Goal: Task Accomplishment & Management: Use online tool/utility

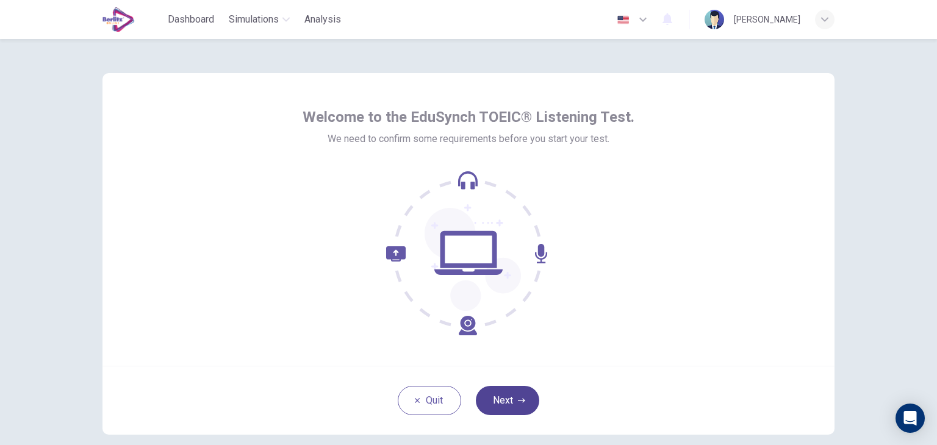
click at [503, 389] on button "Next" at bounding box center [507, 400] width 63 height 29
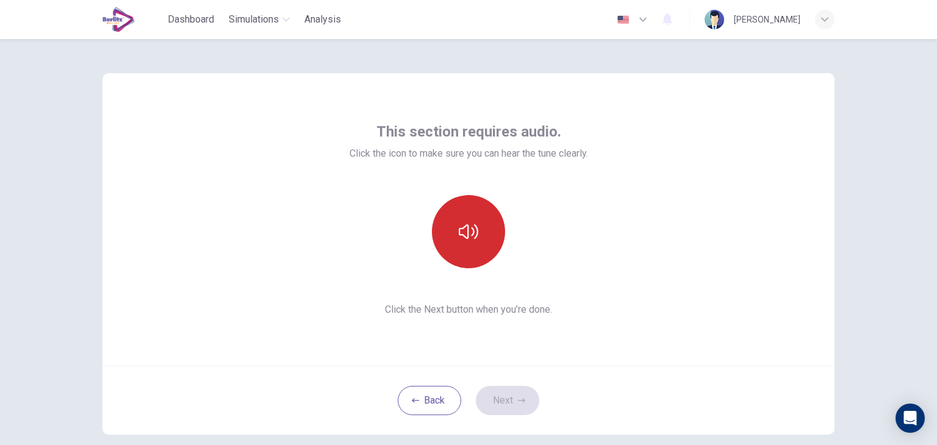
click at [478, 229] on button "button" at bounding box center [468, 231] width 73 height 73
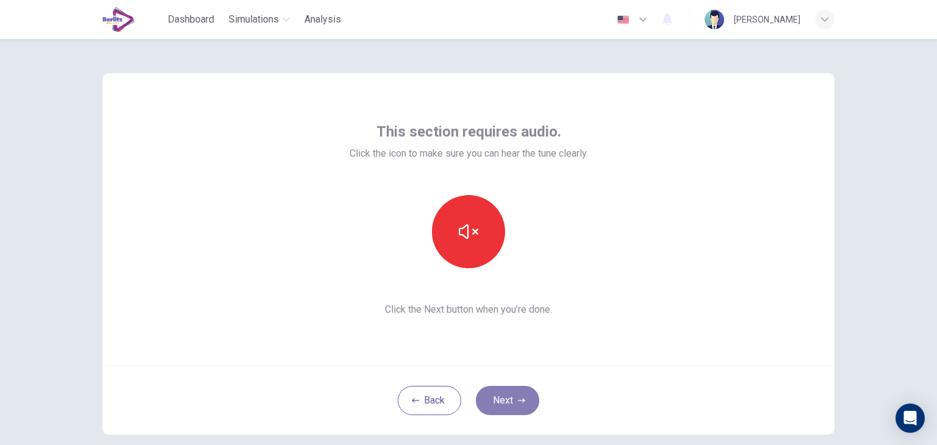
click at [487, 403] on button "Next" at bounding box center [507, 400] width 63 height 29
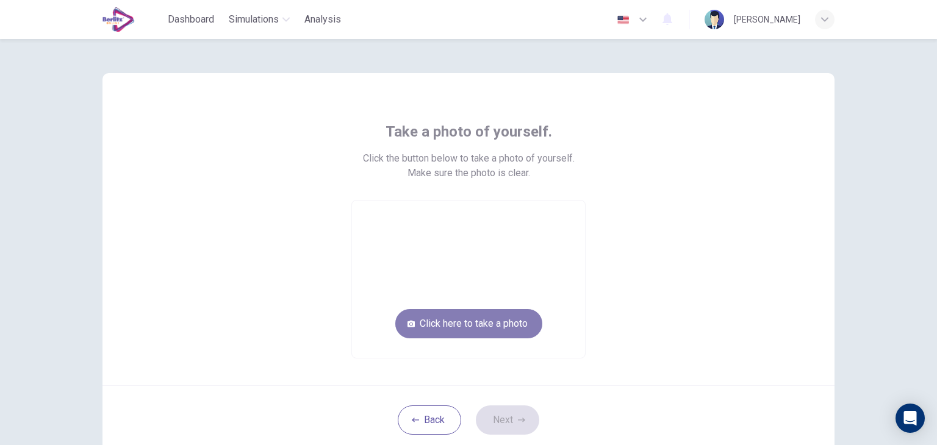
click at [471, 332] on button "Click here to take a photo" at bounding box center [468, 323] width 147 height 29
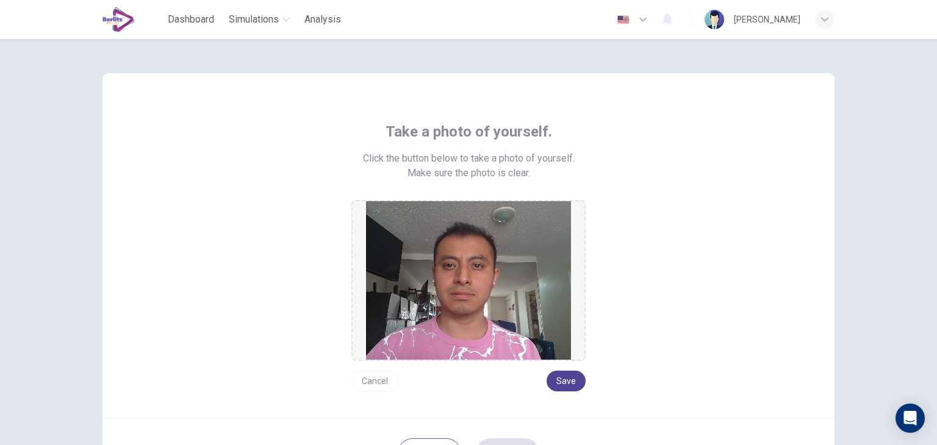
click at [566, 374] on button "Save" at bounding box center [565, 381] width 39 height 21
click at [559, 376] on button "Save" at bounding box center [565, 381] width 39 height 21
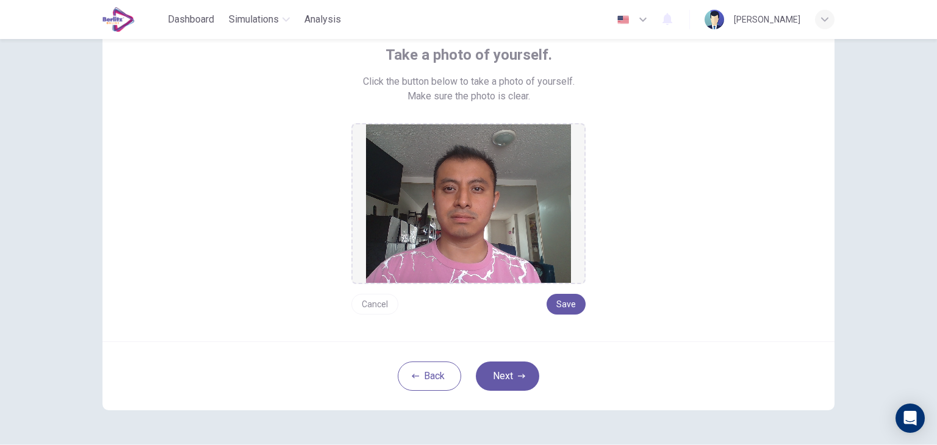
scroll to position [115, 0]
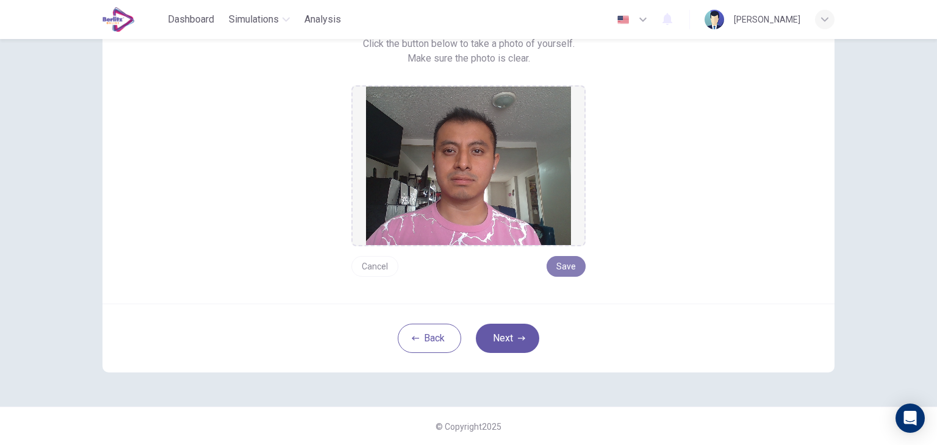
click at [575, 264] on button "Save" at bounding box center [565, 266] width 39 height 21
click at [555, 267] on button "Save" at bounding box center [565, 266] width 39 height 21
click at [515, 331] on button "Next" at bounding box center [507, 338] width 63 height 29
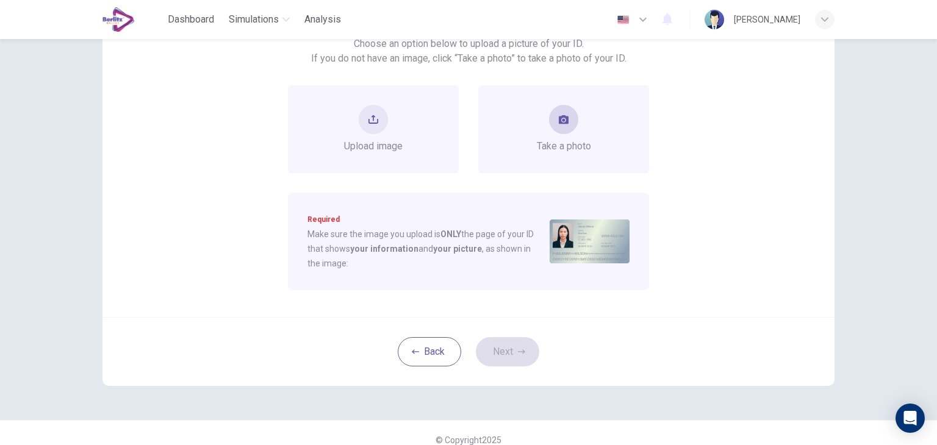
click at [556, 128] on button "take photo" at bounding box center [563, 119] width 29 height 29
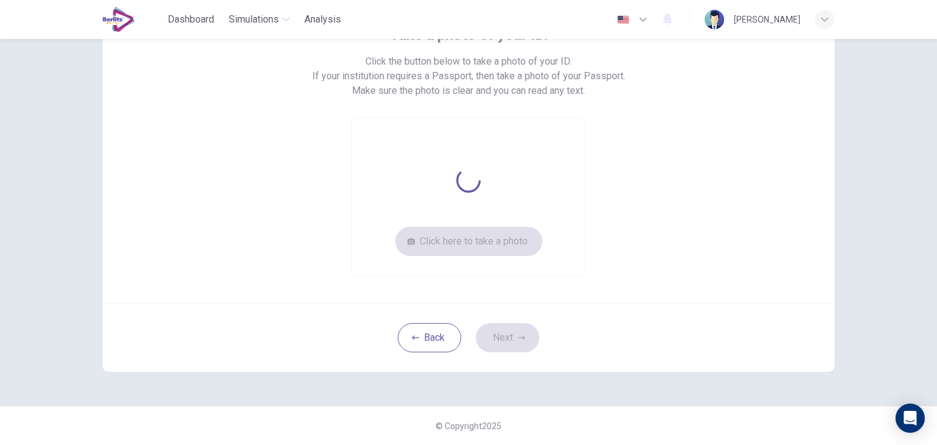
scroll to position [97, 0]
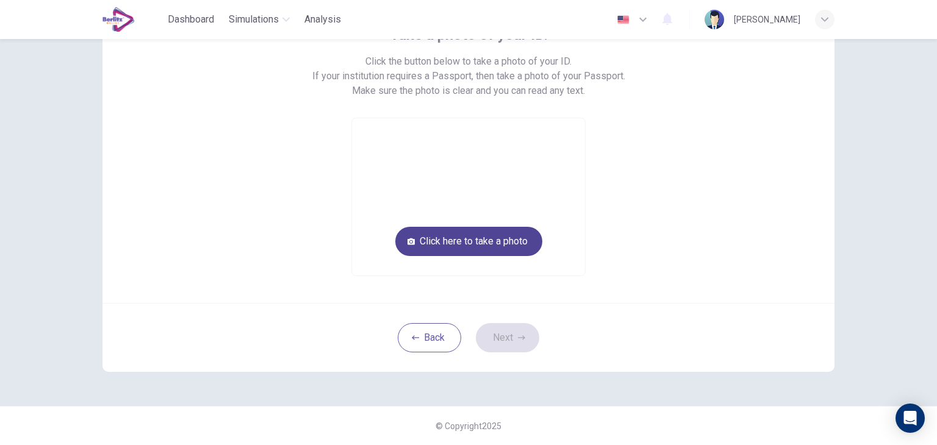
click at [472, 250] on button "Click here to take a photo" at bounding box center [468, 241] width 147 height 29
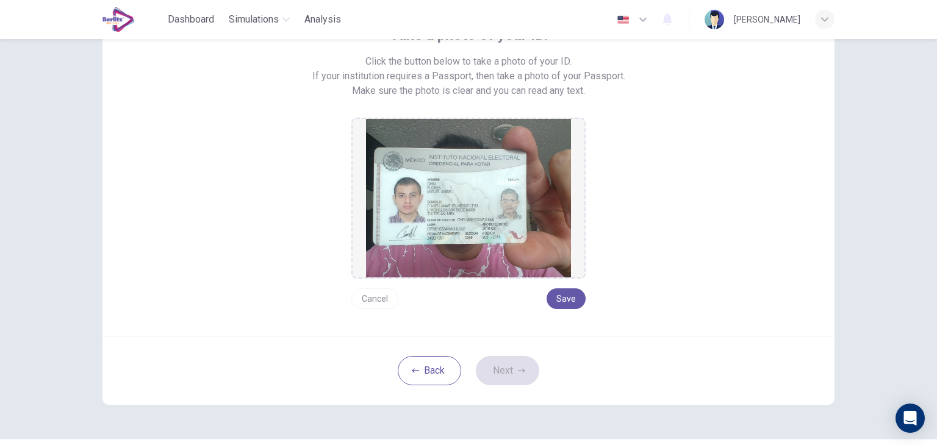
click at [385, 303] on button "Cancel" at bounding box center [374, 298] width 47 height 21
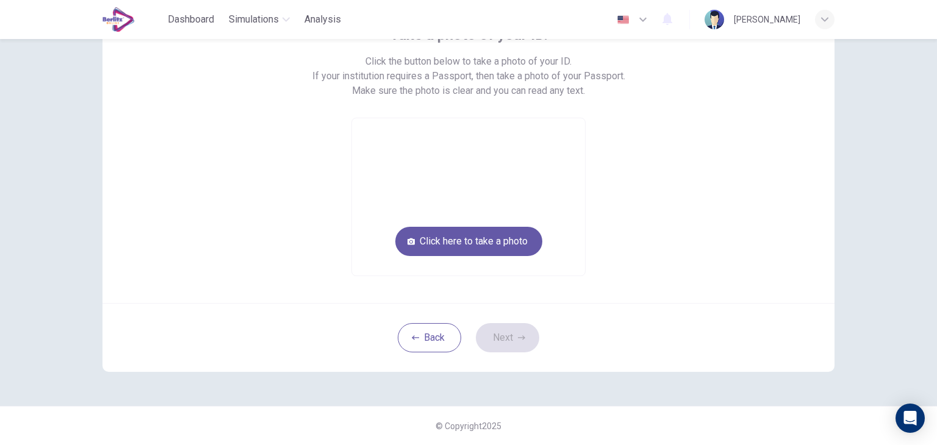
click at [459, 256] on video at bounding box center [468, 196] width 233 height 157
click at [468, 251] on button "Click here to take a photo" at bounding box center [468, 241] width 147 height 29
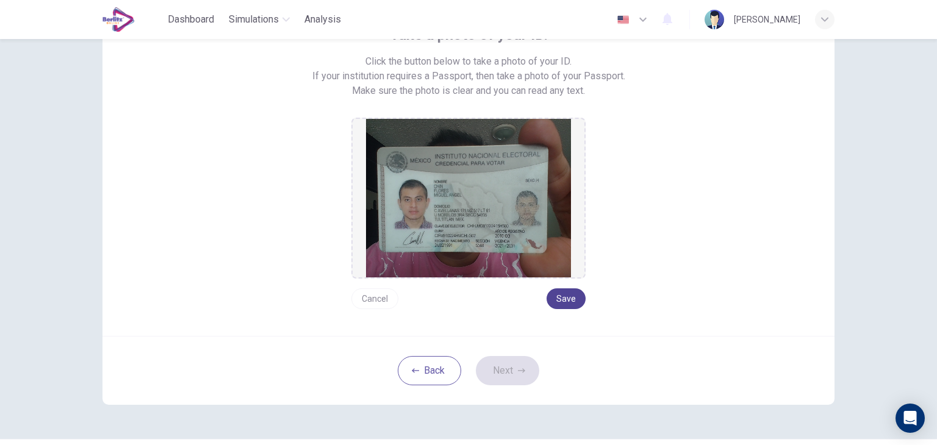
click at [570, 298] on button "Save" at bounding box center [565, 298] width 39 height 21
click at [505, 368] on button "Next" at bounding box center [507, 370] width 63 height 29
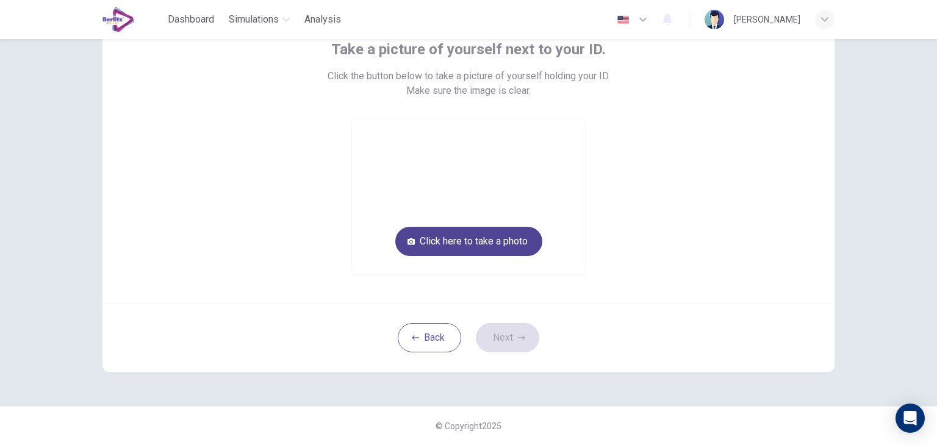
click at [477, 248] on button "Click here to take a photo" at bounding box center [468, 241] width 147 height 29
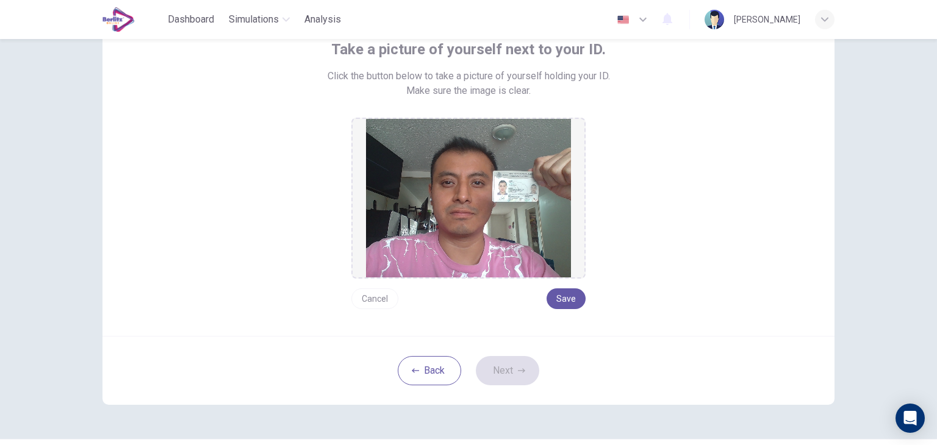
click at [368, 298] on button "Cancel" at bounding box center [374, 298] width 47 height 21
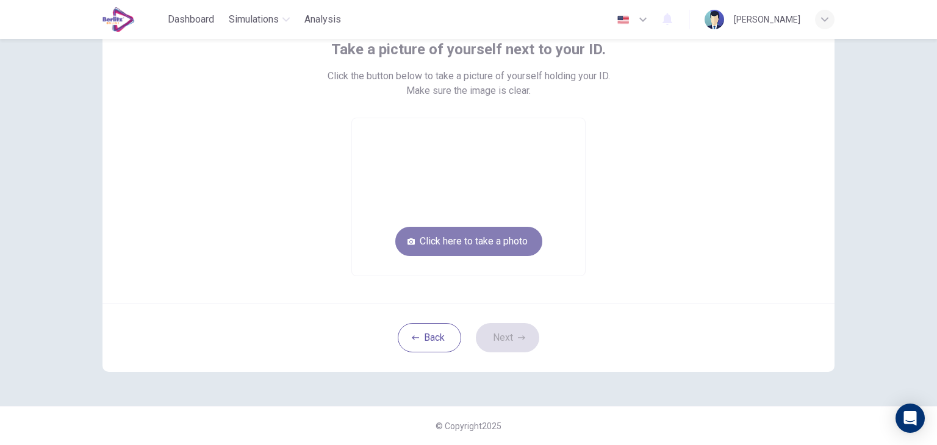
click at [473, 252] on button "Click here to take a photo" at bounding box center [468, 241] width 147 height 29
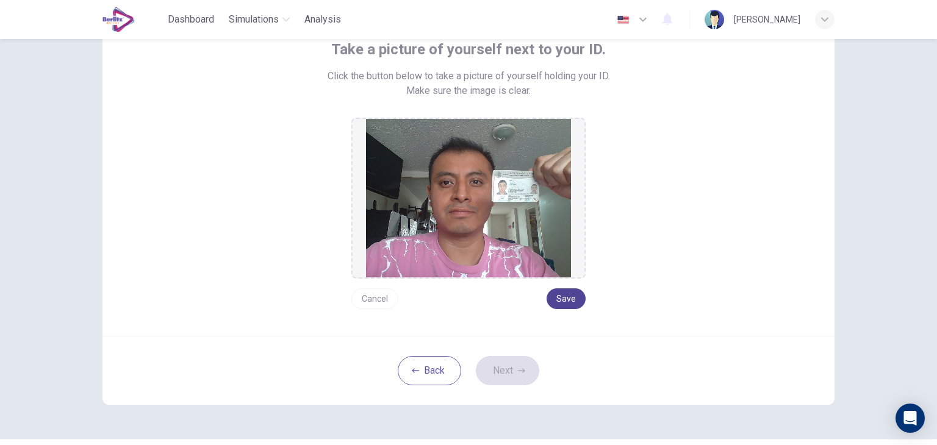
click at [561, 296] on button "Save" at bounding box center [565, 298] width 39 height 21
click at [515, 357] on button "Next" at bounding box center [507, 370] width 63 height 29
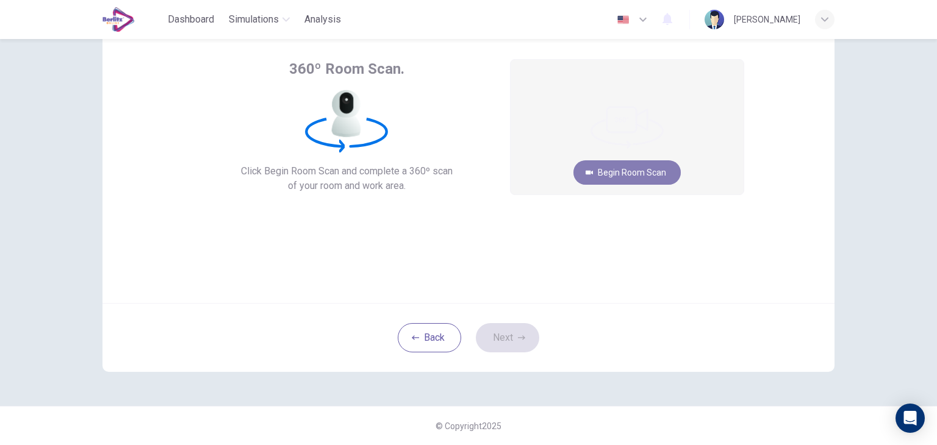
click at [604, 176] on button "Begin Room Scan" at bounding box center [626, 172] width 107 height 24
click at [604, 176] on button "Get ready!" at bounding box center [627, 172] width 71 height 24
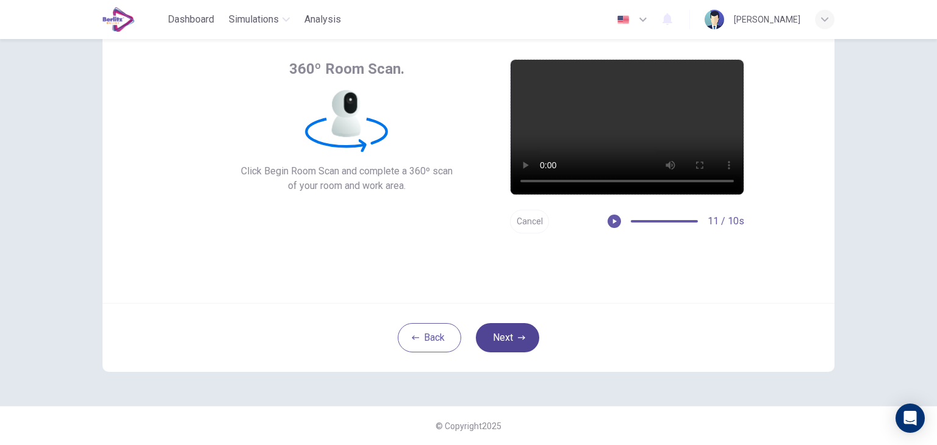
click at [515, 332] on button "Next" at bounding box center [507, 337] width 63 height 29
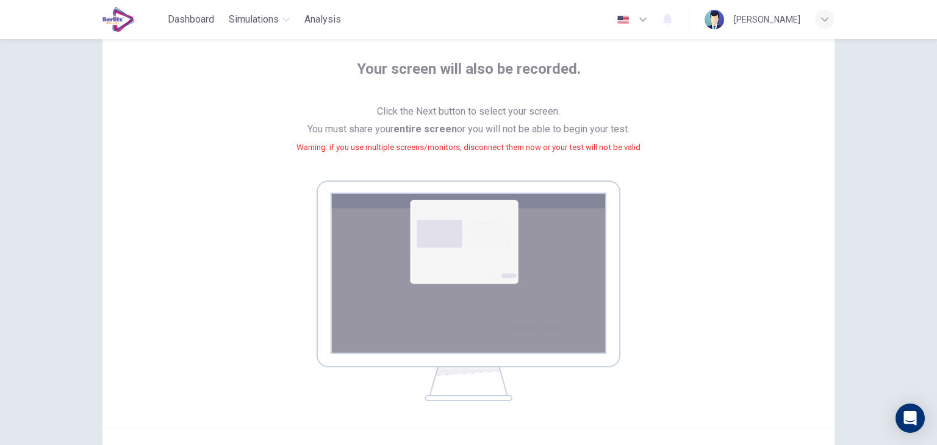
drag, startPoint x: 930, startPoint y: 192, endPoint x: 936, endPoint y: 248, distance: 56.5
click at [936, 248] on div "Your screen will also be recorded. Click the Next button to select your screen.…" at bounding box center [468, 242] width 937 height 406
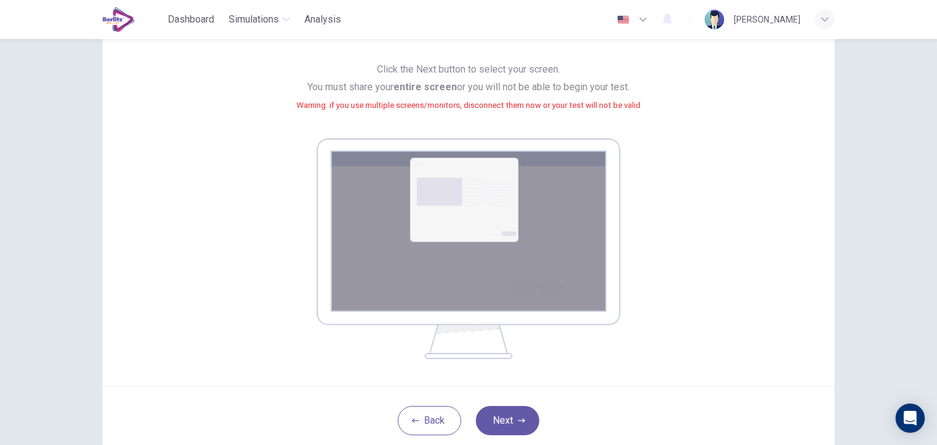
scroll to position [110, 0]
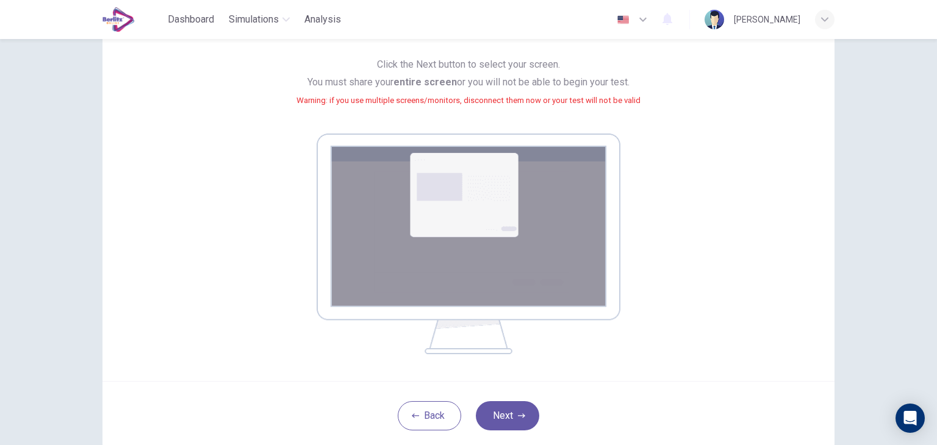
click at [503, 184] on img at bounding box center [469, 244] width 304 height 221
click at [517, 431] on div "Back Next" at bounding box center [468, 415] width 732 height 69
click at [512, 426] on button "Next" at bounding box center [507, 415] width 63 height 29
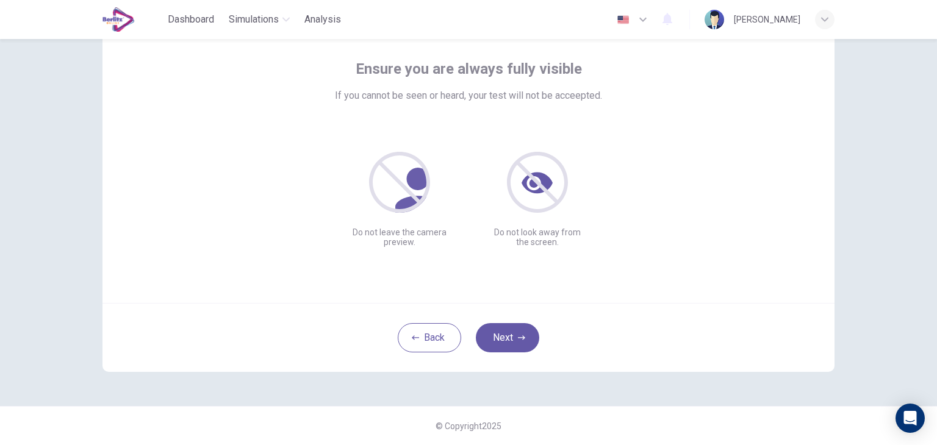
scroll to position [63, 0]
click at [523, 328] on button "Next" at bounding box center [507, 337] width 63 height 29
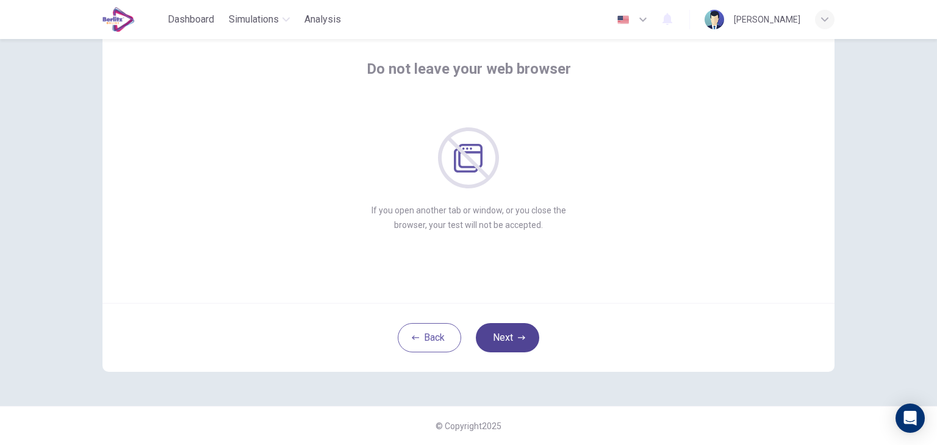
click at [523, 328] on button "Next" at bounding box center [507, 337] width 63 height 29
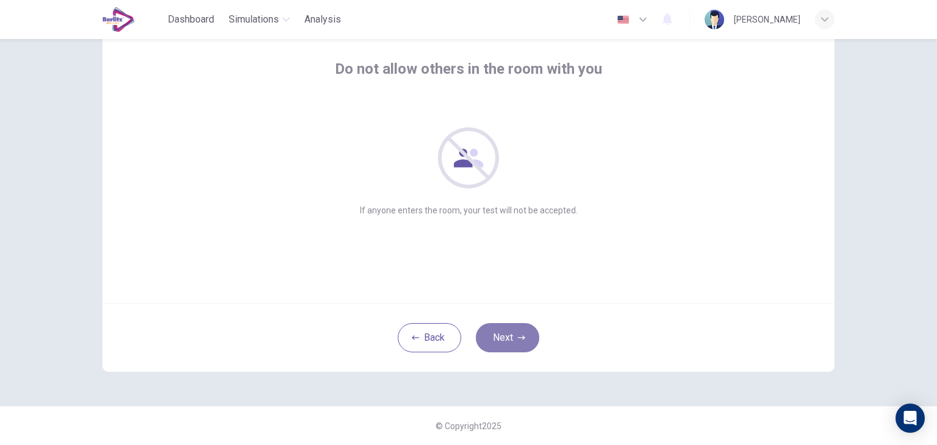
click at [523, 328] on button "Next" at bounding box center [507, 337] width 63 height 29
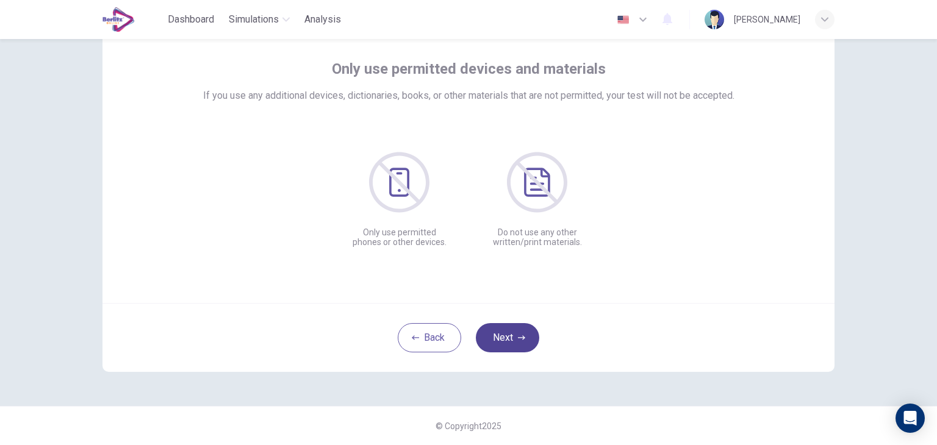
click at [523, 328] on button "Next" at bounding box center [507, 337] width 63 height 29
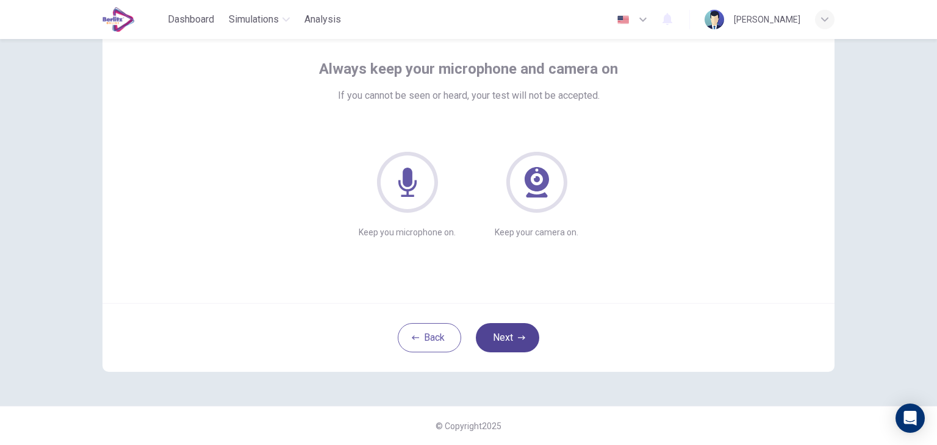
click at [523, 328] on button "Next" at bounding box center [507, 337] width 63 height 29
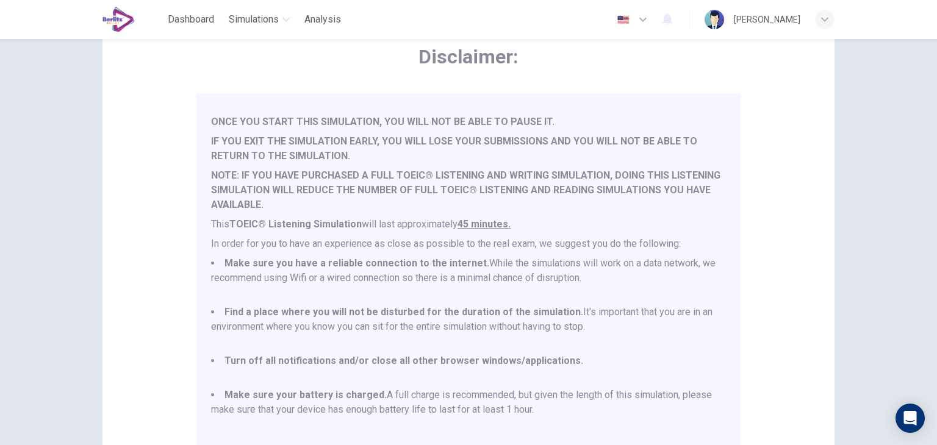
scroll to position [32, 0]
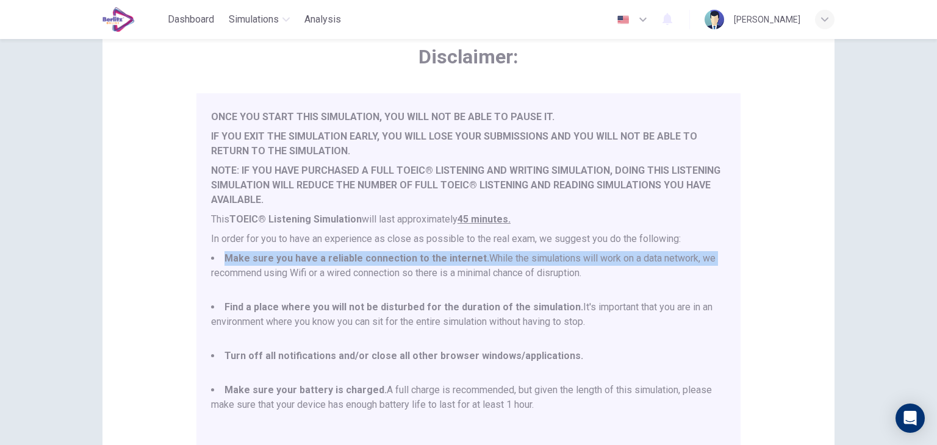
drag, startPoint x: 727, startPoint y: 228, endPoint x: 728, endPoint y: 257, distance: 29.3
click at [728, 257] on div "You are about to start a TOEIC® Listening Simulation . Please read the document…" at bounding box center [468, 269] width 544 height 353
click at [481, 259] on li "Make sure you have a reliable connection to the internet. While the simulations…" at bounding box center [468, 273] width 515 height 44
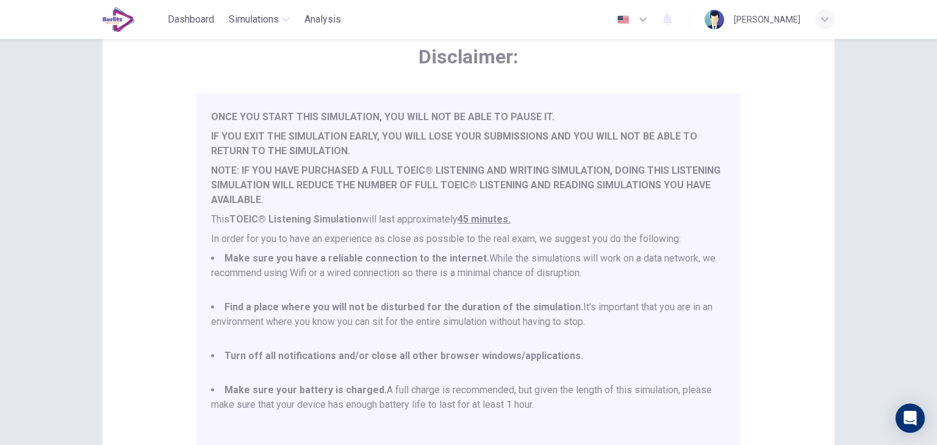
drag, startPoint x: 719, startPoint y: 317, endPoint x: 718, endPoint y: 329, distance: 11.7
click at [718, 329] on div "You are about to start a TOEIC® Listening Simulation . Please read the document…" at bounding box center [471, 270] width 520 height 324
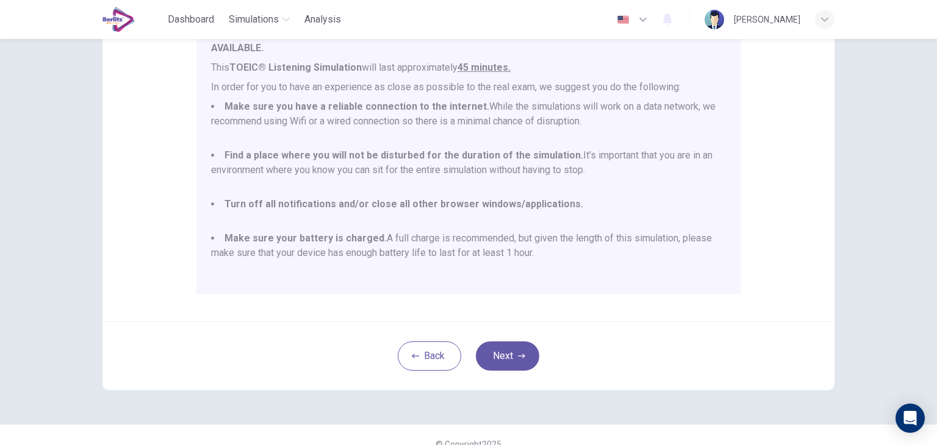
scroll to position [233, 0]
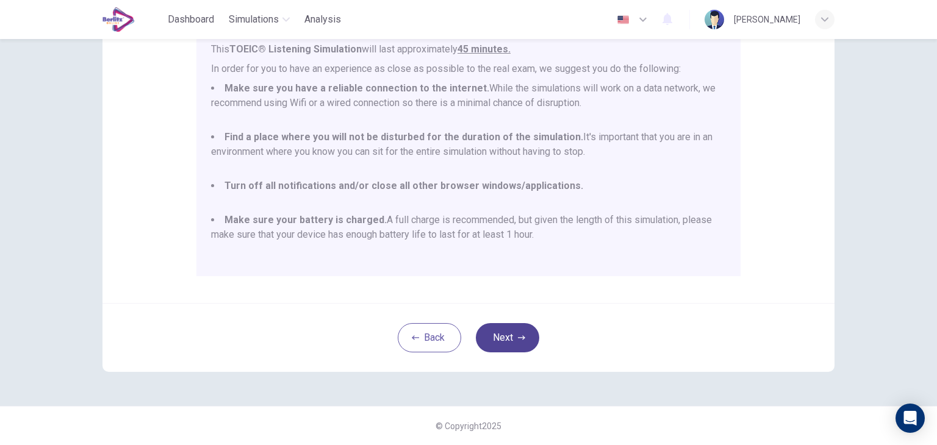
click at [509, 338] on button "Next" at bounding box center [507, 337] width 63 height 29
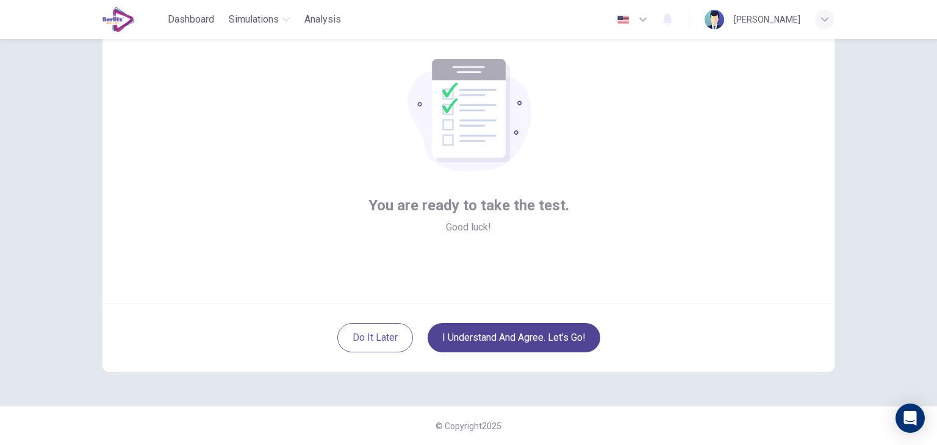
scroll to position [63, 0]
click at [509, 338] on button "I understand and agree. Let’s go!" at bounding box center [514, 337] width 173 height 29
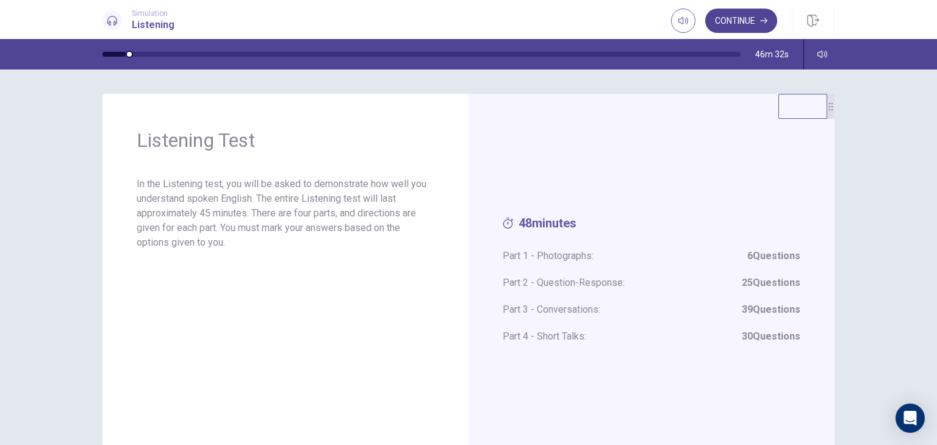
click at [739, 19] on button "Continue" at bounding box center [741, 21] width 72 height 24
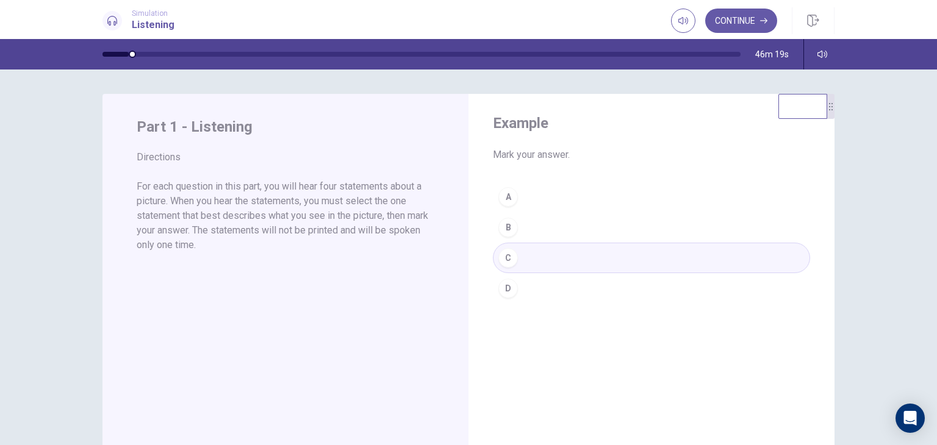
click at [507, 232] on div "A B C D" at bounding box center [651, 243] width 317 height 122
click at [508, 260] on div "A B C D" at bounding box center [651, 243] width 317 height 122
click at [741, 20] on button "Continue" at bounding box center [741, 21] width 72 height 24
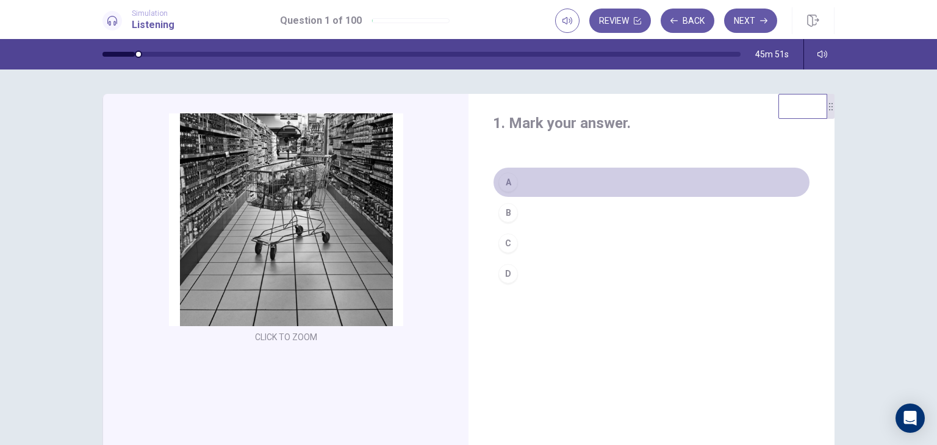
click at [509, 188] on div "A" at bounding box center [508, 183] width 20 height 20
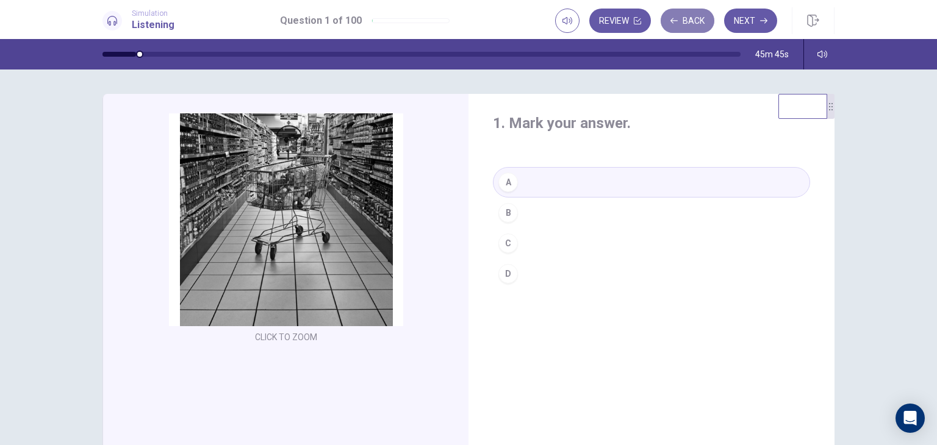
click at [688, 18] on button "Back" at bounding box center [688, 21] width 54 height 24
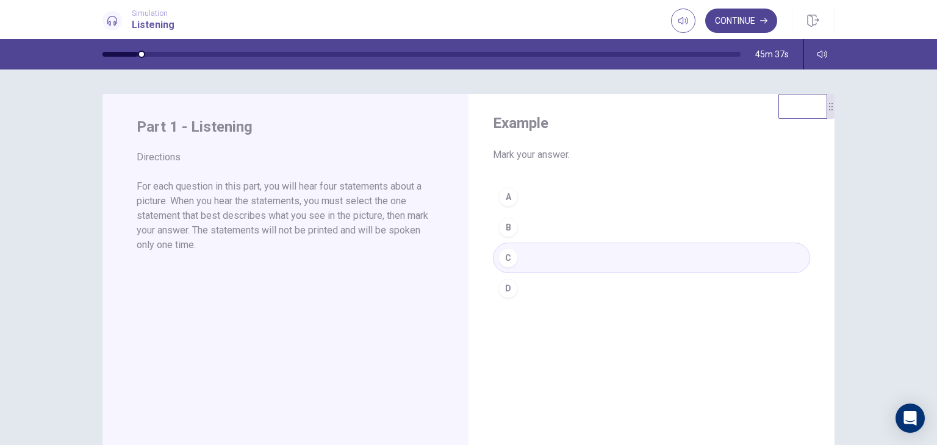
click at [734, 20] on button "Continue" at bounding box center [741, 21] width 72 height 24
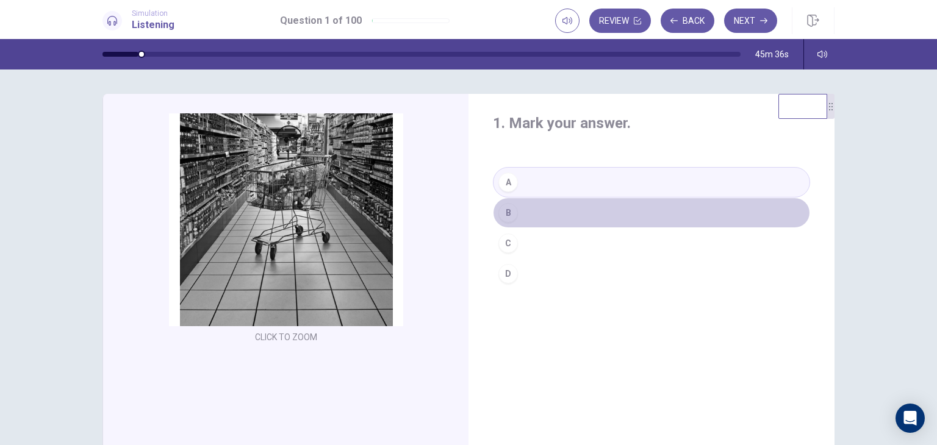
click at [512, 210] on div "B" at bounding box center [508, 213] width 20 height 20
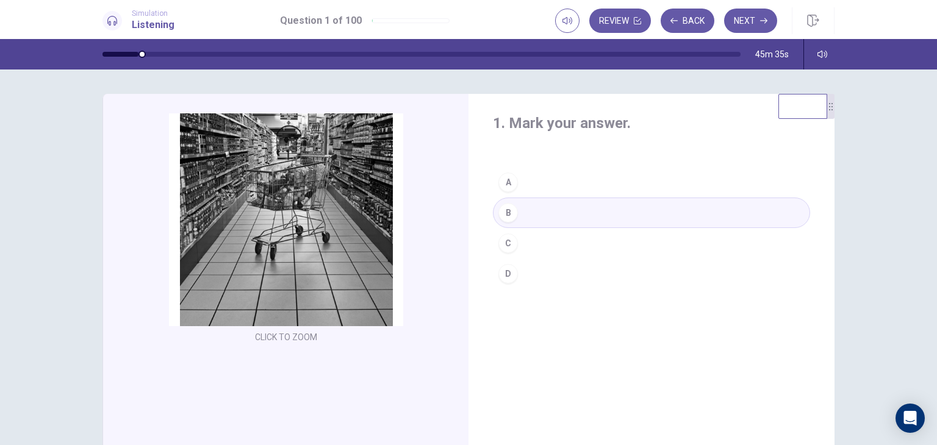
click at [518, 240] on button "C" at bounding box center [651, 243] width 317 height 30
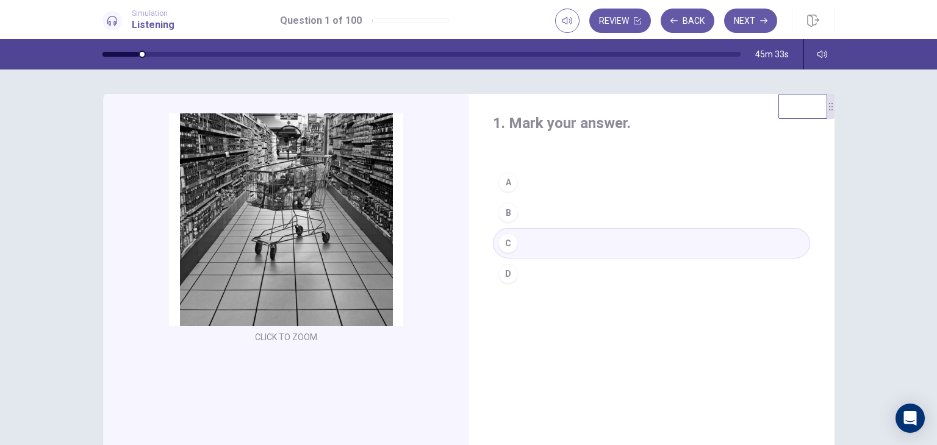
click at [523, 190] on button "A" at bounding box center [651, 182] width 317 height 30
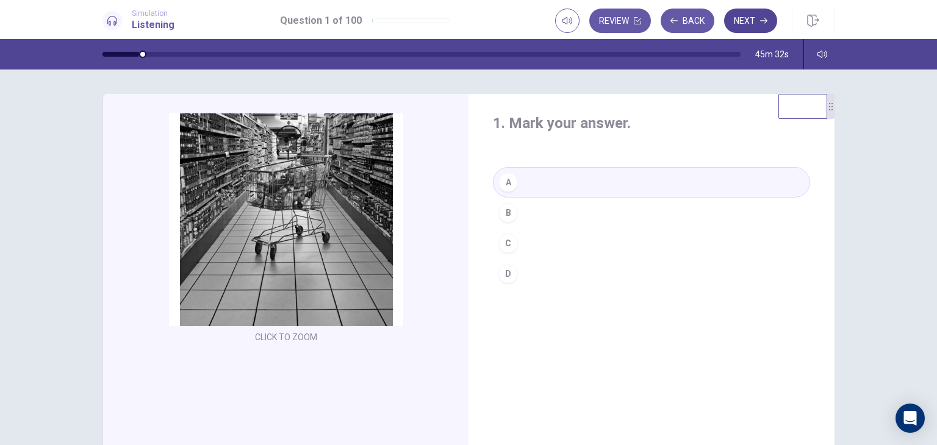
click at [753, 32] on button "Next" at bounding box center [750, 21] width 53 height 24
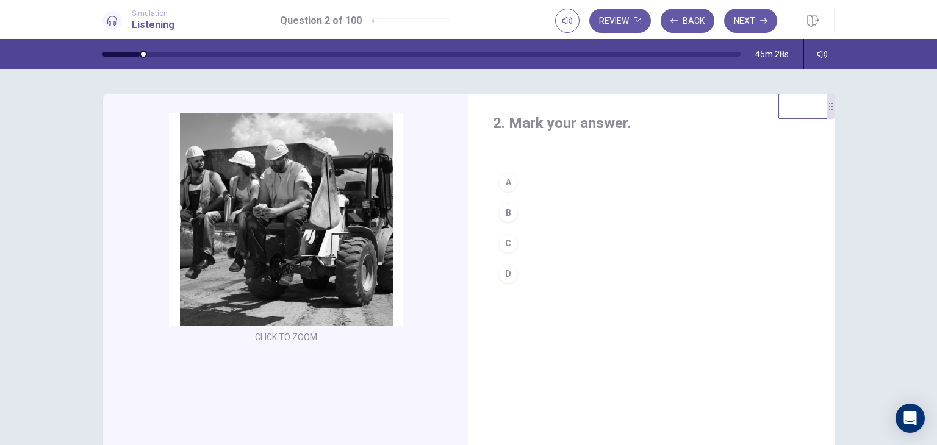
click at [509, 238] on div "C" at bounding box center [508, 244] width 20 height 20
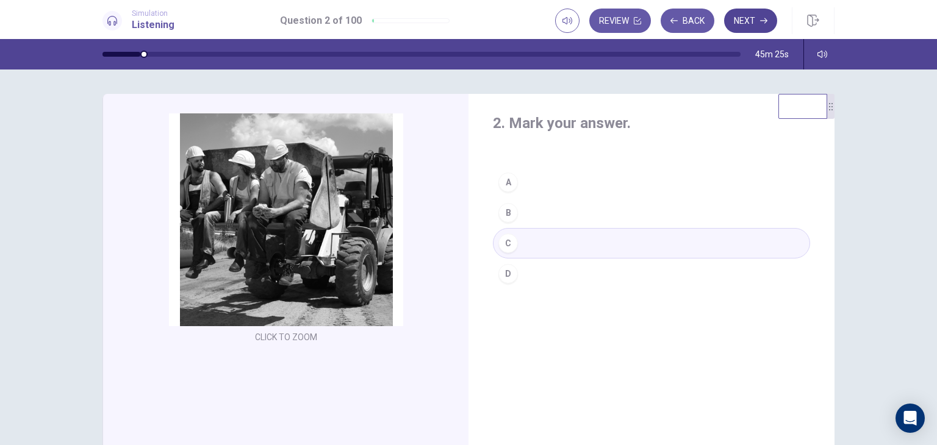
click at [739, 24] on button "Next" at bounding box center [750, 21] width 53 height 24
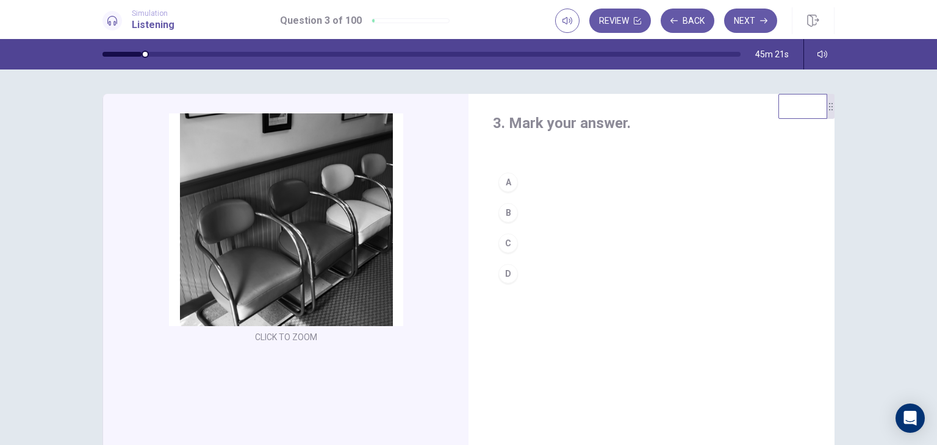
click at [503, 243] on div "C" at bounding box center [508, 244] width 20 height 20
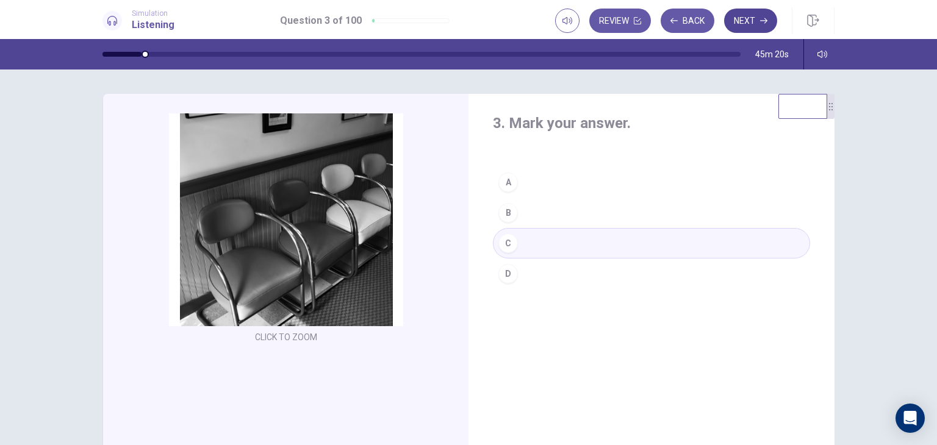
click at [741, 26] on button "Next" at bounding box center [750, 21] width 53 height 24
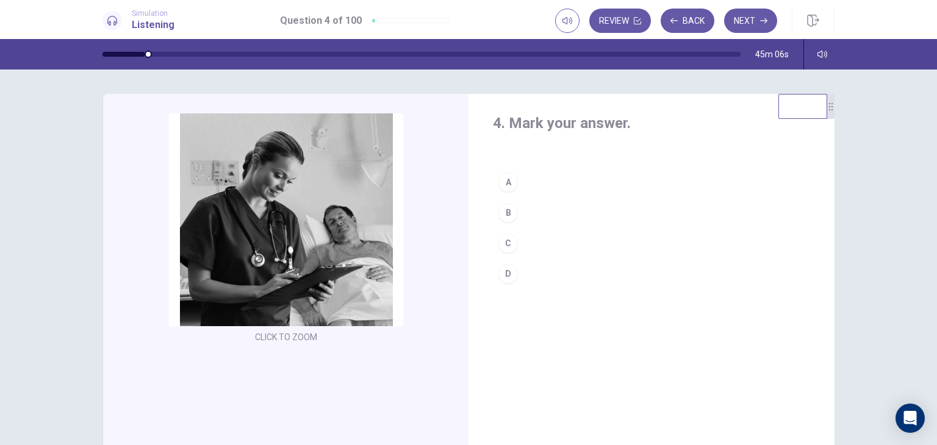
click at [504, 241] on div "C" at bounding box center [508, 244] width 20 height 20
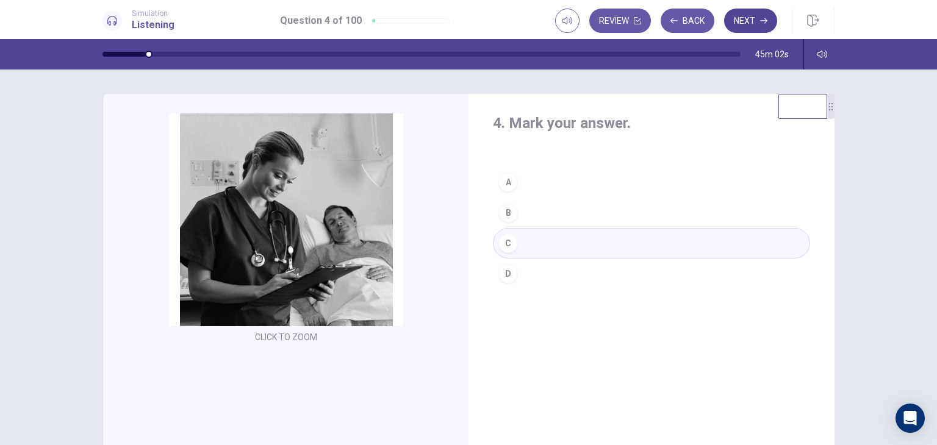
click at [755, 23] on button "Next" at bounding box center [750, 21] width 53 height 24
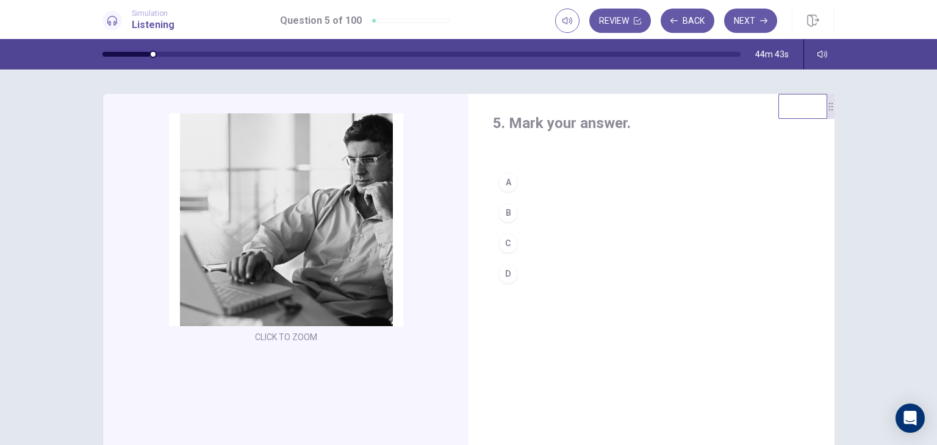
click at [511, 217] on div "B" at bounding box center [508, 213] width 20 height 20
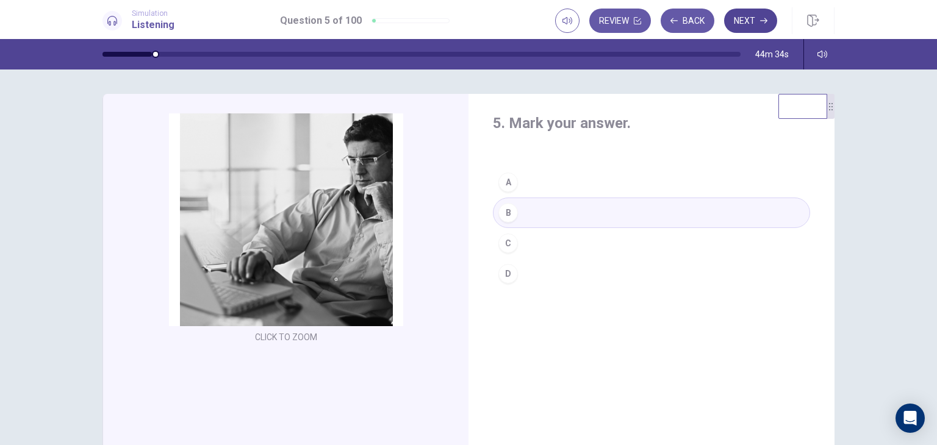
click at [740, 18] on button "Next" at bounding box center [750, 21] width 53 height 24
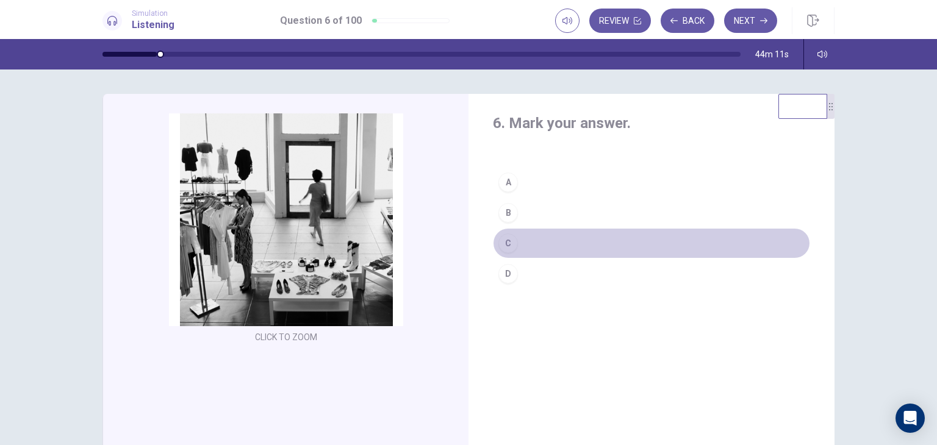
click at [500, 245] on div "C" at bounding box center [508, 244] width 20 height 20
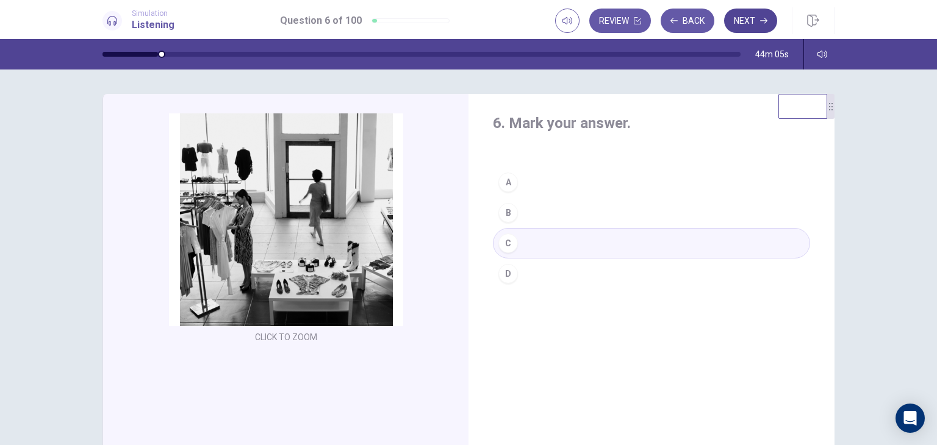
click at [747, 18] on button "Next" at bounding box center [750, 21] width 53 height 24
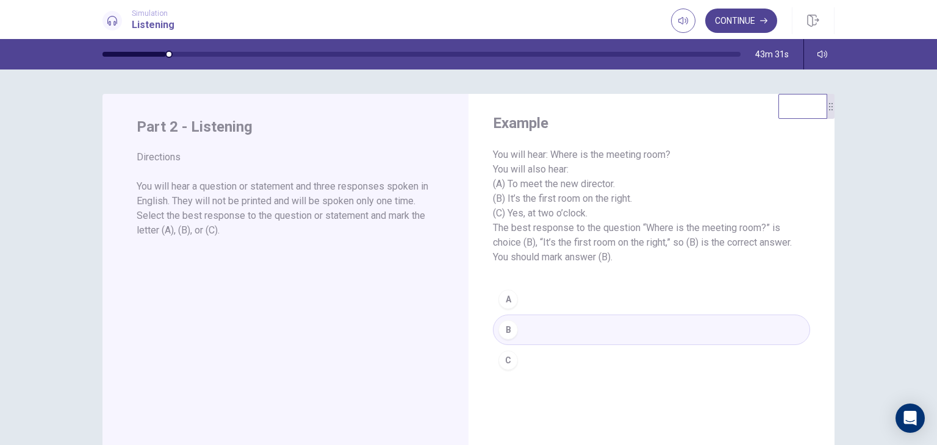
click at [747, 24] on button "Continue" at bounding box center [741, 21] width 72 height 24
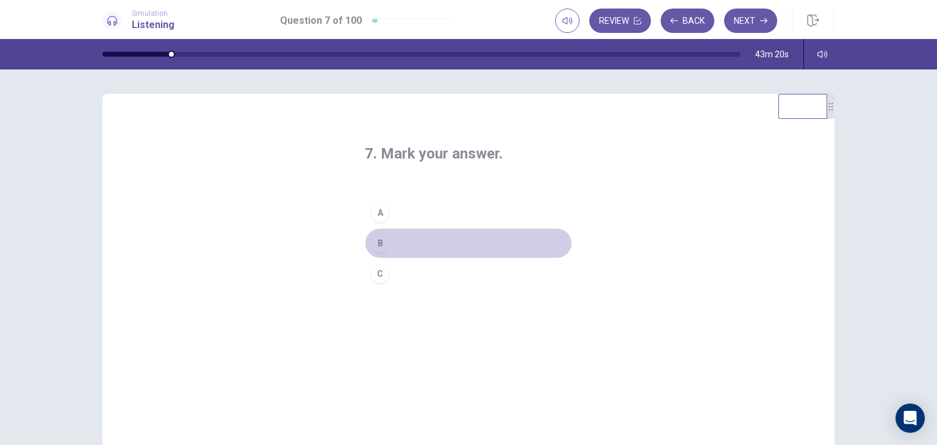
click at [378, 237] on div "B" at bounding box center [380, 244] width 20 height 20
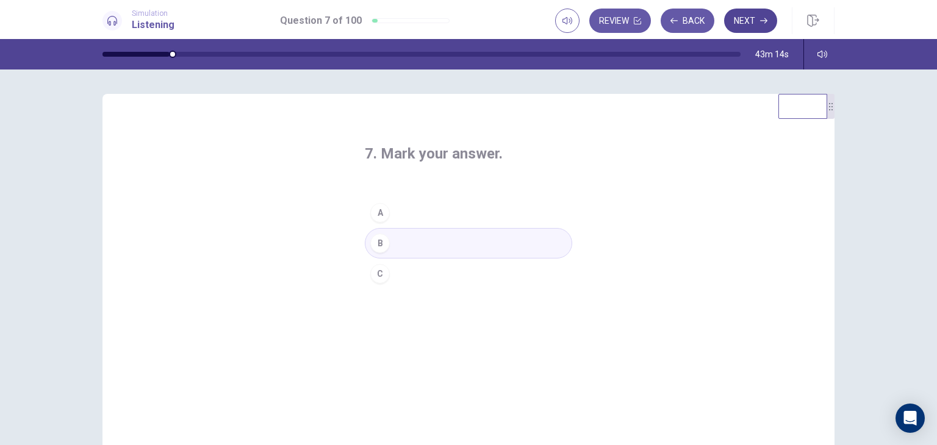
click at [734, 27] on button "Next" at bounding box center [750, 21] width 53 height 24
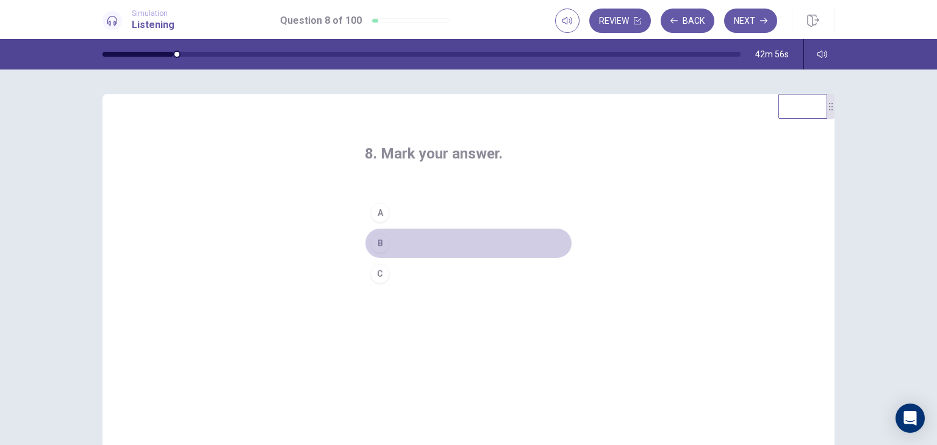
click at [381, 251] on div "B" at bounding box center [380, 244] width 20 height 20
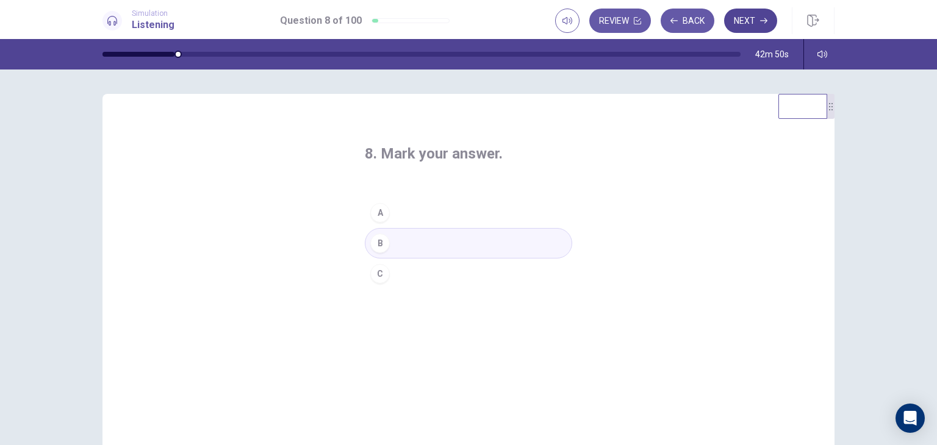
click at [742, 18] on button "Next" at bounding box center [750, 21] width 53 height 24
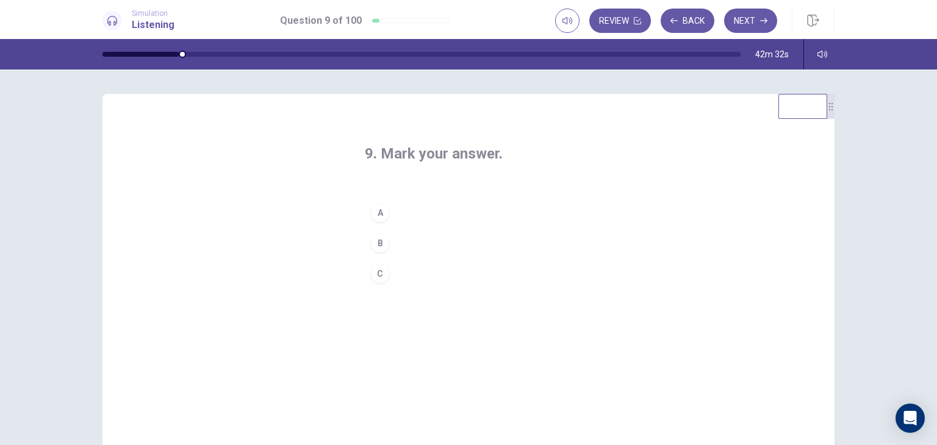
click at [384, 275] on div "C" at bounding box center [380, 274] width 20 height 20
click at [432, 234] on button "B" at bounding box center [468, 243] width 207 height 30
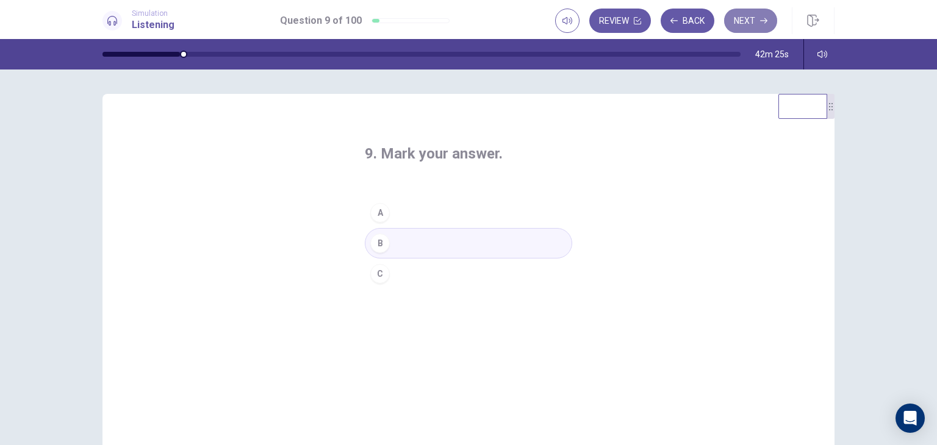
click at [747, 21] on button "Next" at bounding box center [750, 21] width 53 height 24
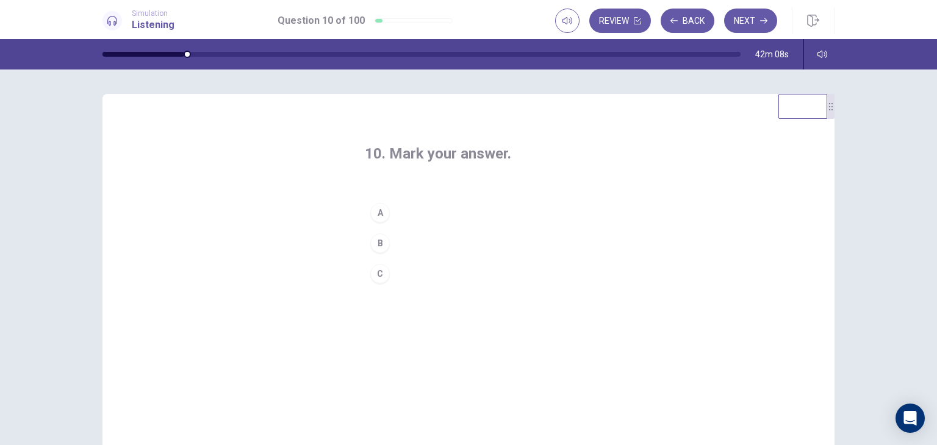
click at [377, 239] on div "B" at bounding box center [380, 244] width 20 height 20
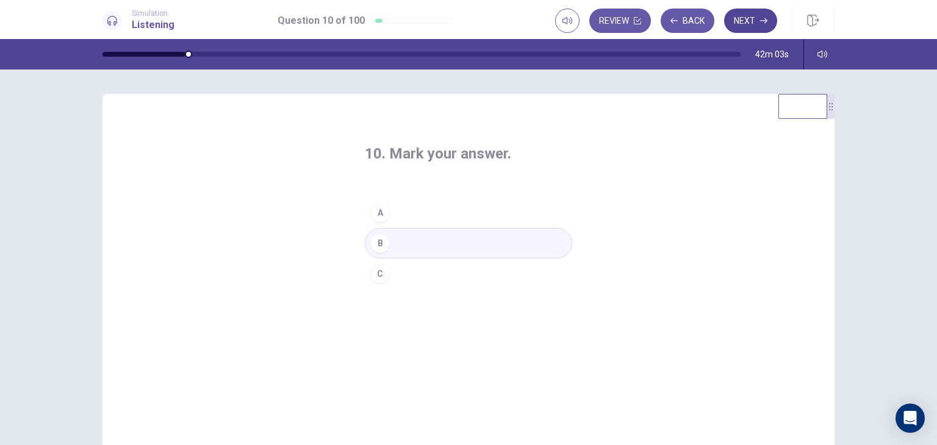
click at [742, 20] on button "Next" at bounding box center [750, 21] width 53 height 24
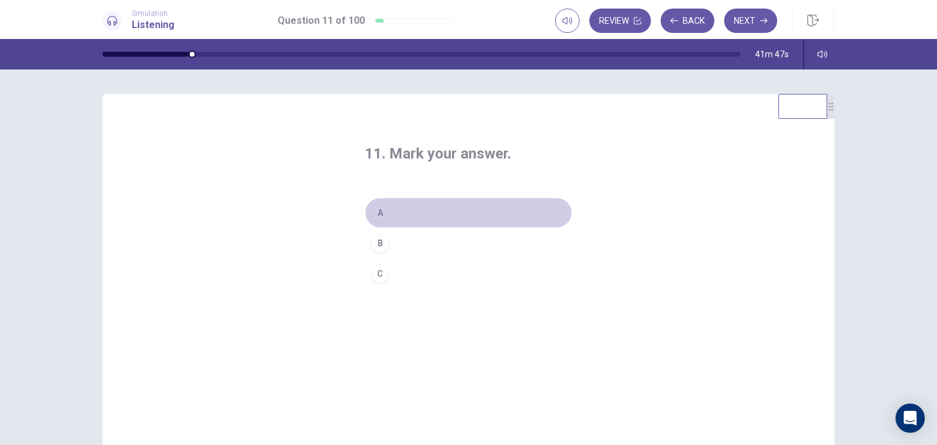
click at [384, 216] on div "A" at bounding box center [380, 213] width 20 height 20
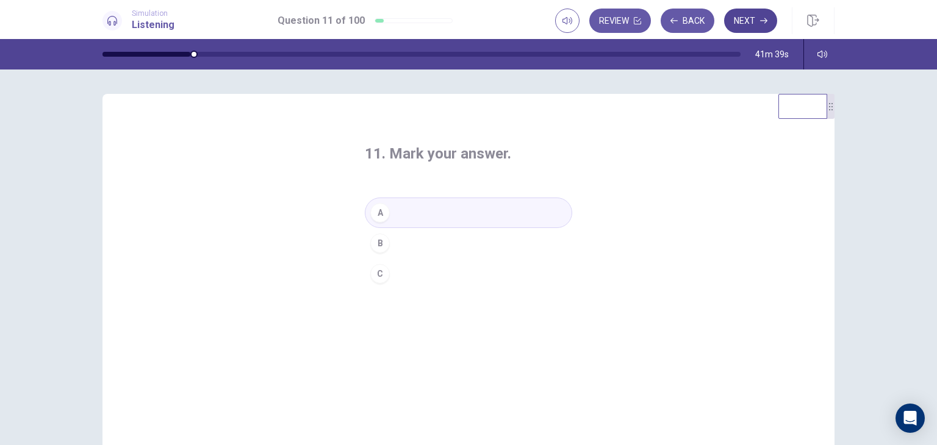
click at [739, 22] on button "Next" at bounding box center [750, 21] width 53 height 24
click at [381, 213] on div "A" at bounding box center [380, 213] width 20 height 20
click at [378, 276] on div "C" at bounding box center [380, 274] width 20 height 20
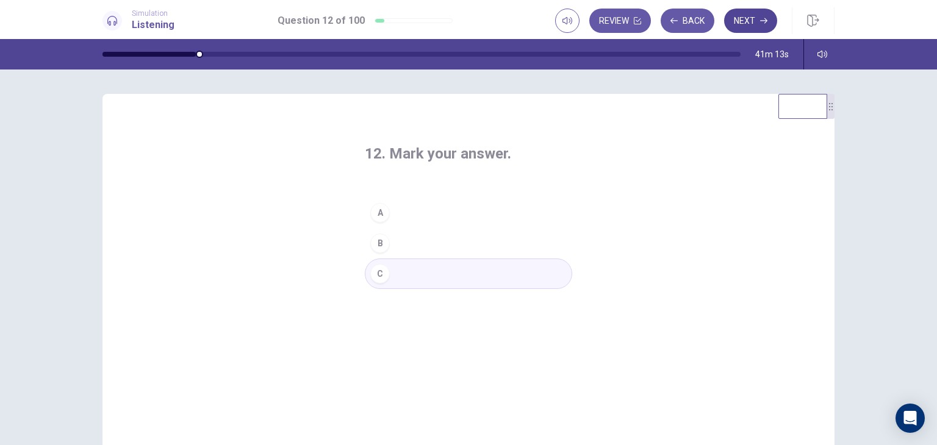
click at [738, 14] on button "Next" at bounding box center [750, 21] width 53 height 24
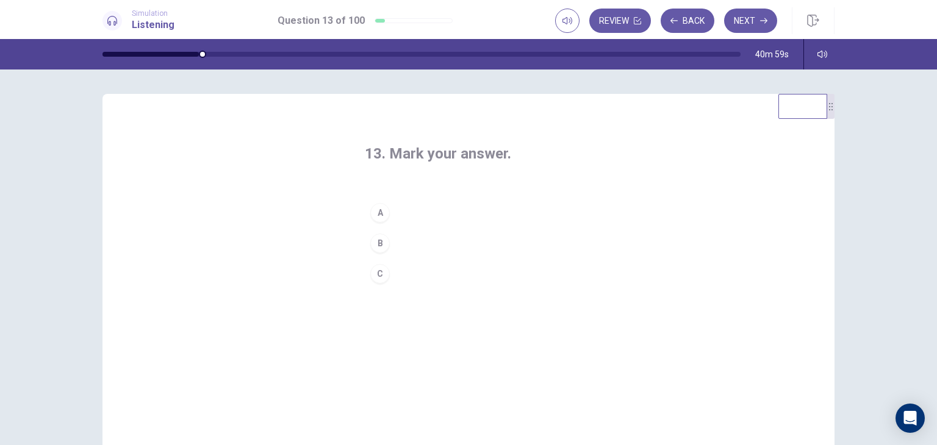
click at [375, 242] on div "B" at bounding box center [380, 244] width 20 height 20
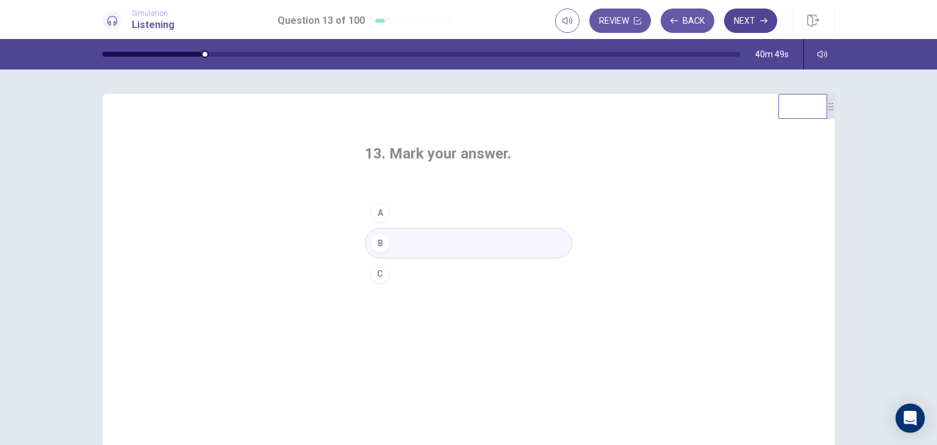
click at [748, 21] on button "Next" at bounding box center [750, 21] width 53 height 24
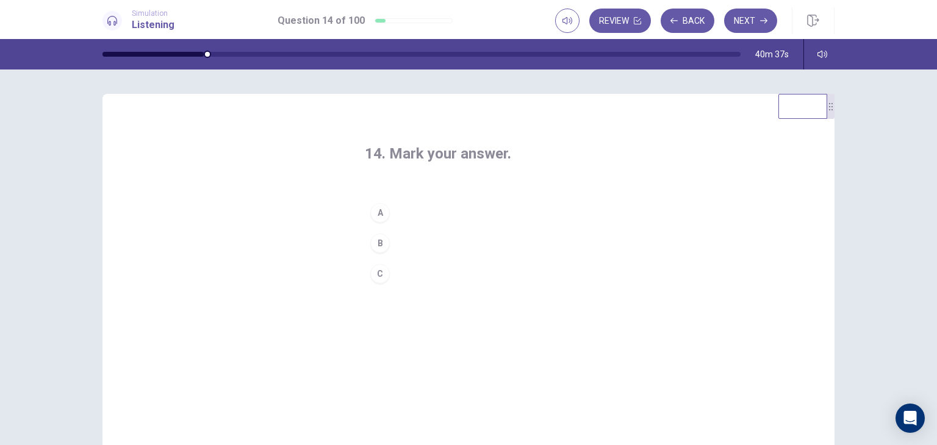
scroll to position [20, 0]
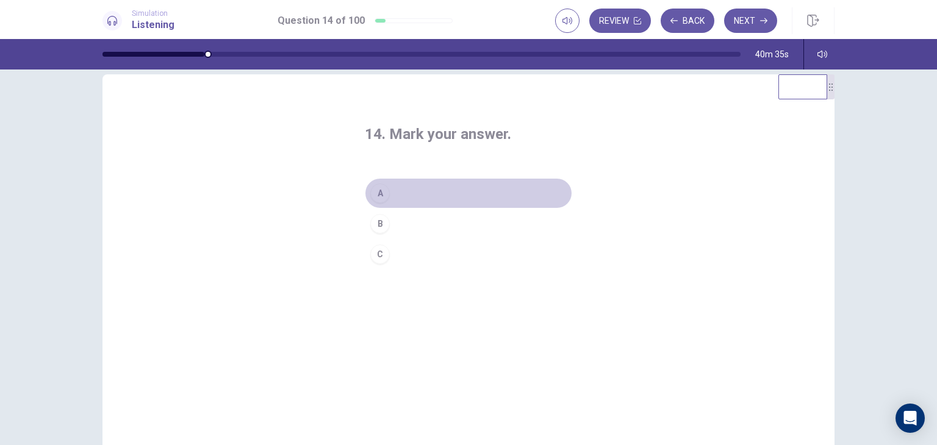
click at [379, 192] on div "A" at bounding box center [380, 194] width 20 height 20
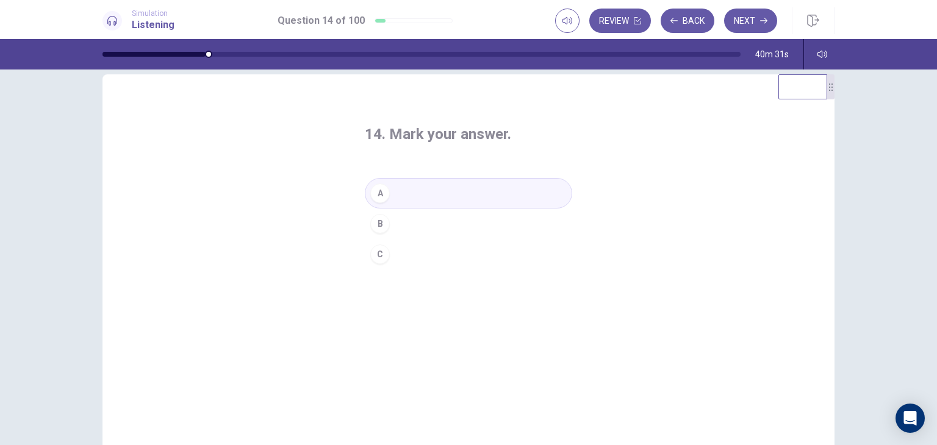
scroll to position [0, 0]
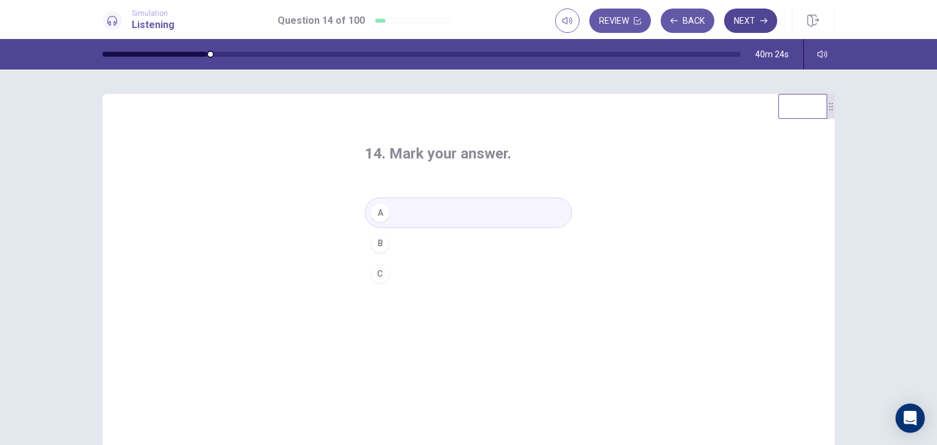
click at [742, 23] on button "Next" at bounding box center [750, 21] width 53 height 24
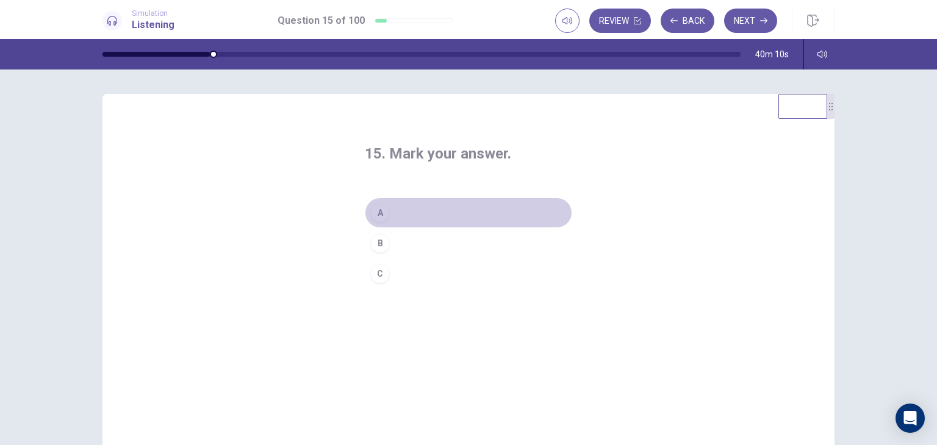
click at [378, 217] on div "A" at bounding box center [380, 213] width 20 height 20
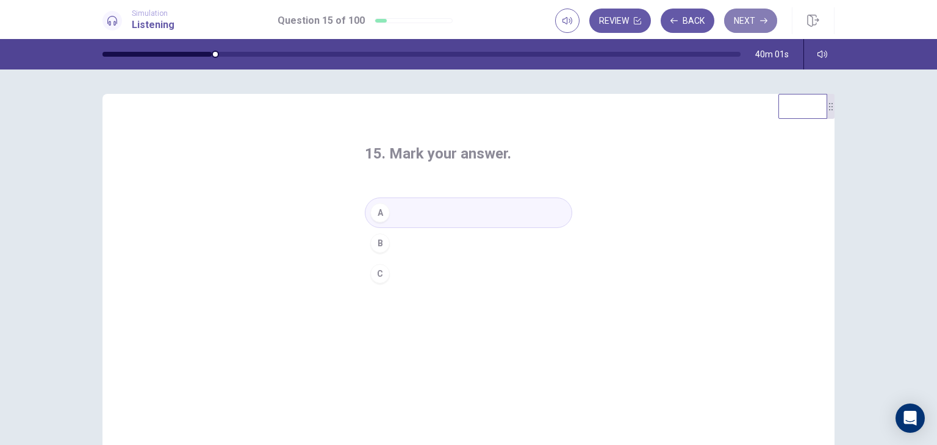
click at [742, 16] on button "Next" at bounding box center [750, 21] width 53 height 24
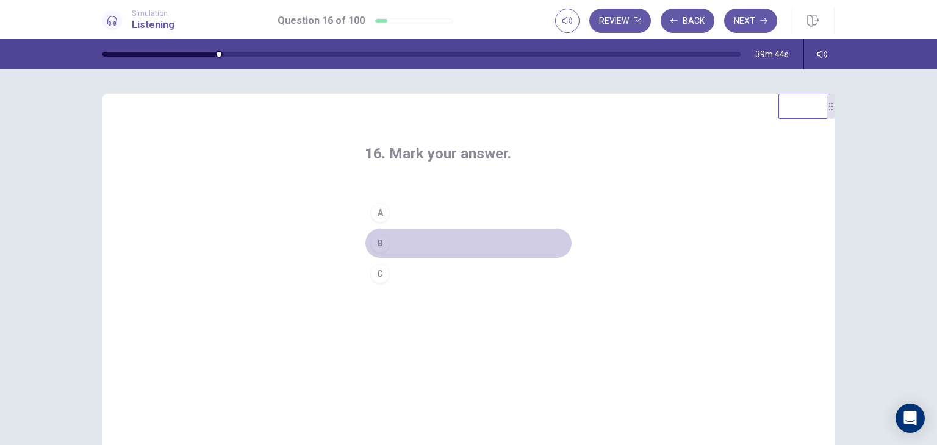
click at [378, 241] on div "B" at bounding box center [380, 244] width 20 height 20
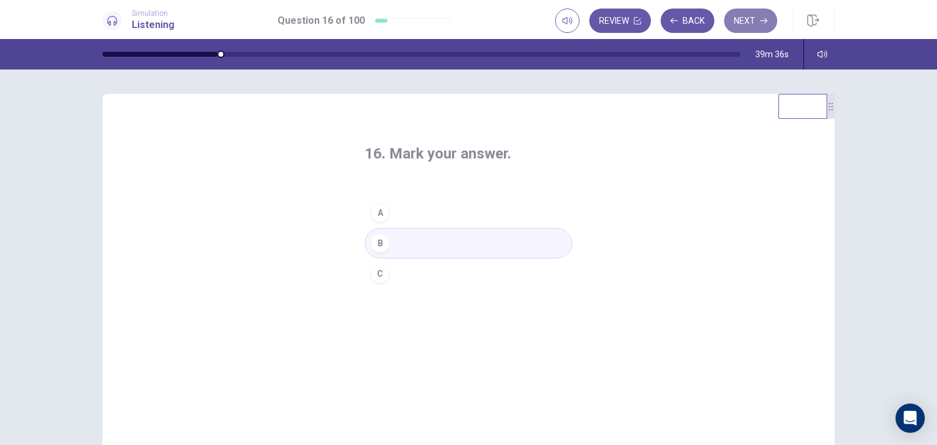
click at [737, 15] on button "Next" at bounding box center [750, 21] width 53 height 24
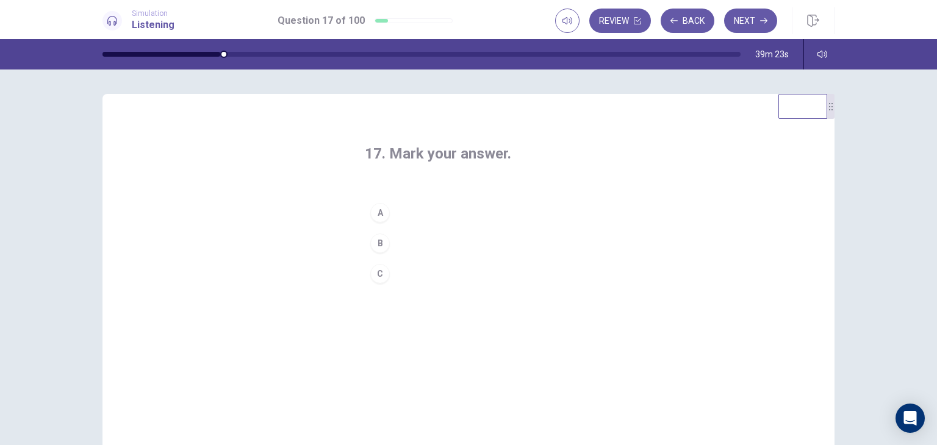
click at [371, 249] on div "B" at bounding box center [380, 244] width 20 height 20
click at [381, 274] on div "C" at bounding box center [380, 274] width 20 height 20
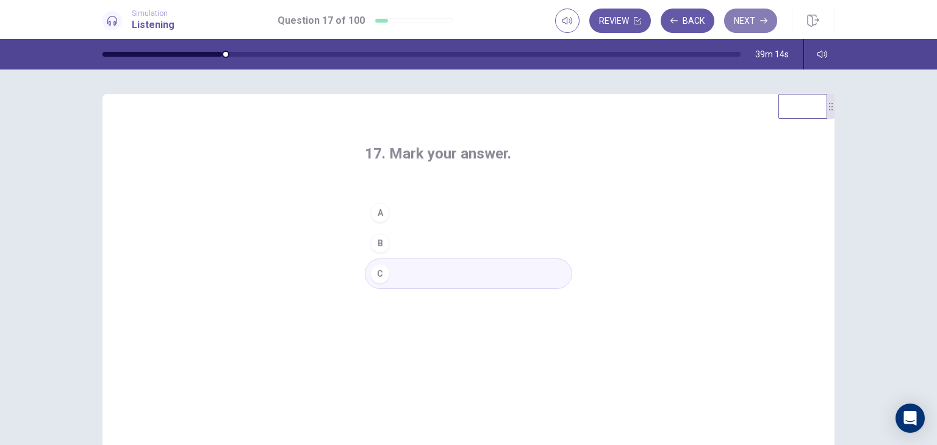
click at [737, 20] on button "Next" at bounding box center [750, 21] width 53 height 24
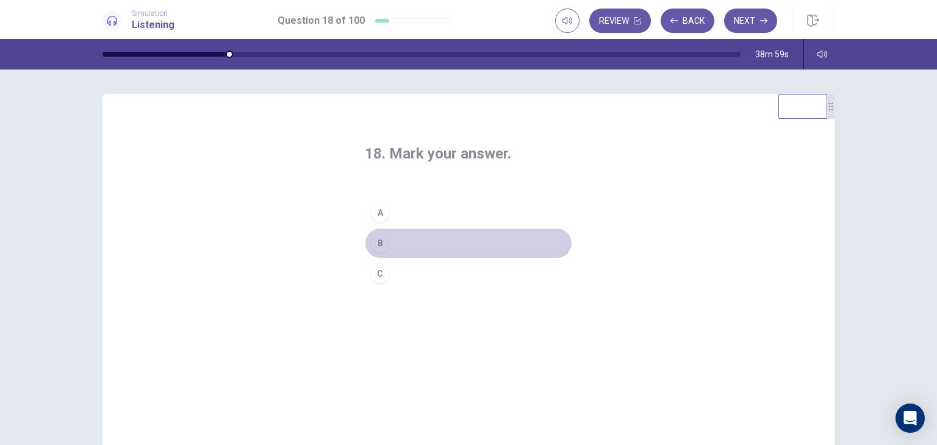
click at [382, 243] on div "B" at bounding box center [380, 244] width 20 height 20
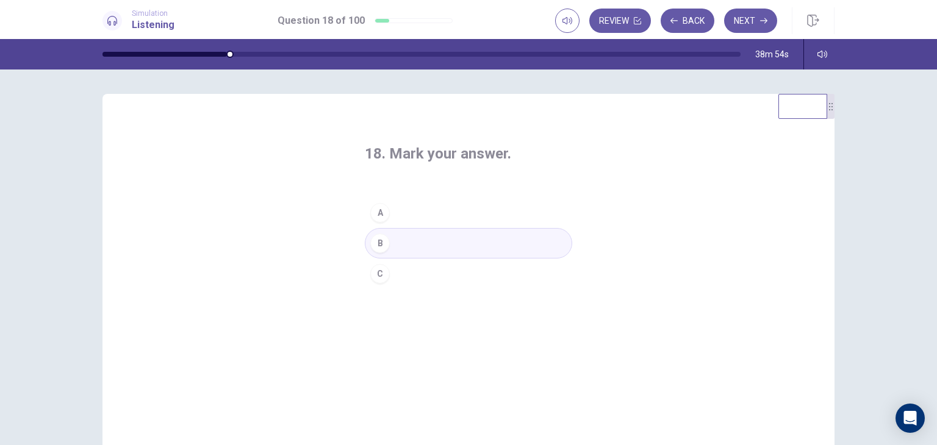
click at [378, 264] on div "C" at bounding box center [380, 274] width 20 height 20
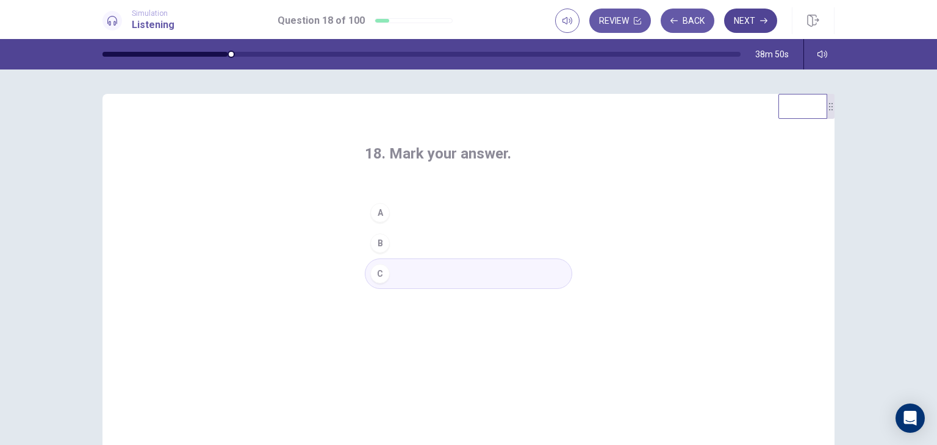
click at [745, 20] on button "Next" at bounding box center [750, 21] width 53 height 24
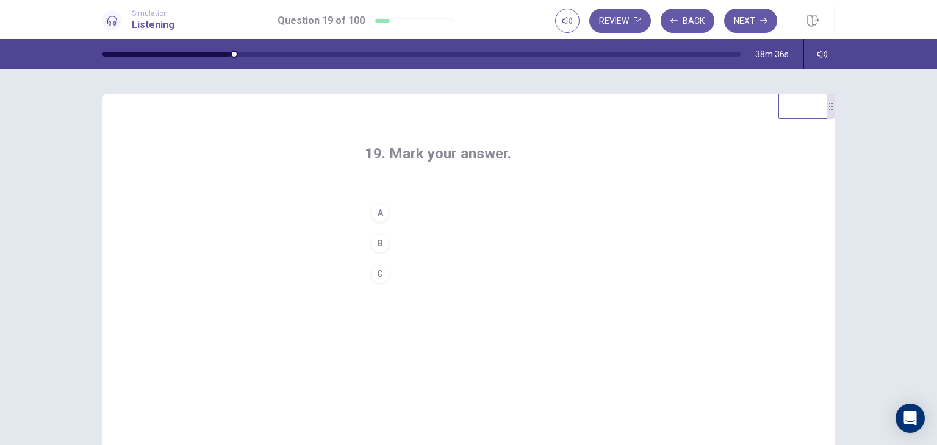
click at [383, 207] on div "A" at bounding box center [380, 213] width 20 height 20
click at [742, 28] on button "Next" at bounding box center [750, 21] width 53 height 24
click at [373, 237] on div "B" at bounding box center [380, 244] width 20 height 20
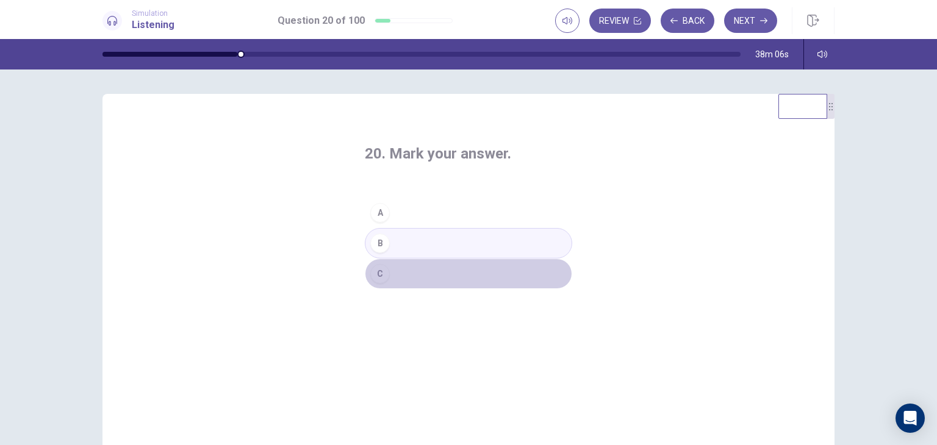
click at [373, 267] on div "C" at bounding box center [380, 274] width 20 height 20
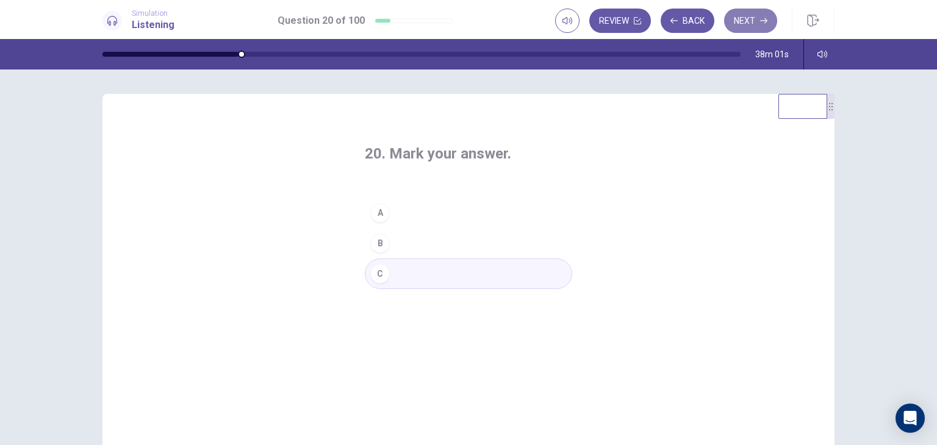
click at [745, 18] on button "Next" at bounding box center [750, 21] width 53 height 24
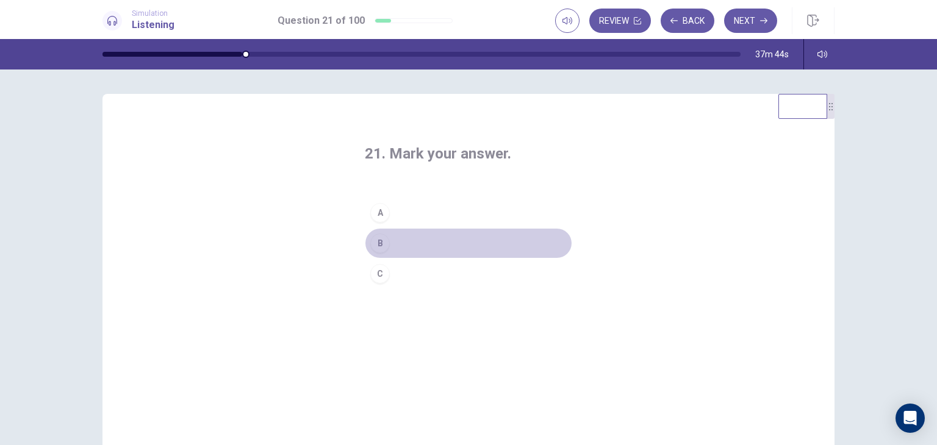
click at [378, 242] on div "B" at bounding box center [380, 244] width 20 height 20
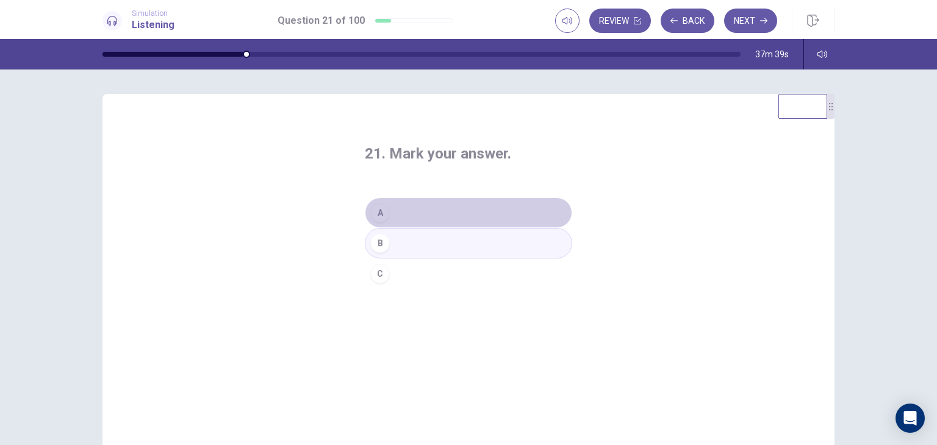
click at [378, 218] on div "A" at bounding box center [380, 213] width 20 height 20
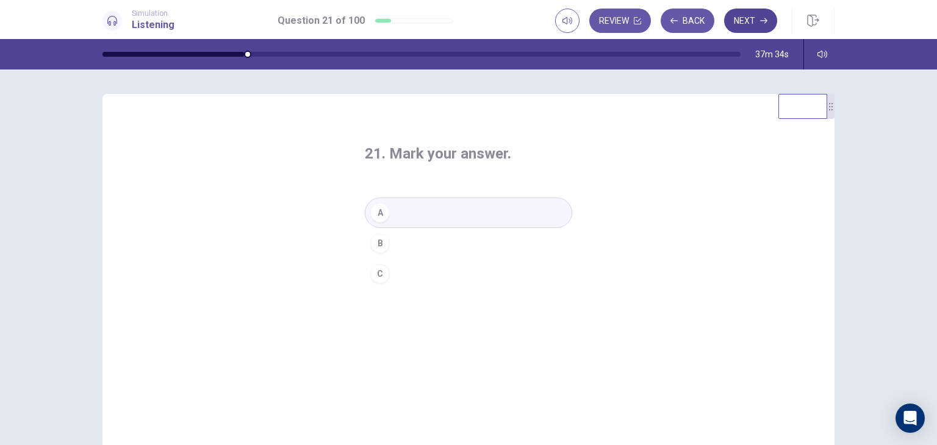
click at [733, 19] on button "Next" at bounding box center [750, 21] width 53 height 24
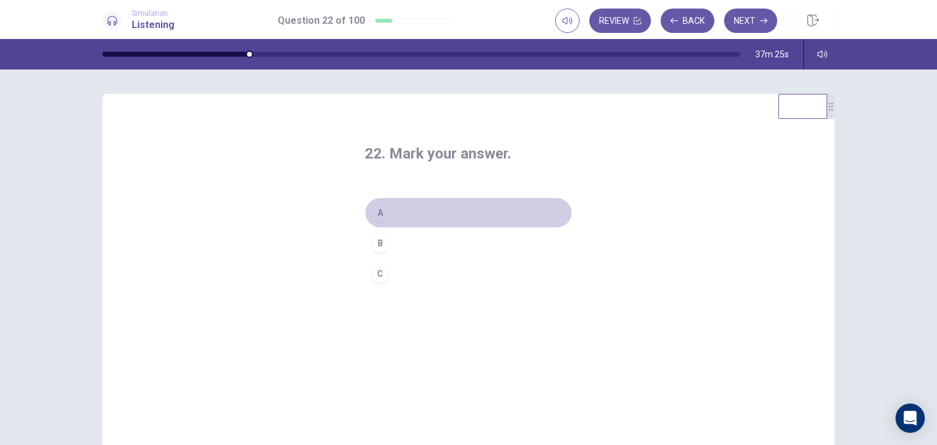
click at [380, 218] on div "A" at bounding box center [380, 213] width 20 height 20
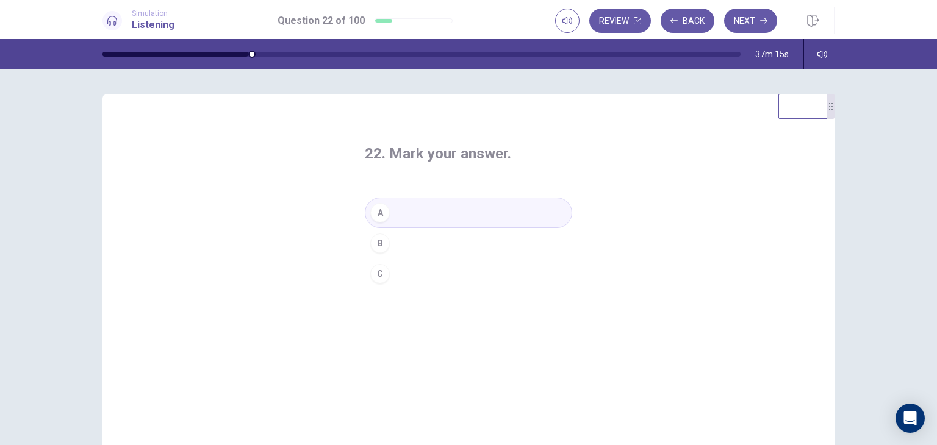
click at [381, 248] on div "B" at bounding box center [380, 244] width 20 height 20
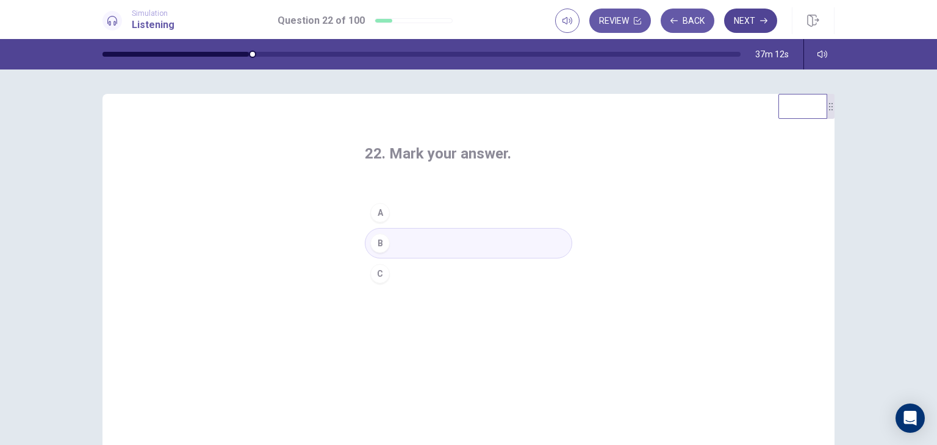
click at [741, 21] on button "Next" at bounding box center [750, 21] width 53 height 24
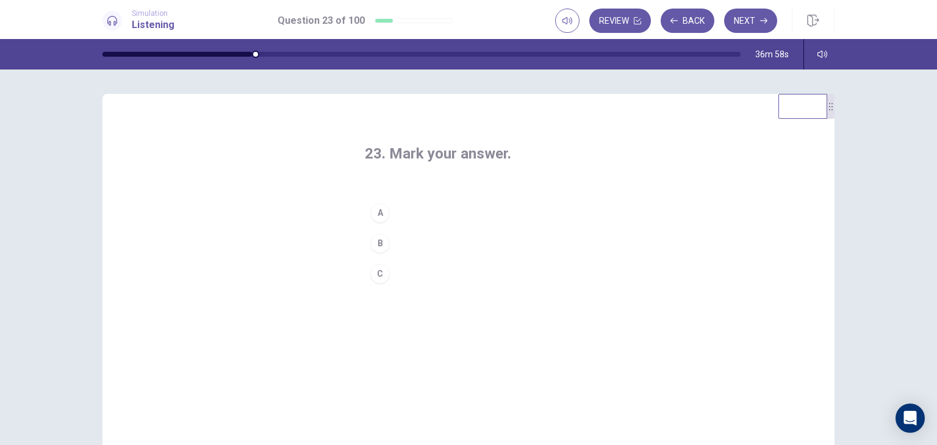
click at [377, 217] on div "A" at bounding box center [380, 213] width 20 height 20
click at [744, 20] on button "Next" at bounding box center [750, 21] width 53 height 24
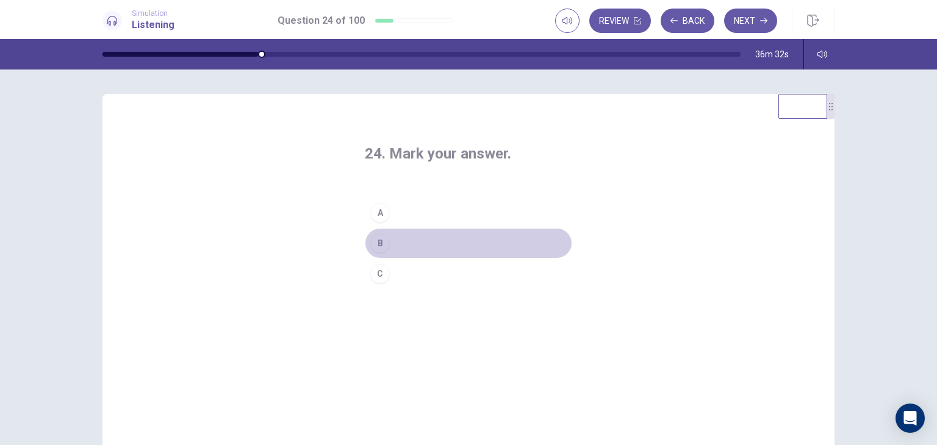
click at [378, 237] on div "B" at bounding box center [380, 244] width 20 height 20
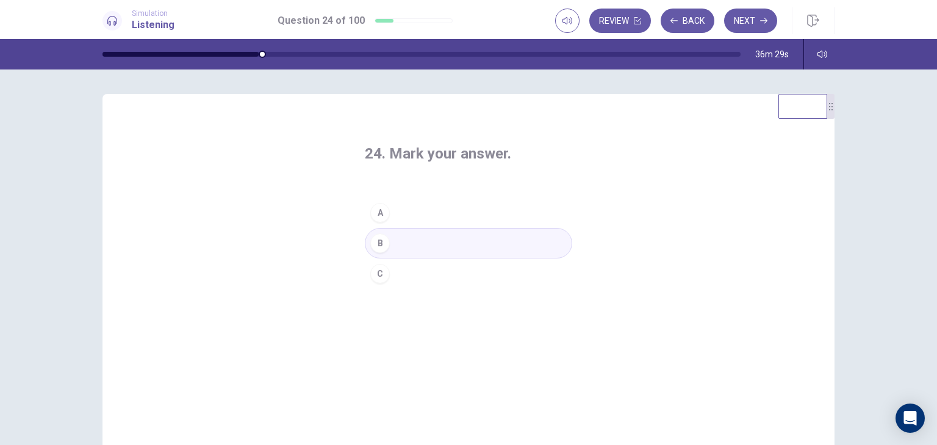
click at [379, 270] on div "C" at bounding box center [380, 274] width 20 height 20
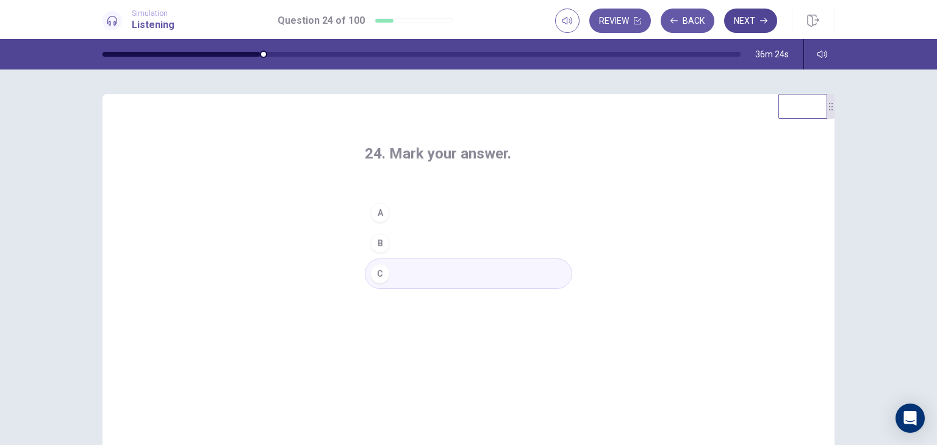
click at [737, 30] on button "Next" at bounding box center [750, 21] width 53 height 24
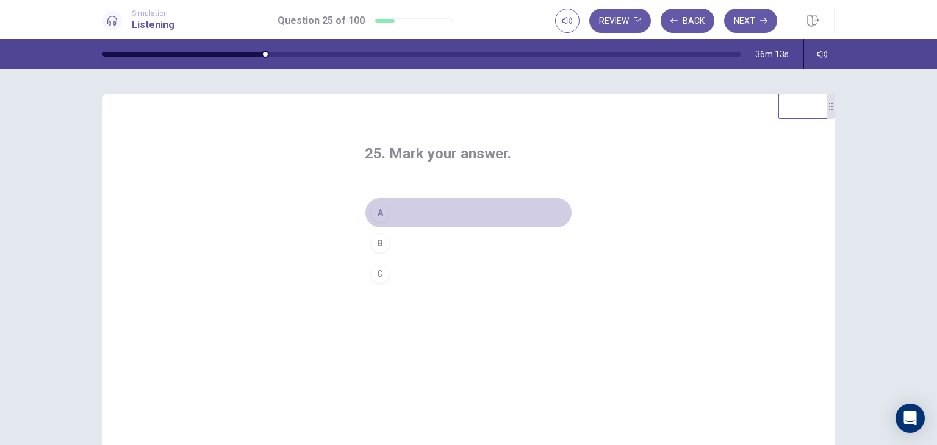
click at [371, 215] on div "A" at bounding box center [380, 213] width 20 height 20
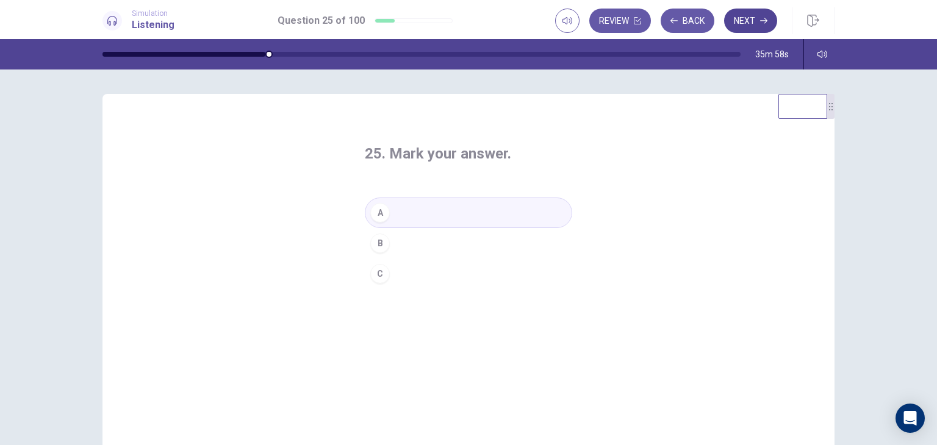
click at [751, 25] on button "Next" at bounding box center [750, 21] width 53 height 24
click at [376, 246] on div "B" at bounding box center [380, 244] width 20 height 20
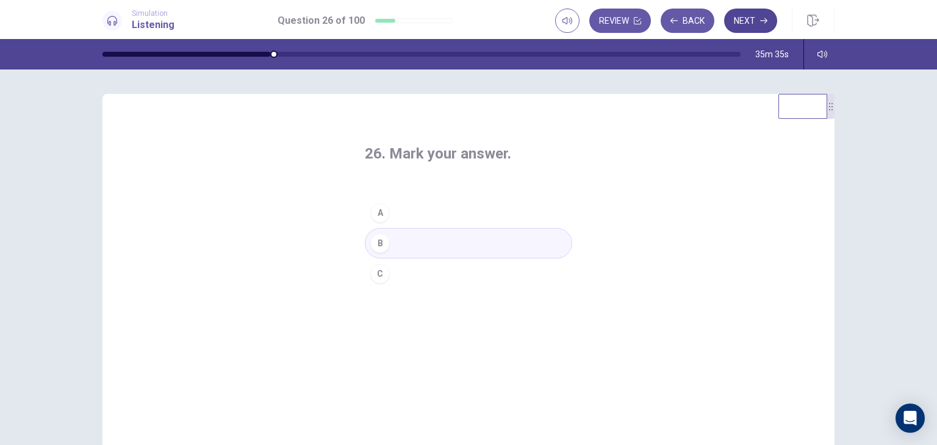
click at [746, 27] on button "Next" at bounding box center [750, 21] width 53 height 24
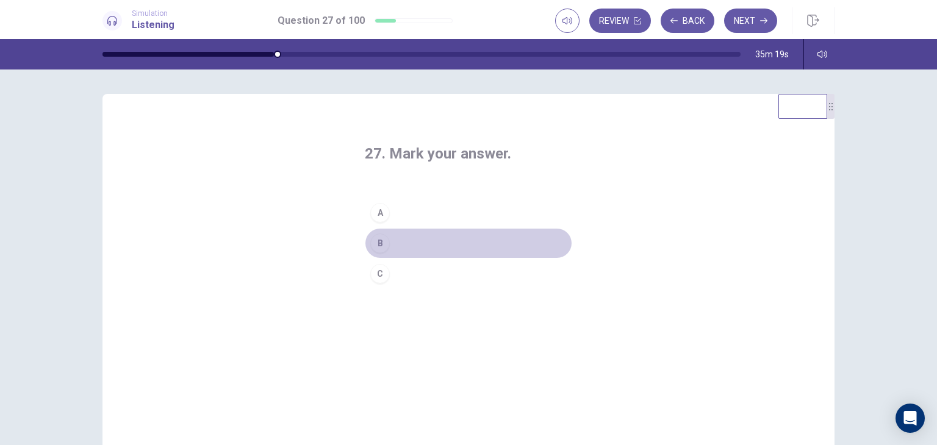
click at [381, 248] on div "B" at bounding box center [380, 244] width 20 height 20
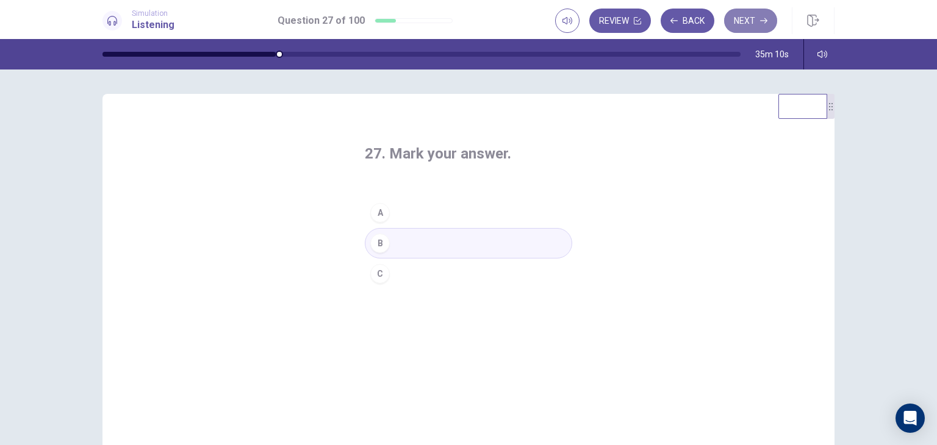
click at [738, 16] on button "Next" at bounding box center [750, 21] width 53 height 24
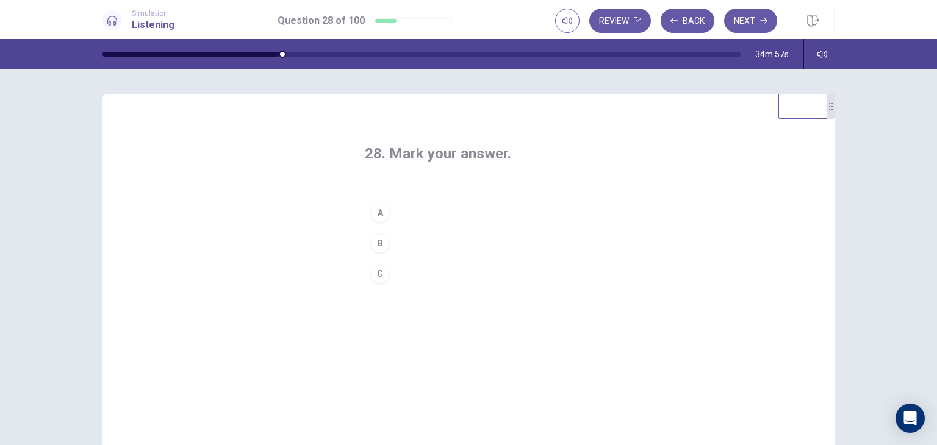
click at [378, 238] on div "B" at bounding box center [380, 244] width 20 height 20
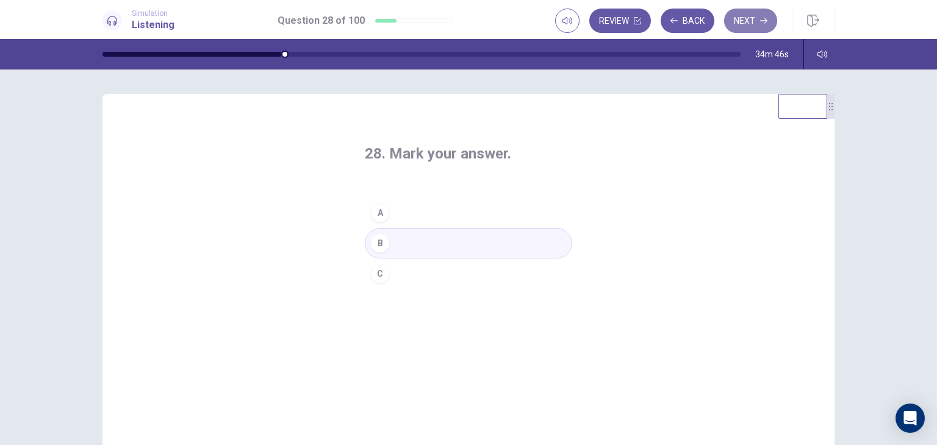
click at [748, 26] on button "Next" at bounding box center [750, 21] width 53 height 24
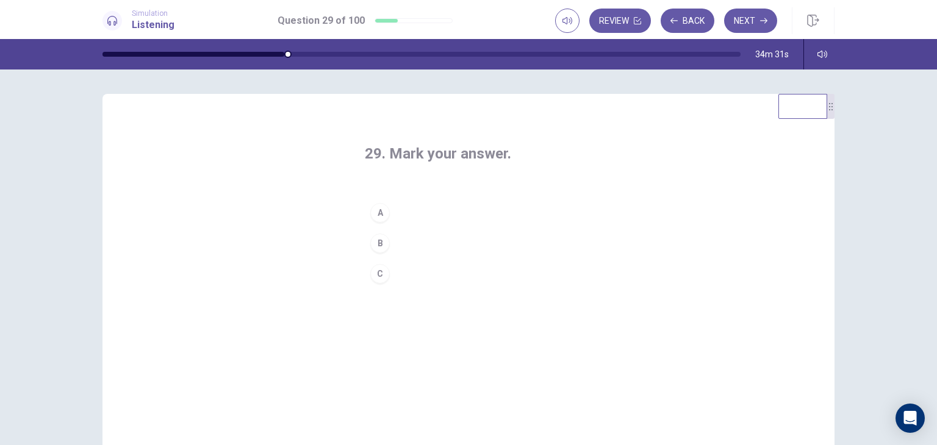
click at [376, 216] on div "A" at bounding box center [380, 213] width 20 height 20
click at [736, 29] on button "Next" at bounding box center [750, 21] width 53 height 24
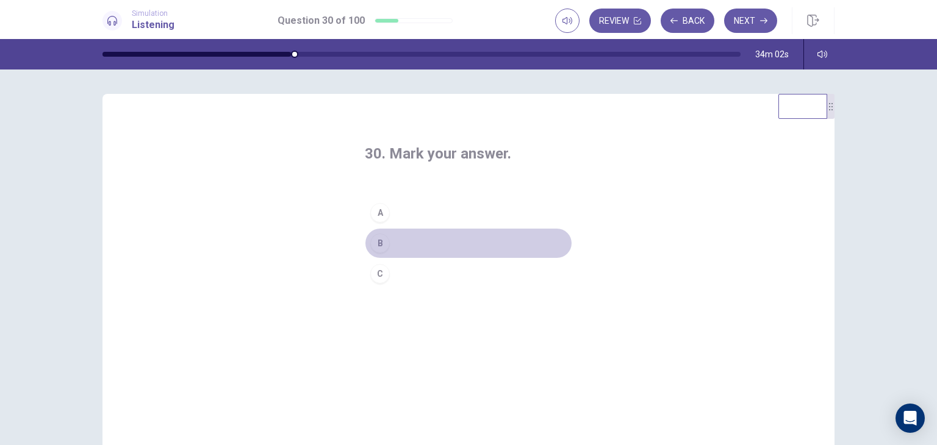
click at [376, 241] on div "B" at bounding box center [380, 244] width 20 height 20
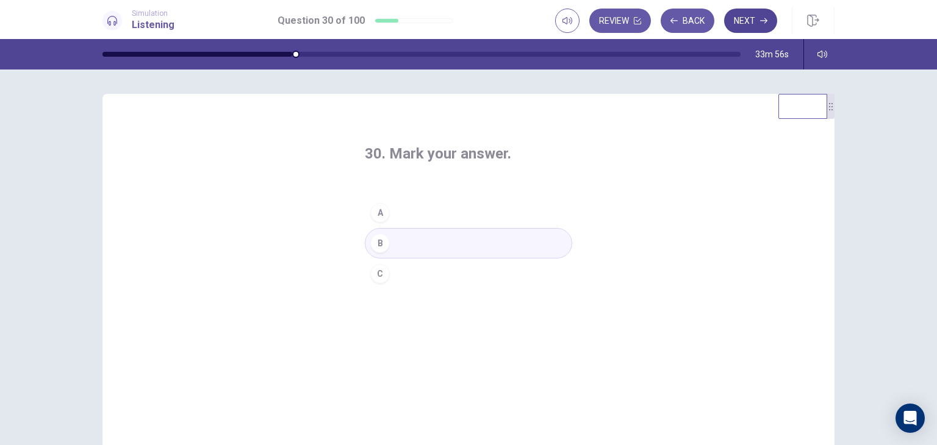
click at [756, 18] on button "Next" at bounding box center [750, 21] width 53 height 24
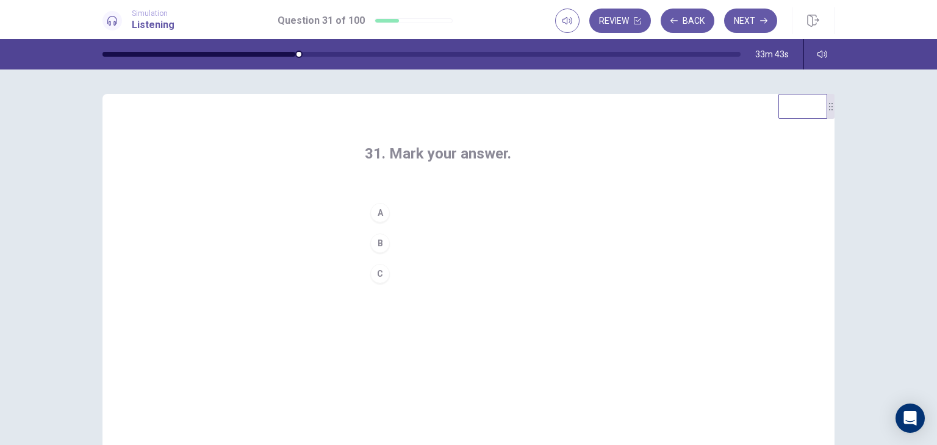
click at [378, 212] on div "A" at bounding box center [380, 213] width 20 height 20
click at [743, 25] on button "Next" at bounding box center [750, 21] width 53 height 24
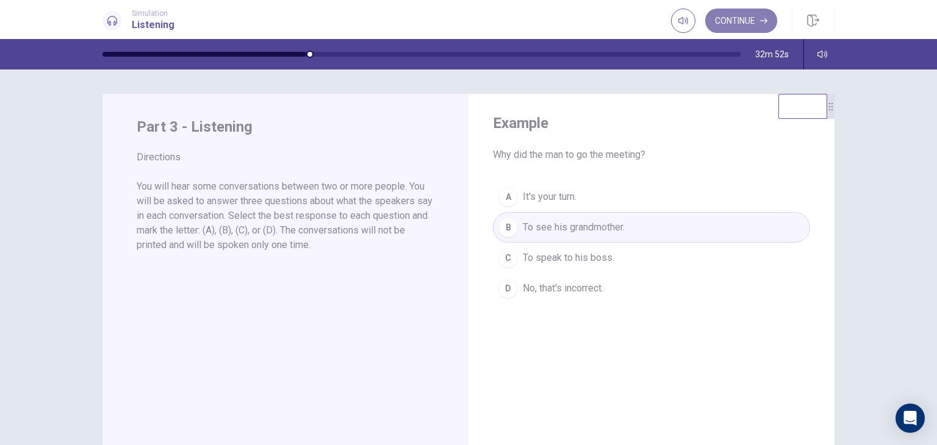
click at [737, 21] on button "Continue" at bounding box center [741, 21] width 72 height 24
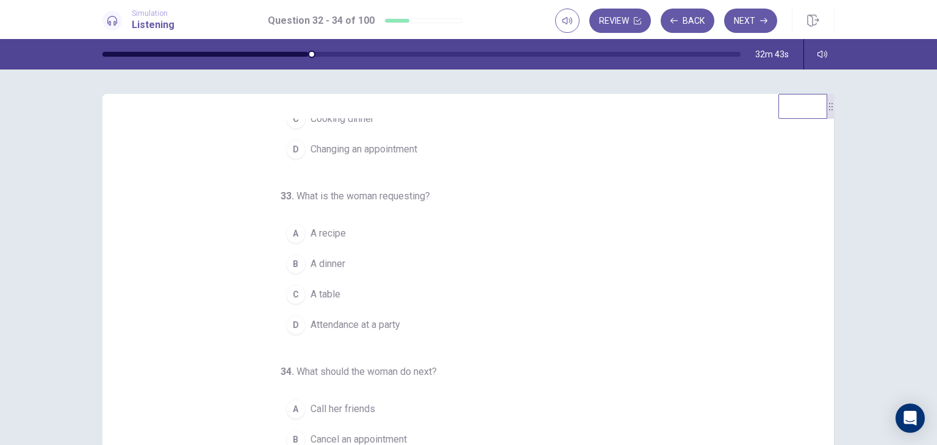
scroll to position [110, 0]
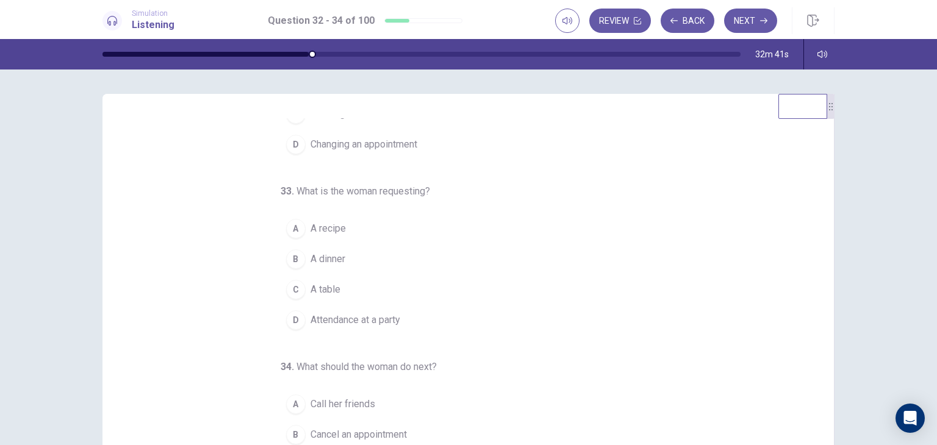
click at [298, 296] on button "C A table" at bounding box center [461, 289] width 361 height 30
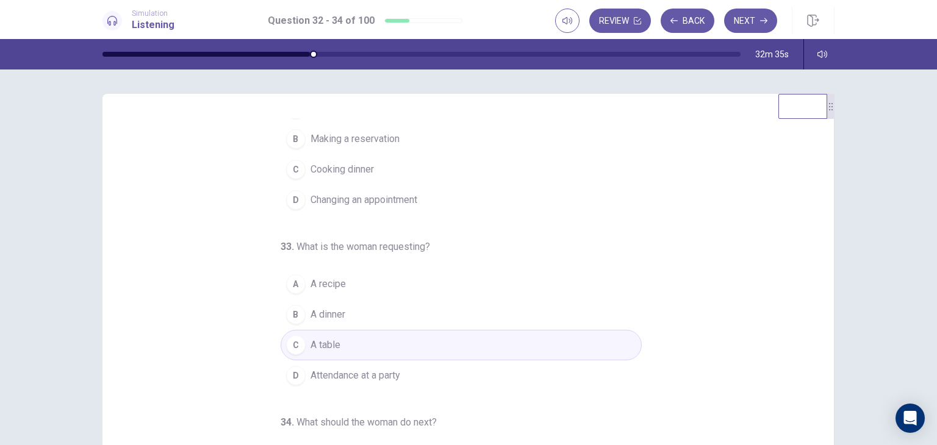
scroll to position [0, 0]
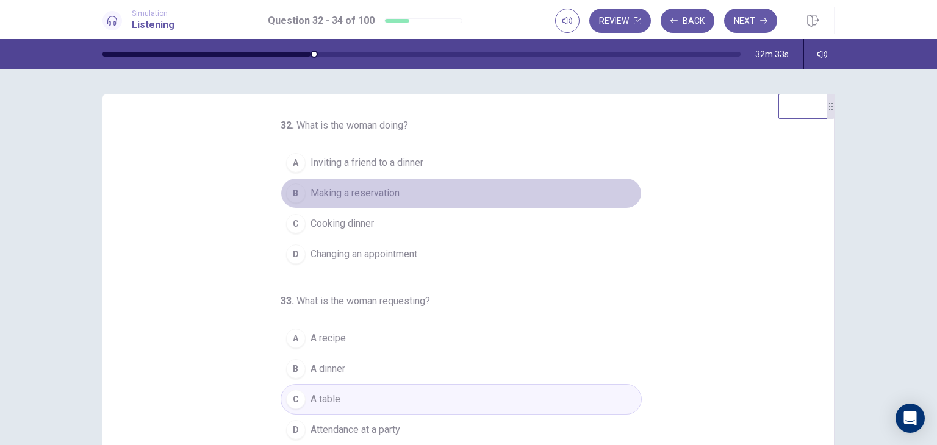
click at [386, 195] on span "Making a reservation" at bounding box center [354, 193] width 89 height 15
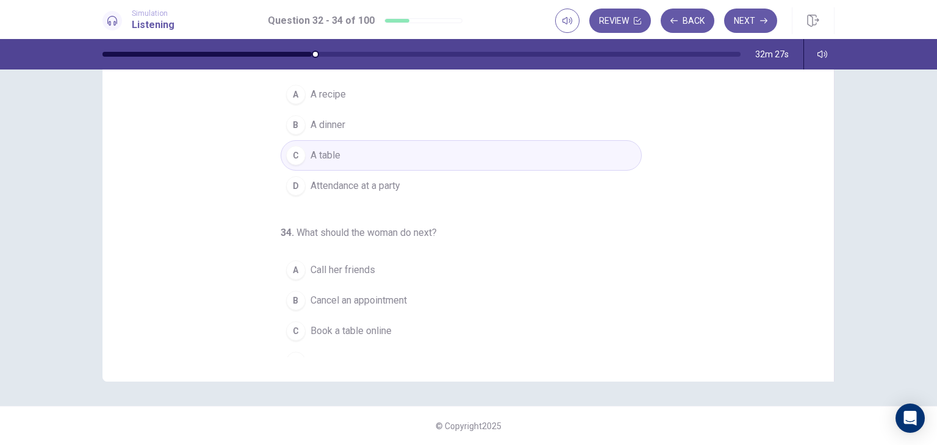
scroll to position [124, 0]
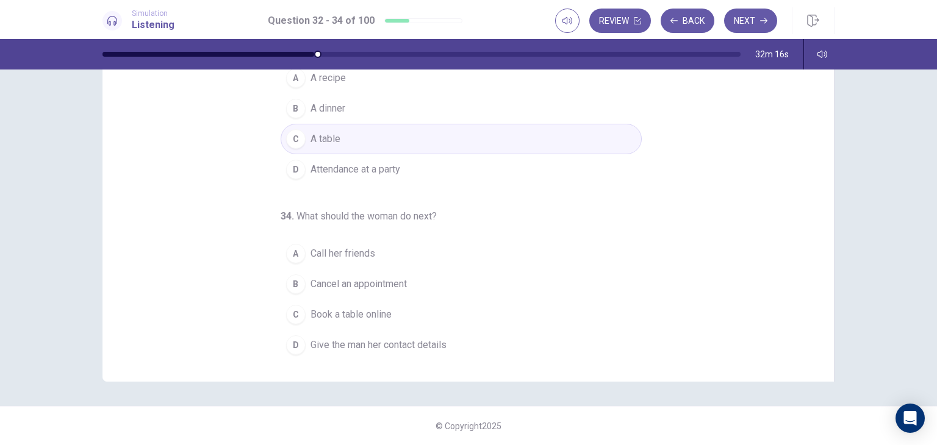
click at [364, 339] on span "Give the man her contact details" at bounding box center [378, 345] width 136 height 15
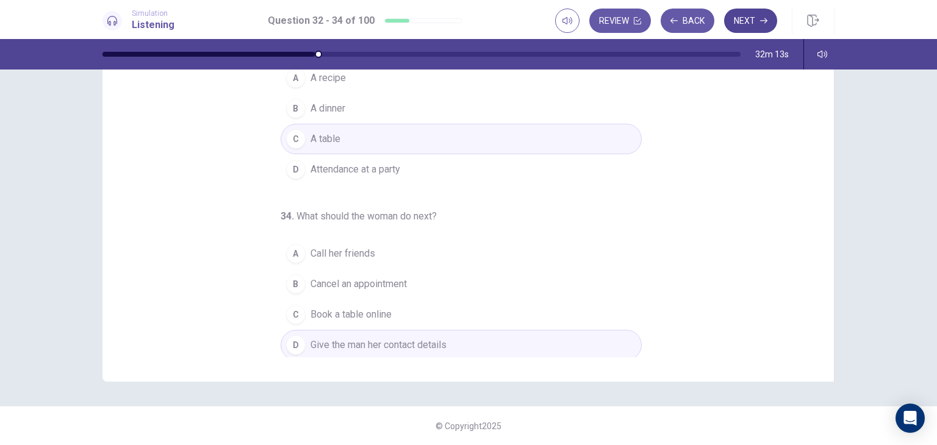
click at [738, 27] on button "Next" at bounding box center [750, 21] width 53 height 24
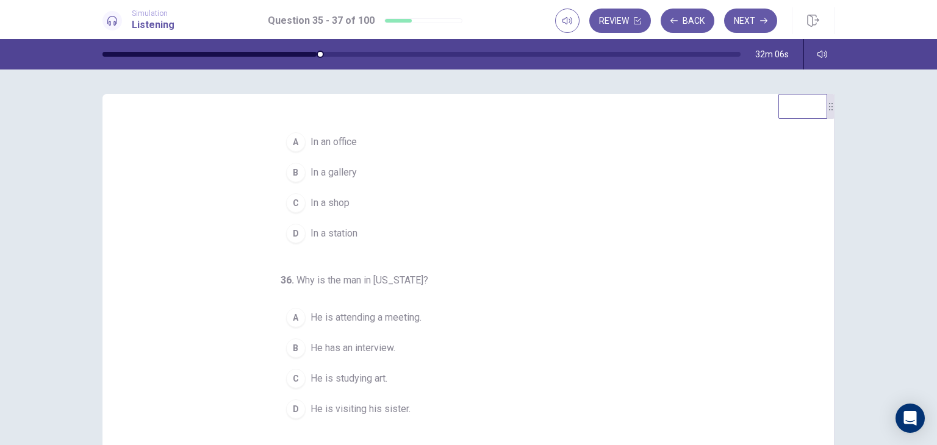
scroll to position [0, 0]
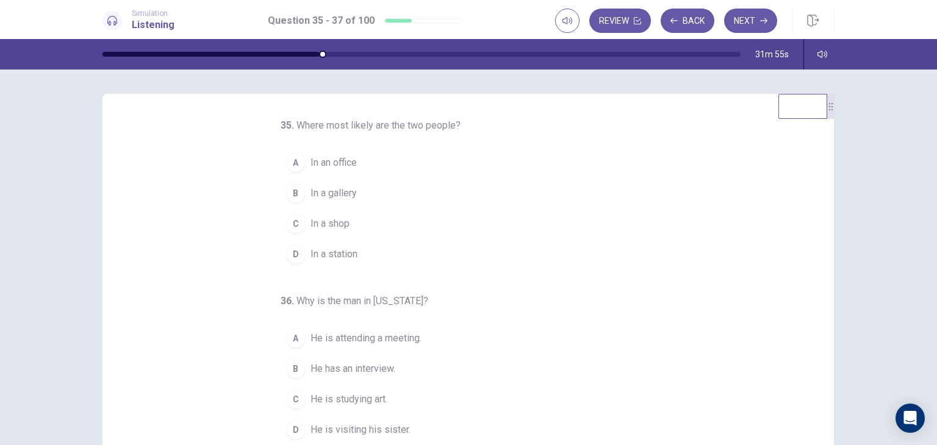
click at [675, 190] on div "35 . Where most likely are the two people? A In an office B In a gallery C In a…" at bounding box center [473, 305] width 702 height 375
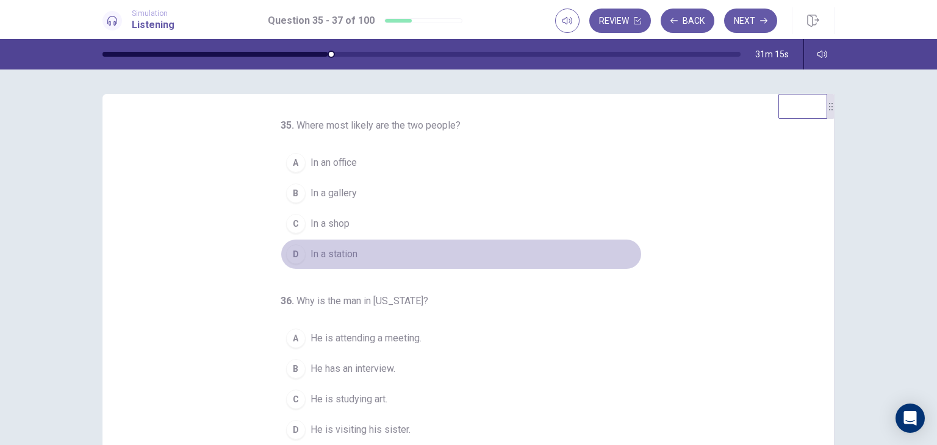
click at [468, 239] on button "D In a station" at bounding box center [461, 254] width 361 height 30
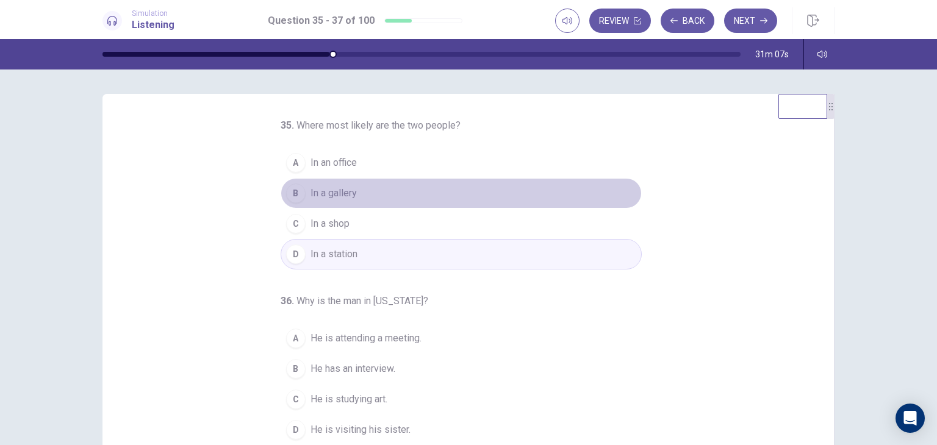
click at [365, 190] on button "B In a gallery" at bounding box center [461, 193] width 361 height 30
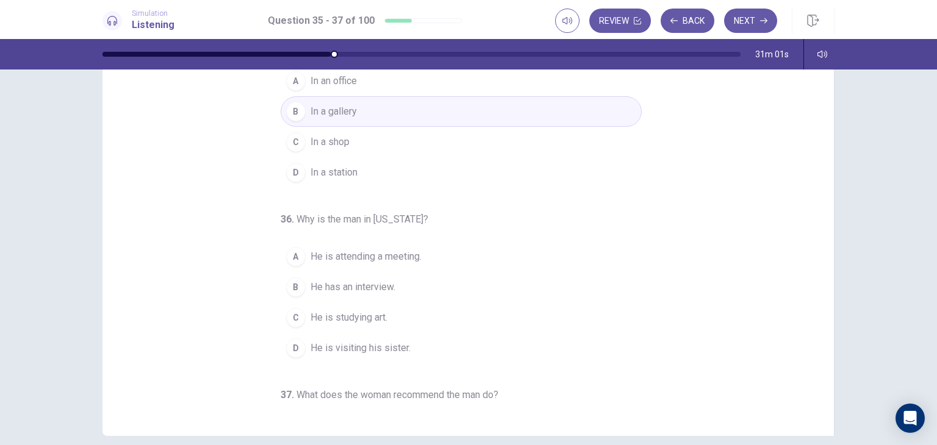
scroll to position [113, 0]
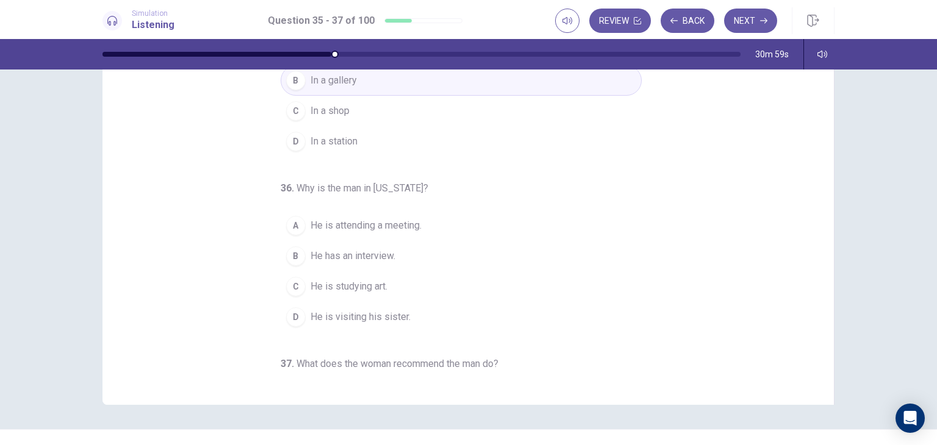
click at [382, 312] on span "He is visiting his sister." at bounding box center [360, 317] width 100 height 15
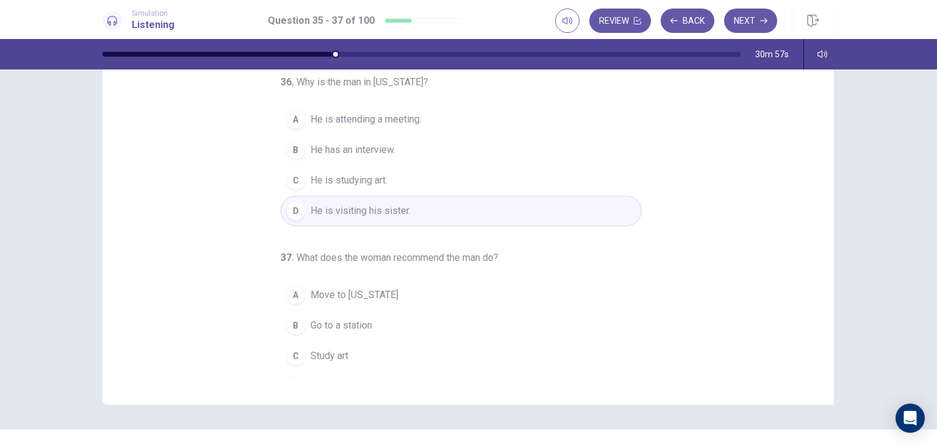
scroll to position [124, 0]
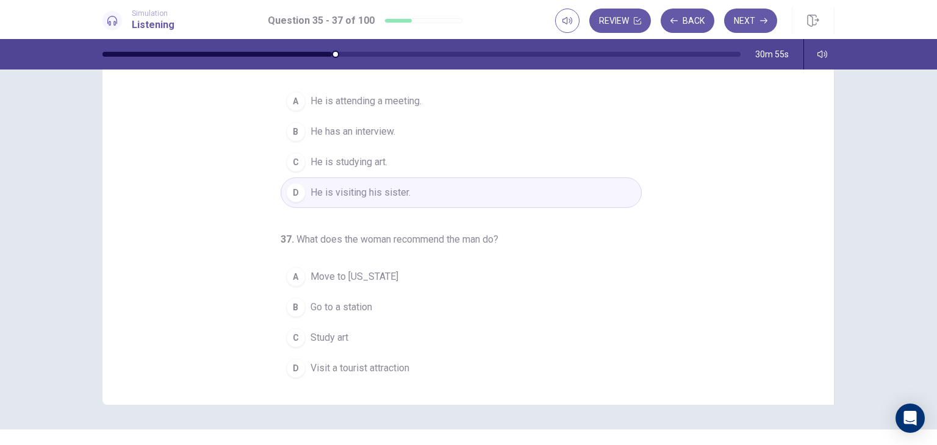
click at [340, 362] on span "Visit a tourist attraction" at bounding box center [359, 368] width 99 height 15
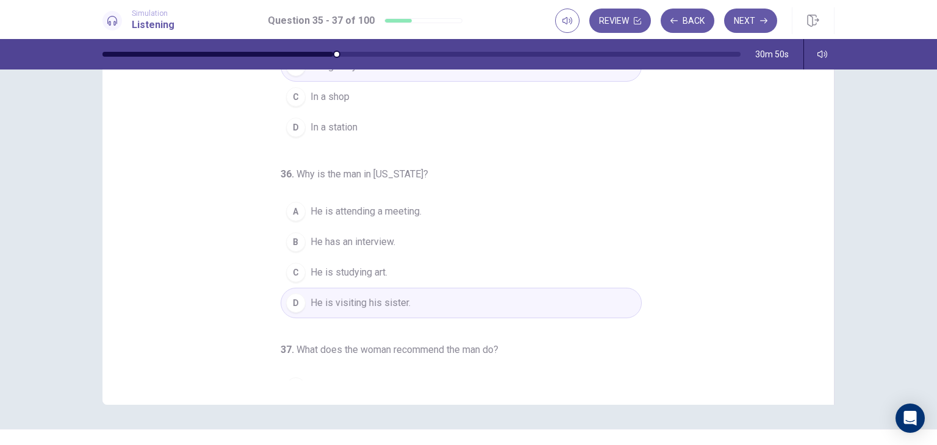
scroll to position [0, 0]
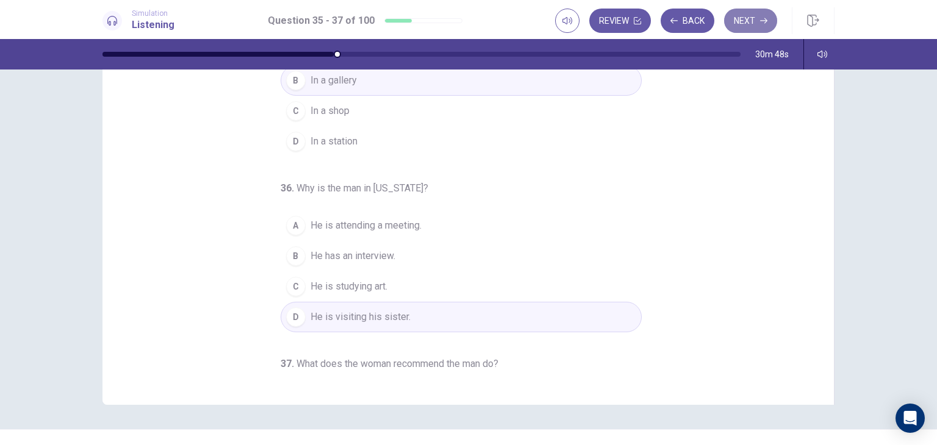
click at [755, 21] on button "Next" at bounding box center [750, 21] width 53 height 24
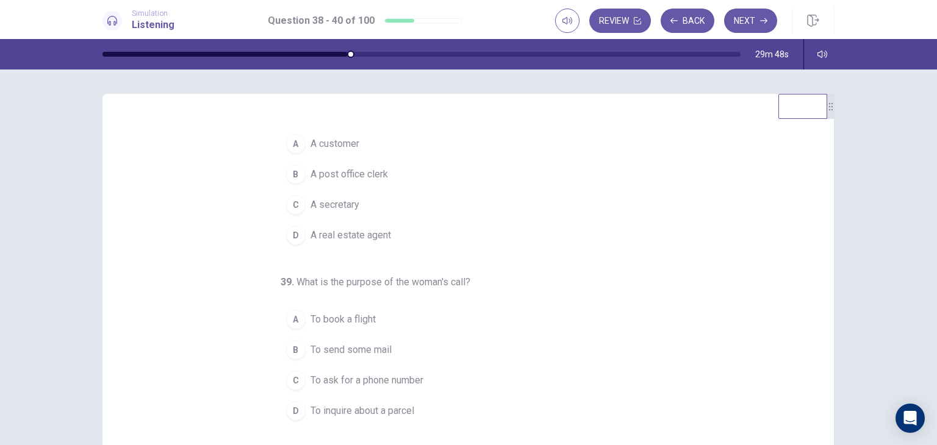
scroll to position [20, 0]
click at [291, 171] on div "B" at bounding box center [296, 174] width 20 height 20
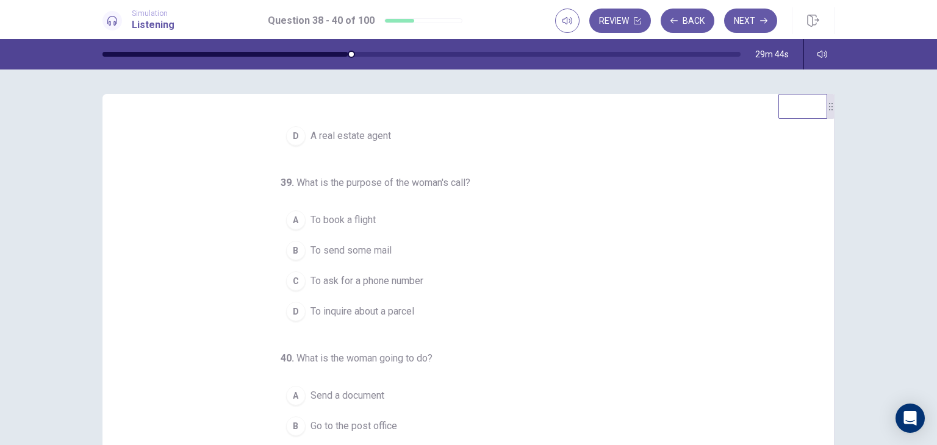
scroll to position [124, 0]
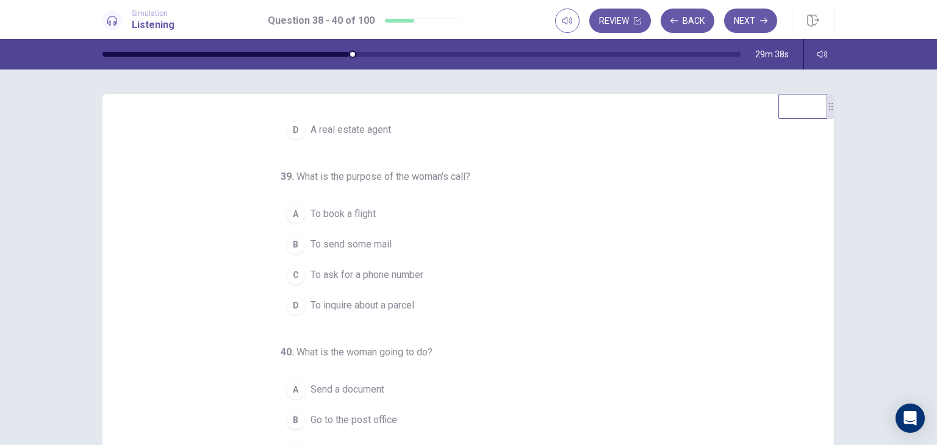
click at [357, 274] on span "To ask for a phone number" at bounding box center [366, 275] width 113 height 15
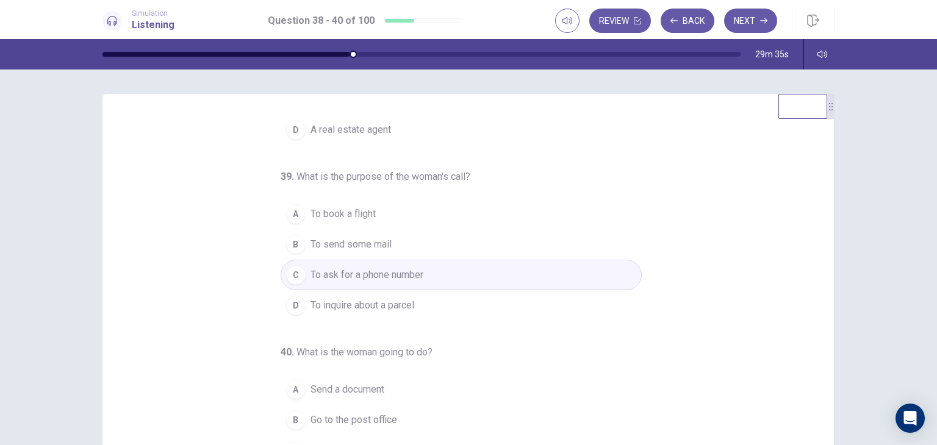
click at [383, 303] on span "To inquire about a parcel" at bounding box center [362, 305] width 104 height 15
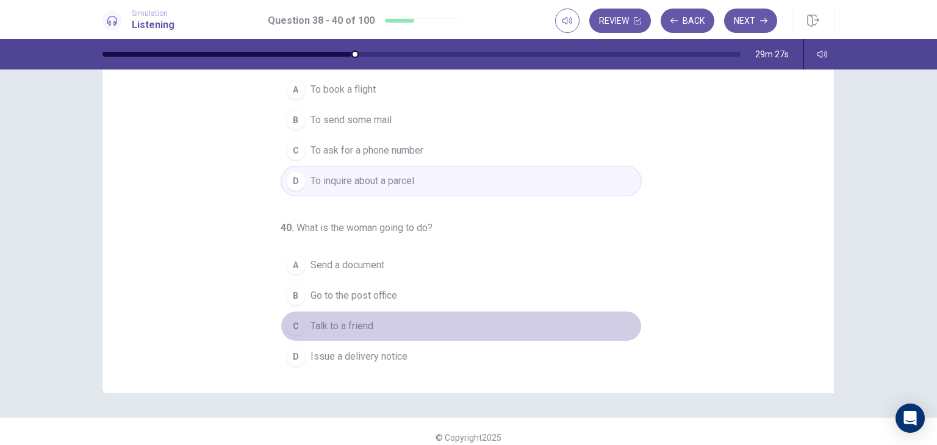
click at [365, 324] on span "Talk to a friend" at bounding box center [341, 326] width 63 height 15
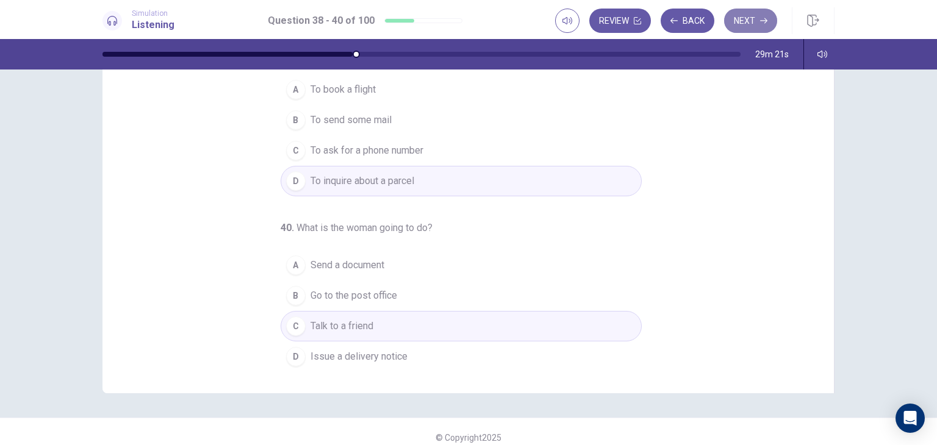
click at [742, 29] on button "Next" at bounding box center [750, 21] width 53 height 24
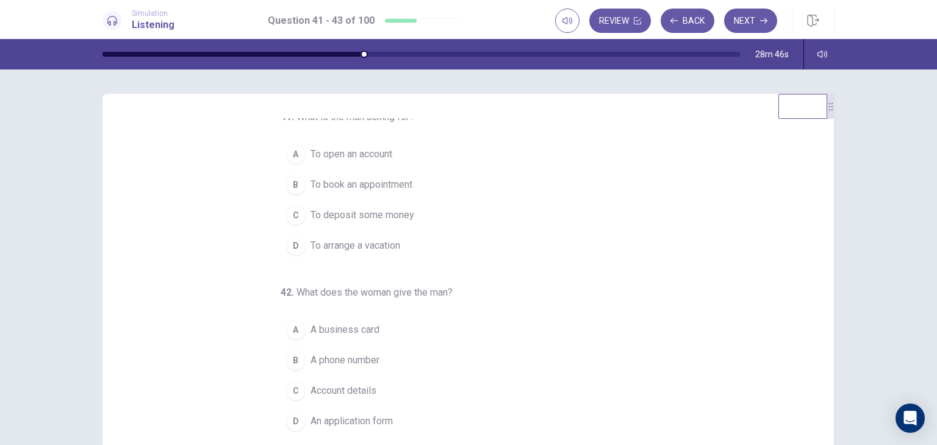
scroll to position [0, 0]
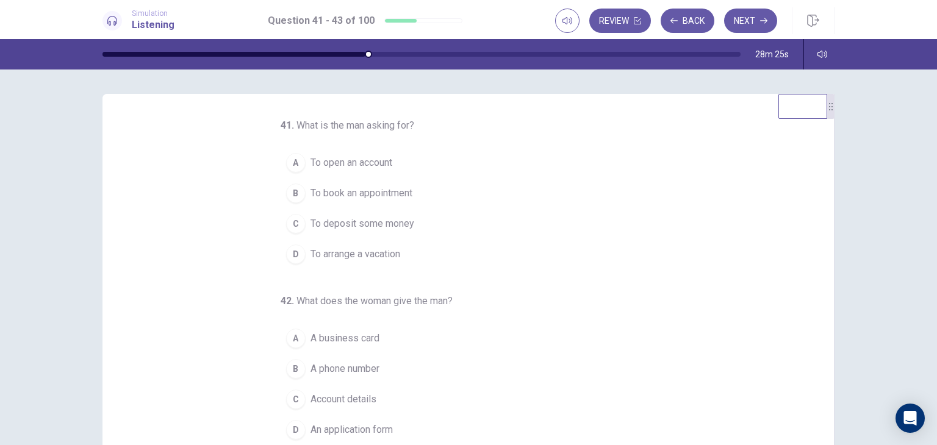
click at [353, 160] on span "To open an account" at bounding box center [351, 163] width 82 height 15
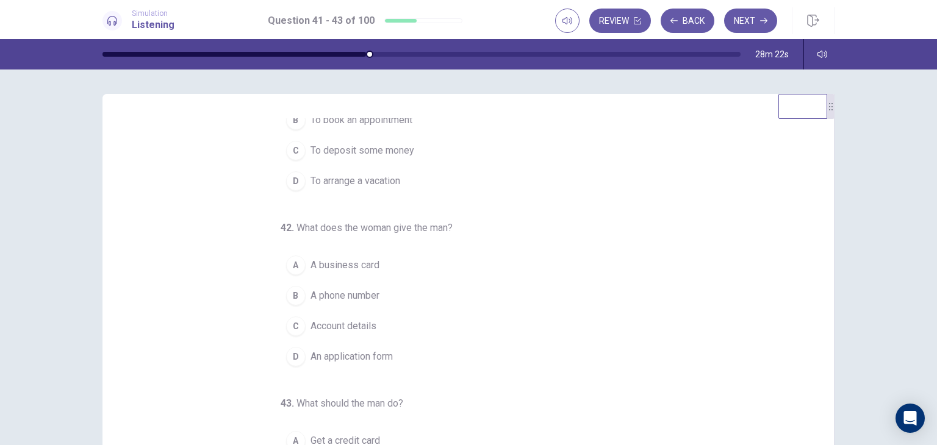
scroll to position [124, 0]
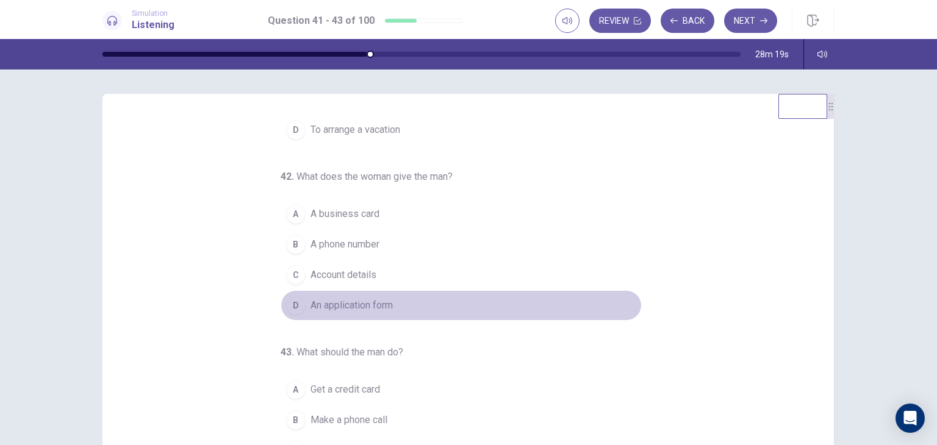
click at [354, 304] on span "An application form" at bounding box center [351, 305] width 82 height 15
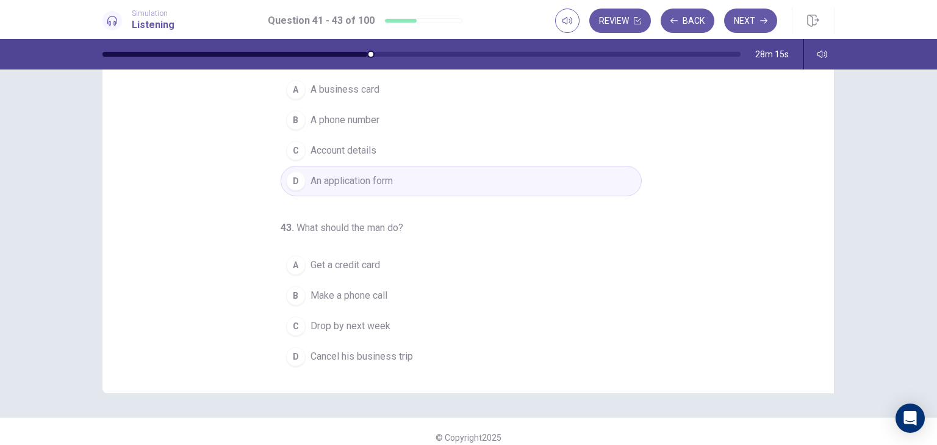
scroll to position [127, 0]
click at [359, 292] on span "Make a phone call" at bounding box center [348, 292] width 77 height 15
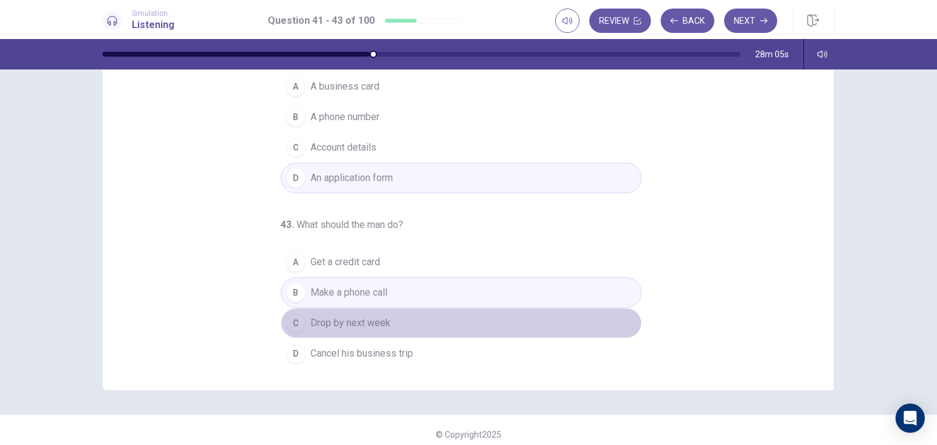
click at [346, 321] on span "Drop by next week" at bounding box center [350, 323] width 80 height 15
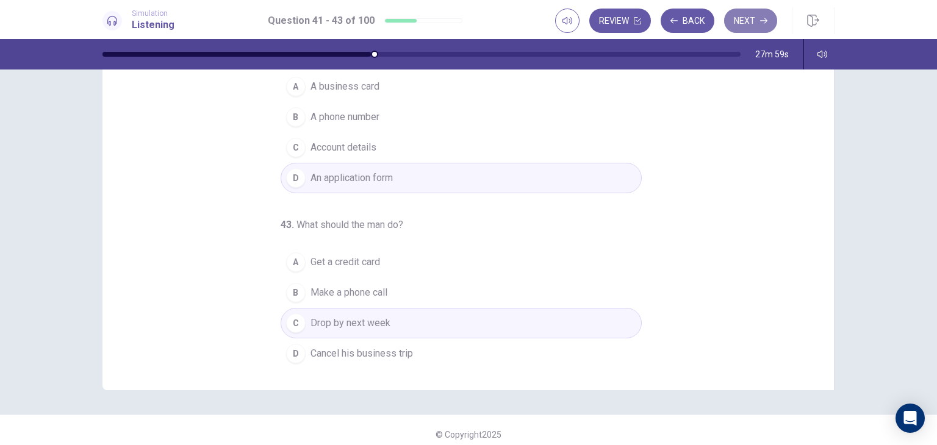
click at [747, 26] on button "Next" at bounding box center [750, 21] width 53 height 24
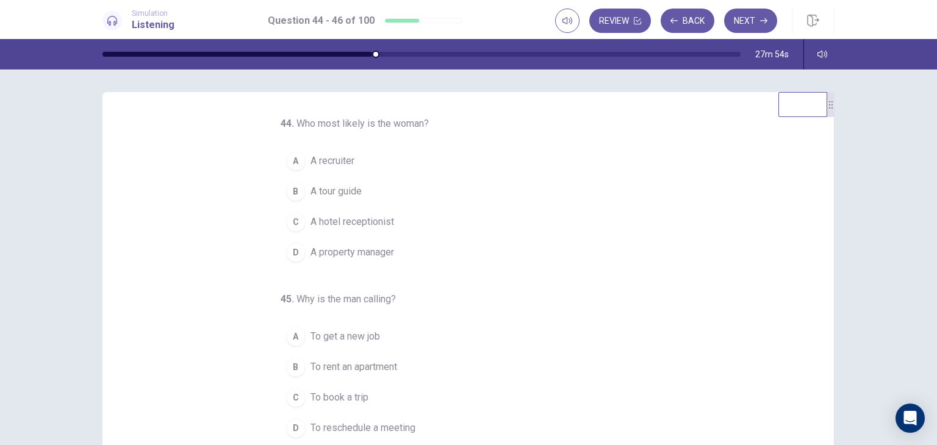
scroll to position [0, 0]
drag, startPoint x: 503, startPoint y: 277, endPoint x: 925, endPoint y: 340, distance: 426.8
click at [925, 340] on div "44 . Who most likely is the woman? A A recruiter B A tour guide C A hotel recep…" at bounding box center [468, 258] width 937 height 376
click at [359, 249] on span "A property manager" at bounding box center [352, 254] width 84 height 15
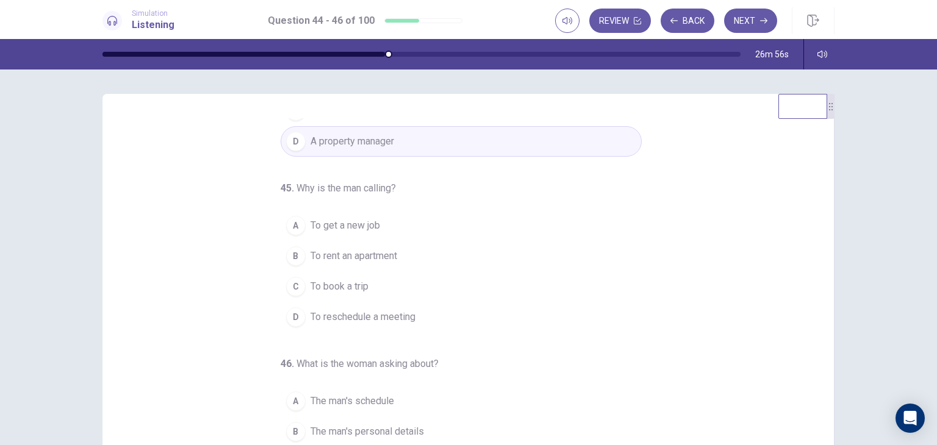
scroll to position [124, 0]
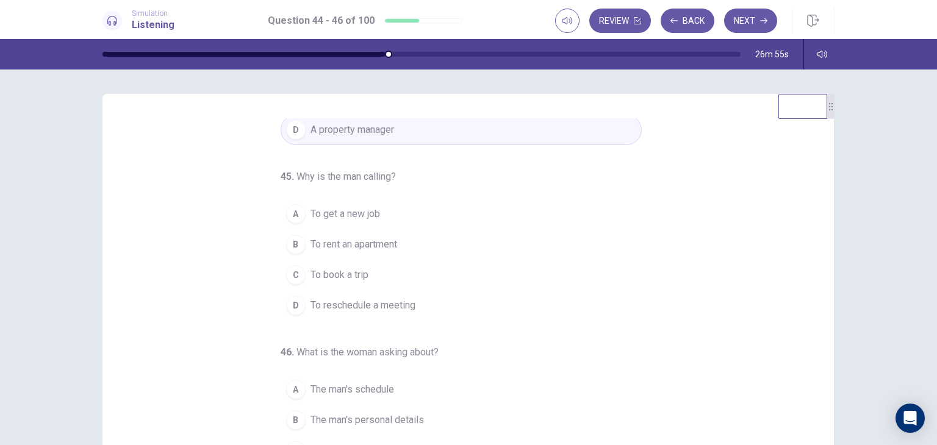
click at [348, 245] on span "To rent an apartment" at bounding box center [353, 244] width 87 height 15
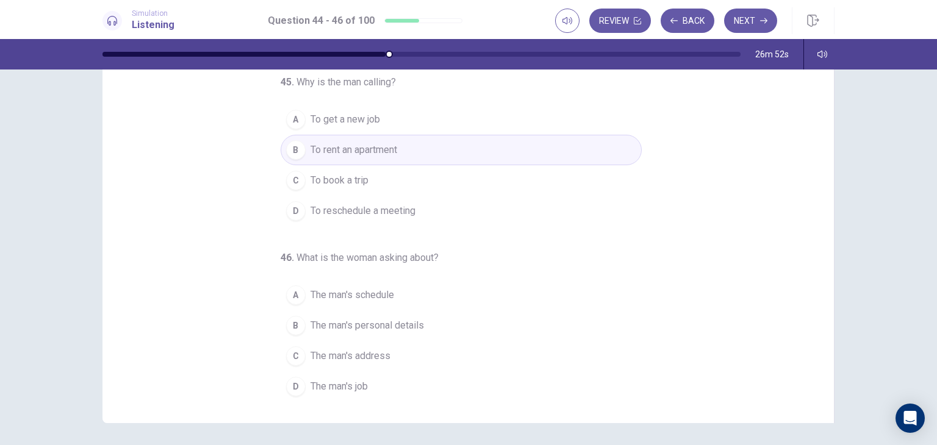
scroll to position [104, 0]
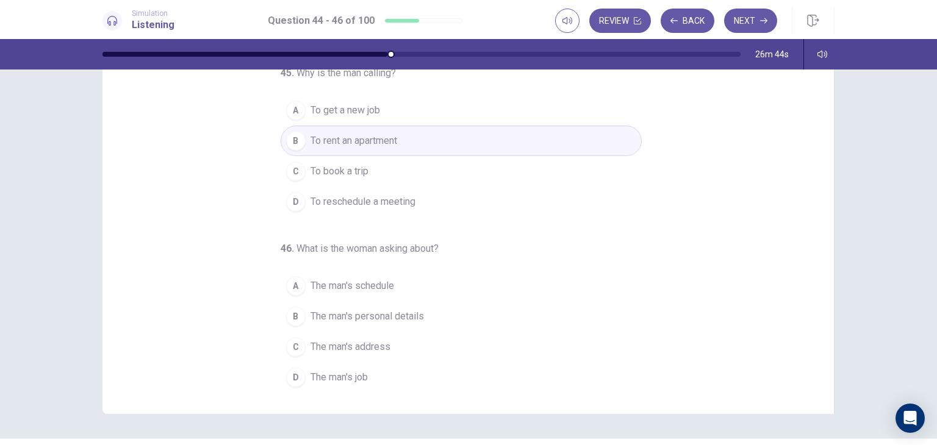
drag, startPoint x: 388, startPoint y: 225, endPoint x: 345, endPoint y: 271, distance: 63.0
click at [345, 271] on div "44 . Who most likely is the woman? A A recruiter B A tour guide C A hotel recep…" at bounding box center [461, 102] width 361 height 424
click at [342, 281] on span "The man's schedule" at bounding box center [352, 286] width 84 height 15
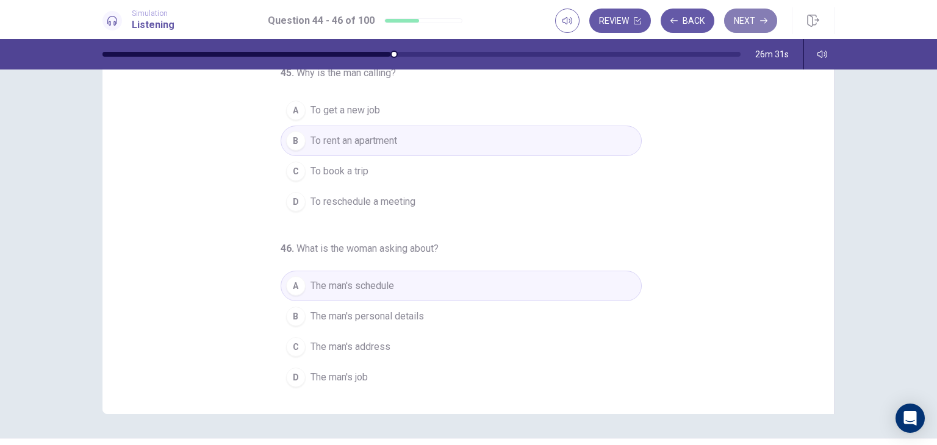
click at [737, 25] on button "Next" at bounding box center [750, 21] width 53 height 24
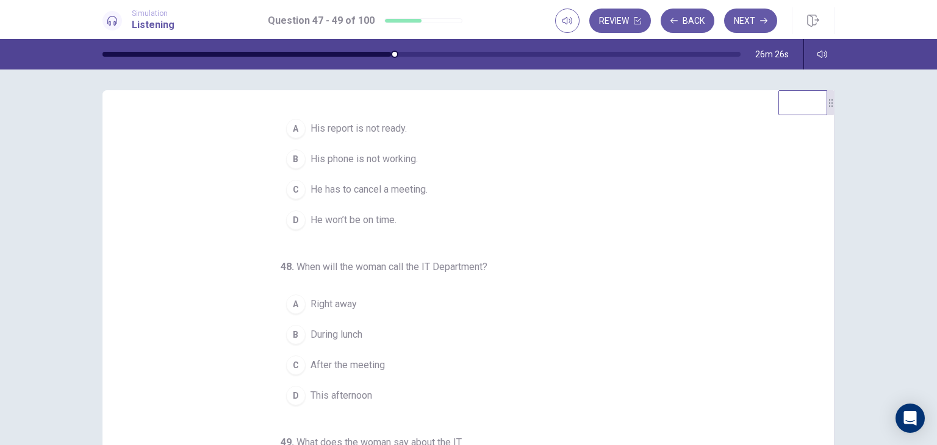
scroll to position [0, 0]
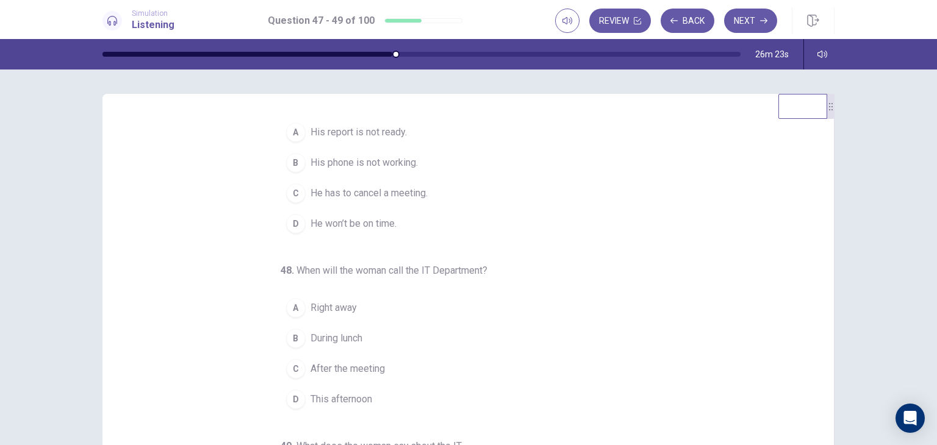
drag, startPoint x: 821, startPoint y: 167, endPoint x: 844, endPoint y: 108, distance: 62.8
click at [844, 108] on div "47 . Why is the man calling? A His report is not ready. B His phone is not work…" at bounding box center [468, 306] width 771 height 424
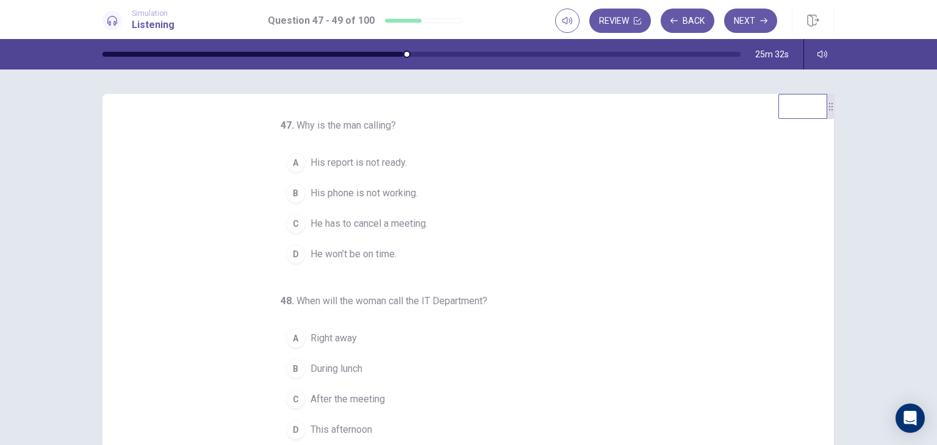
click at [393, 196] on span "His phone is not working." at bounding box center [363, 193] width 107 height 15
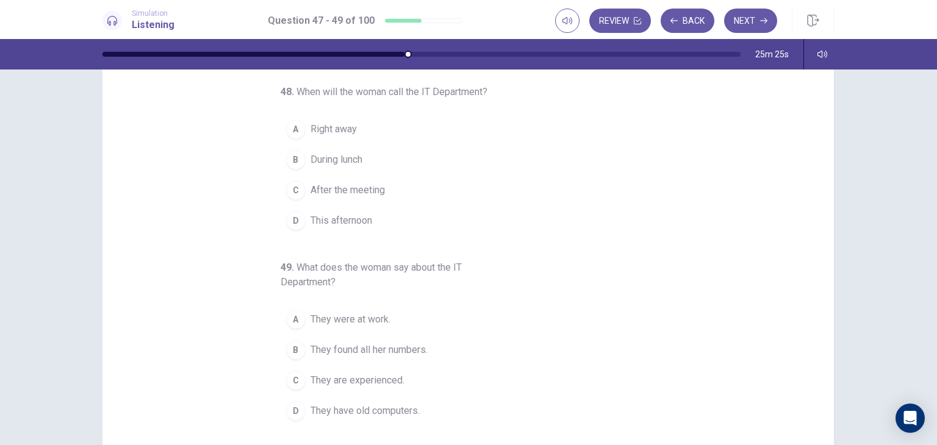
scroll to position [68, 0]
click at [320, 131] on span "Right away" at bounding box center [333, 131] width 46 height 15
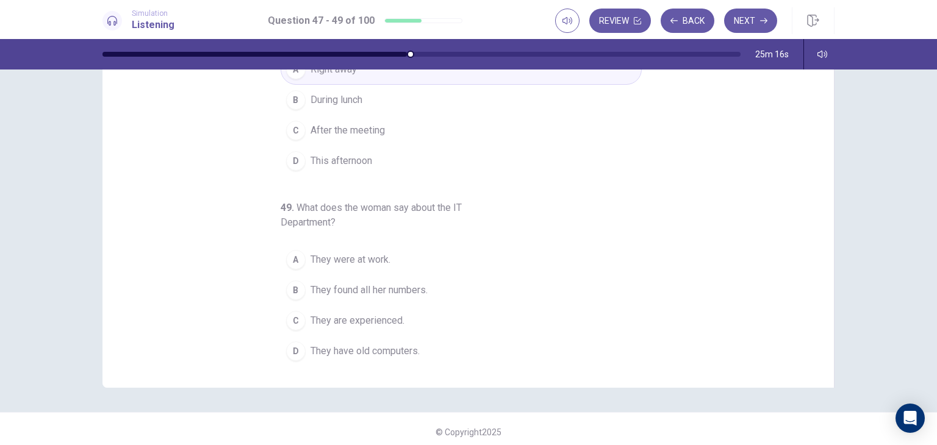
scroll to position [132, 0]
click at [389, 318] on span "They are experienced." at bounding box center [357, 319] width 94 height 15
click at [388, 282] on span "They found all her numbers." at bounding box center [368, 288] width 117 height 15
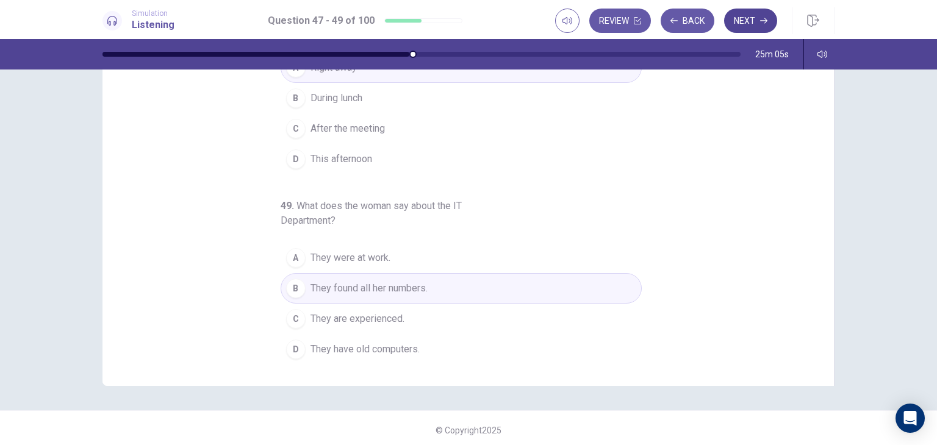
click at [746, 24] on button "Next" at bounding box center [750, 21] width 53 height 24
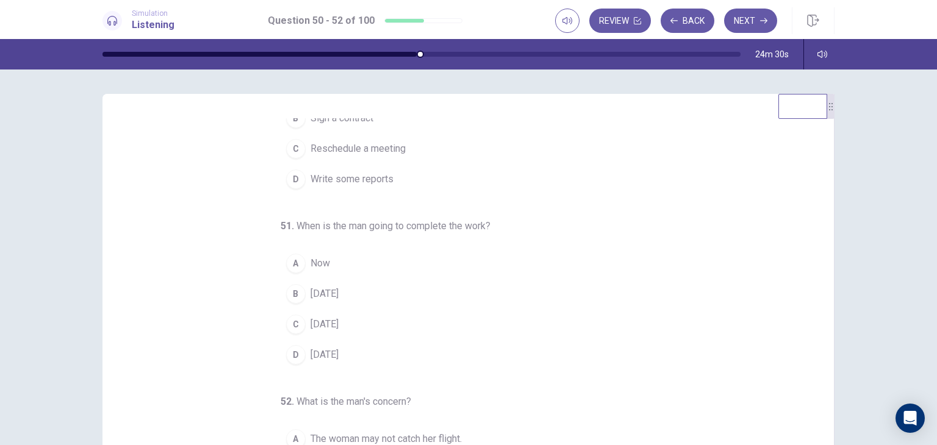
scroll to position [0, 0]
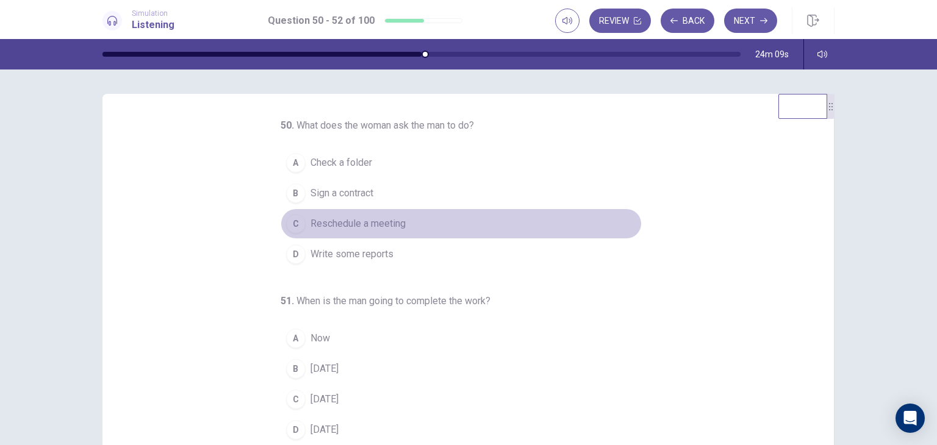
click at [354, 224] on span "Reschedule a meeting" at bounding box center [357, 224] width 95 height 15
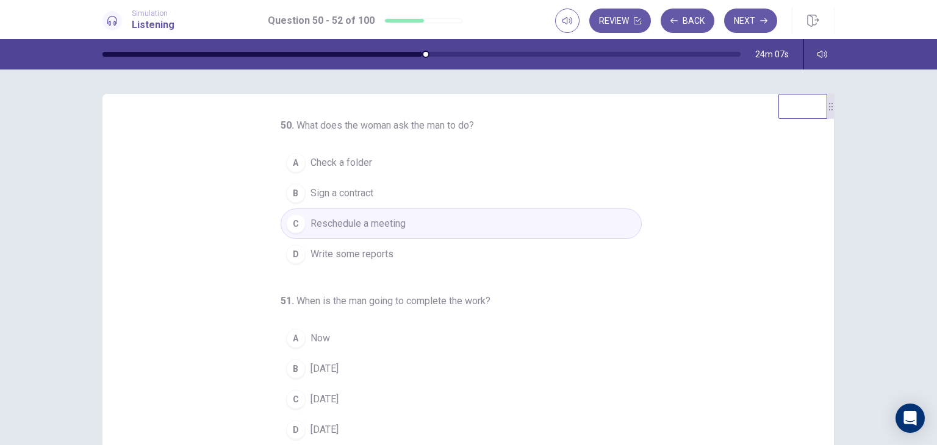
click at [367, 256] on span "Write some reports" at bounding box center [351, 254] width 83 height 15
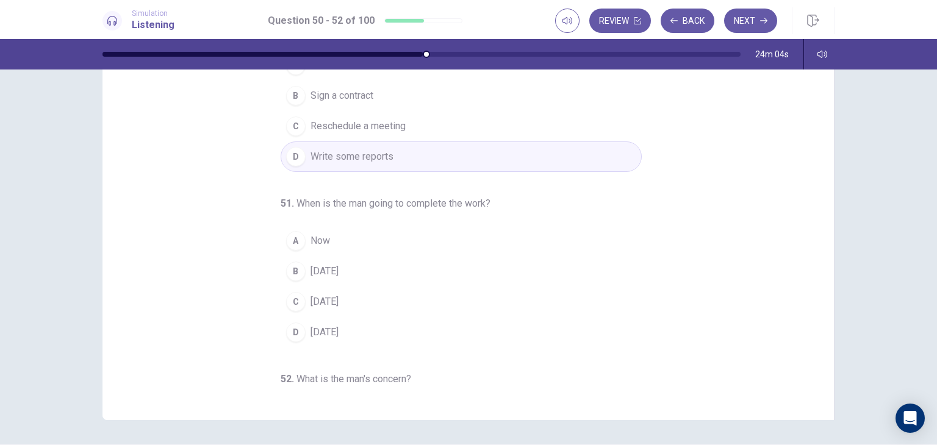
scroll to position [136, 0]
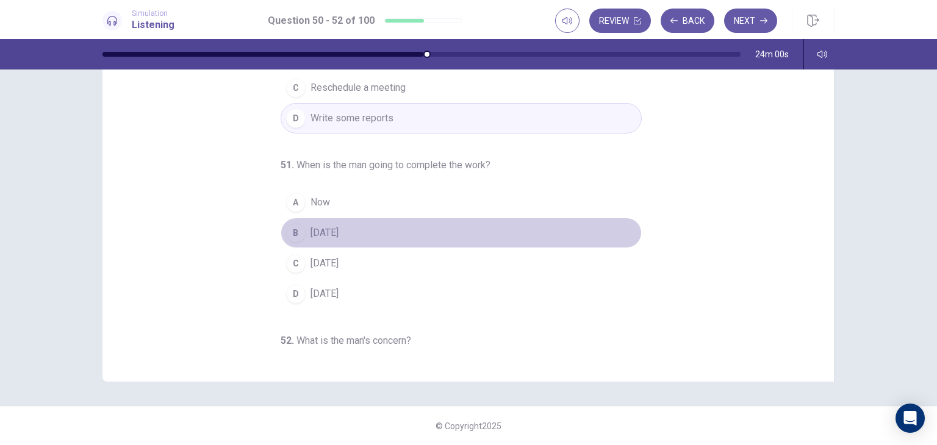
click at [318, 236] on span "Thursday" at bounding box center [324, 233] width 28 height 15
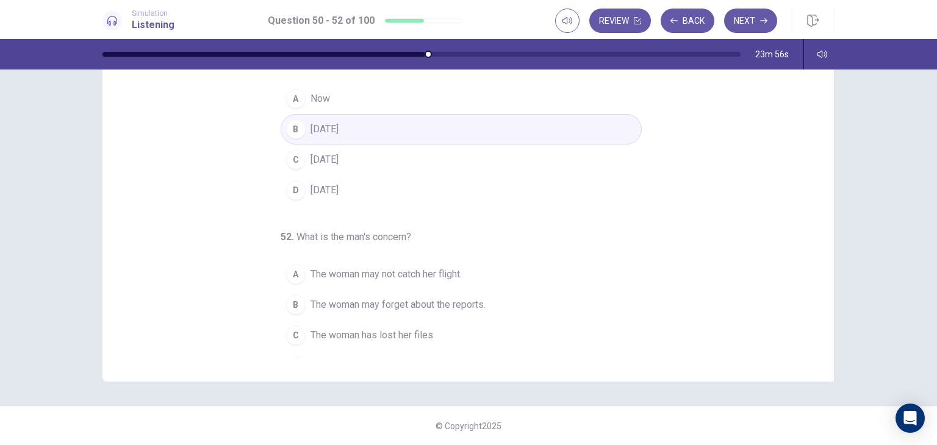
scroll to position [124, 0]
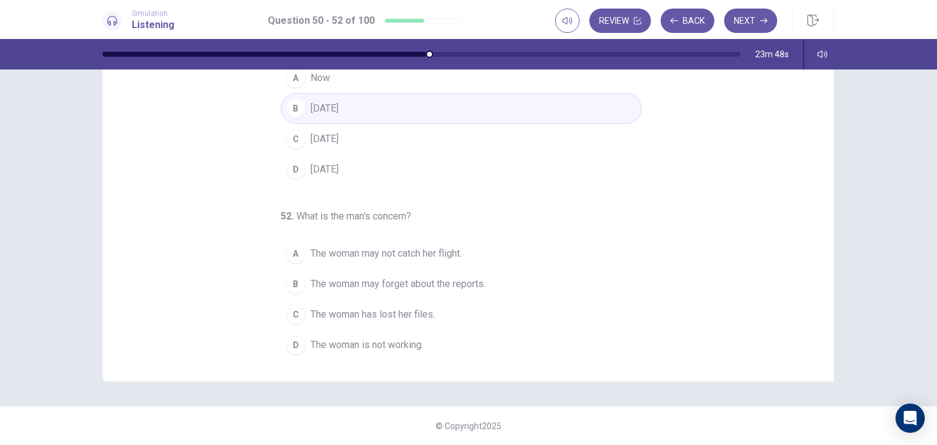
click at [409, 252] on span "The woman may not catch her flight." at bounding box center [385, 253] width 151 height 15
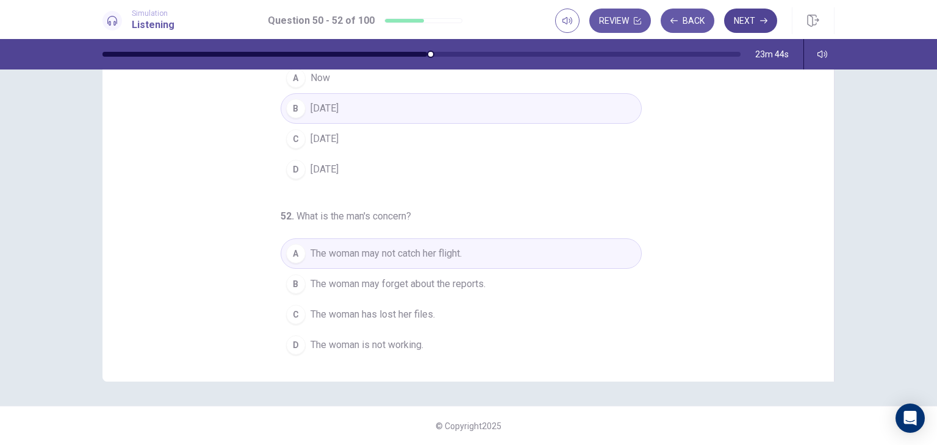
click at [750, 20] on button "Next" at bounding box center [750, 21] width 53 height 24
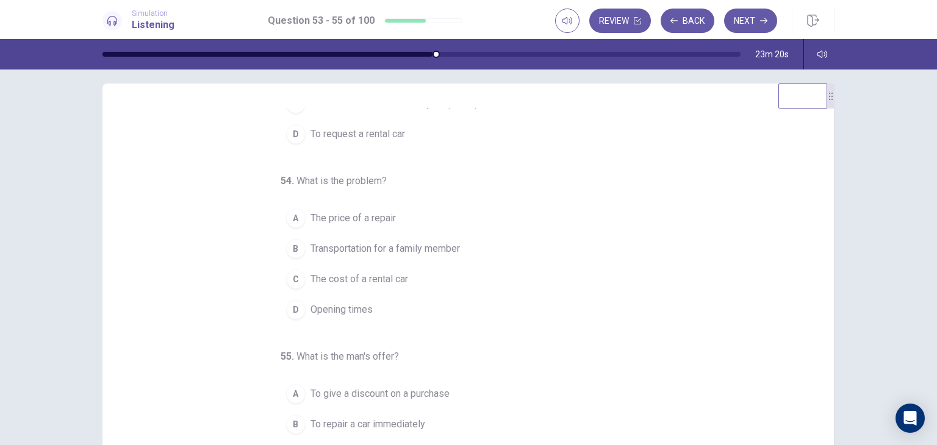
scroll to position [0, 0]
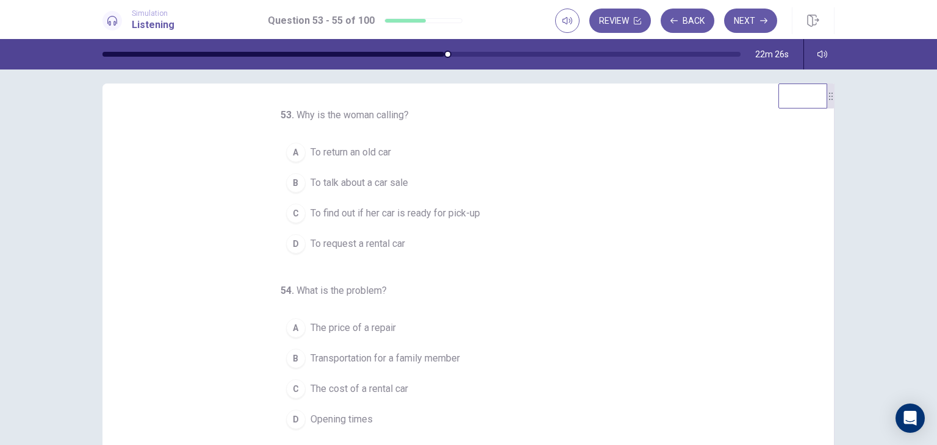
click at [367, 240] on span "To request a rental car" at bounding box center [357, 244] width 95 height 15
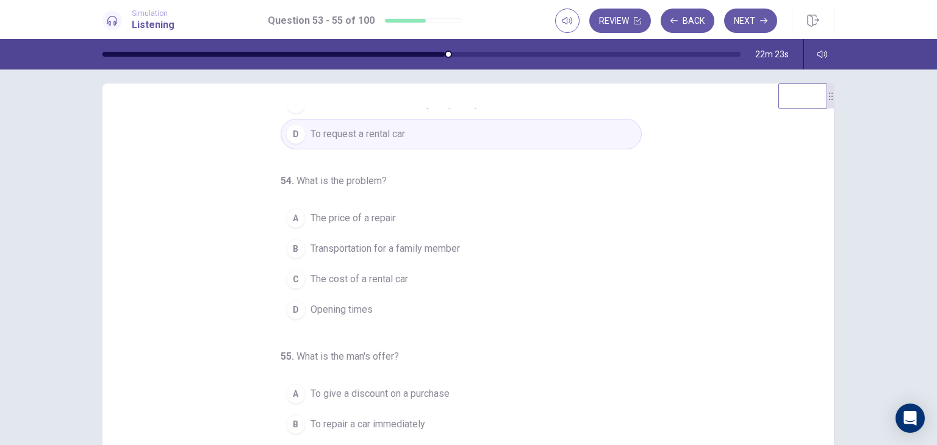
scroll to position [124, 0]
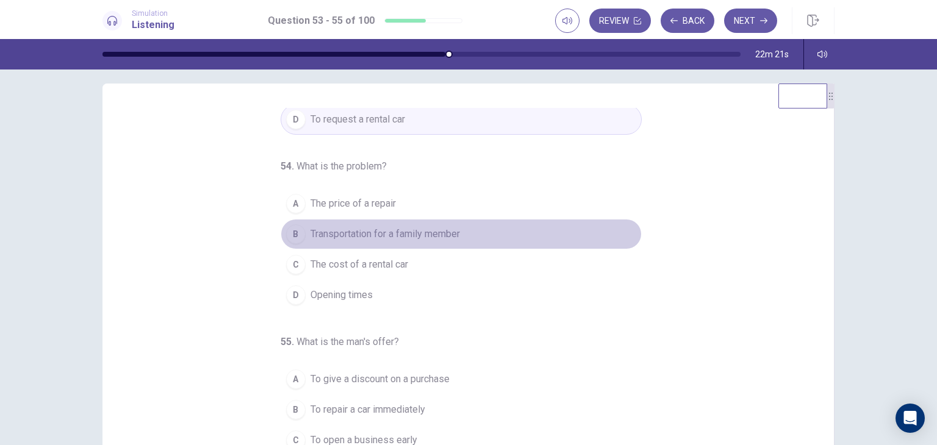
click at [324, 237] on span "Transportation for a family member" at bounding box center [384, 234] width 149 height 15
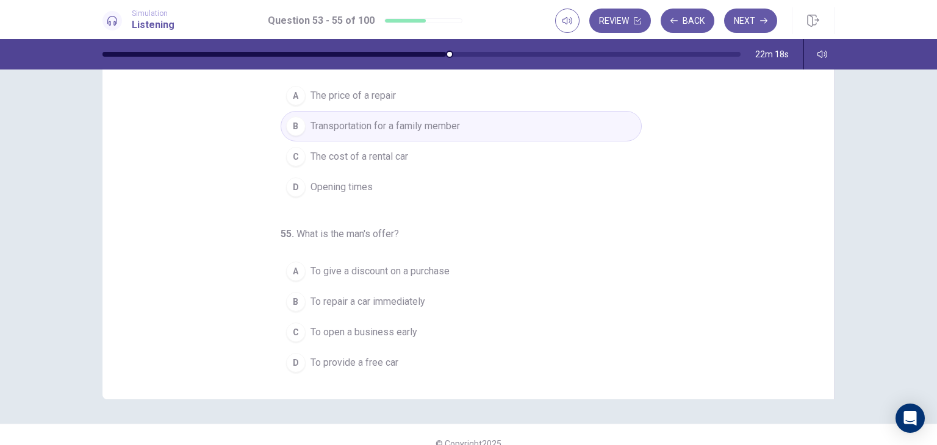
scroll to position [120, 0]
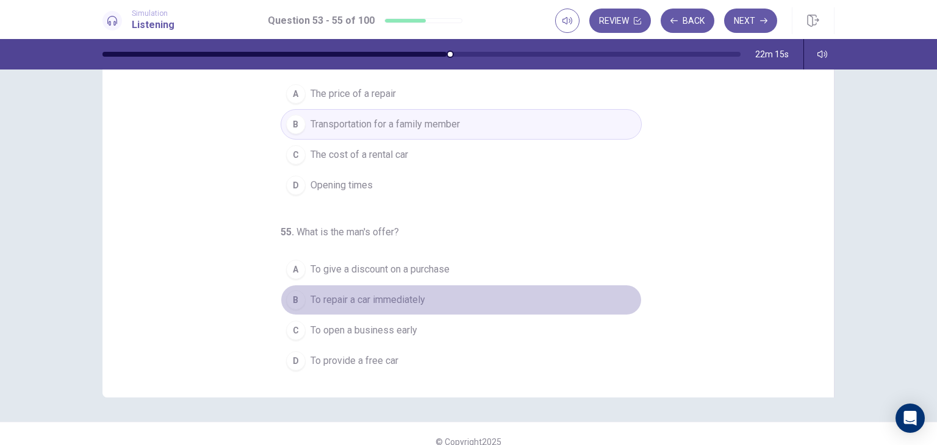
click at [387, 299] on span "To repair a car immediately" at bounding box center [367, 300] width 115 height 15
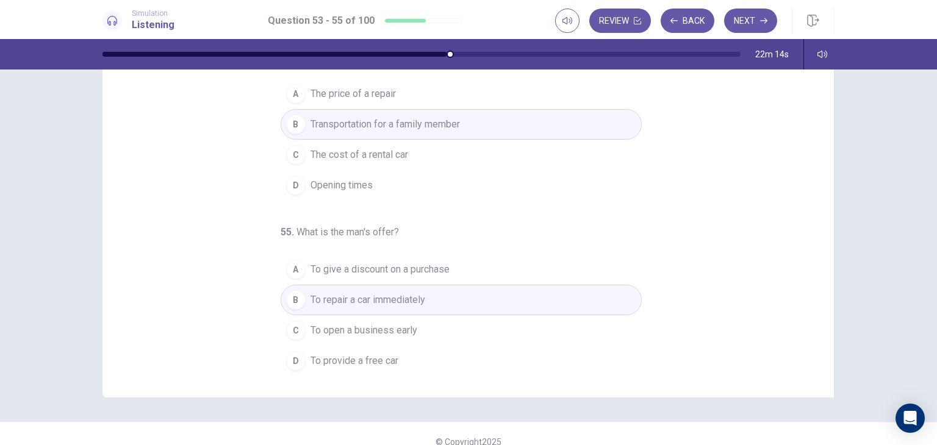
click at [365, 348] on button "D To provide a free car" at bounding box center [461, 361] width 361 height 30
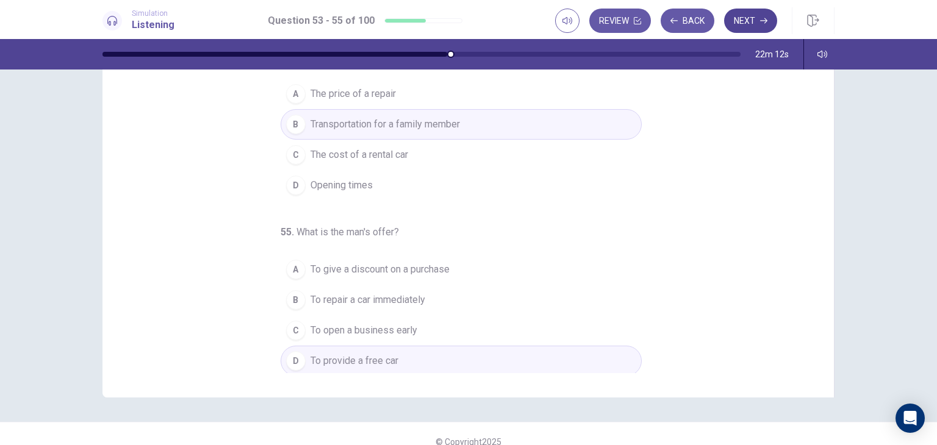
click at [750, 23] on button "Next" at bounding box center [750, 21] width 53 height 24
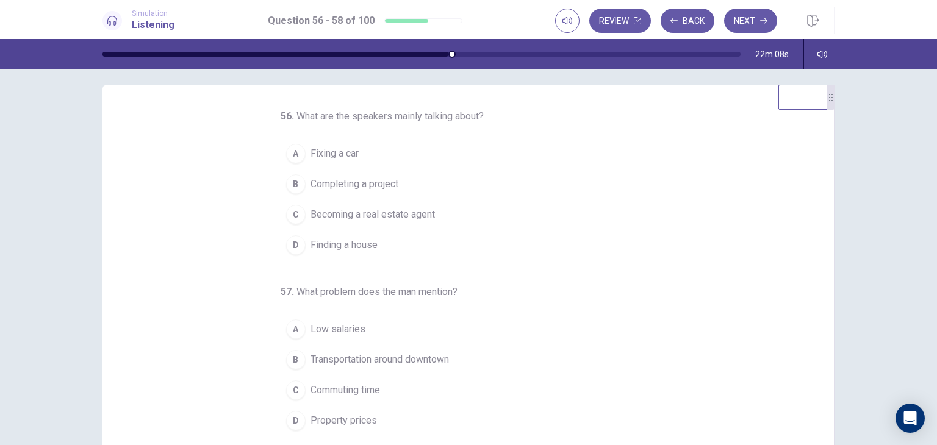
scroll to position [0, 0]
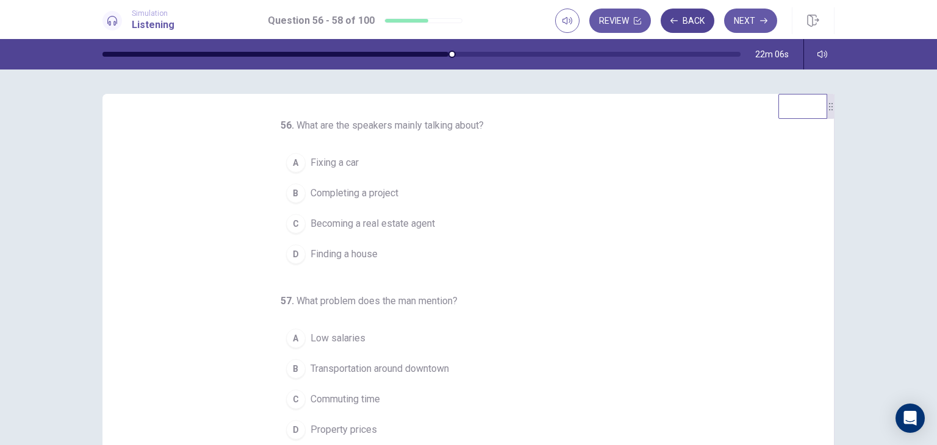
click at [689, 20] on button "Back" at bounding box center [688, 21] width 54 height 24
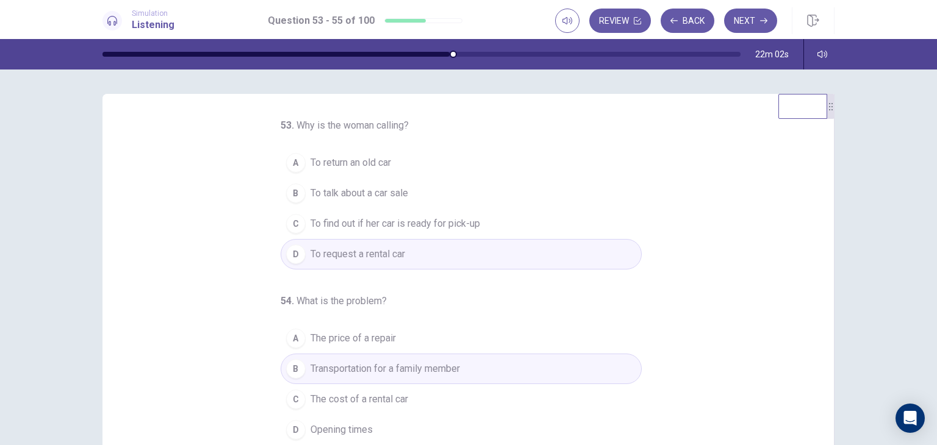
click at [412, 221] on span "To find out if her car is ready for pick-up" at bounding box center [395, 224] width 170 height 15
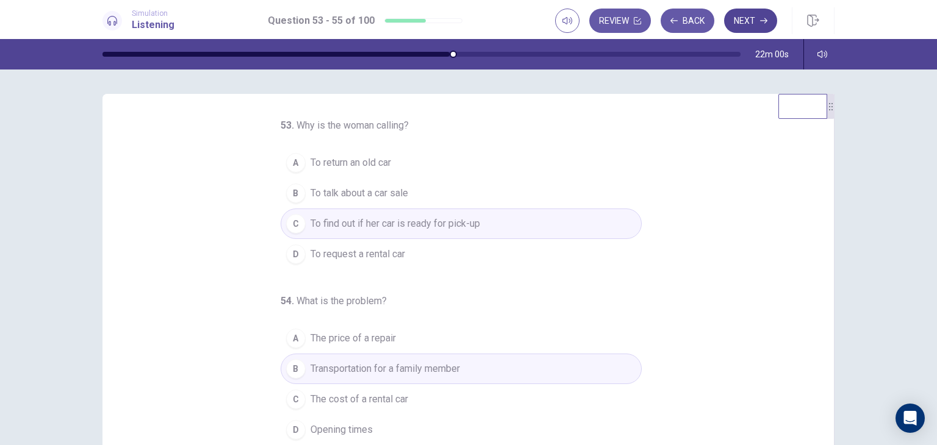
click at [736, 26] on button "Next" at bounding box center [750, 21] width 53 height 24
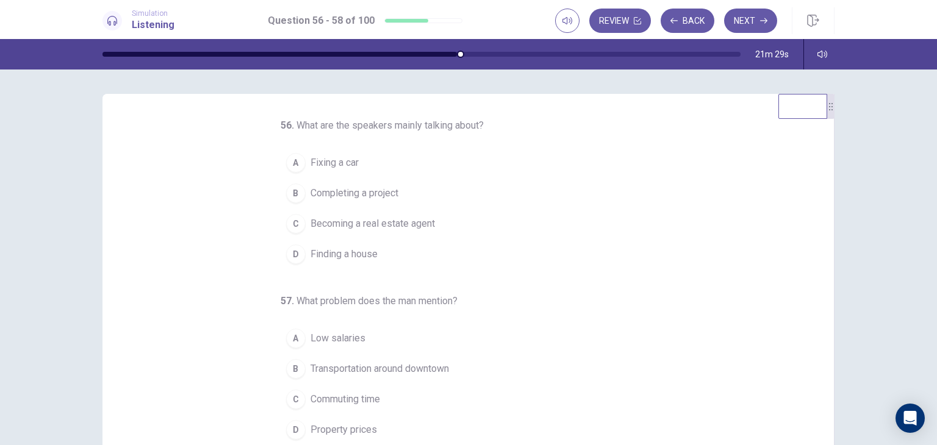
click at [327, 249] on span "Finding a house" at bounding box center [343, 254] width 67 height 15
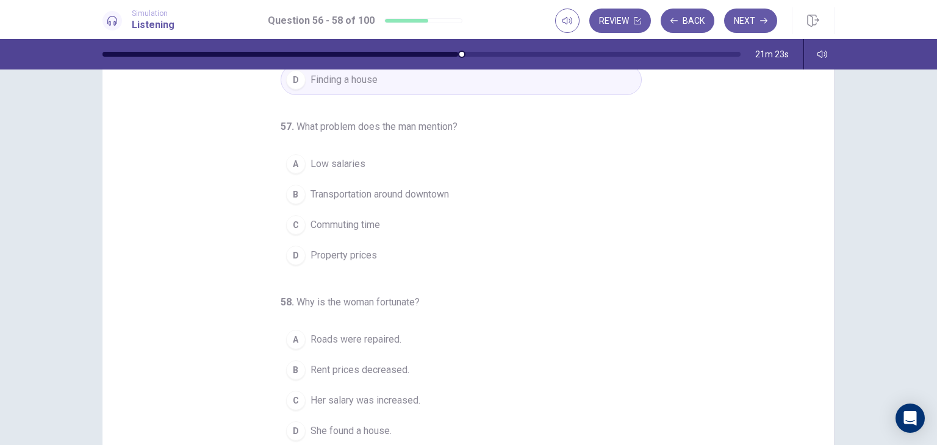
scroll to position [56, 0]
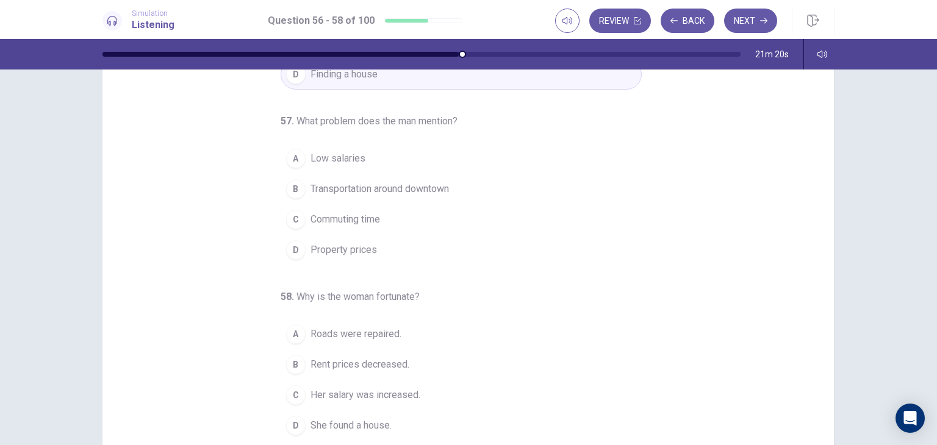
click at [356, 251] on span "Property prices" at bounding box center [343, 250] width 66 height 15
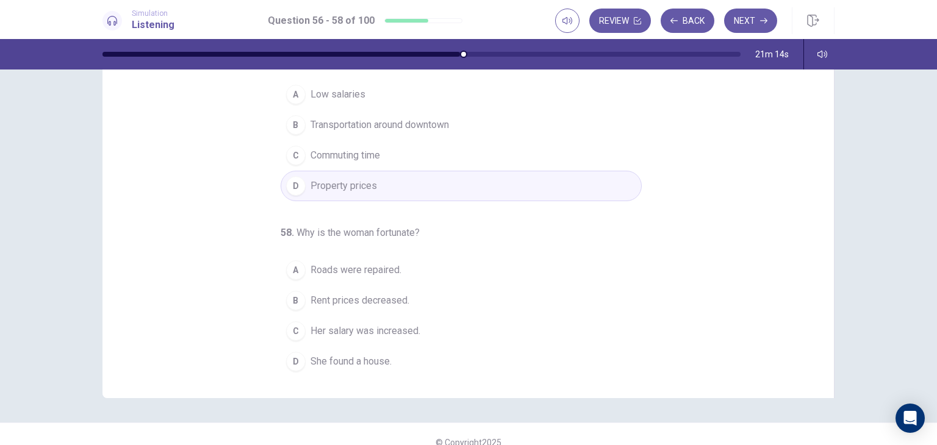
scroll to position [122, 0]
click at [364, 323] on span "Her salary was increased." at bounding box center [365, 328] width 110 height 15
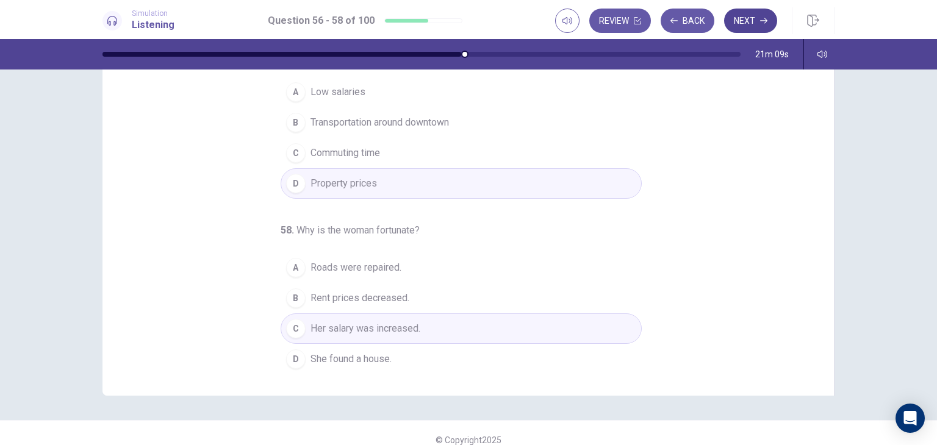
click at [751, 18] on button "Next" at bounding box center [750, 21] width 53 height 24
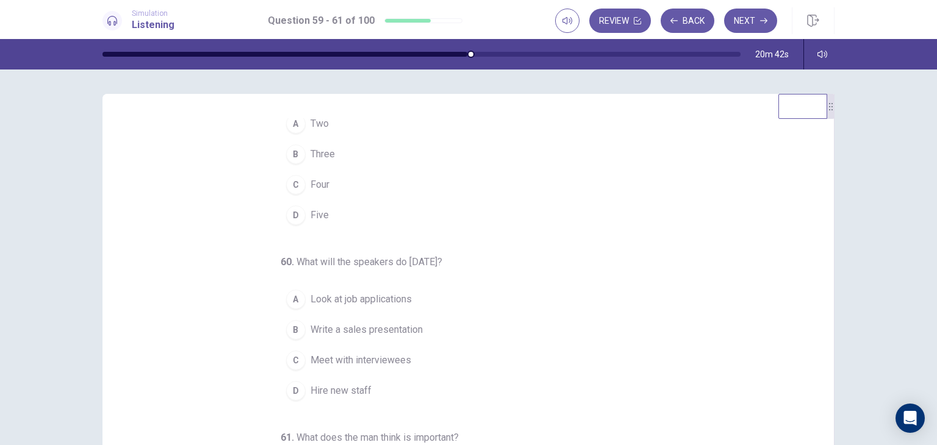
scroll to position [0, 0]
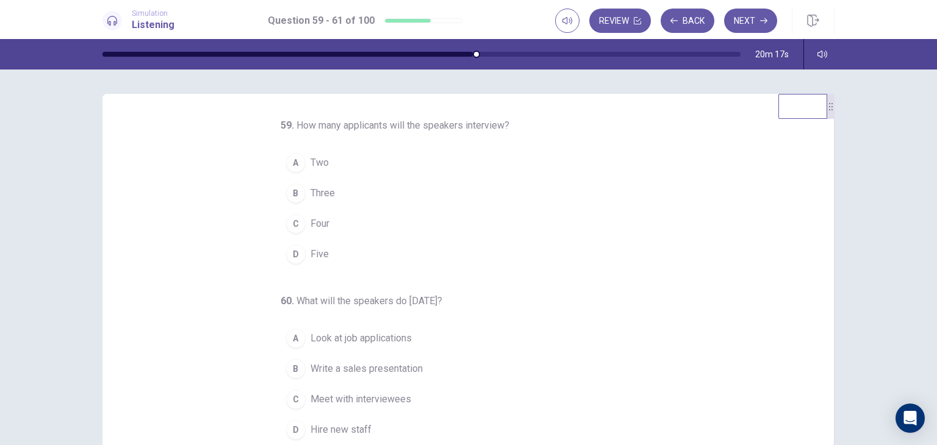
click at [405, 237] on button "C Four" at bounding box center [461, 224] width 361 height 30
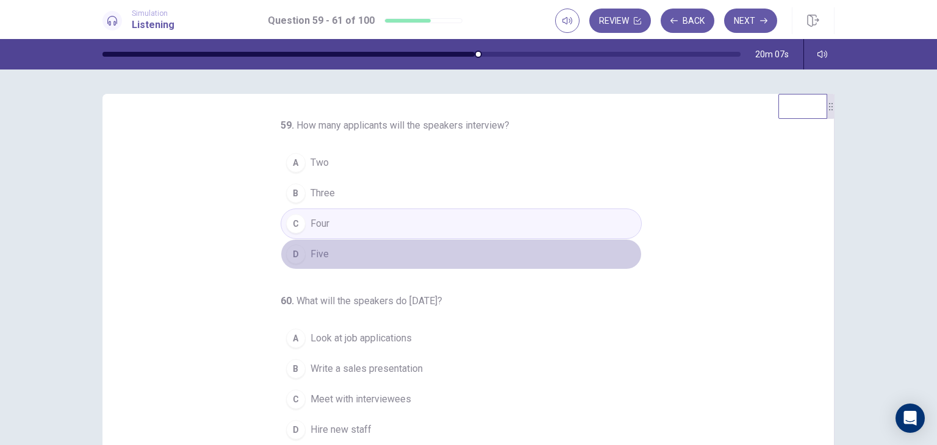
click at [341, 259] on button "D Five" at bounding box center [461, 254] width 361 height 30
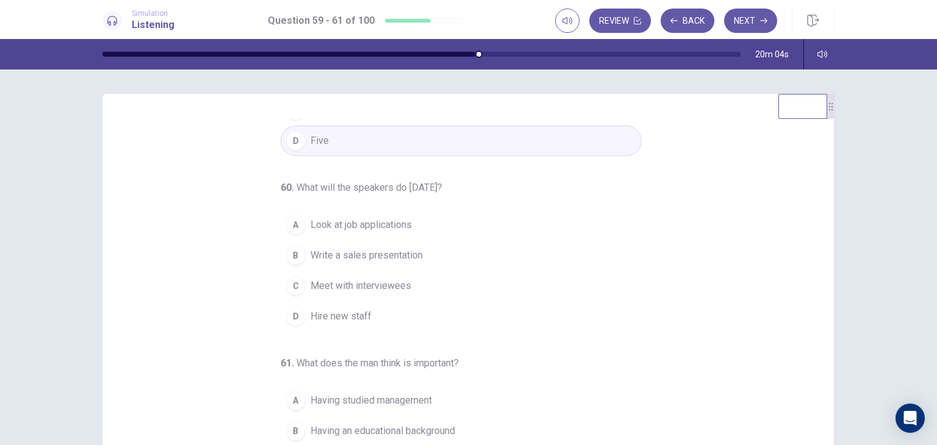
scroll to position [124, 0]
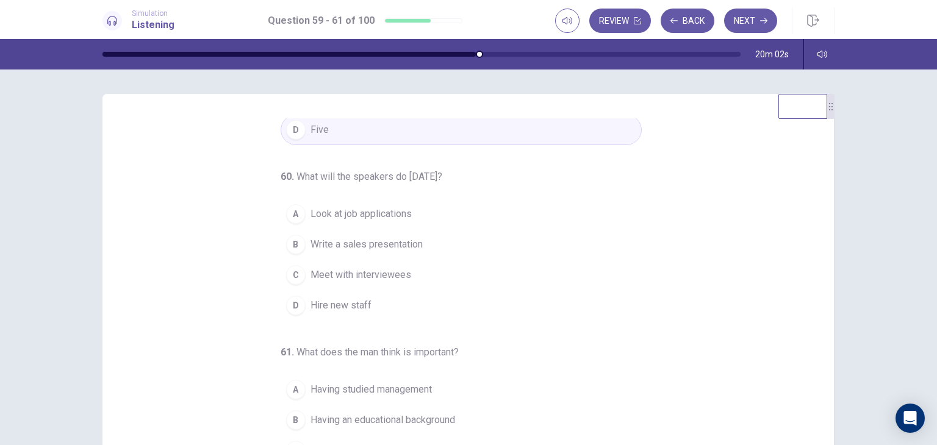
click at [388, 208] on span "Look at job applications" at bounding box center [360, 214] width 101 height 15
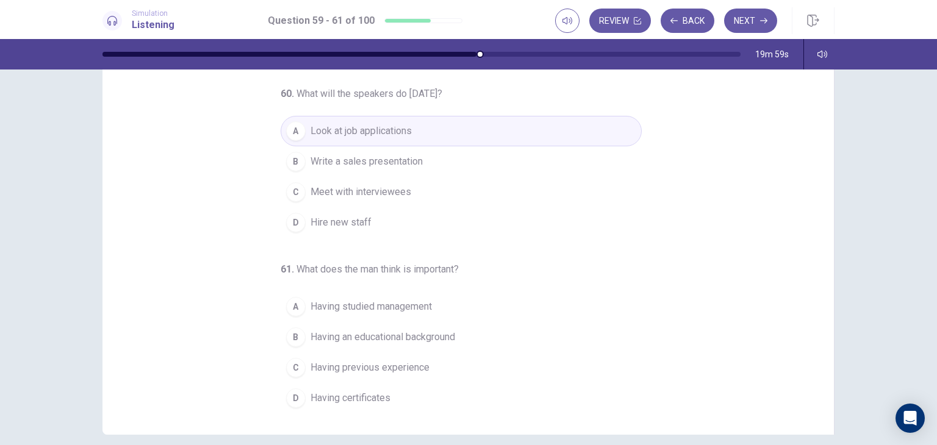
scroll to position [116, 0]
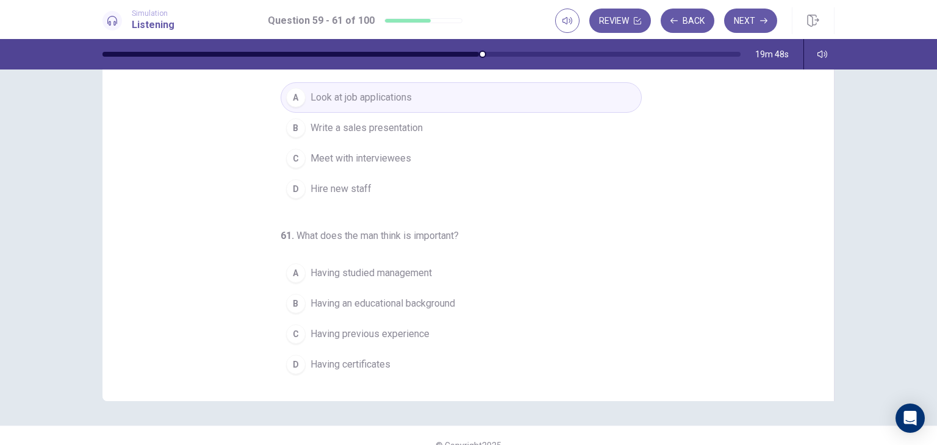
click at [401, 337] on span "Having previous experience" at bounding box center [369, 334] width 119 height 15
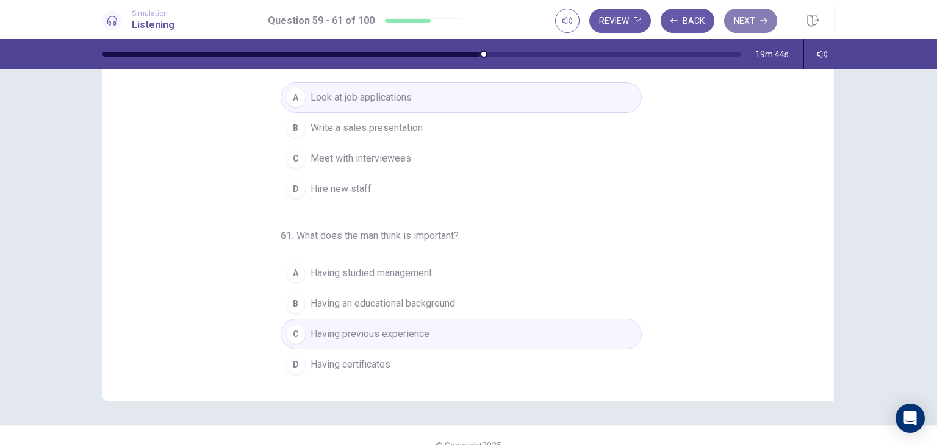
click at [742, 18] on button "Next" at bounding box center [750, 21] width 53 height 24
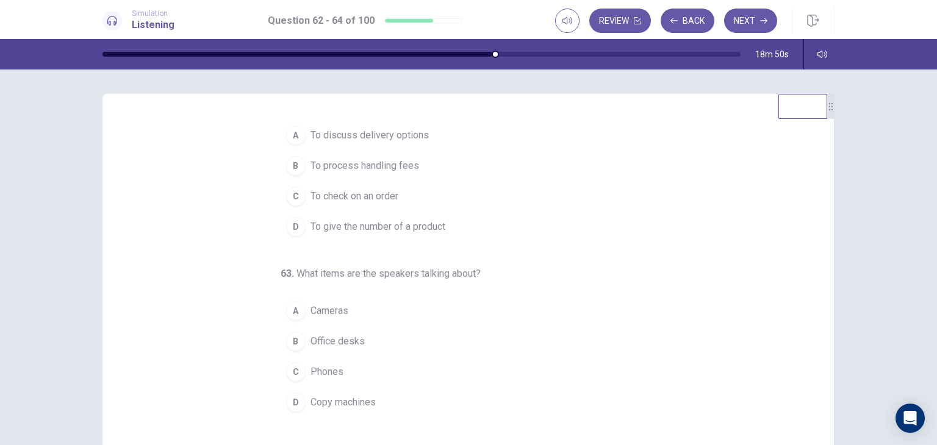
scroll to position [0, 0]
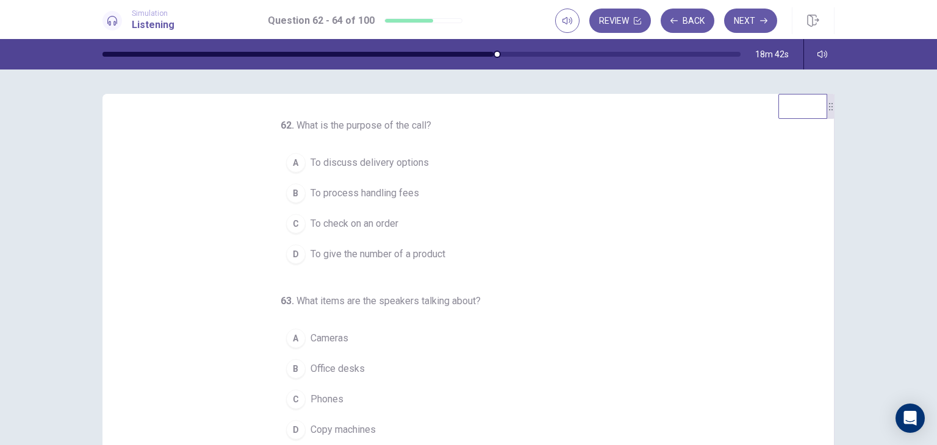
click at [333, 224] on span "To check on an order" at bounding box center [354, 224] width 88 height 15
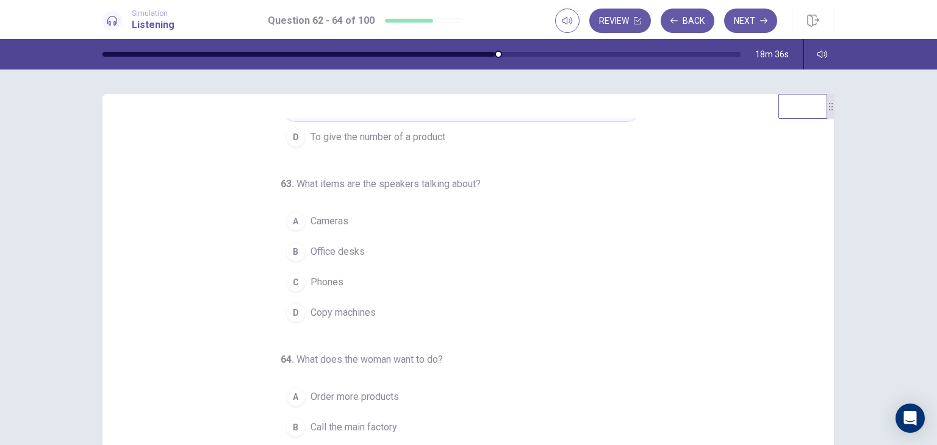
scroll to position [118, 0]
click at [339, 310] on span "Copy machines" at bounding box center [342, 312] width 65 height 15
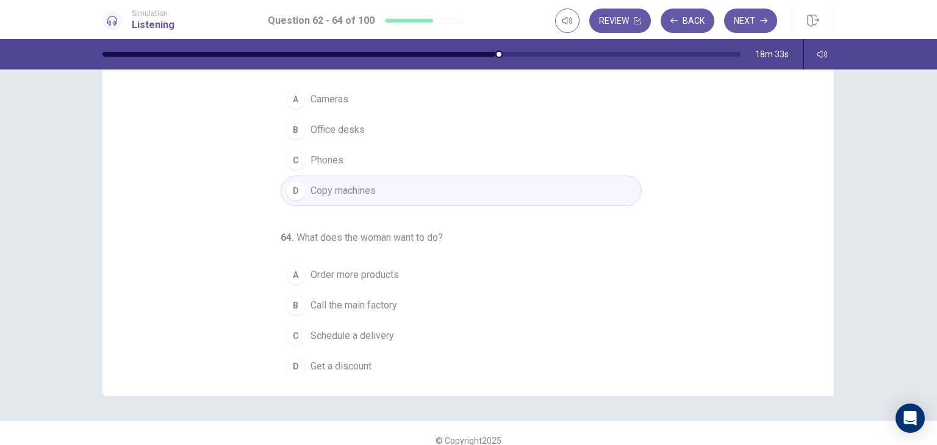
scroll to position [125, 0]
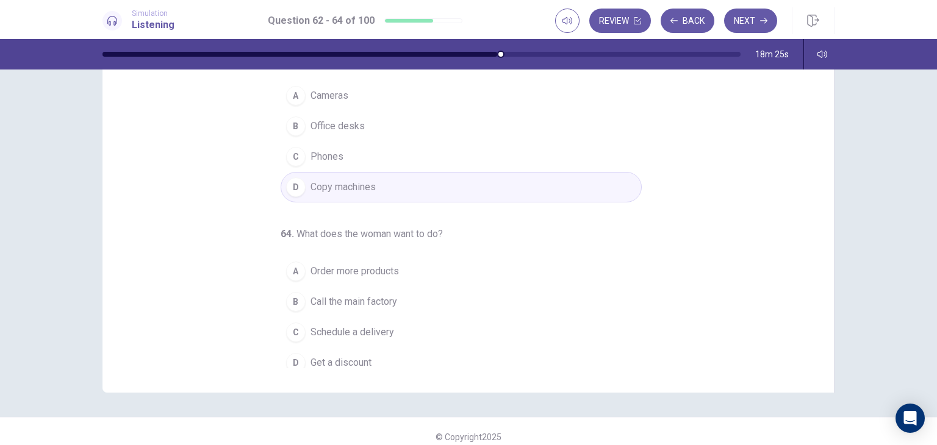
click at [351, 267] on span "Order more products" at bounding box center [354, 271] width 88 height 15
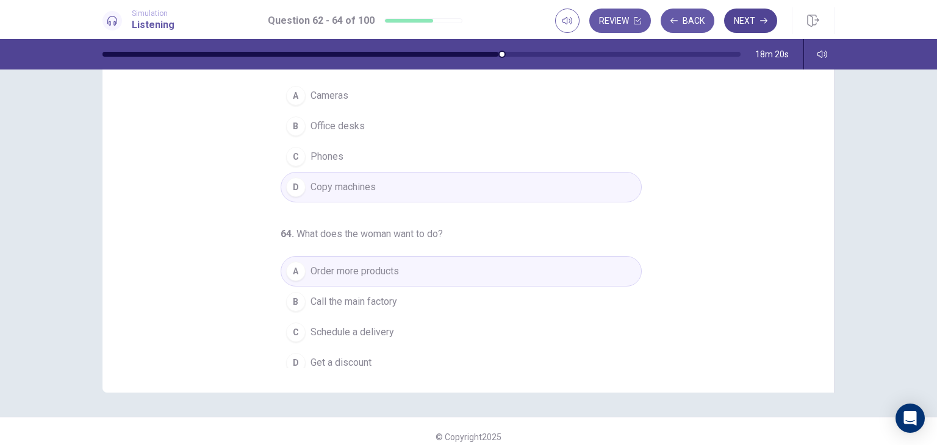
click at [746, 23] on button "Next" at bounding box center [750, 21] width 53 height 24
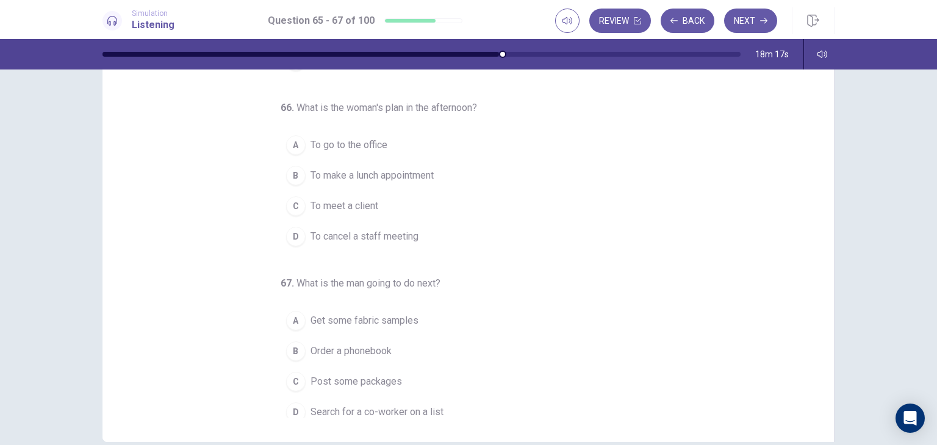
scroll to position [0, 0]
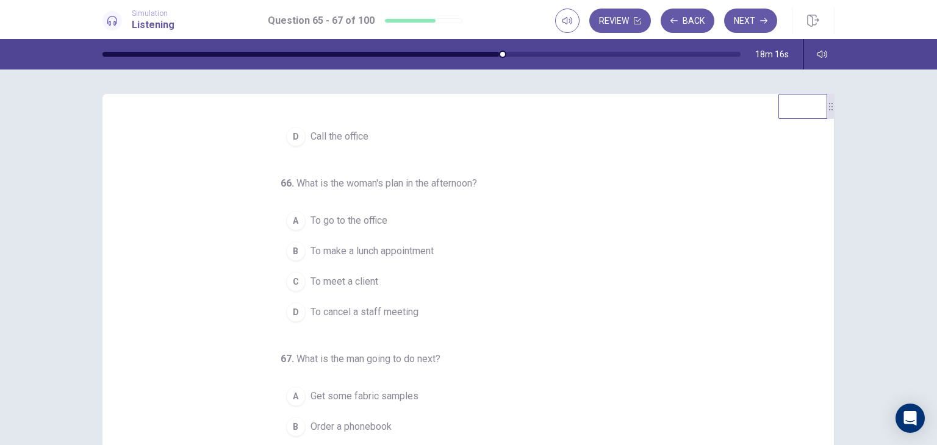
click at [820, 266] on div "65 . What does the man ask the woman to do? A Get a package for some fabrics B …" at bounding box center [473, 305] width 702 height 375
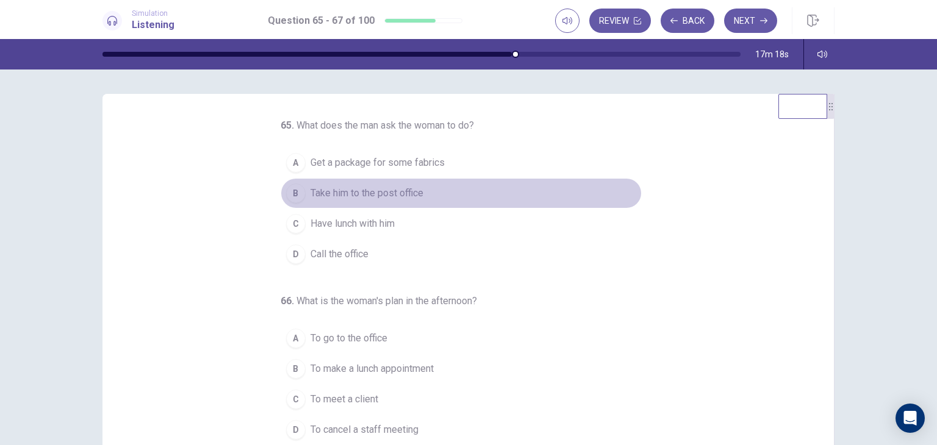
click at [381, 195] on span "Take him to the post office" at bounding box center [366, 193] width 113 height 15
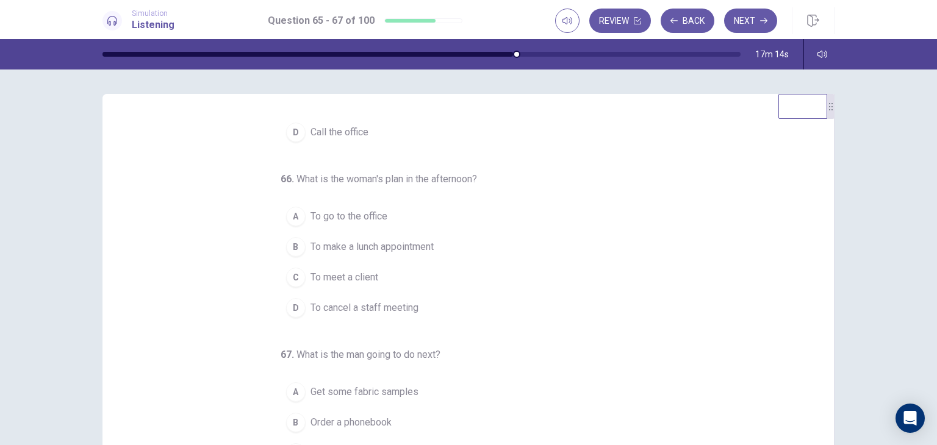
scroll to position [124, 0]
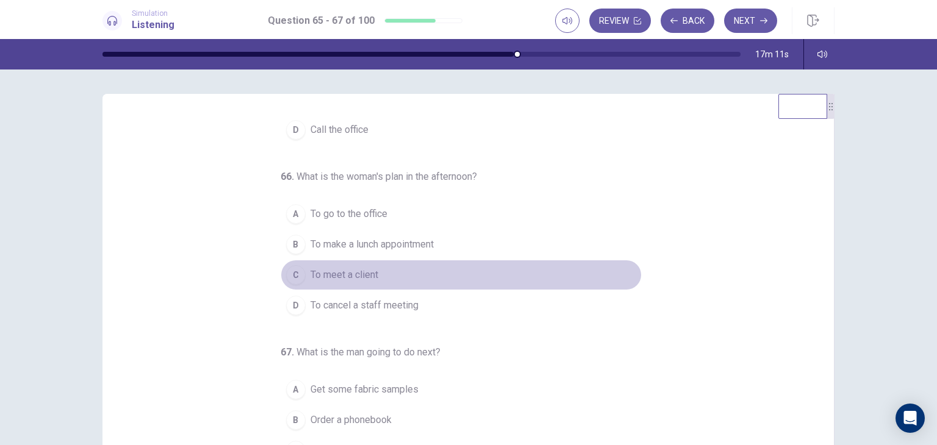
click at [349, 276] on span "To meet a client" at bounding box center [344, 275] width 68 height 15
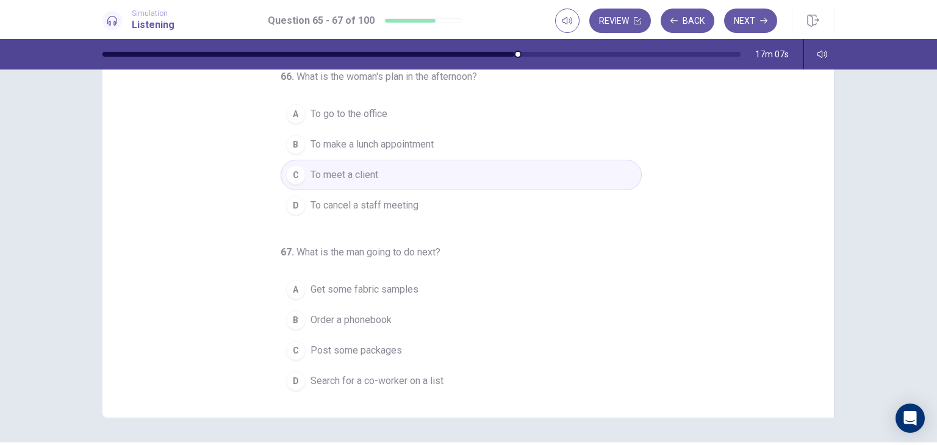
scroll to position [102, 0]
click at [368, 376] on span "Search for a co-worker on a list" at bounding box center [376, 379] width 133 height 15
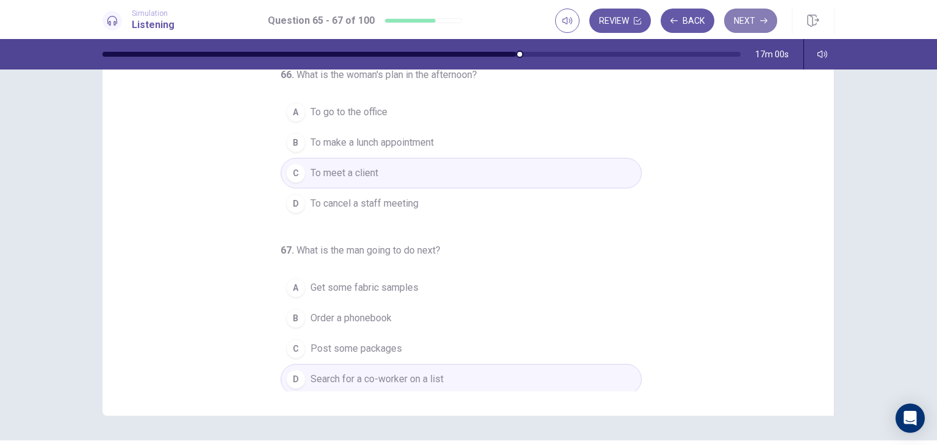
click at [738, 23] on button "Next" at bounding box center [750, 21] width 53 height 24
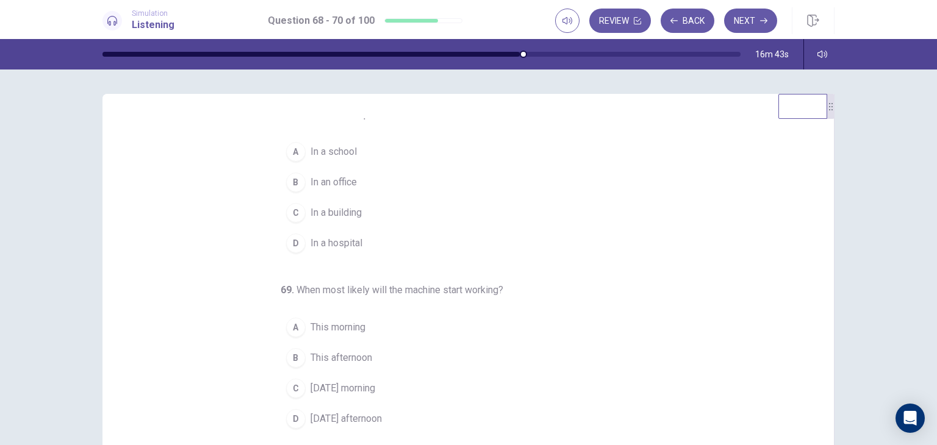
scroll to position [0, 0]
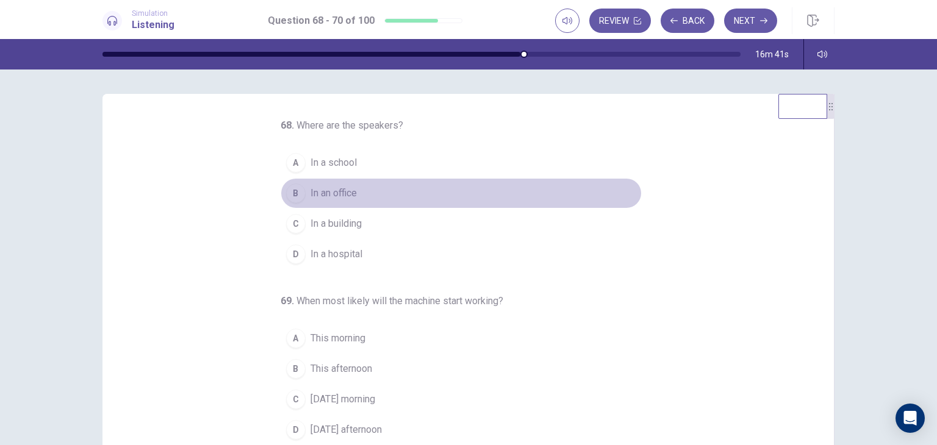
click at [327, 191] on span "In an office" at bounding box center [333, 193] width 46 height 15
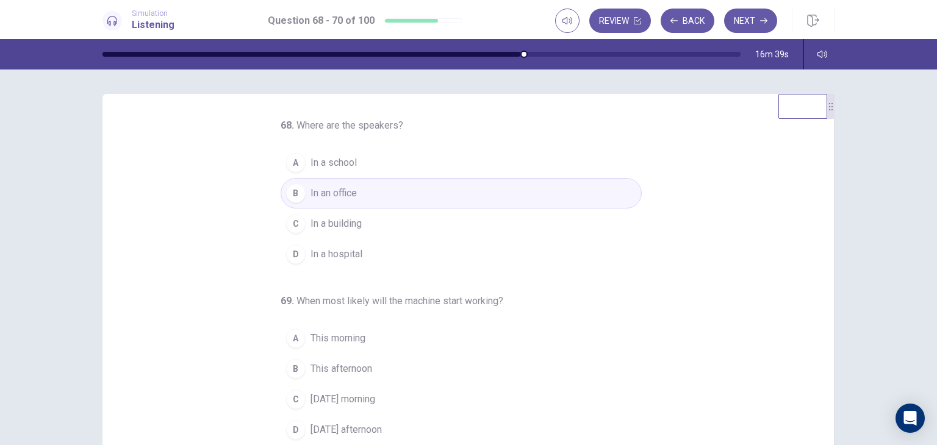
click at [342, 399] on span "Tomorrow morning" at bounding box center [342, 399] width 65 height 15
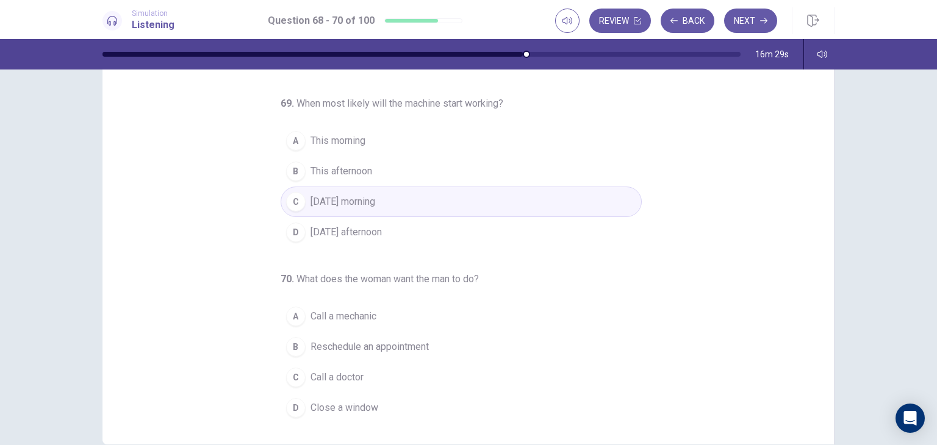
scroll to position [77, 0]
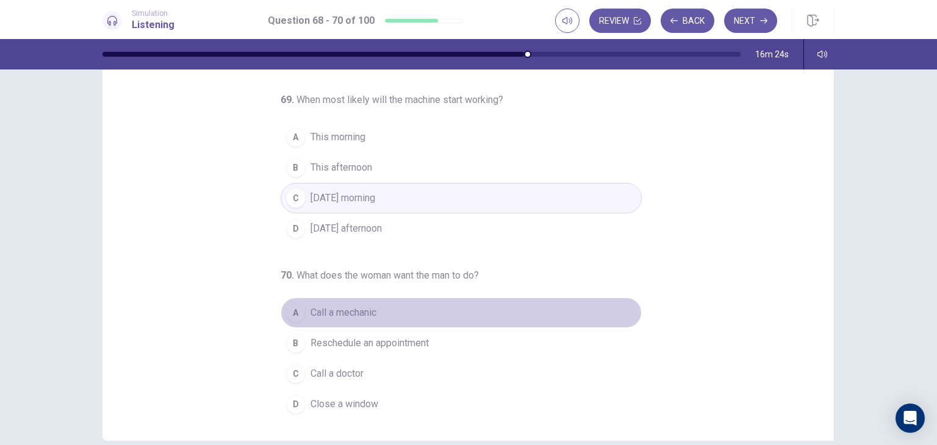
click at [354, 319] on button "A Call a mechanic" at bounding box center [461, 313] width 361 height 30
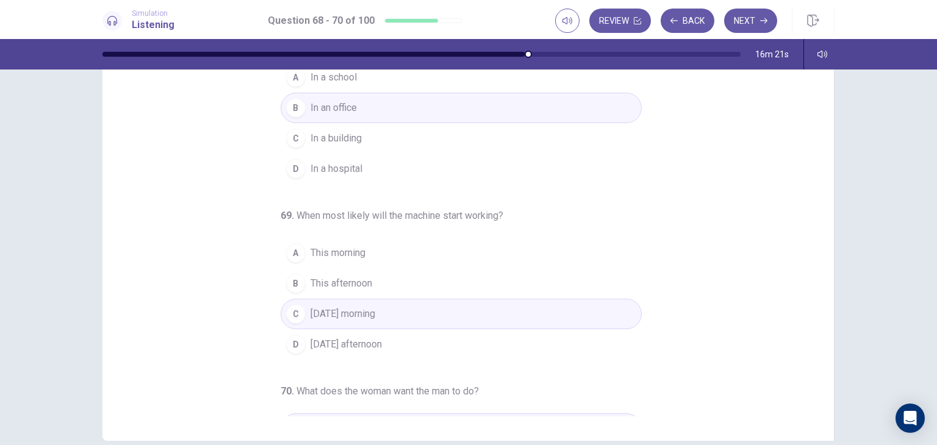
scroll to position [0, 0]
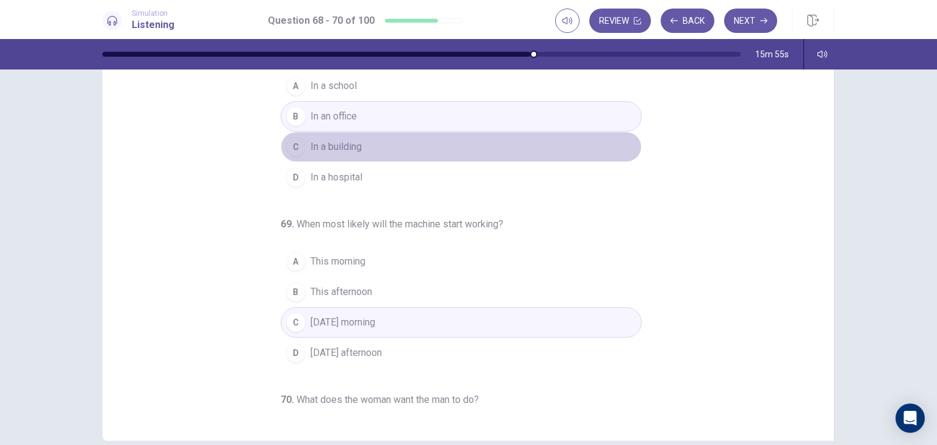
click at [371, 155] on button "C In a building" at bounding box center [461, 147] width 361 height 30
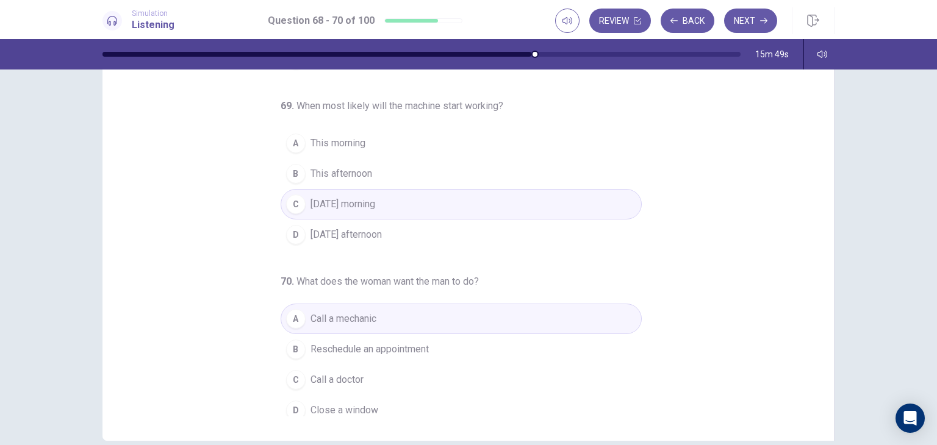
scroll to position [124, 0]
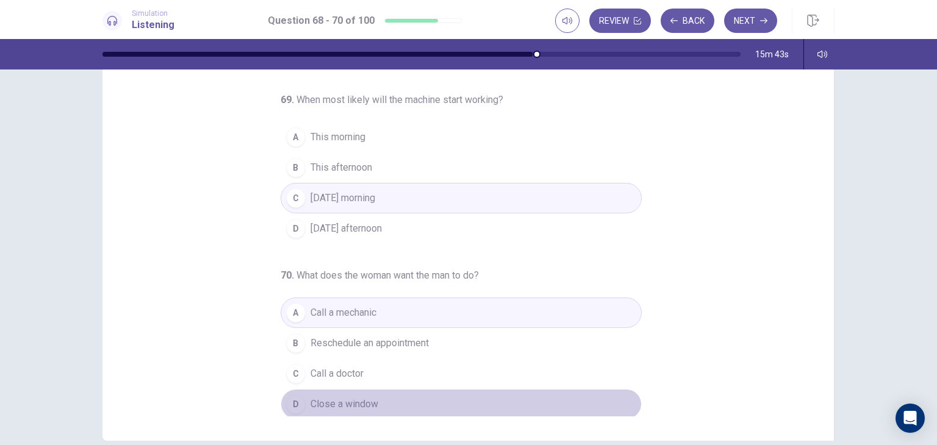
click at [354, 393] on button "D Close a window" at bounding box center [461, 404] width 361 height 30
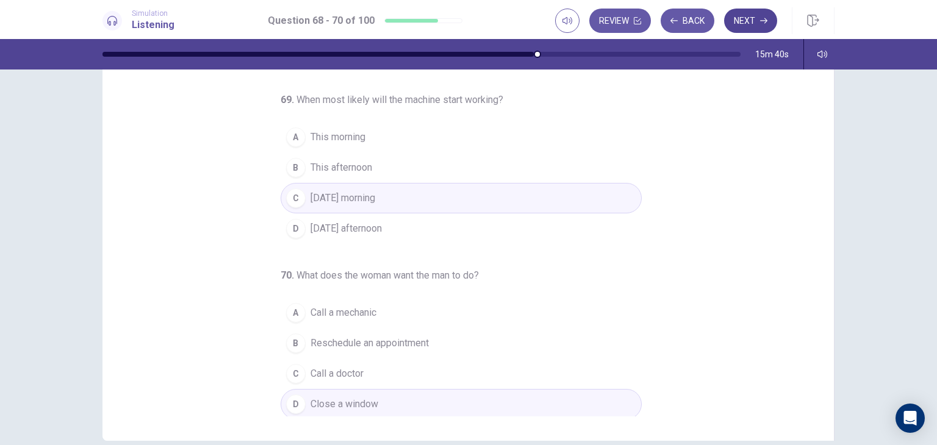
click at [739, 26] on button "Next" at bounding box center [750, 21] width 53 height 24
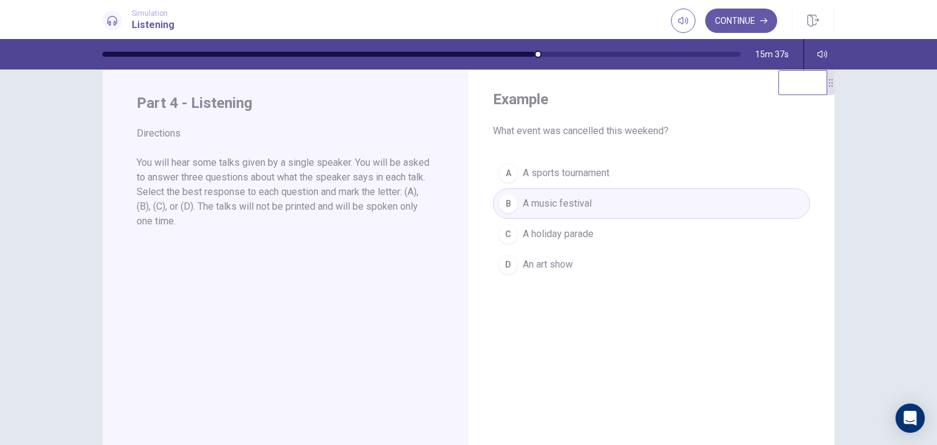
scroll to position [0, 0]
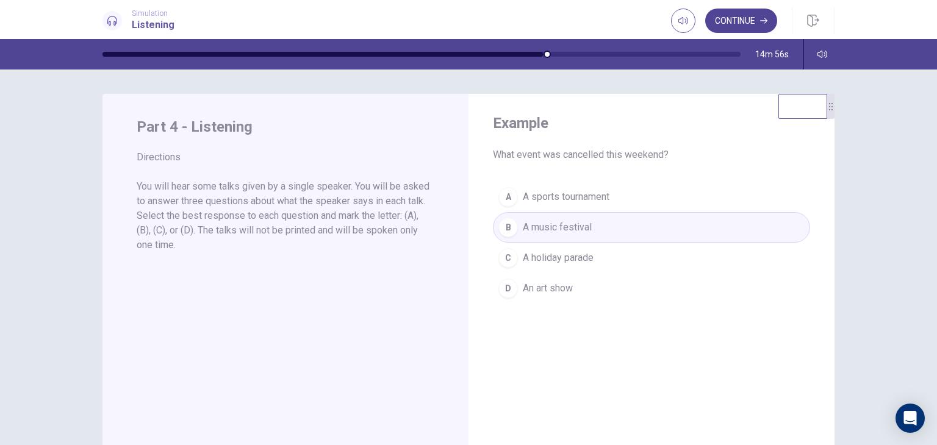
click at [732, 20] on button "Continue" at bounding box center [741, 21] width 72 height 24
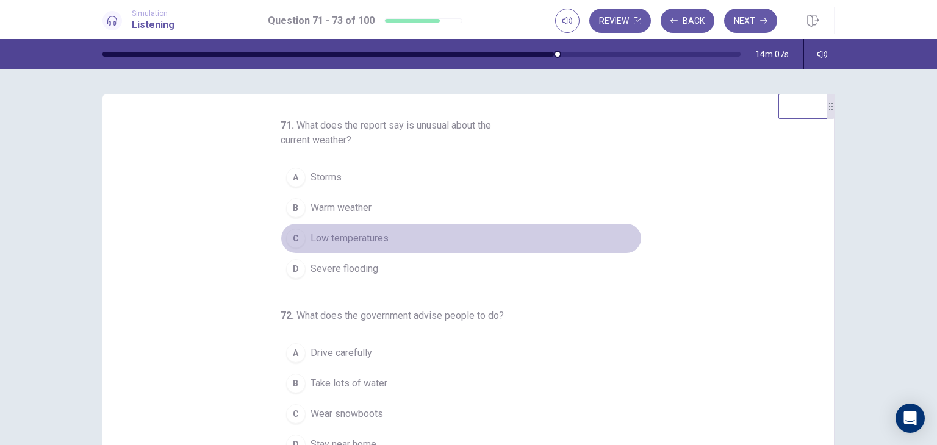
click at [351, 235] on span "Low temperatures" at bounding box center [349, 238] width 78 height 15
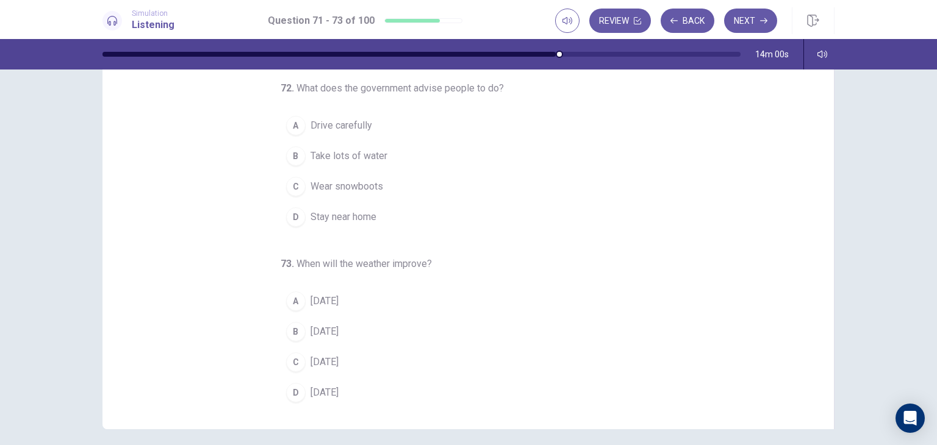
scroll to position [90, 0]
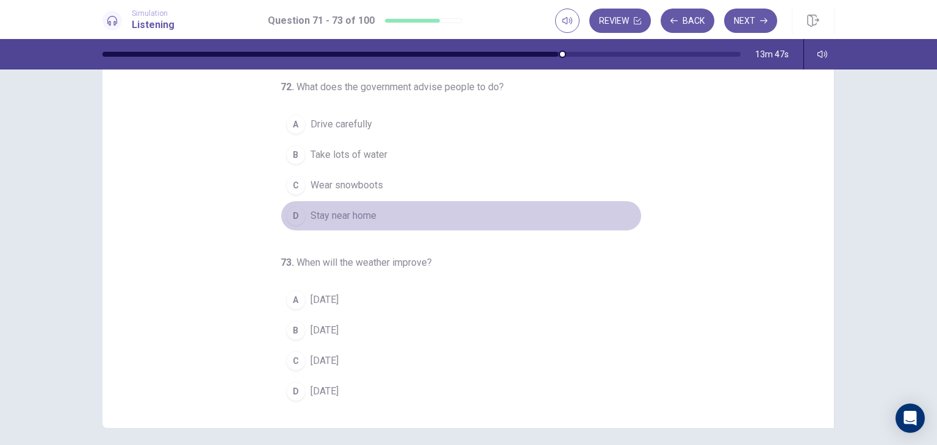
click at [365, 212] on span "Stay near home" at bounding box center [343, 216] width 66 height 15
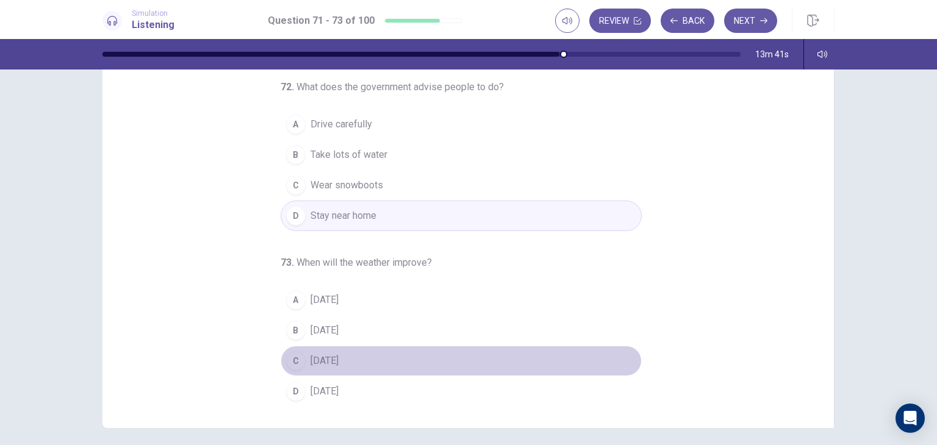
click at [323, 358] on span "On Sunday" at bounding box center [324, 361] width 28 height 15
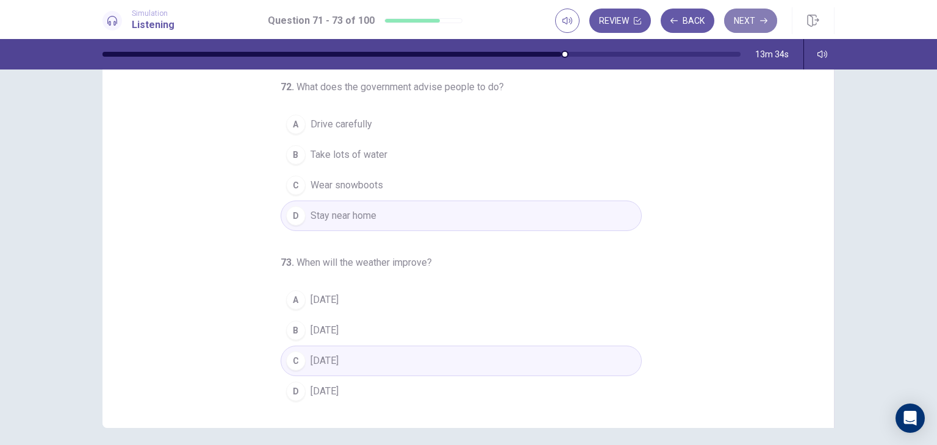
click at [753, 29] on button "Next" at bounding box center [750, 21] width 53 height 24
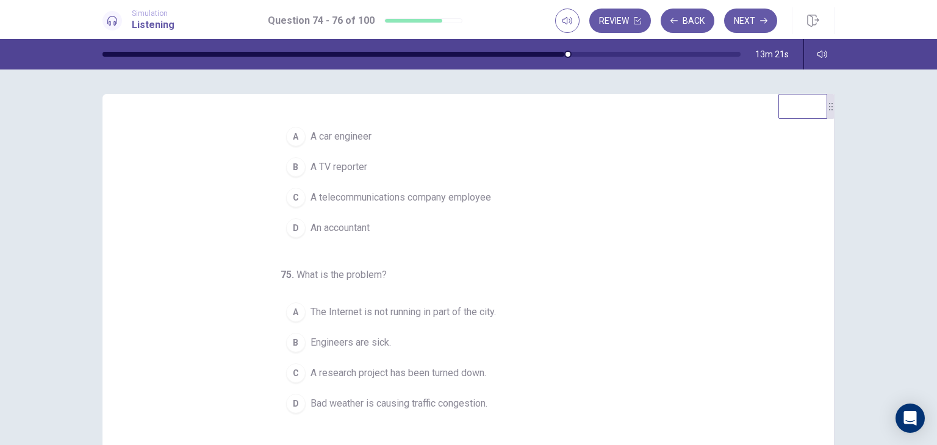
scroll to position [0, 0]
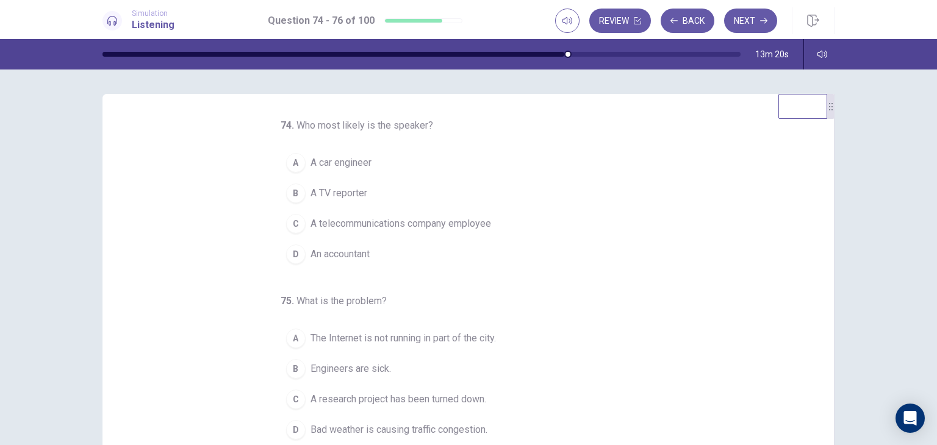
drag, startPoint x: 820, startPoint y: 228, endPoint x: 807, endPoint y: 212, distance: 20.8
click at [807, 212] on div "74 . Who most likely is the speaker? A A car engineer B A TV reporter C A telec…" at bounding box center [473, 305] width 702 height 375
click at [398, 226] on span "A telecommunications company employee" at bounding box center [400, 224] width 181 height 15
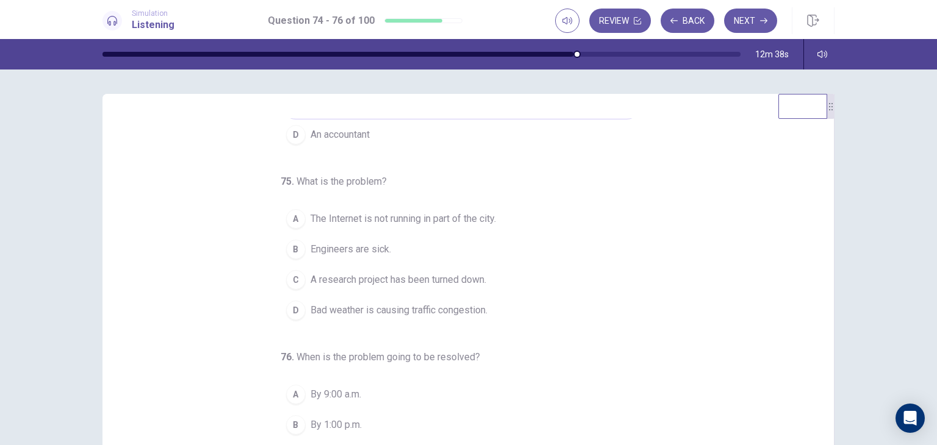
scroll to position [124, 0]
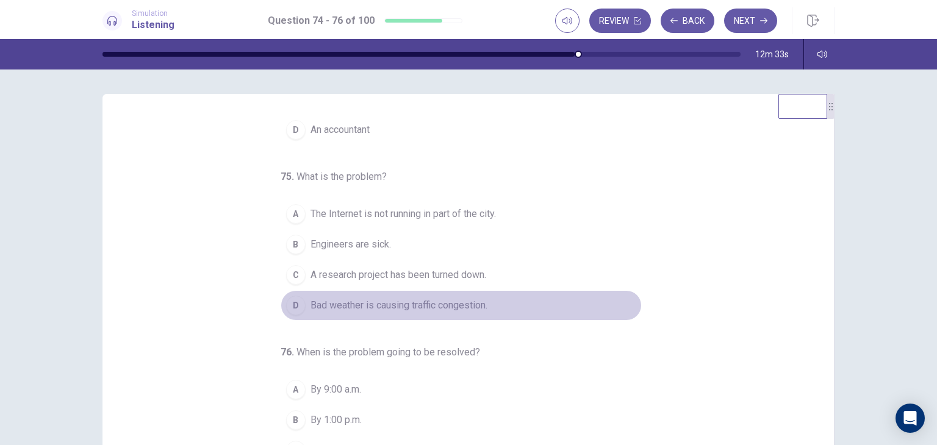
click at [398, 308] on span "Bad weather is causing traffic congestion." at bounding box center [398, 305] width 177 height 15
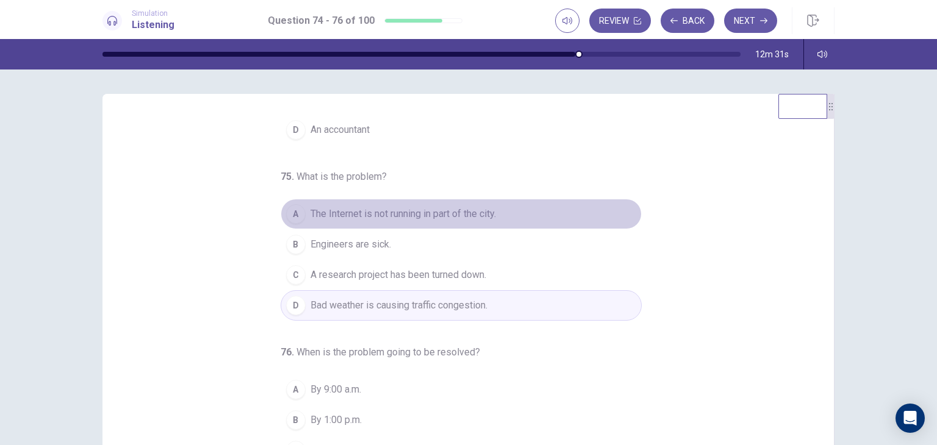
click at [432, 219] on span "The Internet is not running in part of the city." at bounding box center [402, 214] width 185 height 15
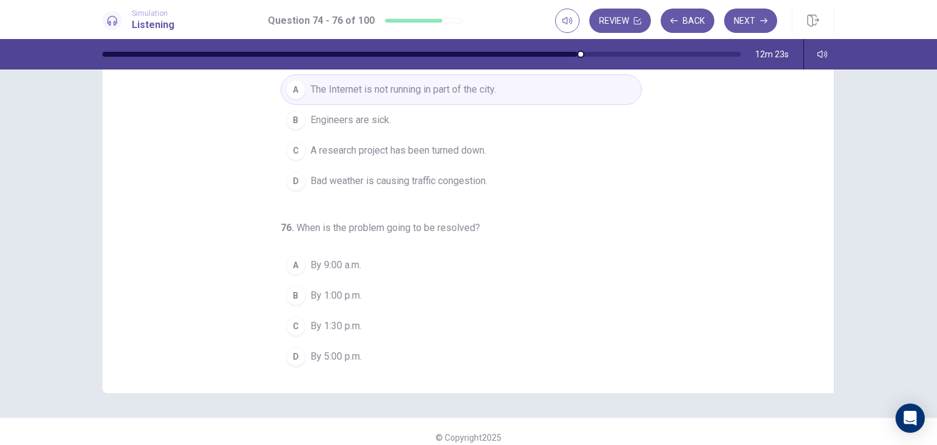
scroll to position [127, 0]
click at [342, 291] on span "By 1:00 p.m." at bounding box center [335, 293] width 51 height 15
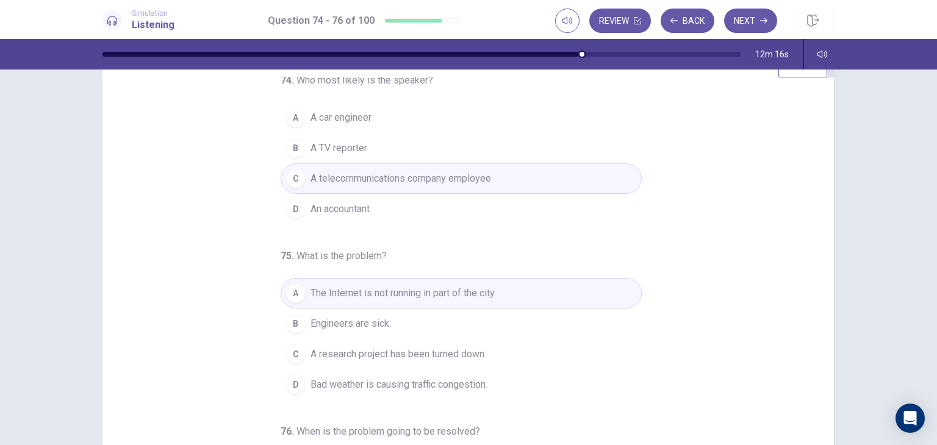
scroll to position [0, 0]
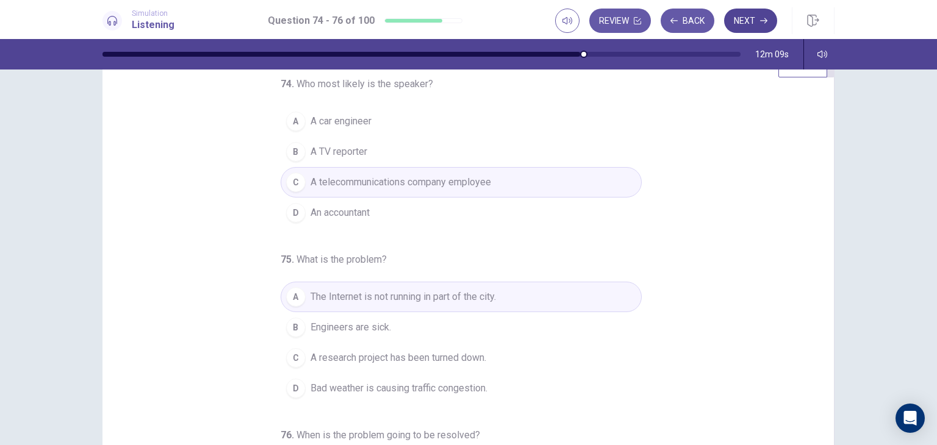
click at [754, 26] on button "Next" at bounding box center [750, 21] width 53 height 24
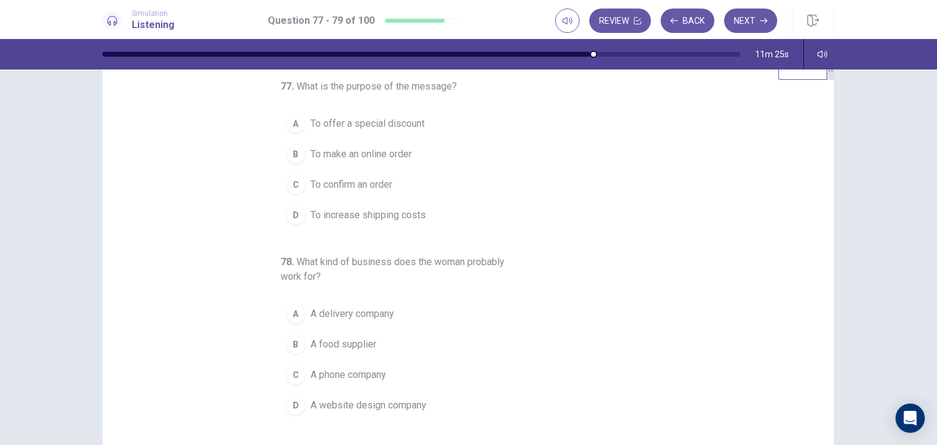
scroll to position [38, 0]
click at [331, 342] on span "A food supplier" at bounding box center [343, 345] width 66 height 15
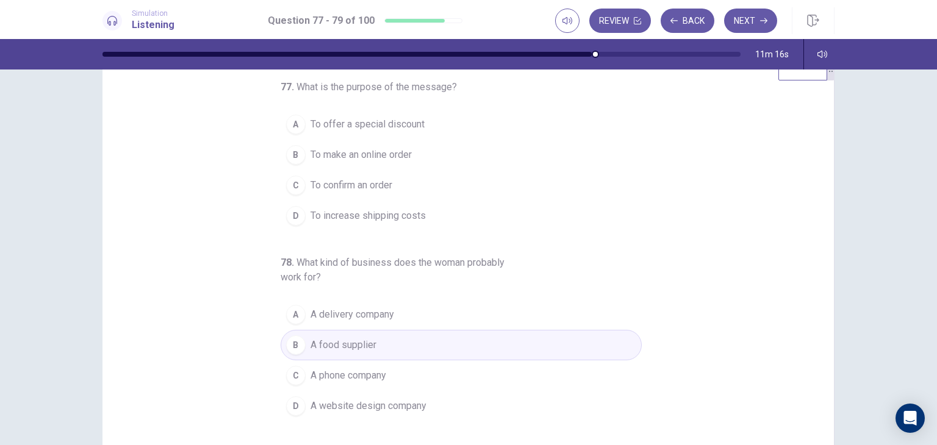
click at [347, 185] on span "To confirm an order" at bounding box center [351, 185] width 82 height 15
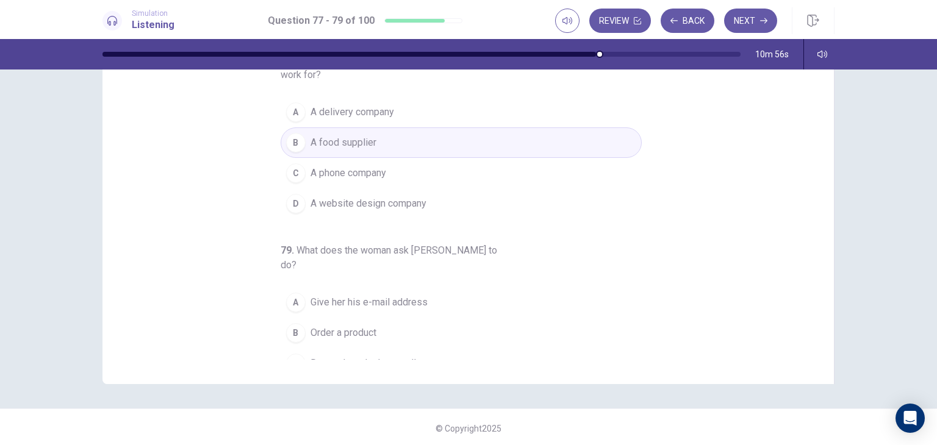
scroll to position [139, 0]
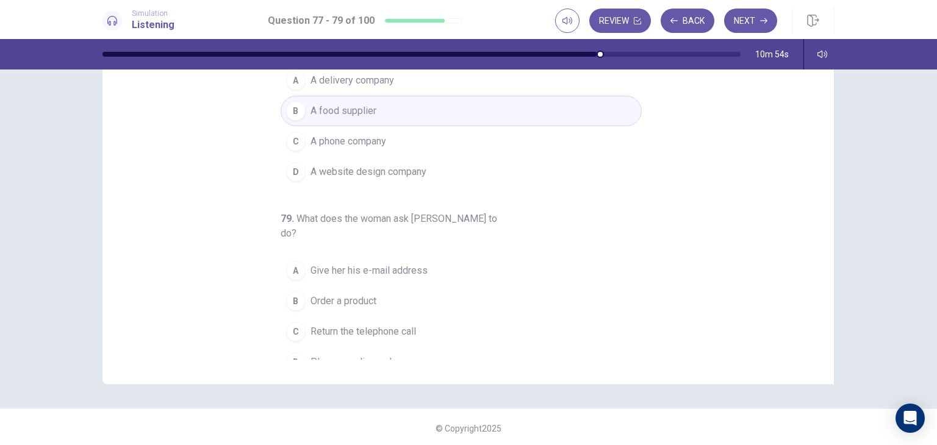
click at [372, 323] on button "C Return the telephone call" at bounding box center [461, 332] width 361 height 30
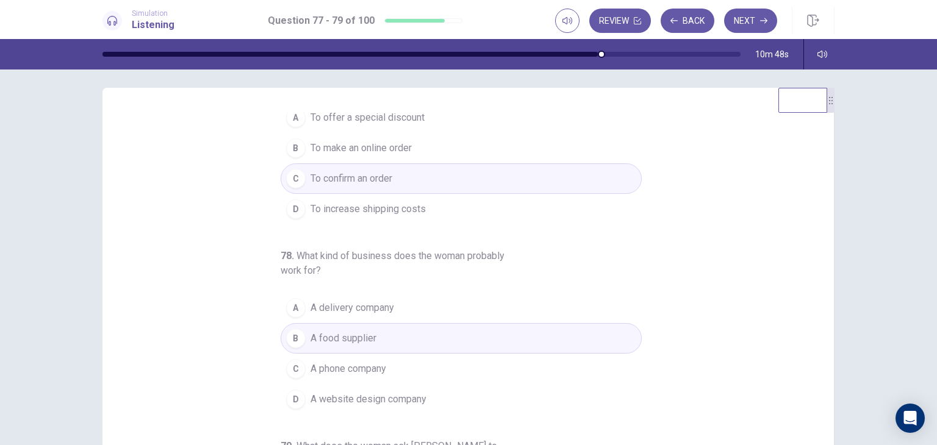
scroll to position [36, 0]
click at [765, 23] on icon "button" at bounding box center [763, 20] width 7 height 7
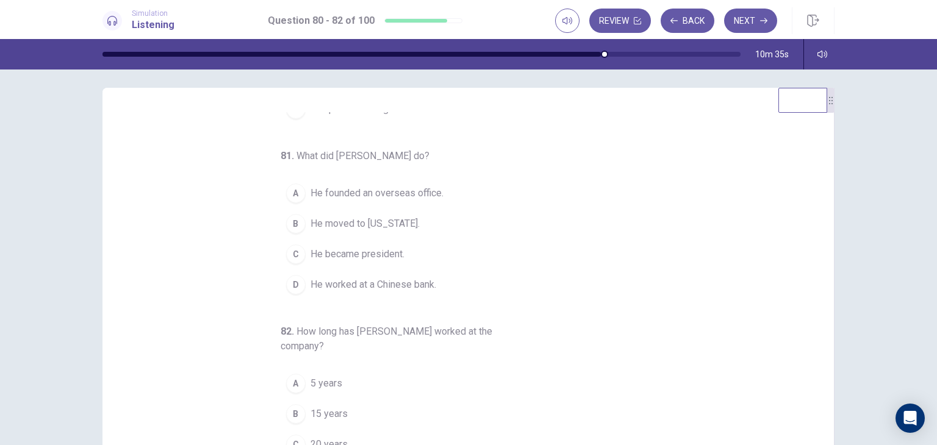
scroll to position [0, 0]
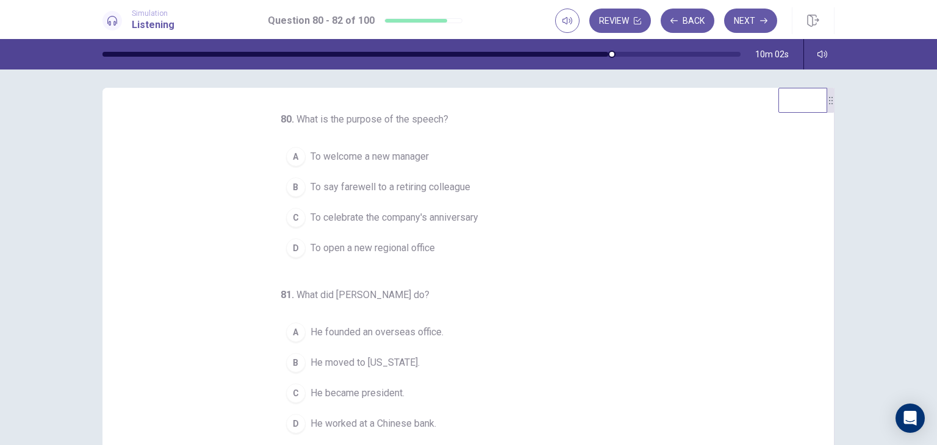
click at [341, 192] on span "To say farewell to a retiring colleague" at bounding box center [390, 187] width 160 height 15
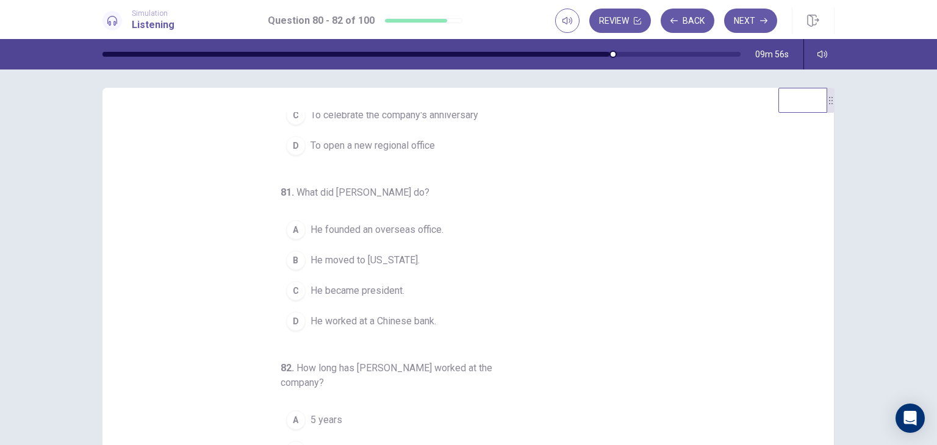
scroll to position [139, 0]
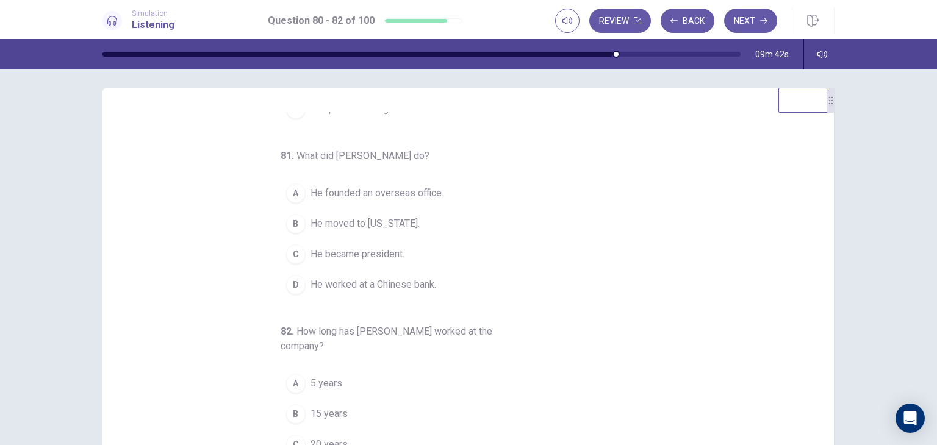
click at [376, 190] on span "He founded an overseas office." at bounding box center [376, 193] width 133 height 15
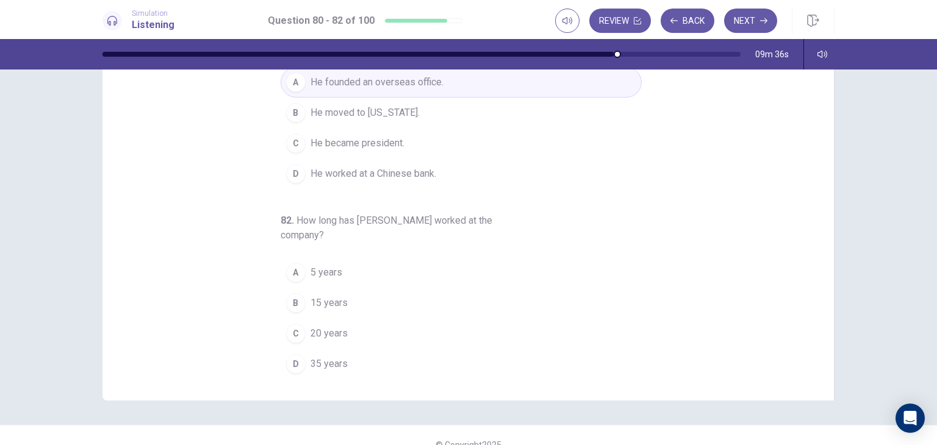
scroll to position [118, 0]
click at [310, 361] on span "35 years" at bounding box center [328, 363] width 37 height 15
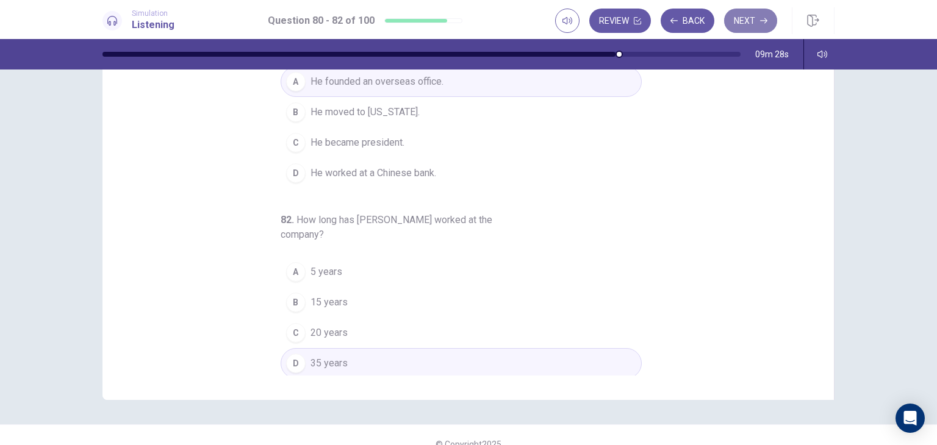
click at [754, 22] on button "Next" at bounding box center [750, 21] width 53 height 24
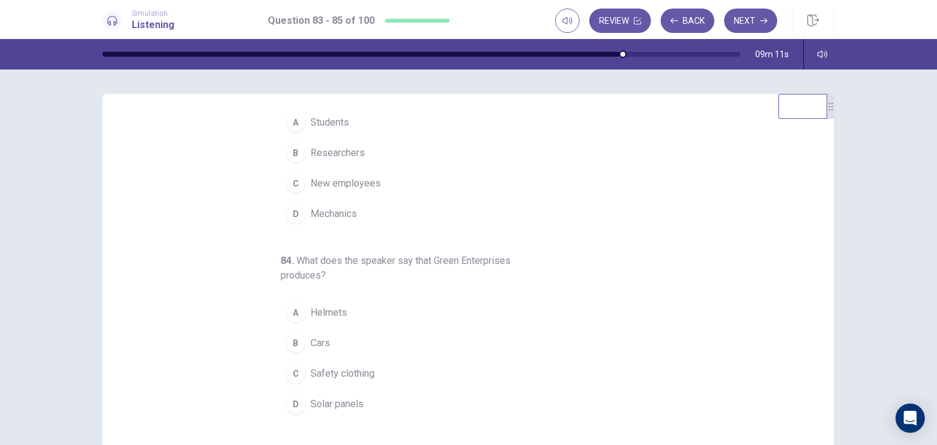
scroll to position [0, 0]
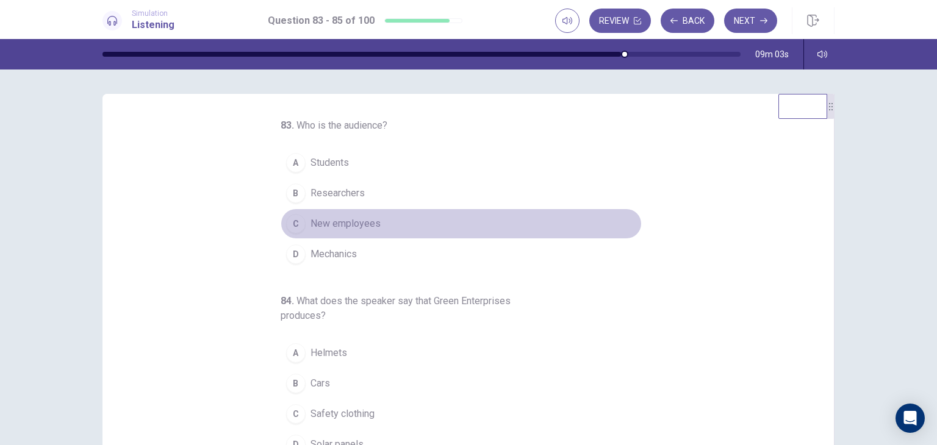
click at [348, 228] on span "New employees" at bounding box center [345, 224] width 70 height 15
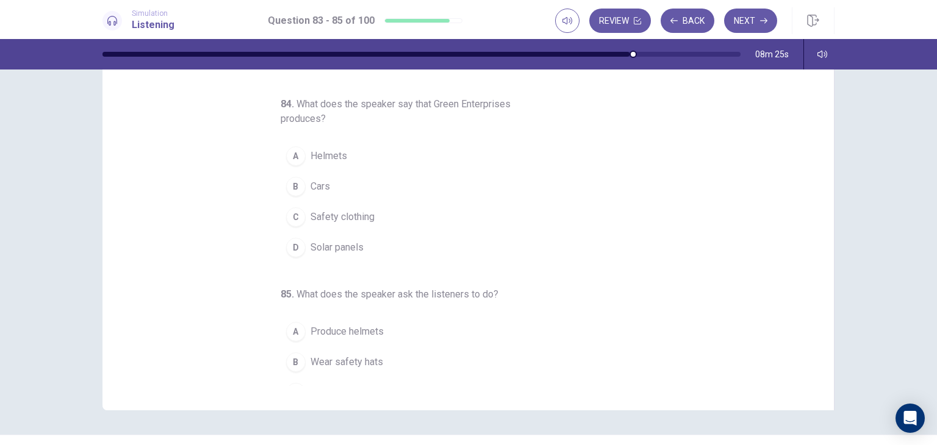
scroll to position [95, 0]
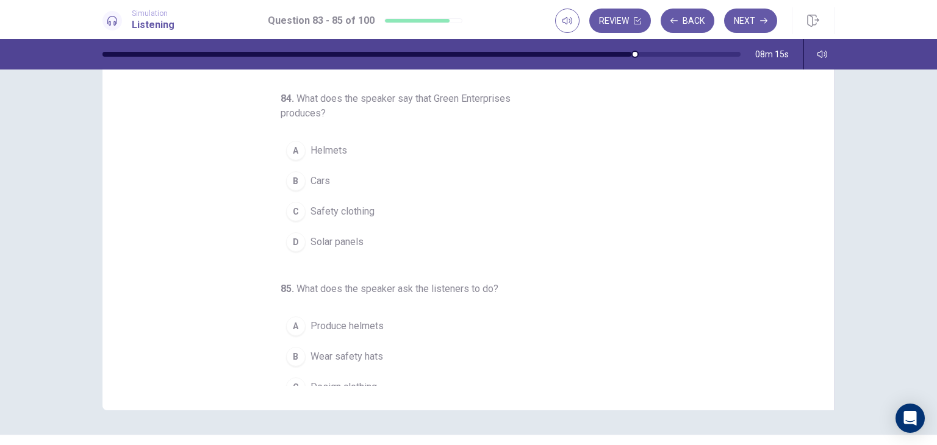
click at [324, 240] on span "Solar panels" at bounding box center [336, 242] width 53 height 15
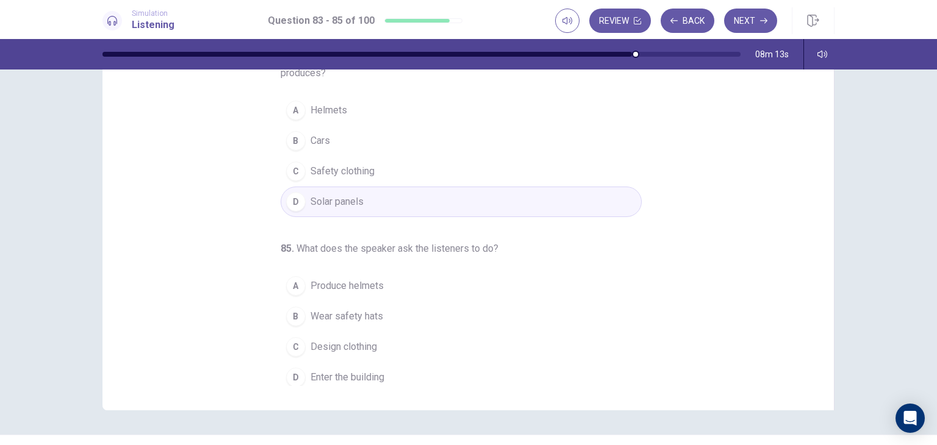
scroll to position [139, 0]
click at [334, 306] on span "Wear safety hats" at bounding box center [346, 313] width 73 height 15
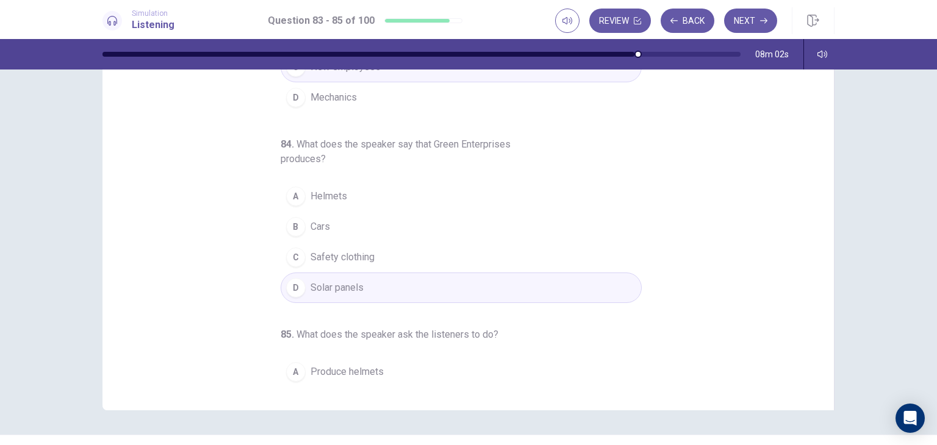
scroll to position [0, 0]
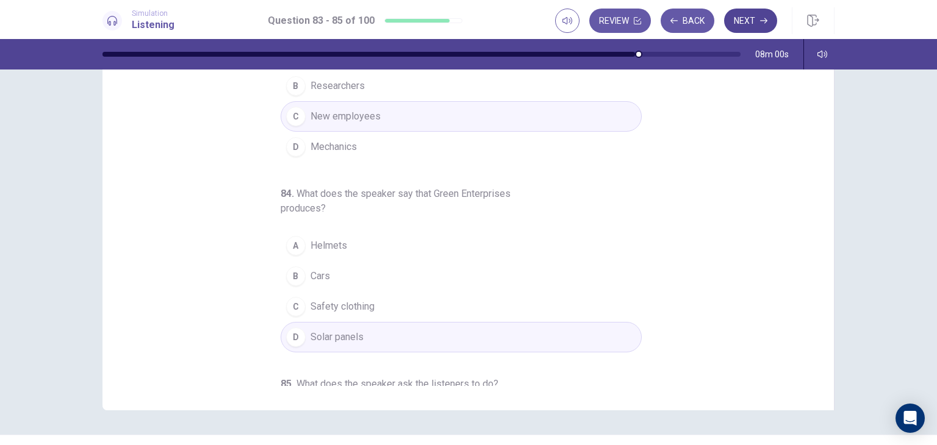
click at [746, 26] on button "Next" at bounding box center [750, 21] width 53 height 24
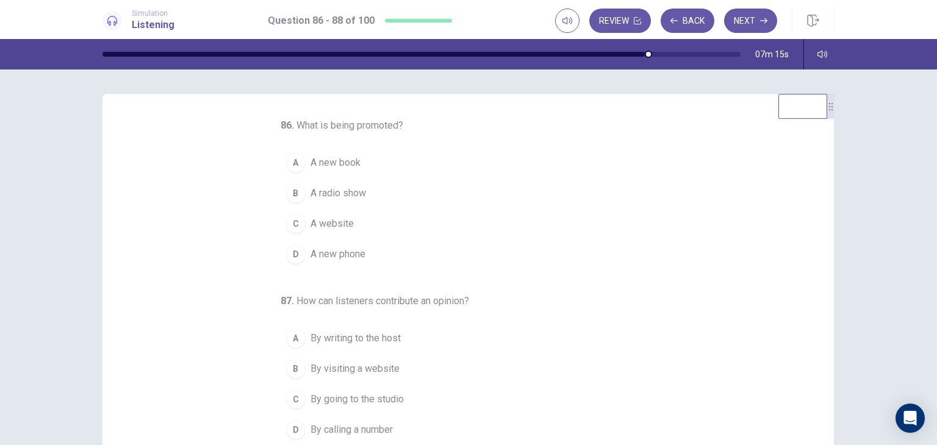
click at [341, 168] on span "A new book" at bounding box center [335, 163] width 50 height 15
click at [342, 195] on span "A radio show" at bounding box center [338, 193] width 56 height 15
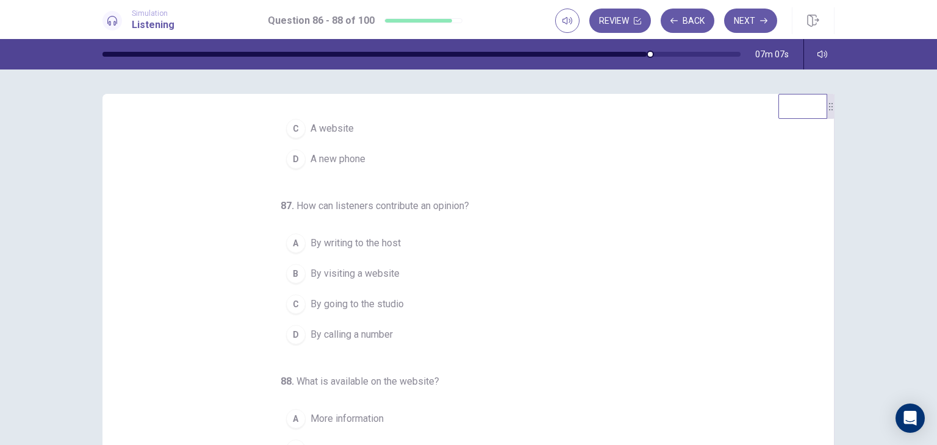
scroll to position [124, 0]
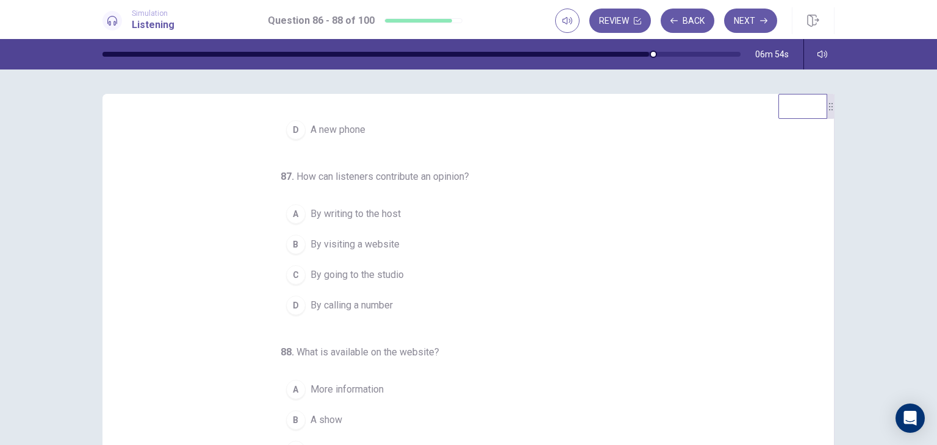
click at [368, 308] on span "By calling a number" at bounding box center [351, 305] width 82 height 15
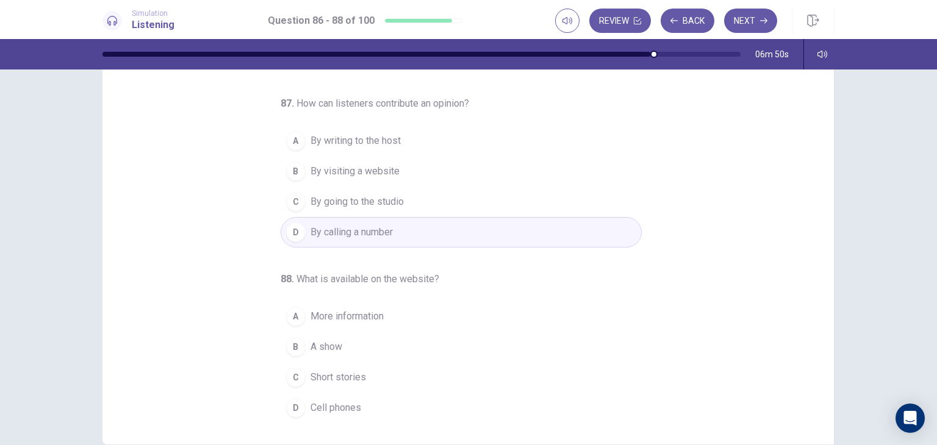
scroll to position [81, 0]
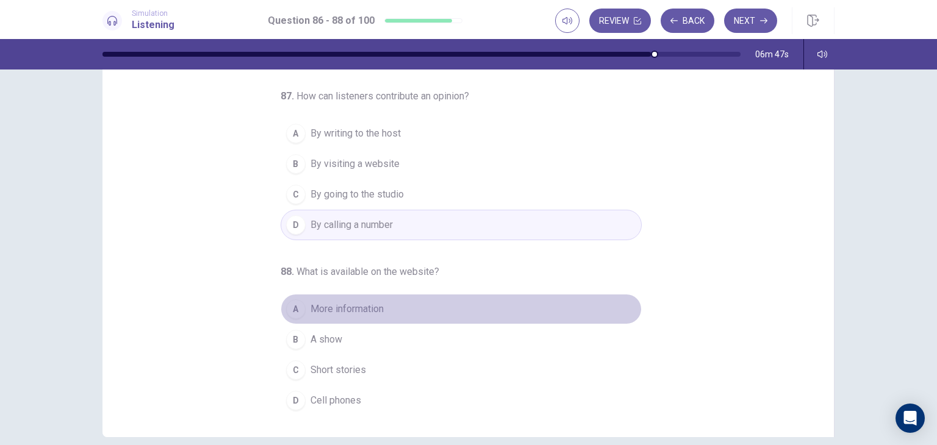
click at [368, 307] on span "More information" at bounding box center [346, 309] width 73 height 15
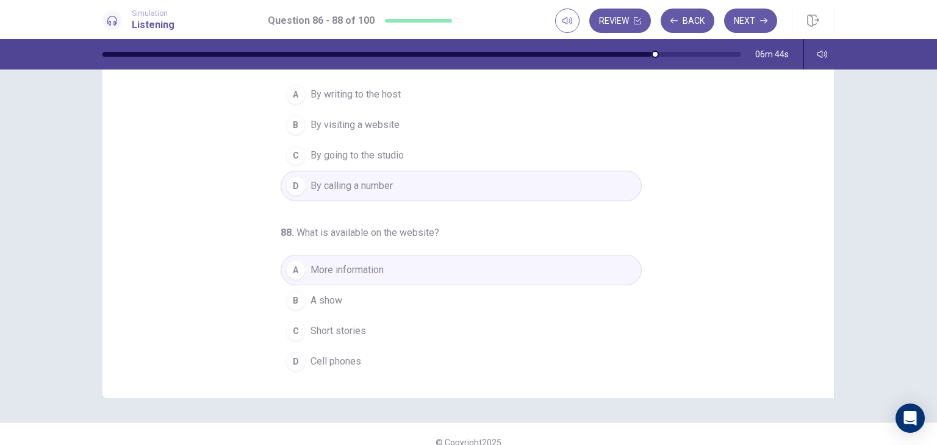
scroll to position [126, 0]
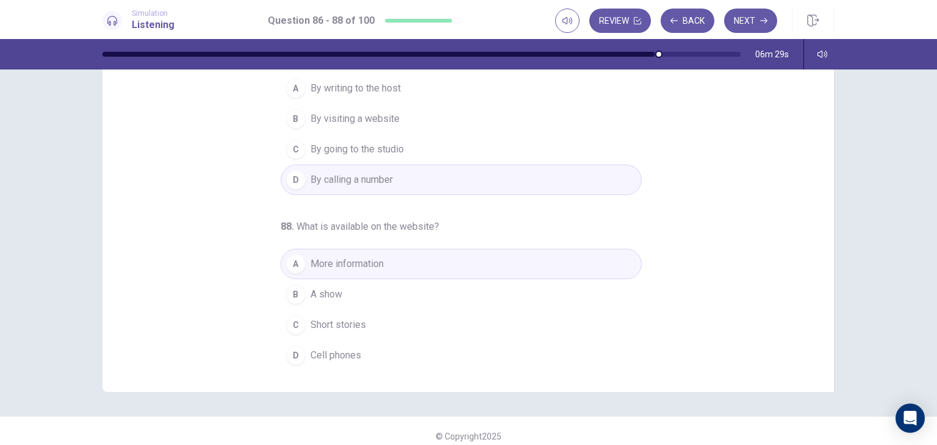
click at [349, 301] on button "B A show" at bounding box center [461, 294] width 361 height 30
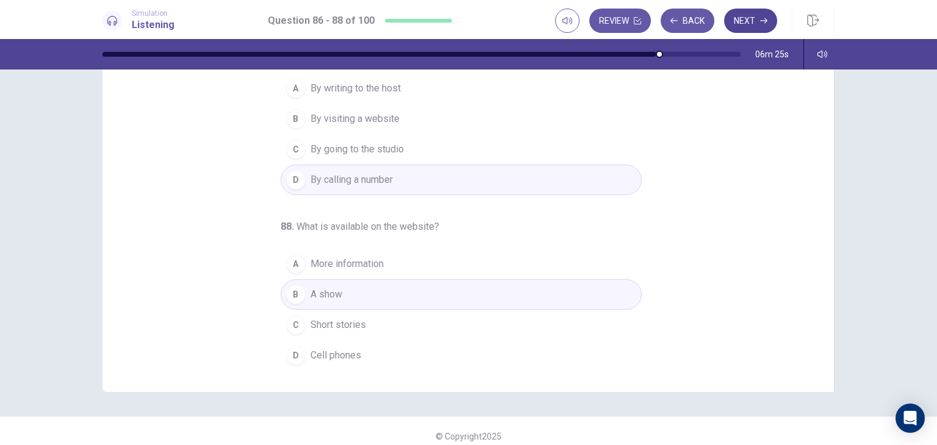
click at [743, 25] on button "Next" at bounding box center [750, 21] width 53 height 24
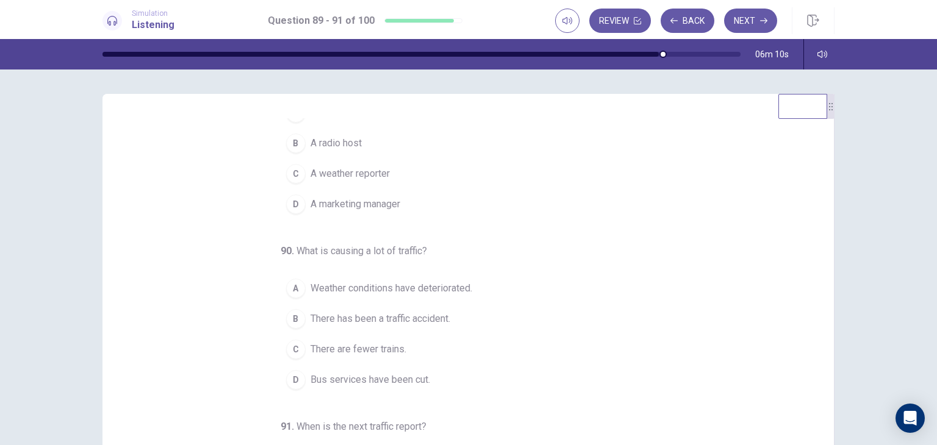
scroll to position [0, 0]
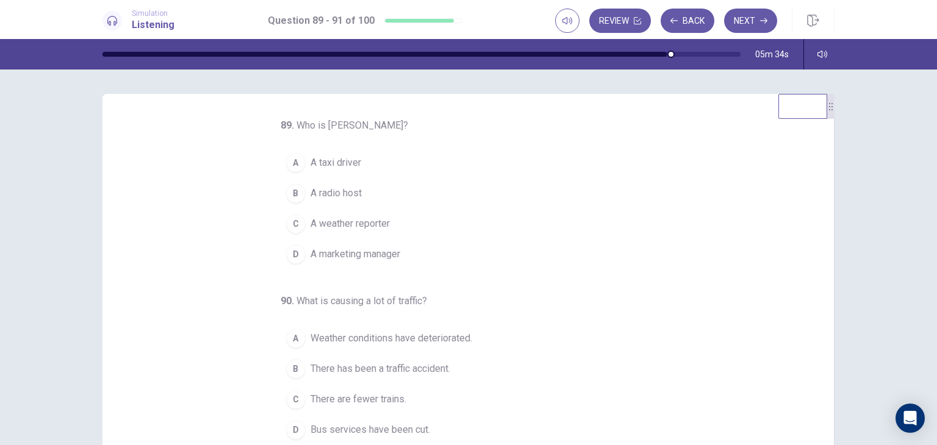
click at [331, 190] on span "A radio host" at bounding box center [335, 193] width 51 height 15
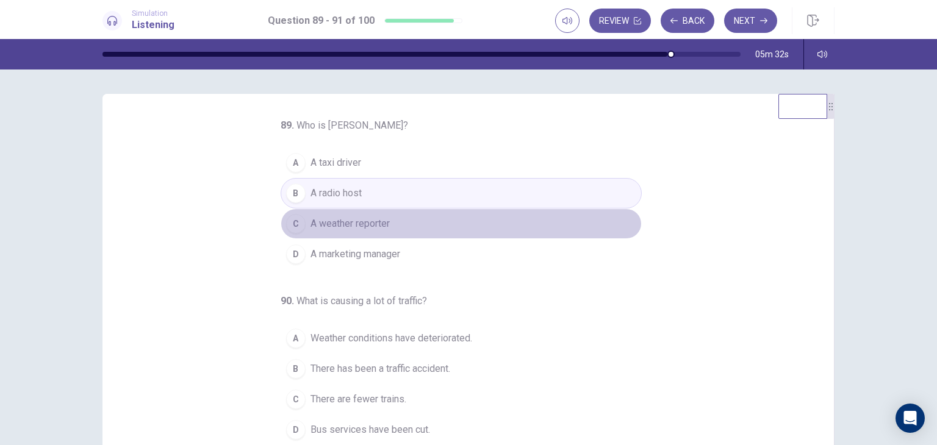
click at [337, 224] on span "A weather reporter" at bounding box center [349, 224] width 79 height 15
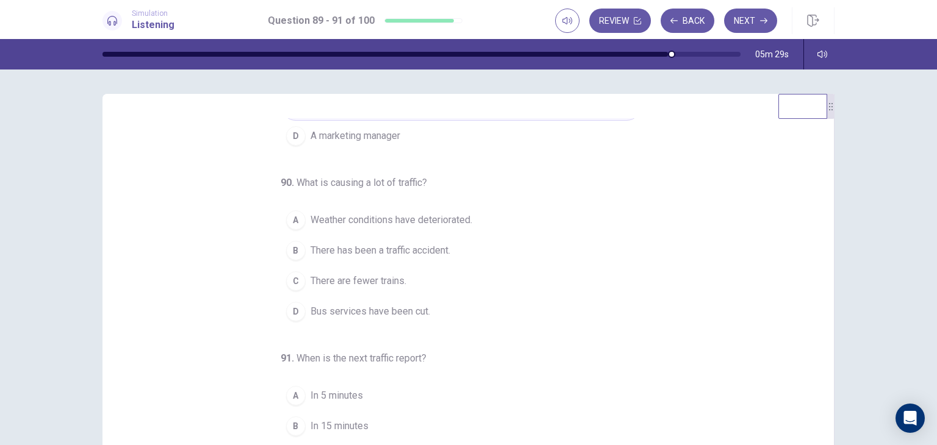
scroll to position [124, 0]
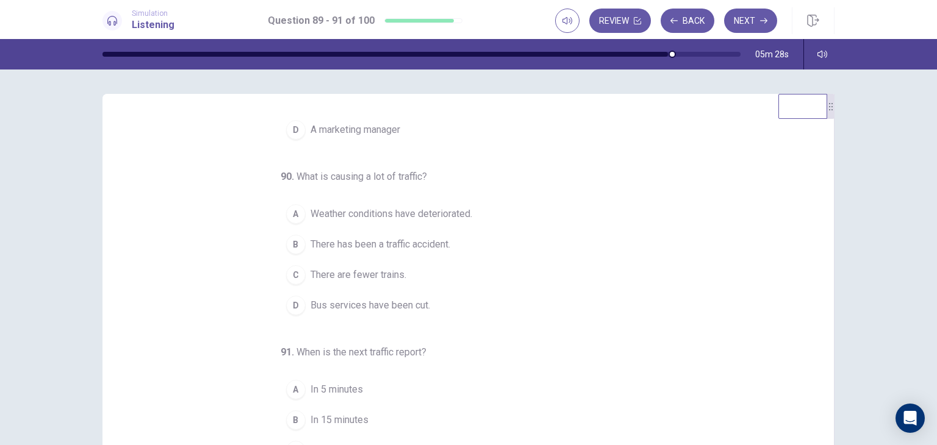
click at [377, 212] on span "Weather conditions have deteriorated." at bounding box center [391, 214] width 162 height 15
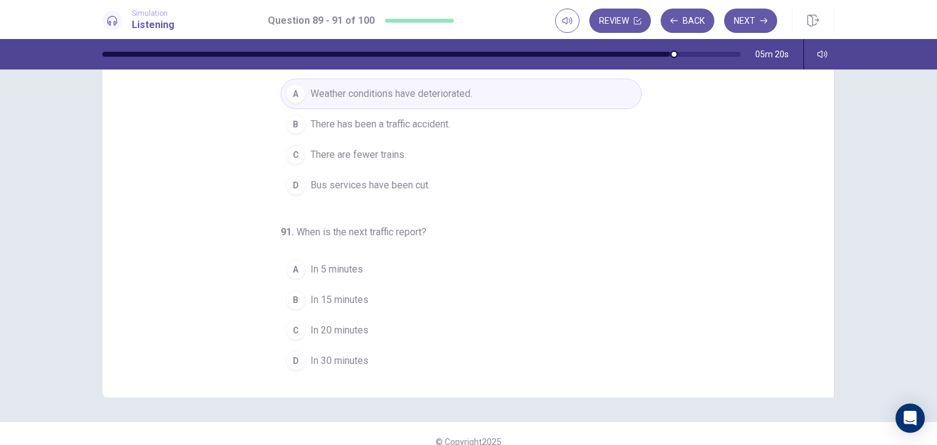
scroll to position [123, 0]
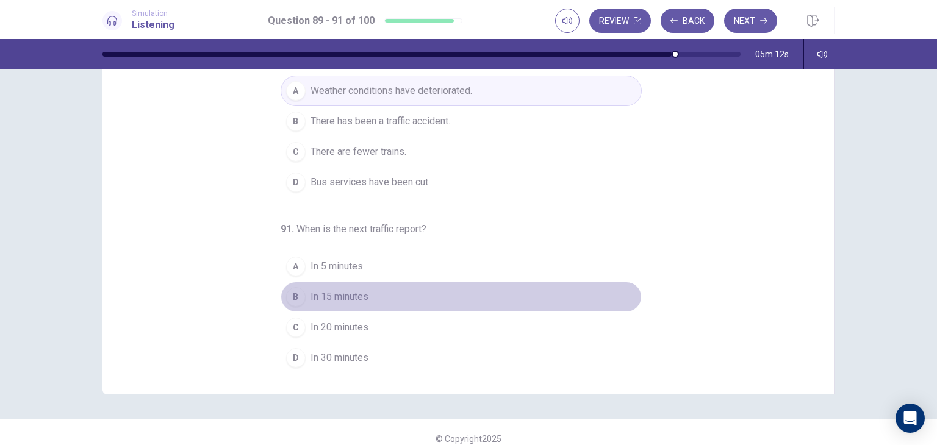
click at [318, 298] on span "In 15 minutes" at bounding box center [339, 297] width 58 height 15
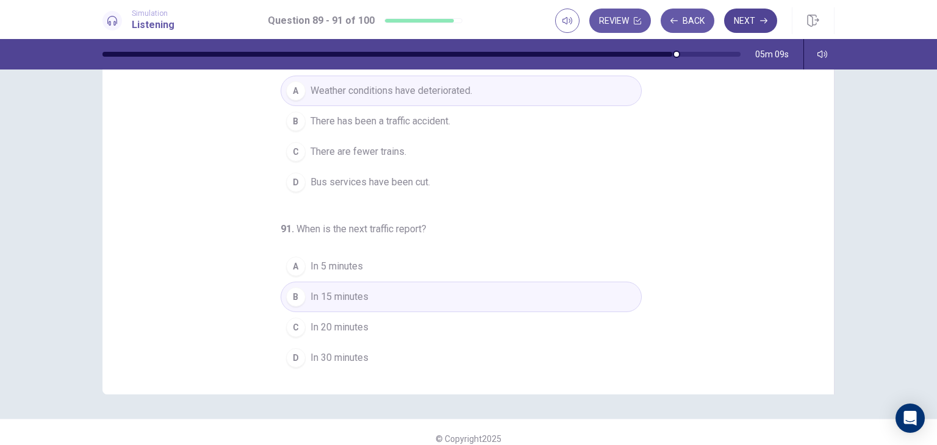
click at [754, 23] on button "Next" at bounding box center [750, 21] width 53 height 24
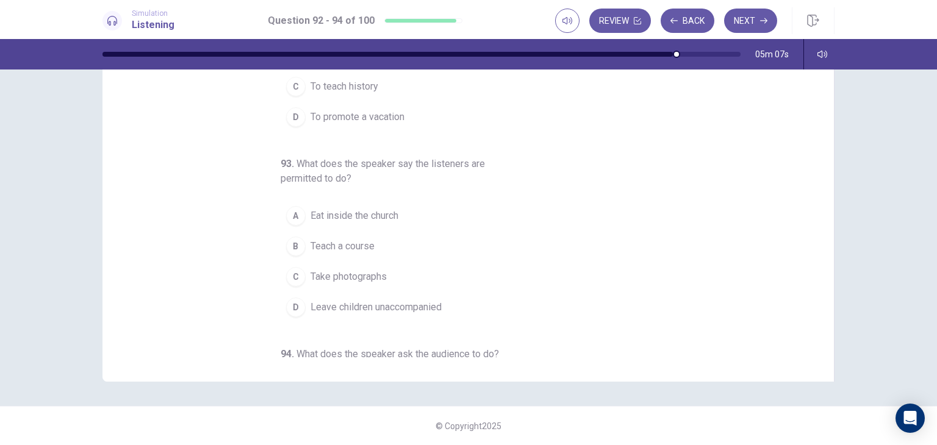
scroll to position [0, 0]
drag, startPoint x: 930, startPoint y: 282, endPoint x: 934, endPoint y: 149, distance: 133.1
click at [934, 149] on div "92 . What is the main purpose of the talk? A To introduce new employees B To de…" at bounding box center [468, 258] width 937 height 376
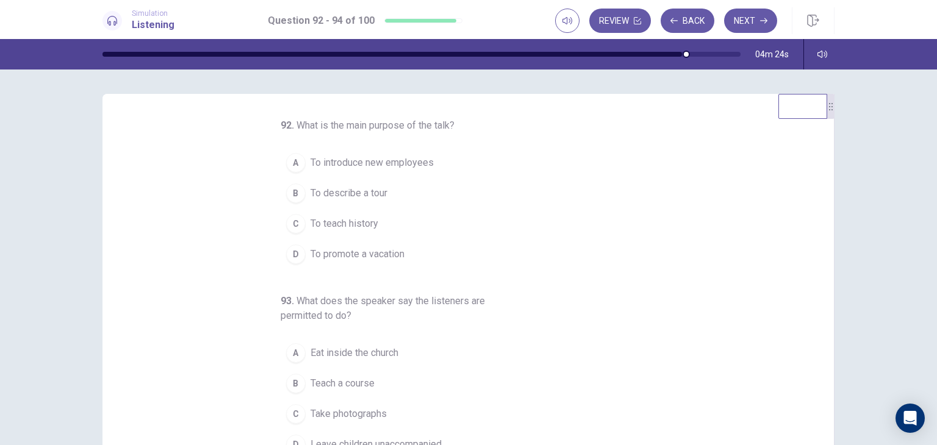
click at [356, 229] on span "To teach history" at bounding box center [344, 224] width 68 height 15
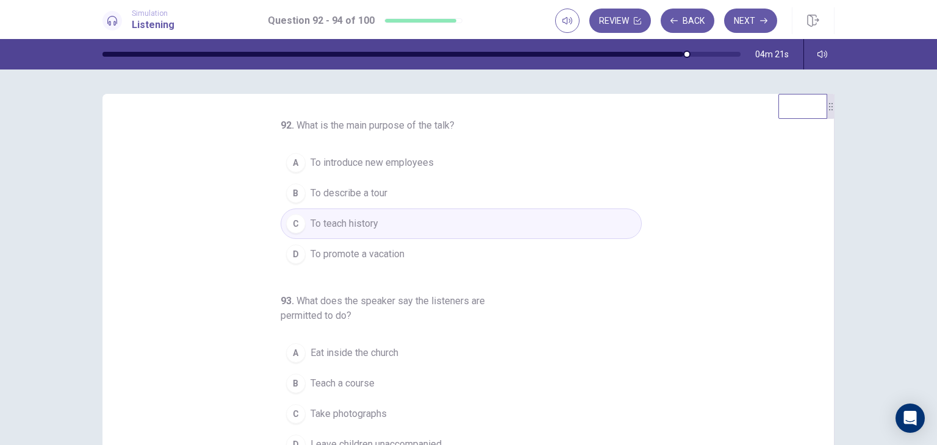
click at [820, 284] on div "92 . What is the main purpose of the talk? A To introduce new employees B To de…" at bounding box center [473, 305] width 702 height 375
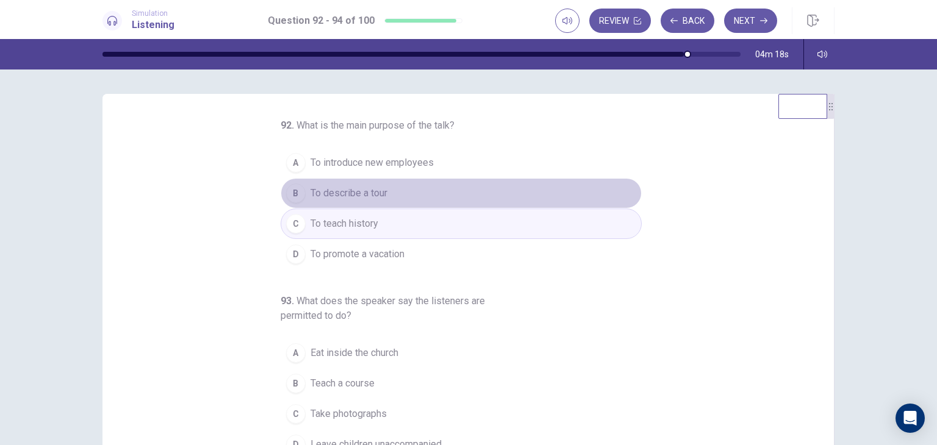
click at [378, 194] on span "To describe a tour" at bounding box center [348, 193] width 77 height 15
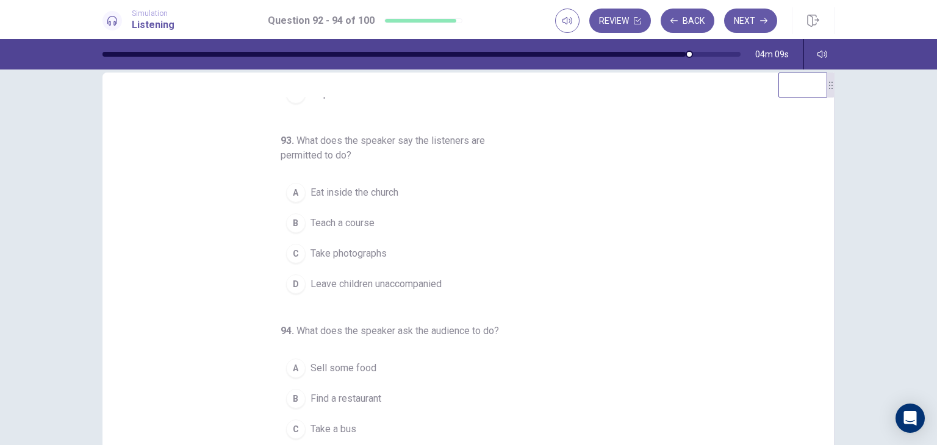
scroll to position [28, 0]
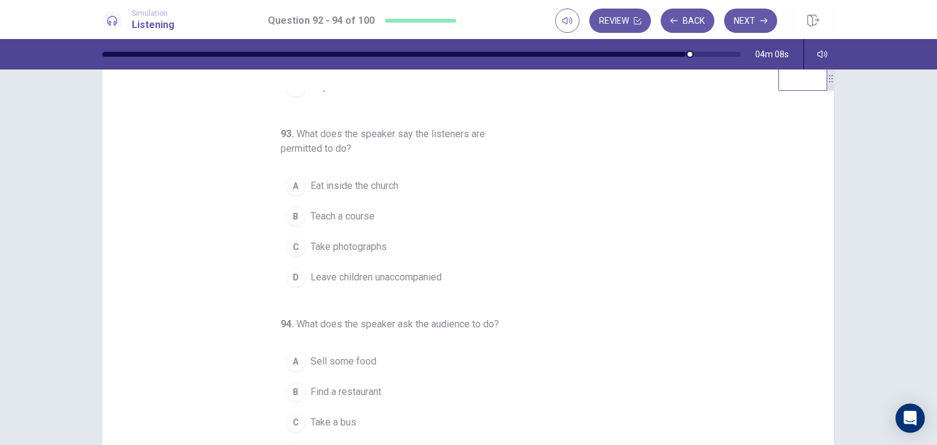
click at [380, 241] on span "Take photographs" at bounding box center [348, 247] width 76 height 15
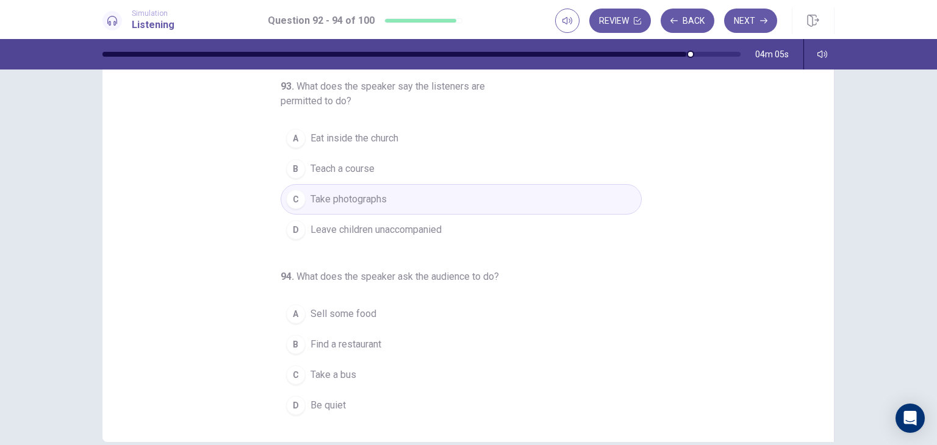
scroll to position [93, 0]
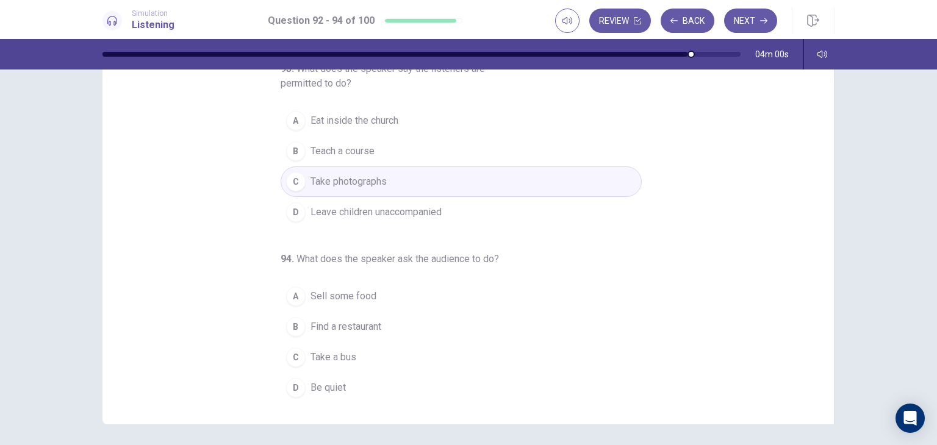
click at [346, 320] on span "Find a restaurant" at bounding box center [345, 327] width 71 height 15
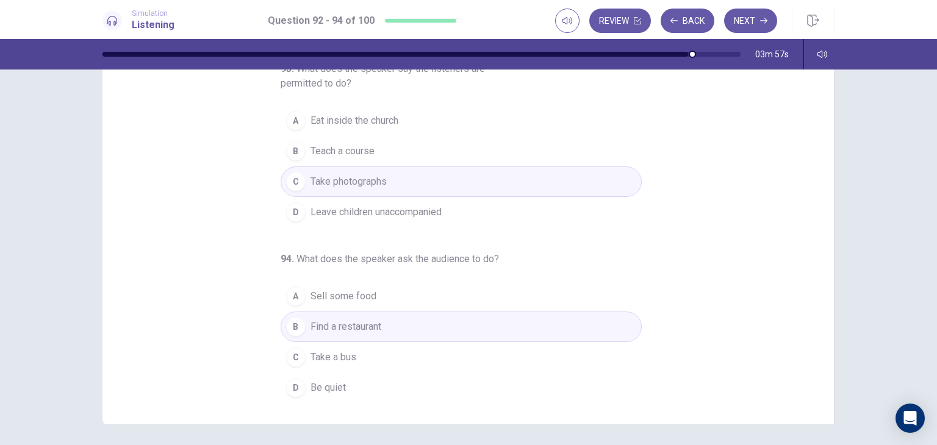
click at [320, 381] on span "Be quiet" at bounding box center [327, 388] width 35 height 15
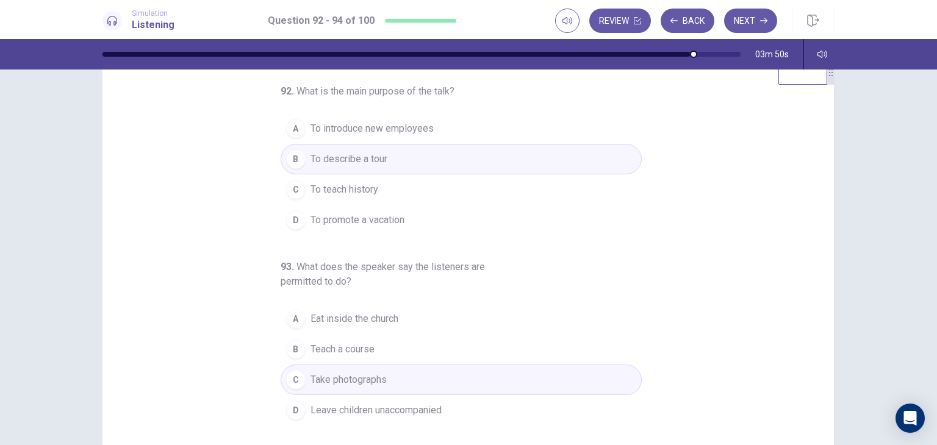
scroll to position [24, 0]
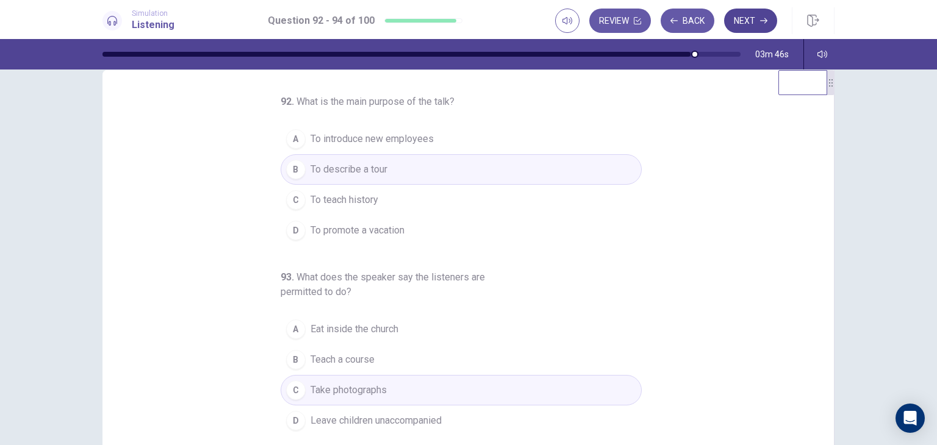
click at [744, 29] on button "Next" at bounding box center [750, 21] width 53 height 24
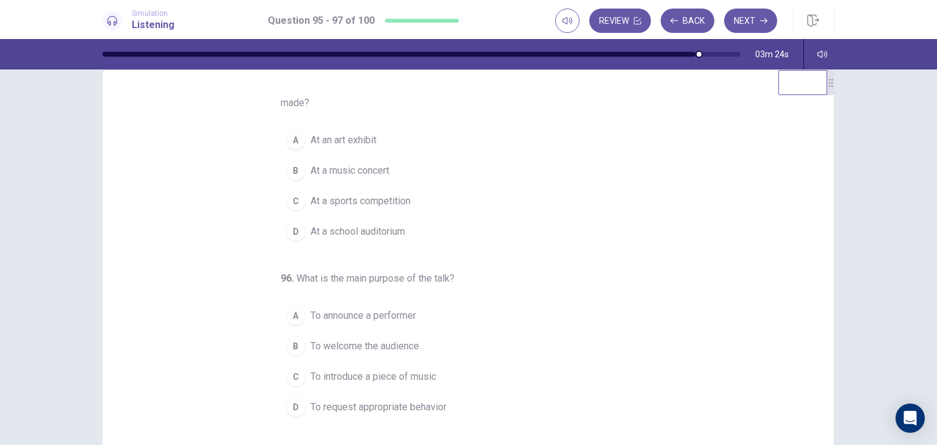
scroll to position [0, 0]
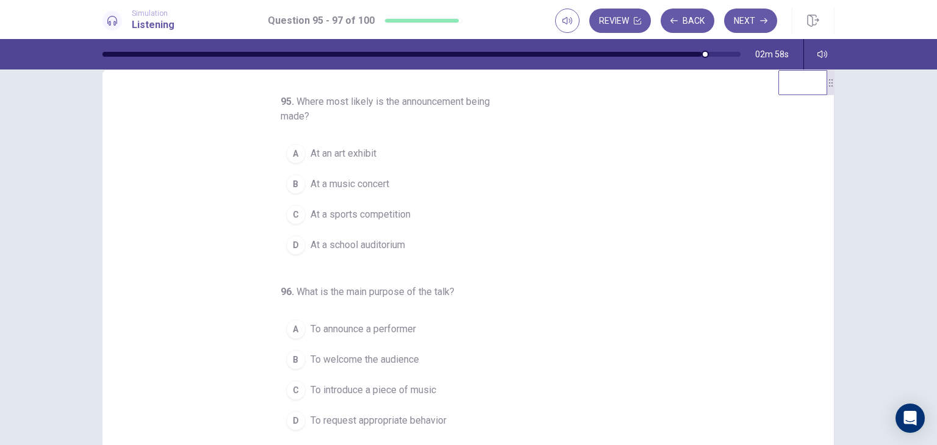
click at [370, 184] on span "At a music concert" at bounding box center [349, 184] width 79 height 15
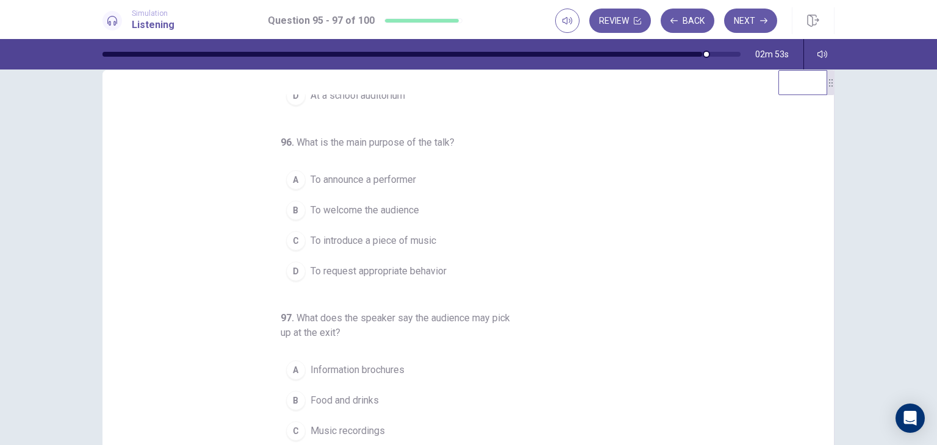
scroll to position [154, 0]
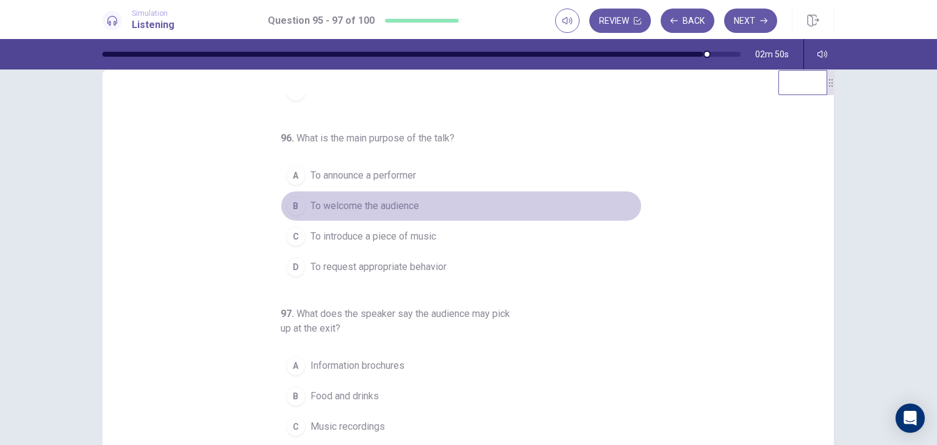
click at [378, 202] on span "To welcome the audience" at bounding box center [364, 206] width 109 height 15
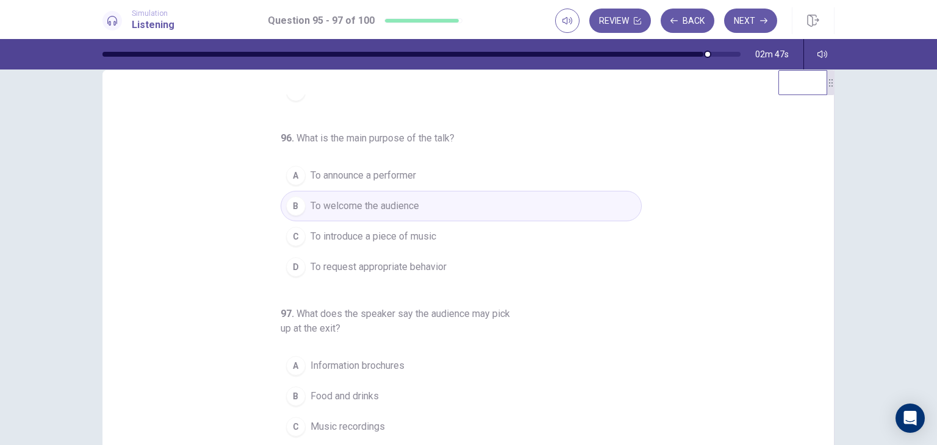
click at [433, 264] on span "To request appropriate behavior" at bounding box center [378, 267] width 136 height 15
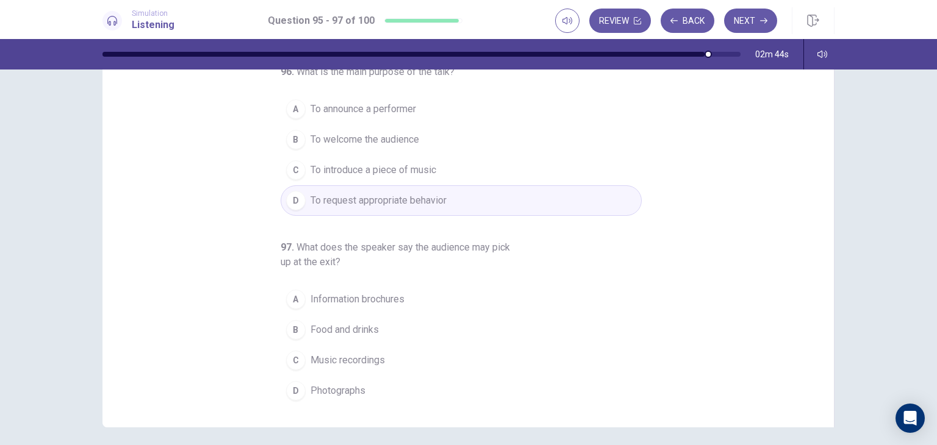
scroll to position [121, 0]
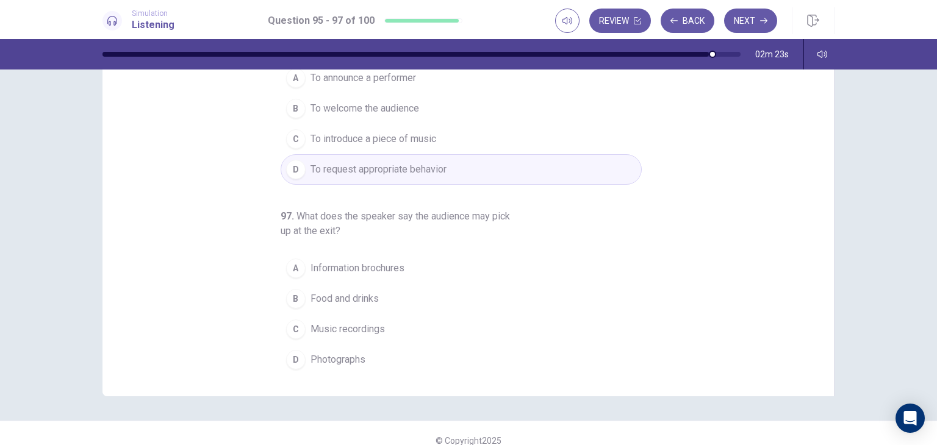
click at [363, 268] on span "Information brochures" at bounding box center [357, 268] width 94 height 15
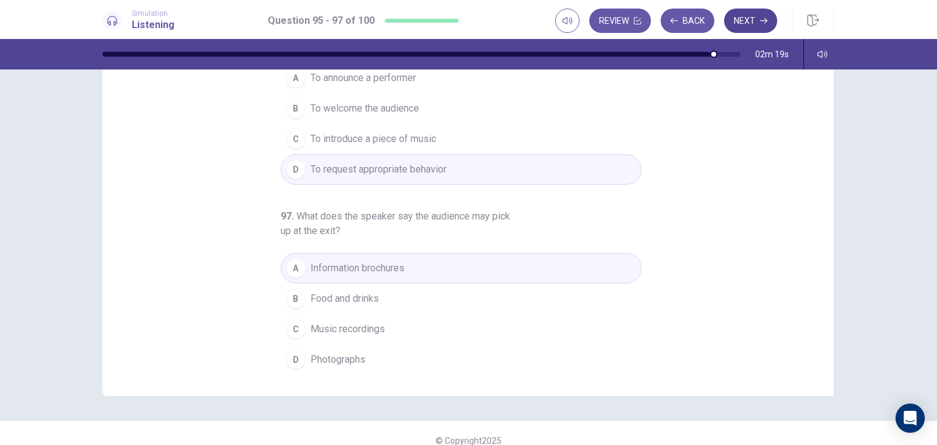
click at [737, 23] on button "Next" at bounding box center [750, 21] width 53 height 24
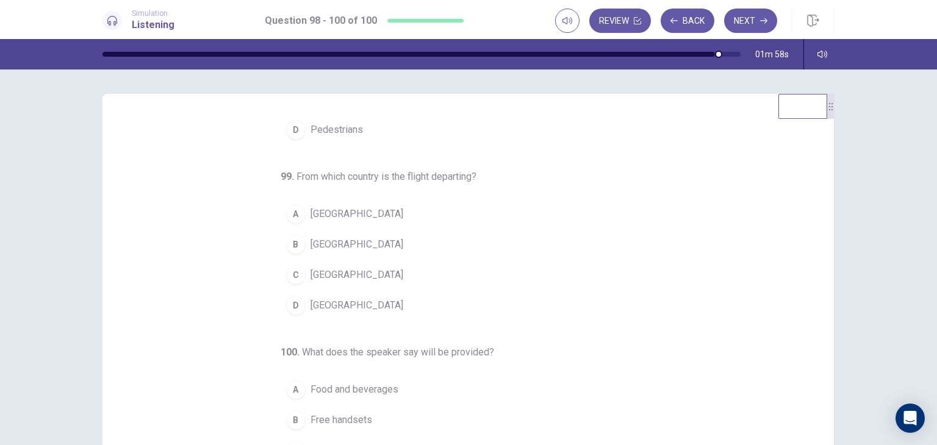
scroll to position [0, 0]
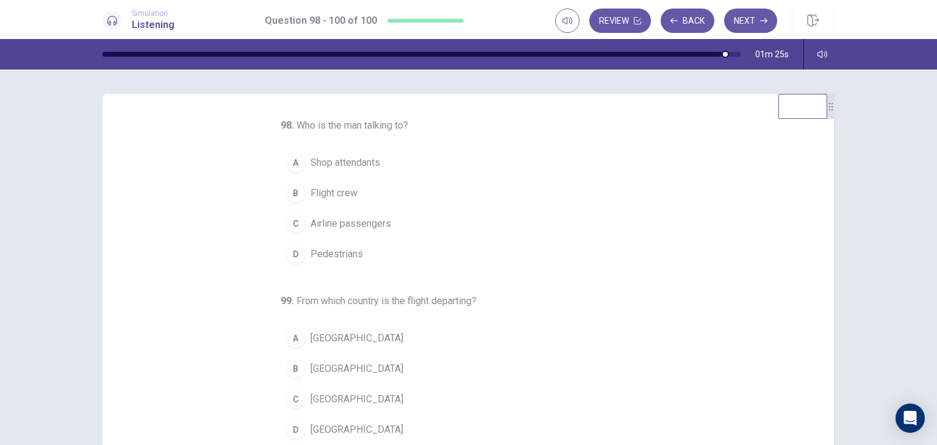
click at [329, 199] on span "Flight crew" at bounding box center [333, 193] width 47 height 15
click at [328, 224] on span "Airline passengers" at bounding box center [350, 224] width 81 height 15
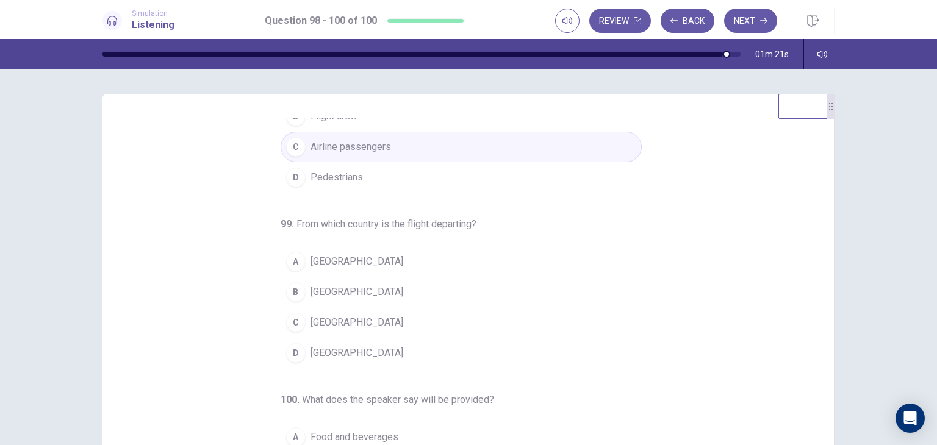
scroll to position [89, 0]
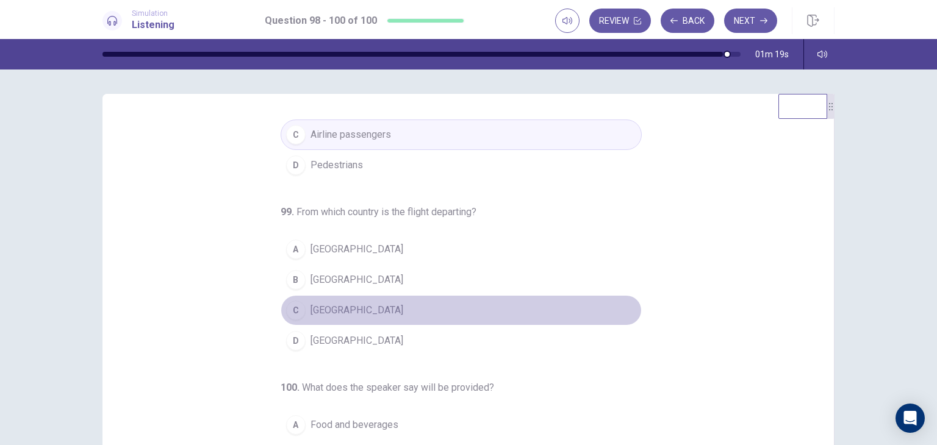
click at [306, 299] on button "C Chile" at bounding box center [461, 310] width 361 height 30
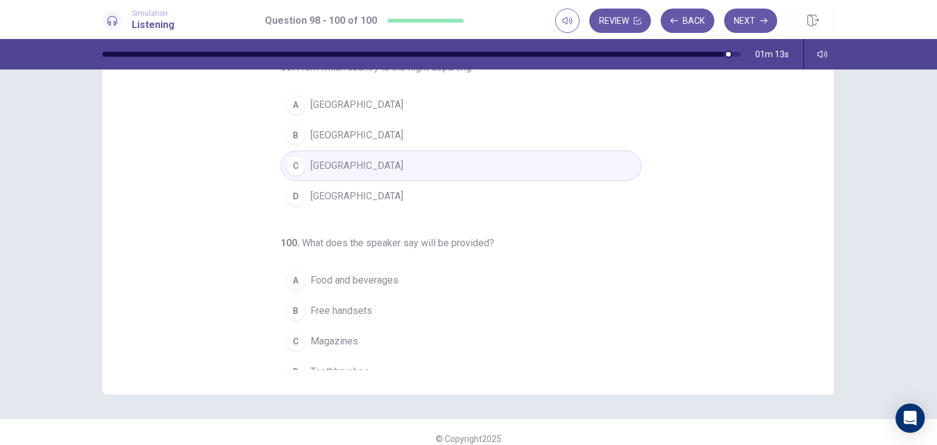
scroll to position [124, 0]
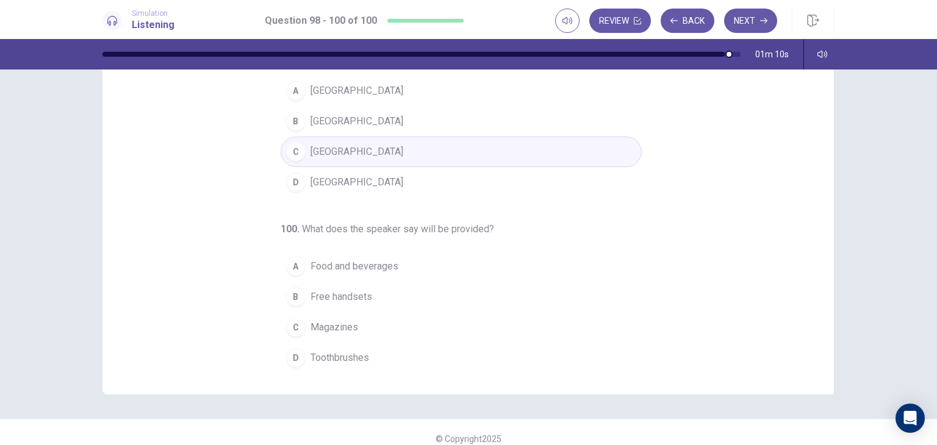
click at [376, 271] on span "Food and beverages" at bounding box center [354, 266] width 88 height 15
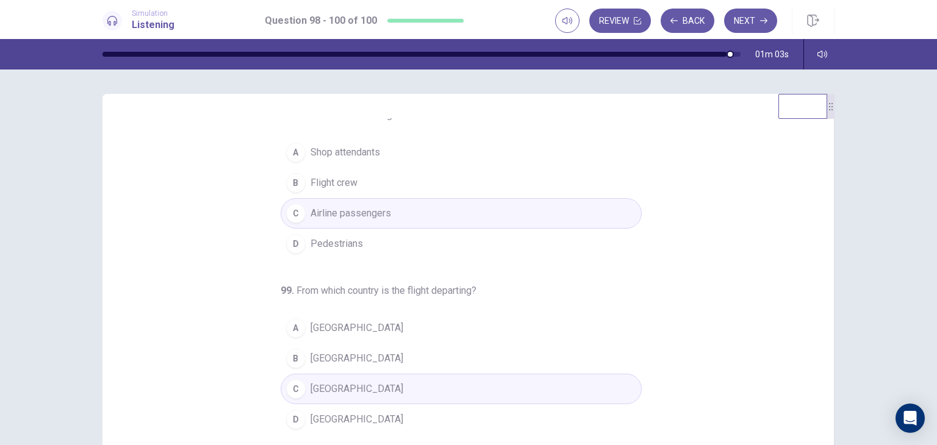
scroll to position [10, 0]
click at [753, 21] on button "Next" at bounding box center [750, 21] width 53 height 24
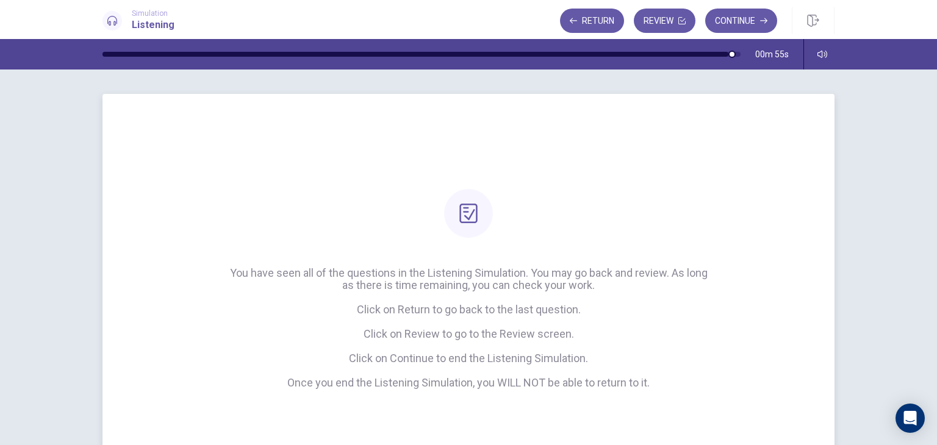
click at [395, 279] on span "You have seen all of the questions in the Listening Simulation. You may go back…" at bounding box center [468, 328] width 488 height 122
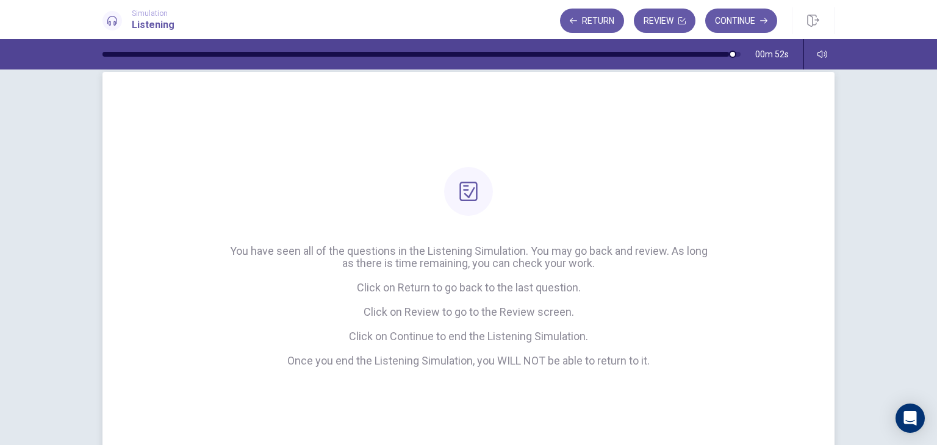
scroll to position [0, 0]
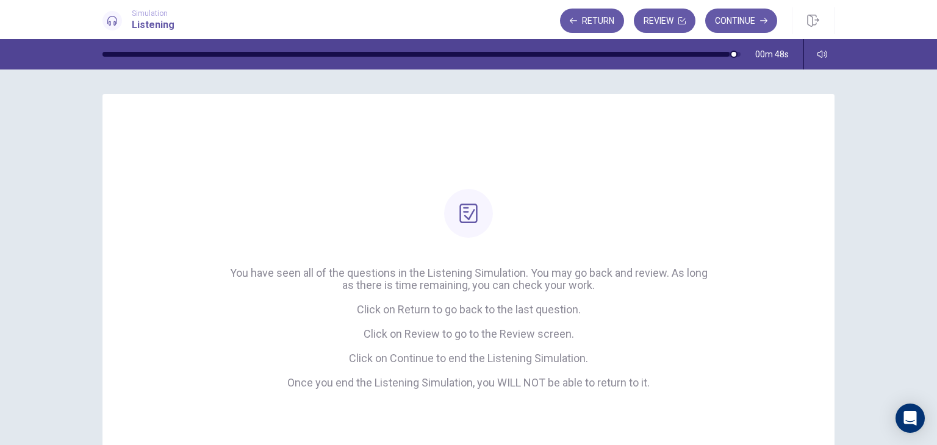
click at [729, 54] on div at bounding box center [415, 54] width 627 height 5
click at [725, 54] on div at bounding box center [416, 54] width 628 height 5
click at [426, 337] on span "You have seen all of the questions in the Listening Simulation. You may go back…" at bounding box center [468, 328] width 488 height 122
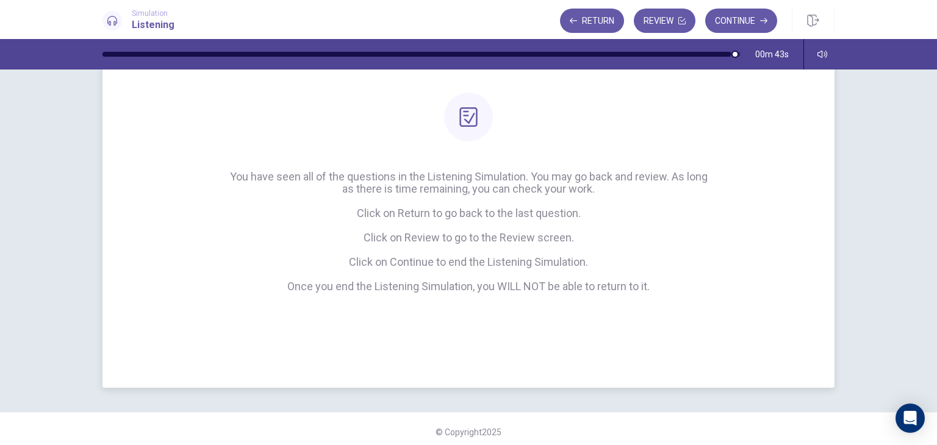
scroll to position [98, 0]
click at [654, 26] on button "Review" at bounding box center [665, 21] width 62 height 24
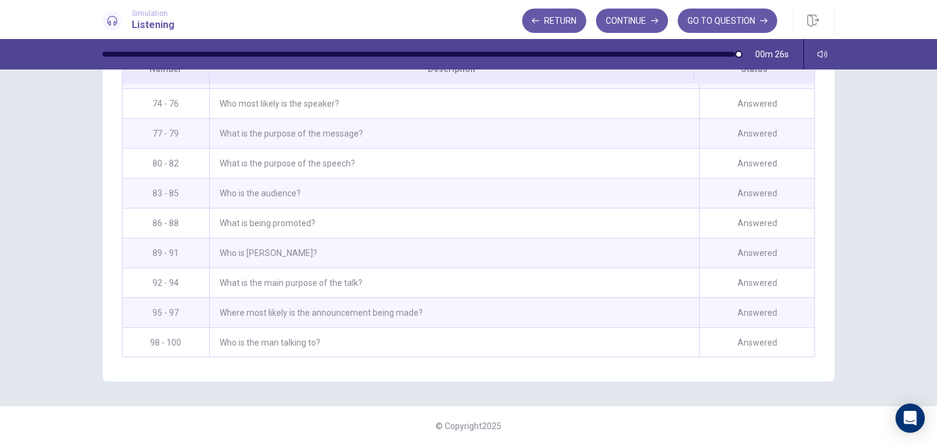
scroll to position [374, 0]
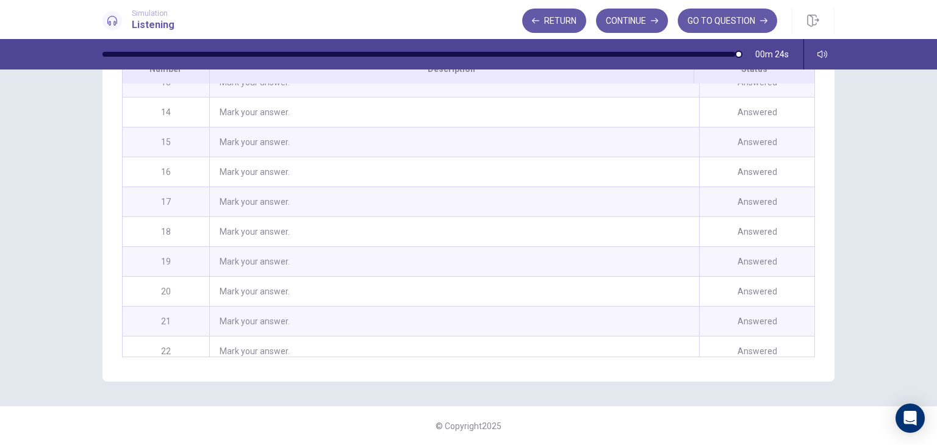
drag, startPoint x: 930, startPoint y: 252, endPoint x: 931, endPoint y: 138, distance: 114.1
click at [931, 138] on div "Review This is a list of questions. The last question you looked at is highligh…" at bounding box center [468, 258] width 937 height 376
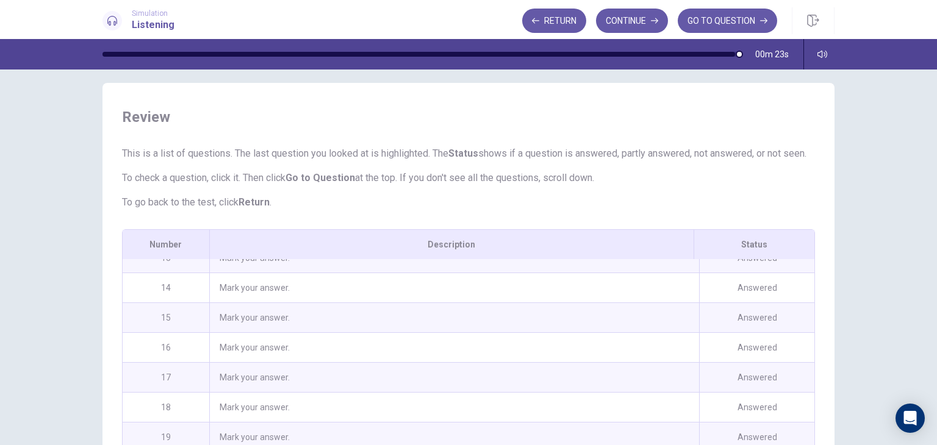
scroll to position [0, 0]
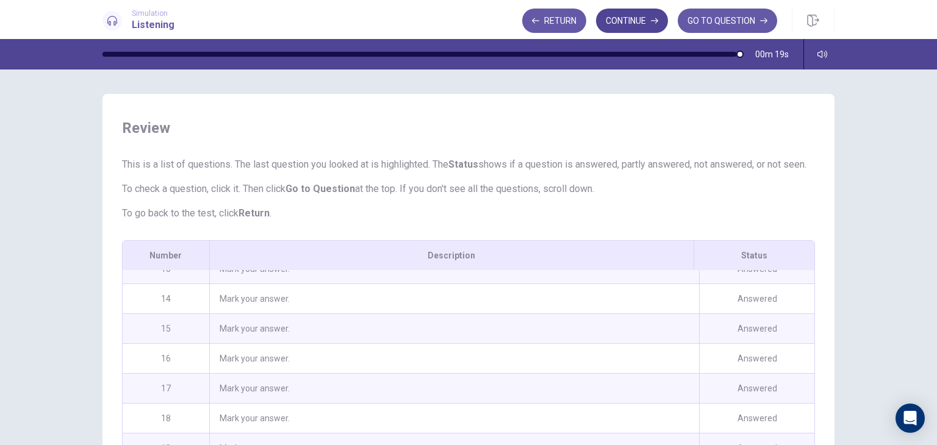
click at [645, 25] on button "Continue" at bounding box center [632, 21] width 72 height 24
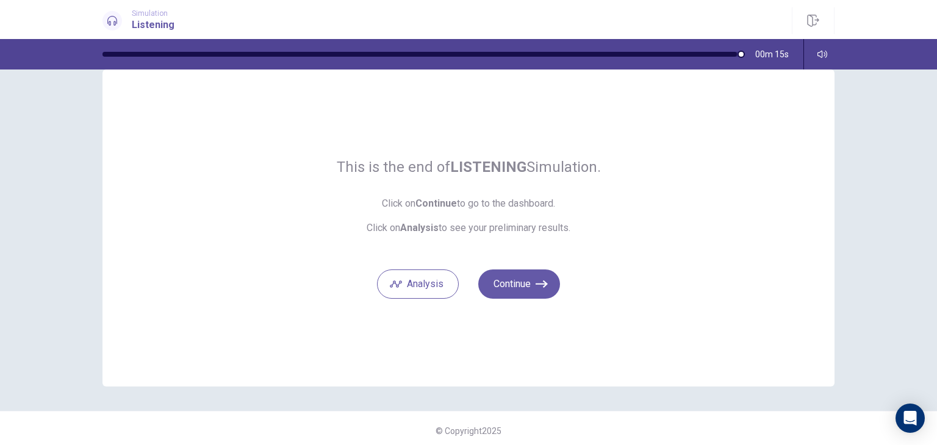
scroll to position [29, 0]
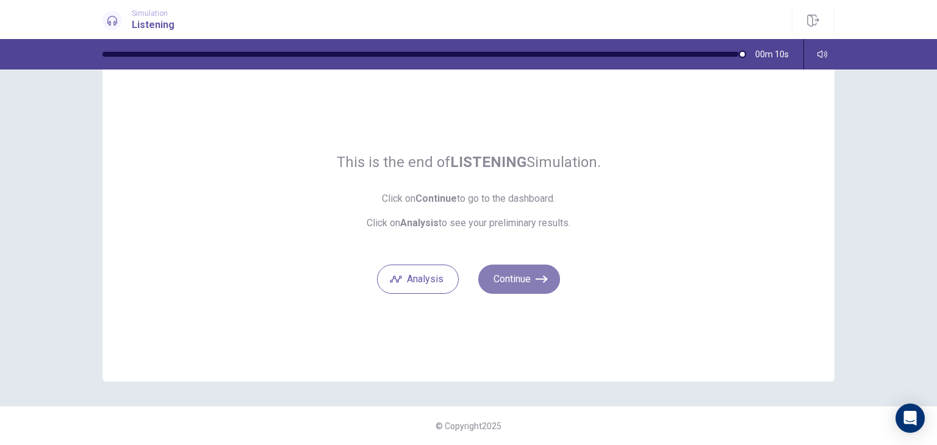
click at [503, 287] on button "Continue" at bounding box center [519, 279] width 82 height 29
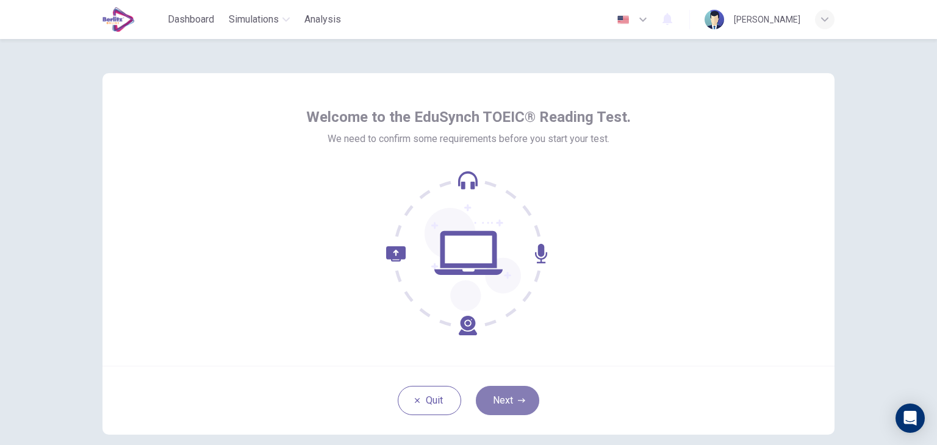
click at [486, 407] on button "Next" at bounding box center [507, 400] width 63 height 29
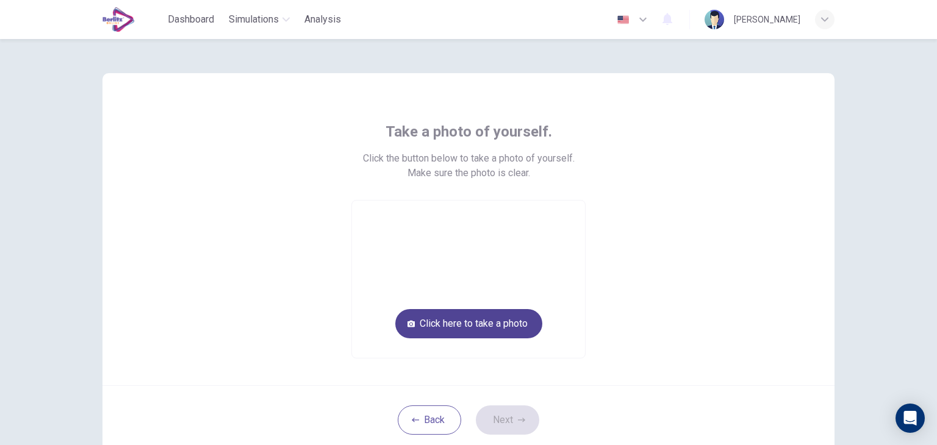
click at [473, 325] on button "Click here to take a photo" at bounding box center [468, 323] width 147 height 29
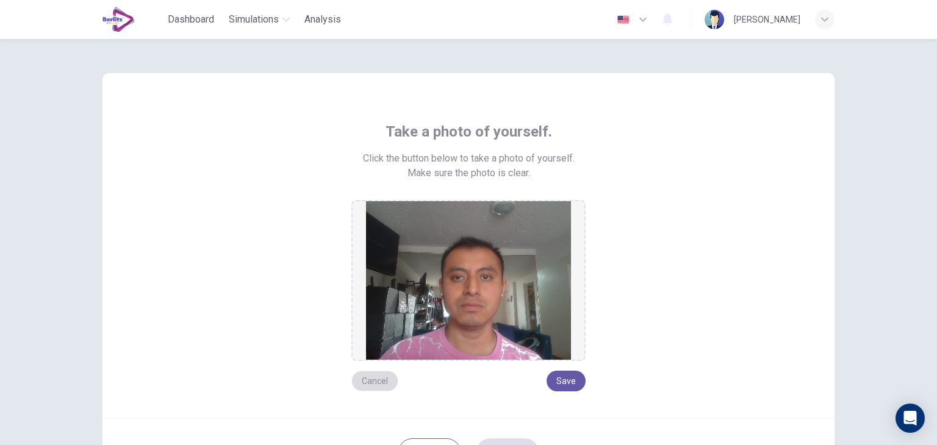
click at [381, 375] on button "Cancel" at bounding box center [374, 381] width 47 height 21
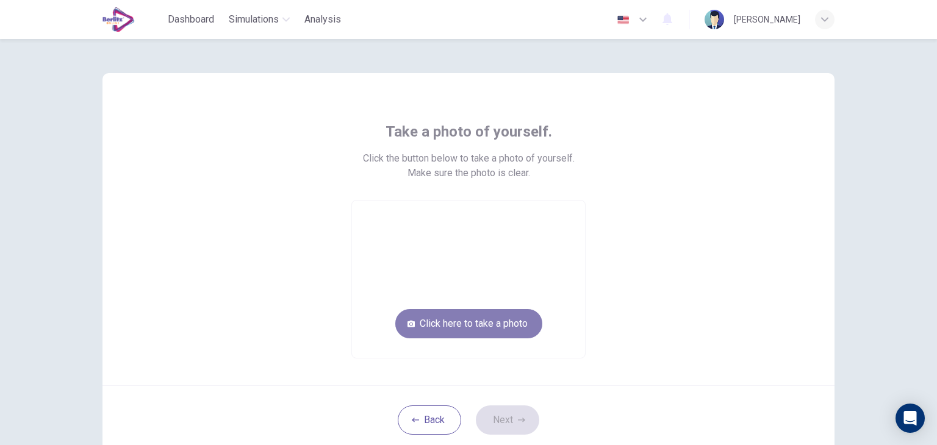
click at [447, 329] on button "Click here to take a photo" at bounding box center [468, 323] width 147 height 29
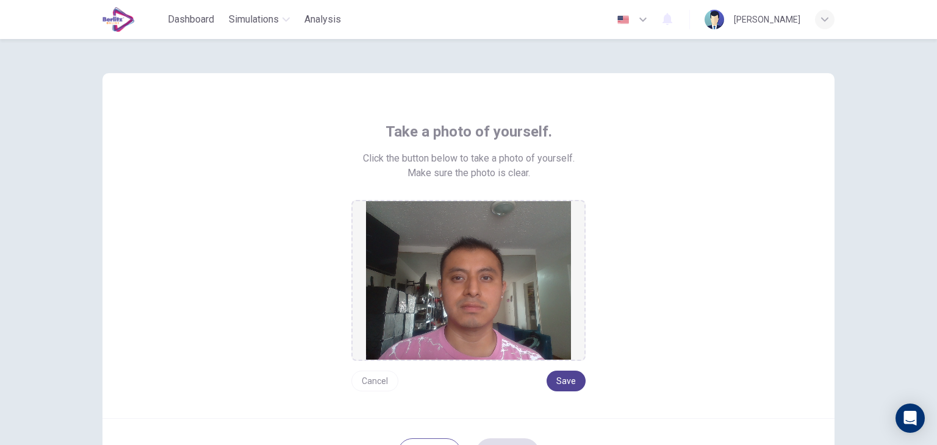
click at [565, 378] on button "Save" at bounding box center [565, 381] width 39 height 21
click at [507, 439] on button "Next" at bounding box center [507, 453] width 63 height 29
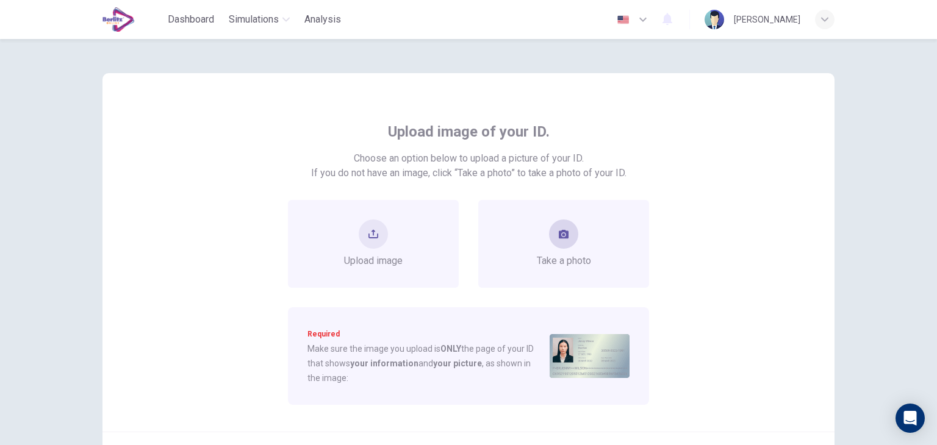
click at [549, 228] on button "take photo" at bounding box center [563, 234] width 29 height 29
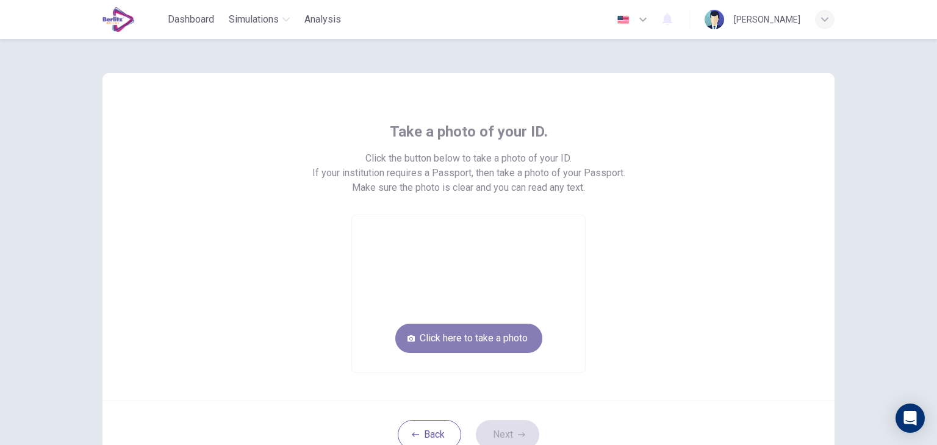
click at [484, 332] on button "Click here to take a photo" at bounding box center [468, 338] width 147 height 29
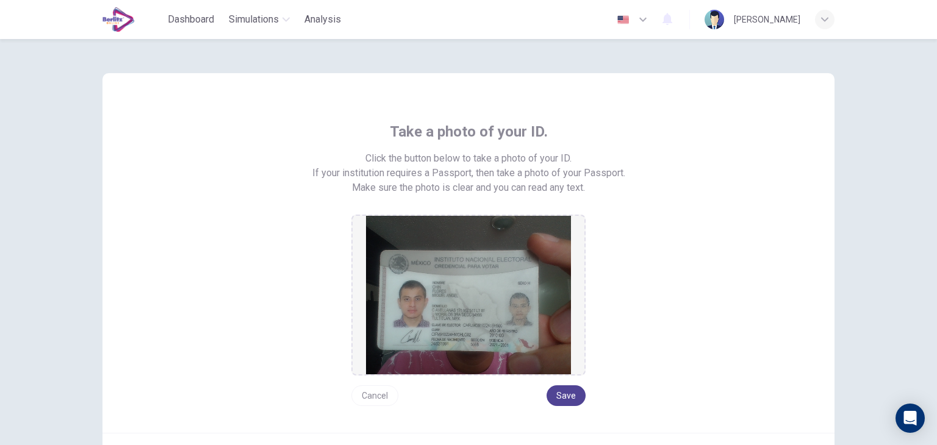
click at [553, 401] on button "Save" at bounding box center [565, 395] width 39 height 21
click at [700, 371] on div "Take a photo of your ID. Click the button below to take a photo of your ID. If …" at bounding box center [468, 264] width 551 height 284
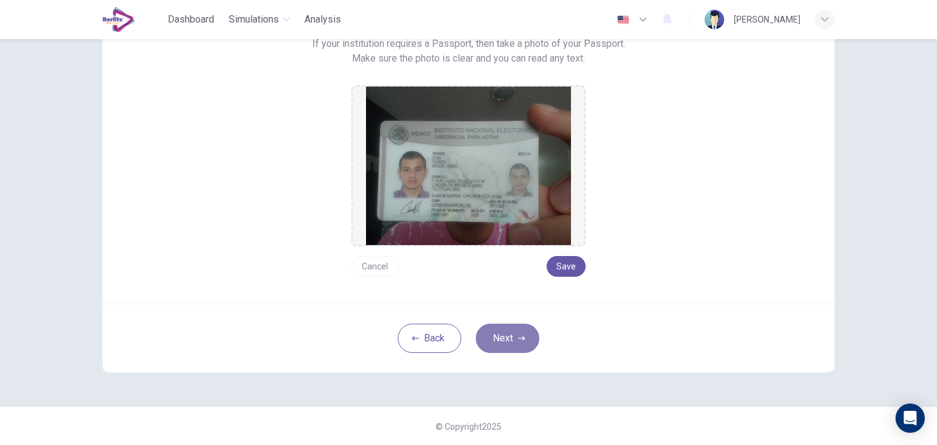
click at [503, 328] on button "Next" at bounding box center [507, 338] width 63 height 29
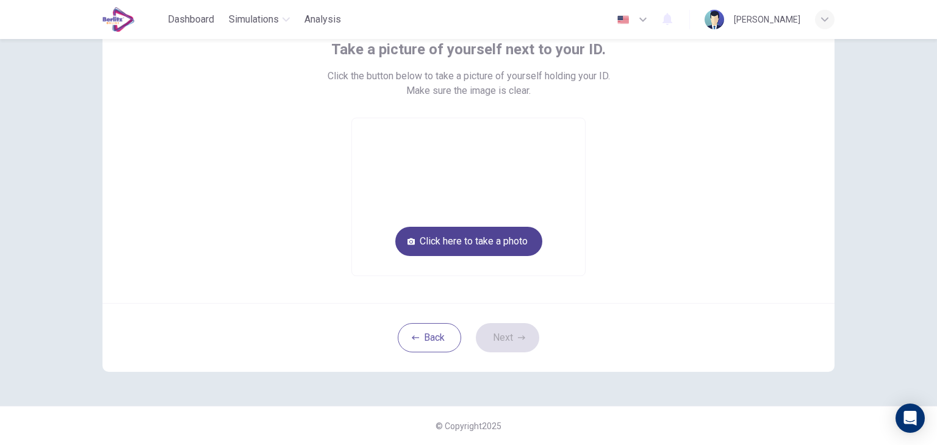
click at [452, 242] on button "Click here to take a photo" at bounding box center [468, 241] width 147 height 29
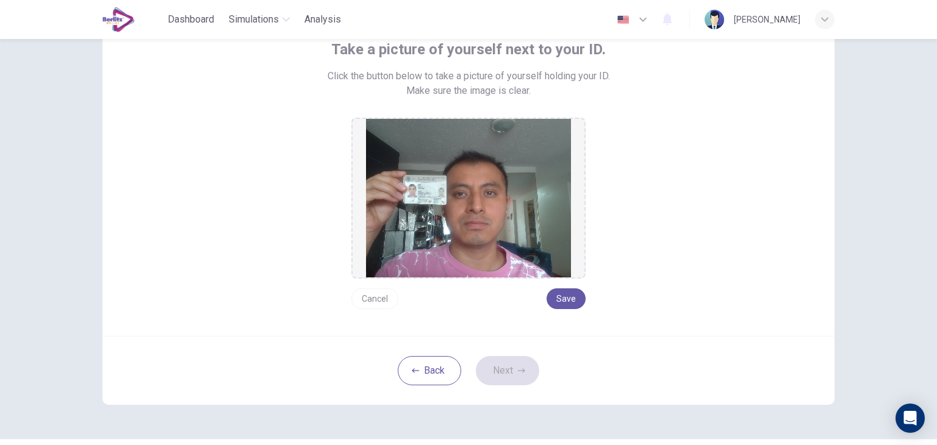
click at [361, 299] on button "Cancel" at bounding box center [374, 298] width 47 height 21
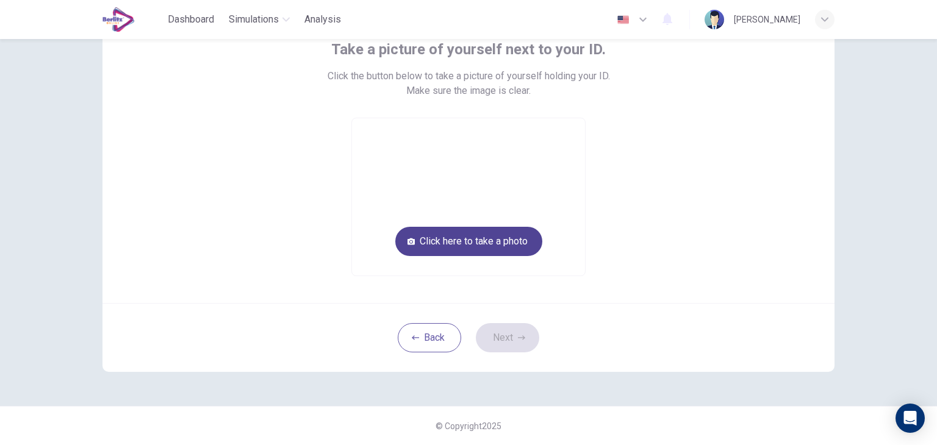
click at [420, 250] on button "Click here to take a photo" at bounding box center [468, 241] width 147 height 29
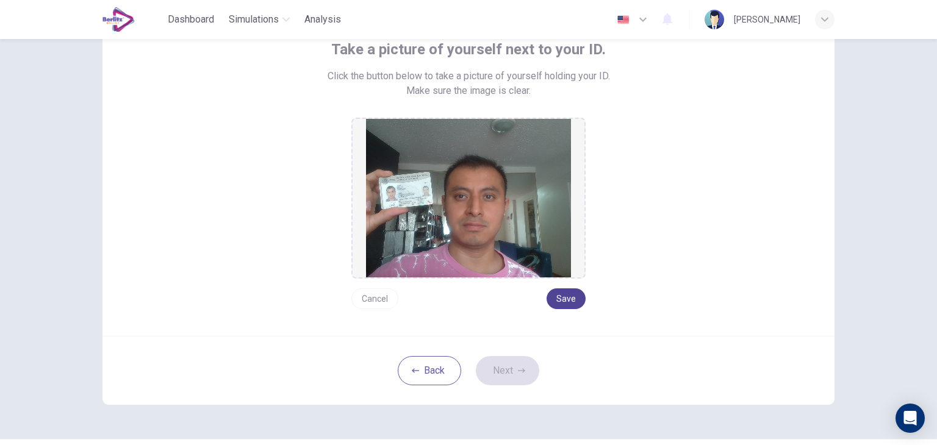
click at [559, 304] on button "Save" at bounding box center [565, 298] width 39 height 21
click at [501, 382] on button "Next" at bounding box center [507, 370] width 63 height 29
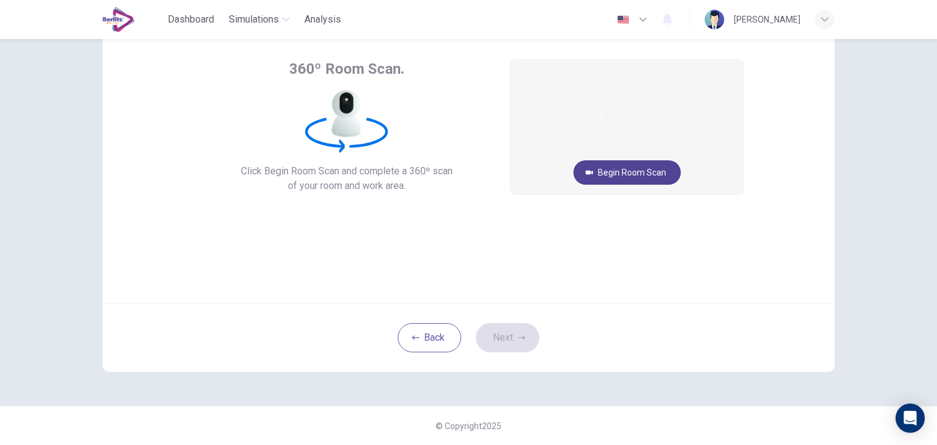
click at [596, 165] on button "Begin Room Scan" at bounding box center [626, 172] width 107 height 24
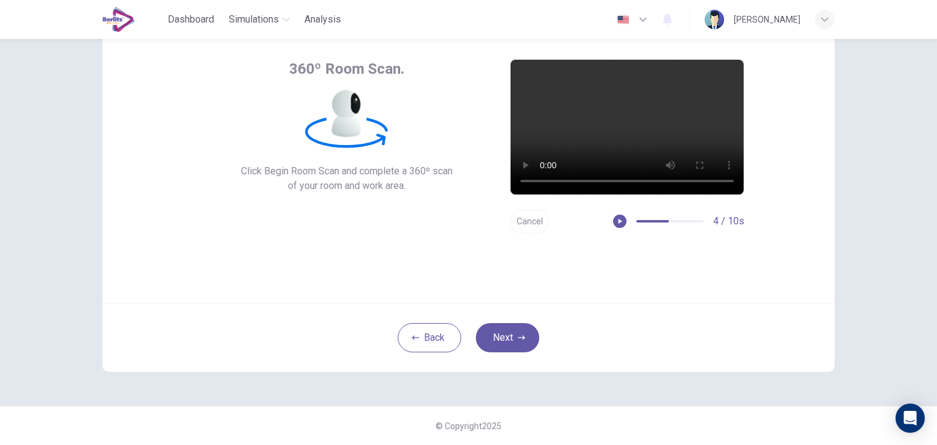
click at [529, 230] on button "Cancel" at bounding box center [529, 222] width 39 height 24
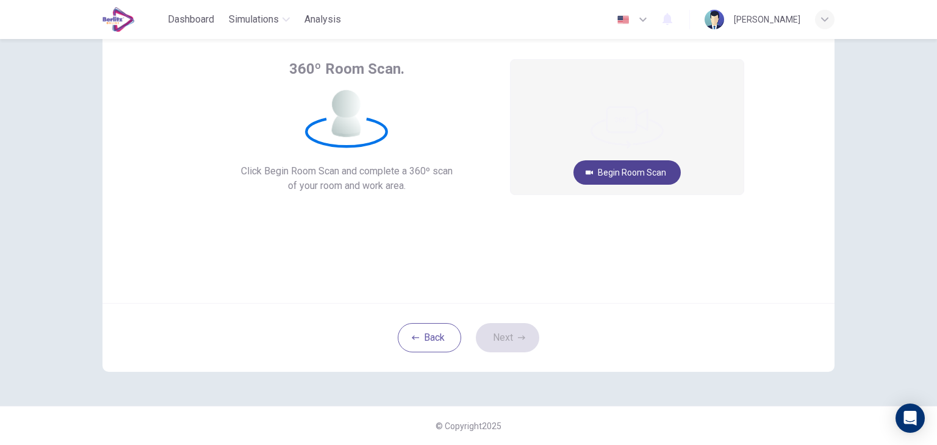
click at [629, 171] on button "Begin Room Scan" at bounding box center [626, 172] width 107 height 24
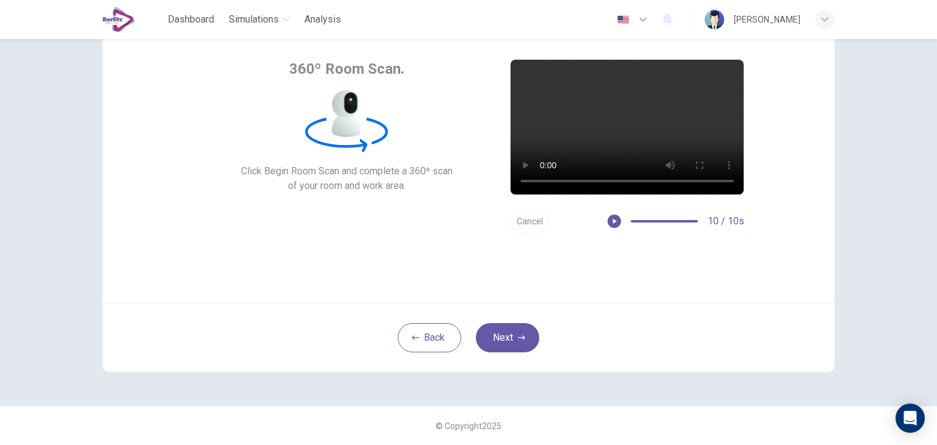
click at [536, 332] on div "Back Next" at bounding box center [468, 337] width 732 height 69
click at [515, 332] on button "Next" at bounding box center [507, 337] width 63 height 29
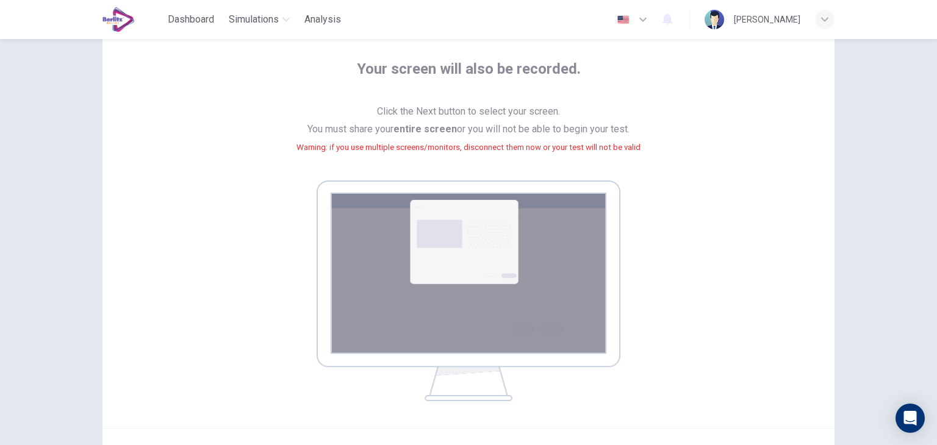
scroll to position [188, 0]
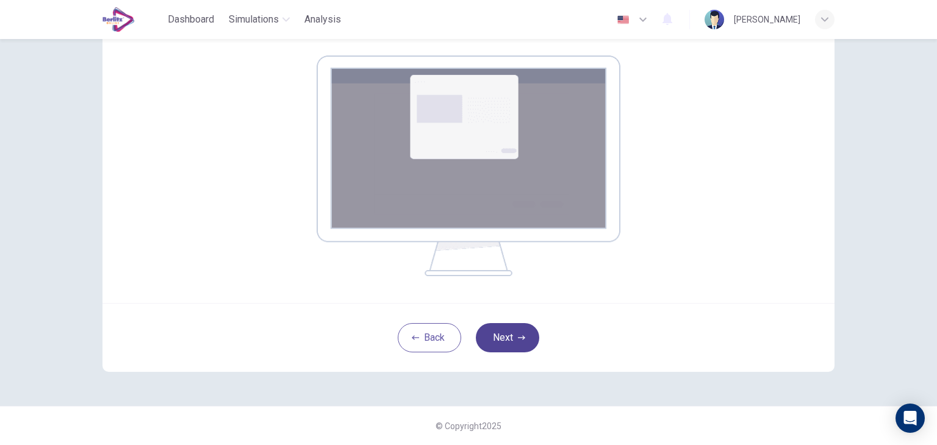
click at [503, 338] on button "Next" at bounding box center [507, 337] width 63 height 29
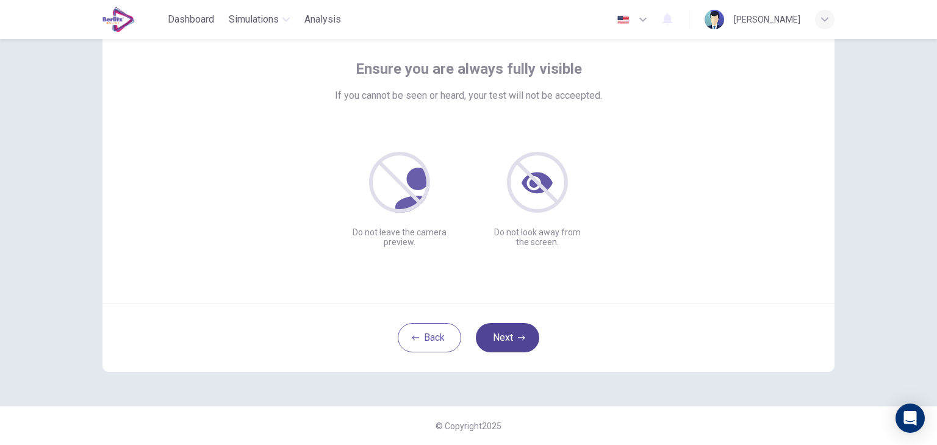
click at [521, 342] on button "Next" at bounding box center [507, 337] width 63 height 29
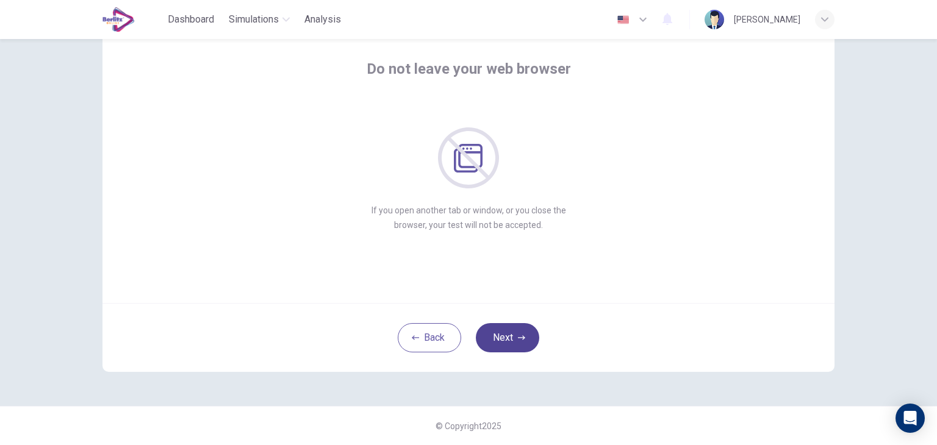
click at [521, 342] on button "Next" at bounding box center [507, 337] width 63 height 29
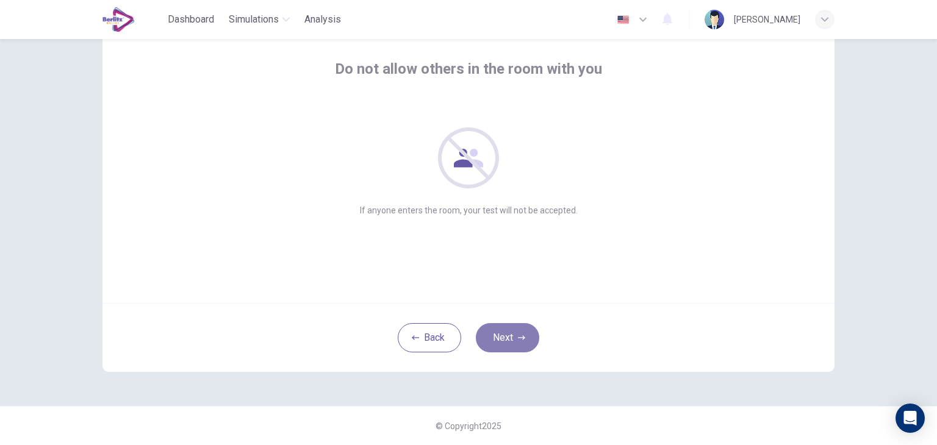
click at [521, 342] on button "Next" at bounding box center [507, 337] width 63 height 29
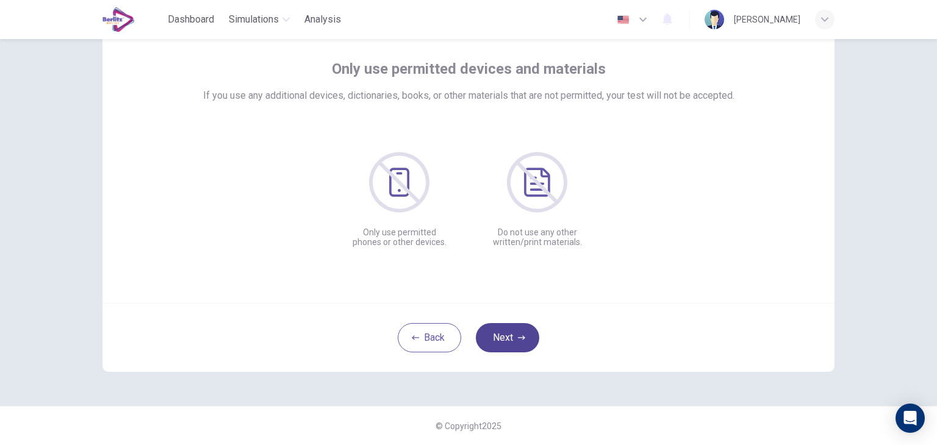
click at [521, 342] on button "Next" at bounding box center [507, 337] width 63 height 29
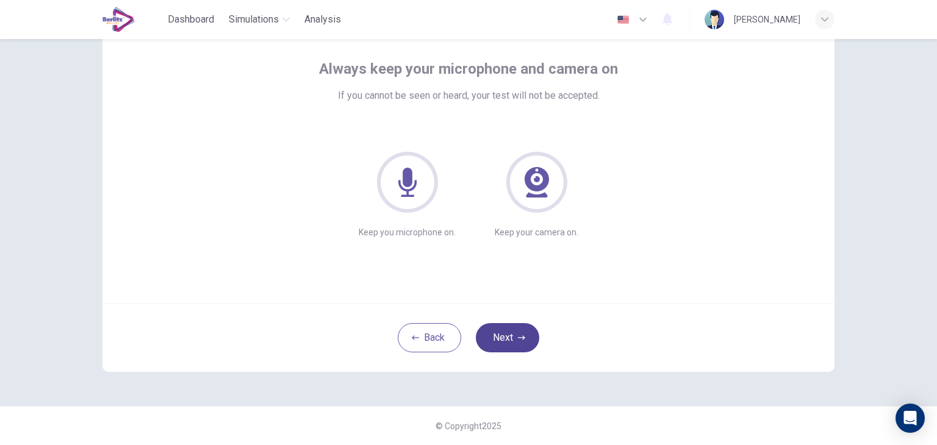
click at [521, 342] on button "Next" at bounding box center [507, 337] width 63 height 29
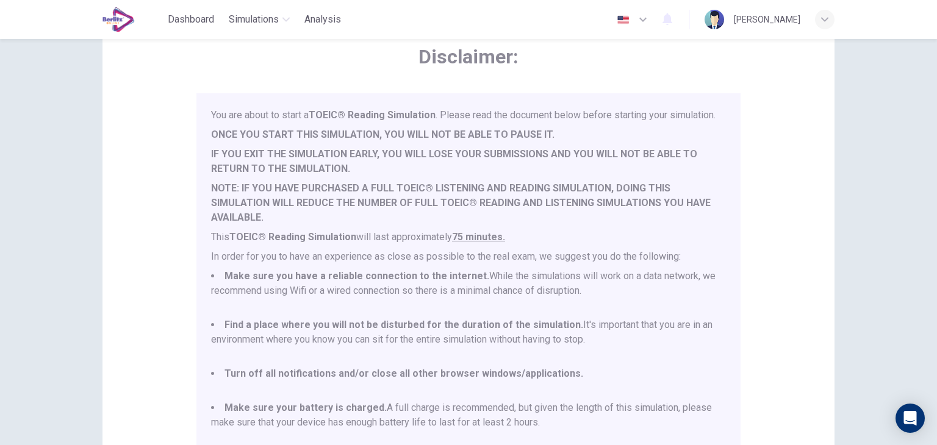
click at [435, 215] on b "NOTE: IF YOU HAVE PURCHASED A FULL TOEIC® LISTENING AND READING SIMULATION, DOI…" at bounding box center [461, 202] width 500 height 41
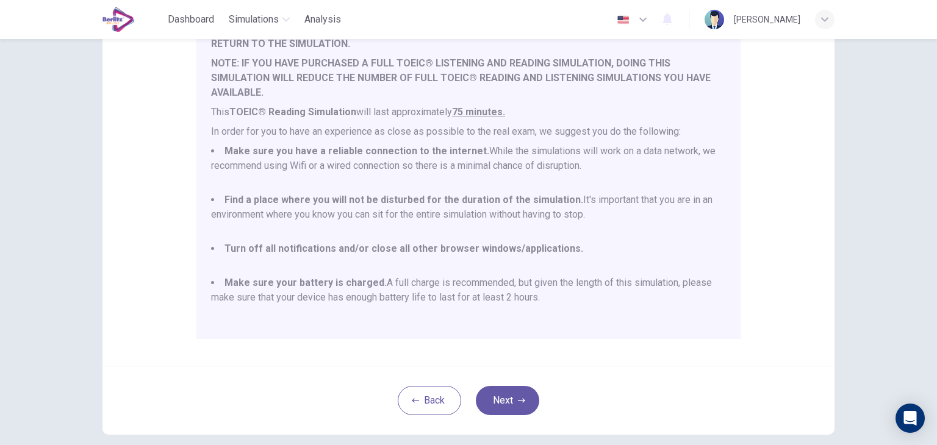
scroll to position [233, 0]
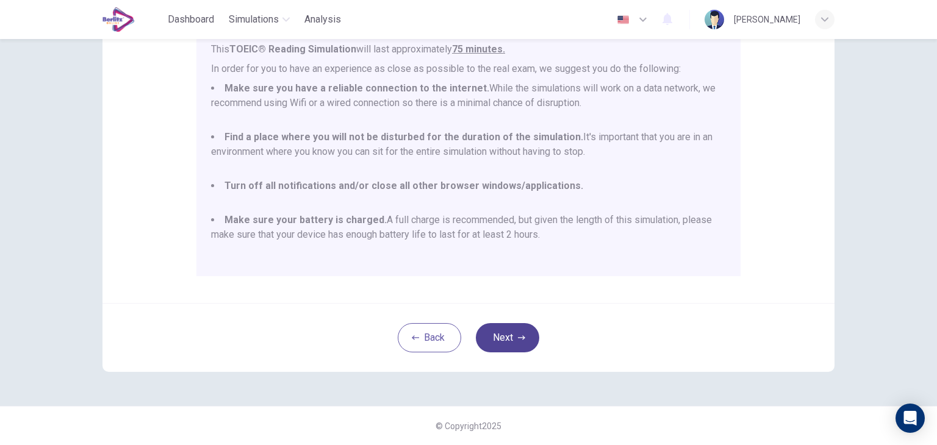
click at [493, 341] on button "Next" at bounding box center [507, 337] width 63 height 29
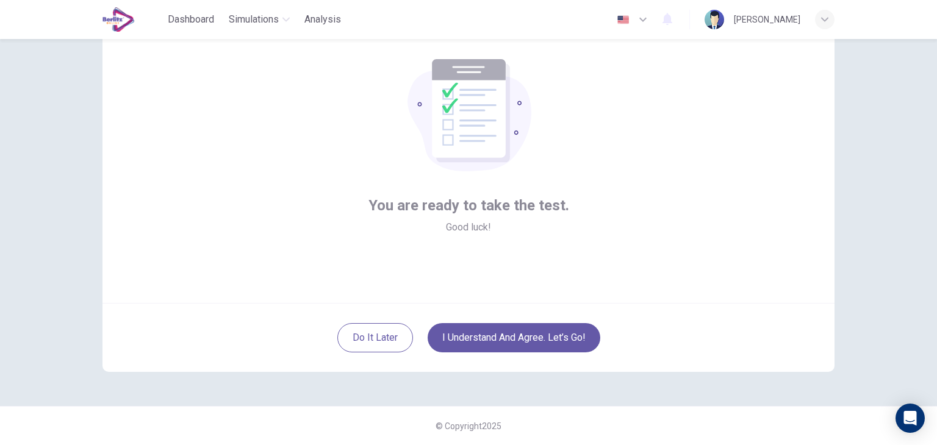
scroll to position [0, 0]
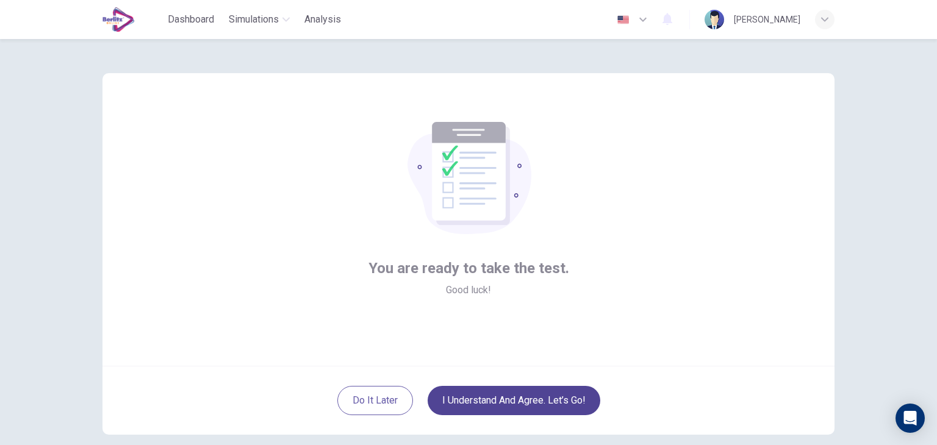
click at [513, 396] on button "I understand and agree. Let’s go!" at bounding box center [514, 400] width 173 height 29
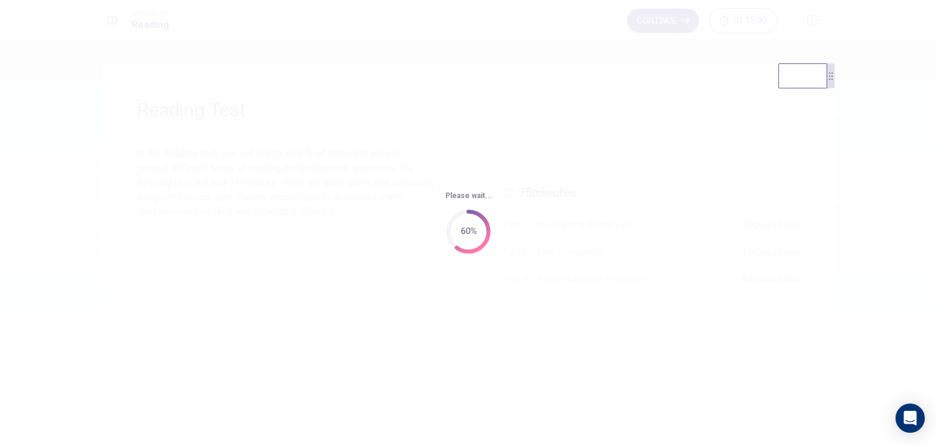
click at [498, 320] on div "Please wait... 60%" at bounding box center [468, 222] width 937 height 445
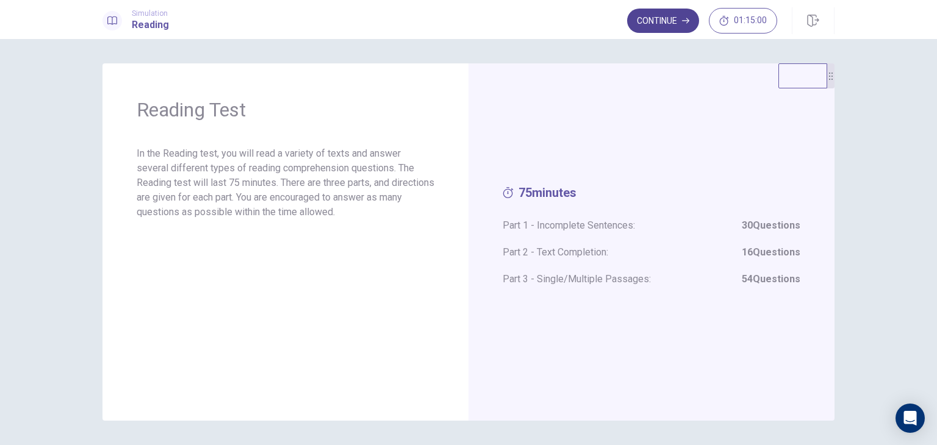
click at [642, 20] on button "Continue" at bounding box center [663, 21] width 72 height 24
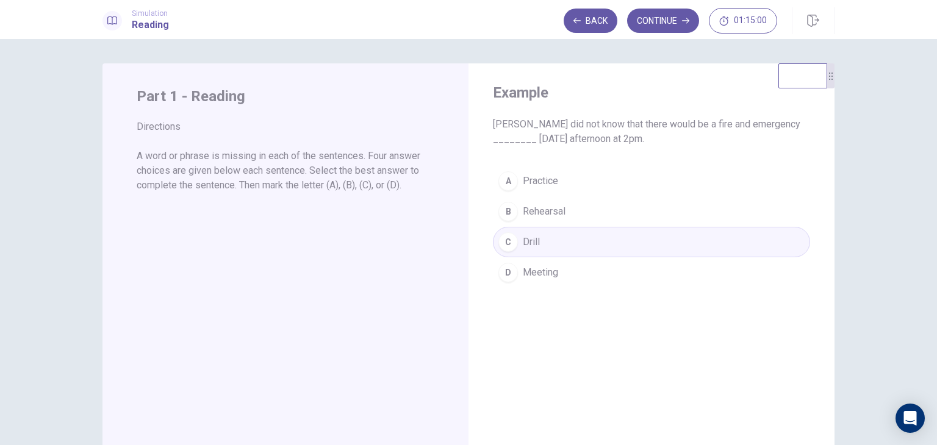
click at [571, 243] on div "A Practice B Rehearsal C Drill D Meeting" at bounding box center [651, 227] width 317 height 122
click at [666, 23] on button "Continue" at bounding box center [663, 21] width 72 height 24
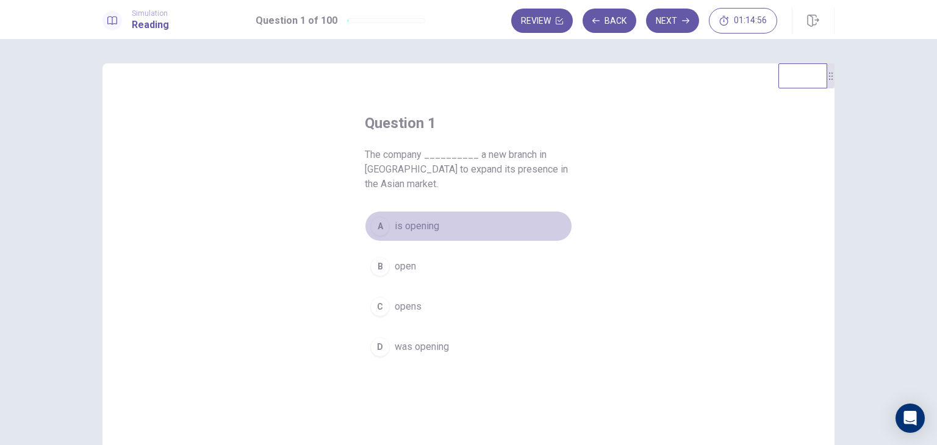
click at [417, 229] on span "is opening" at bounding box center [417, 226] width 45 height 15
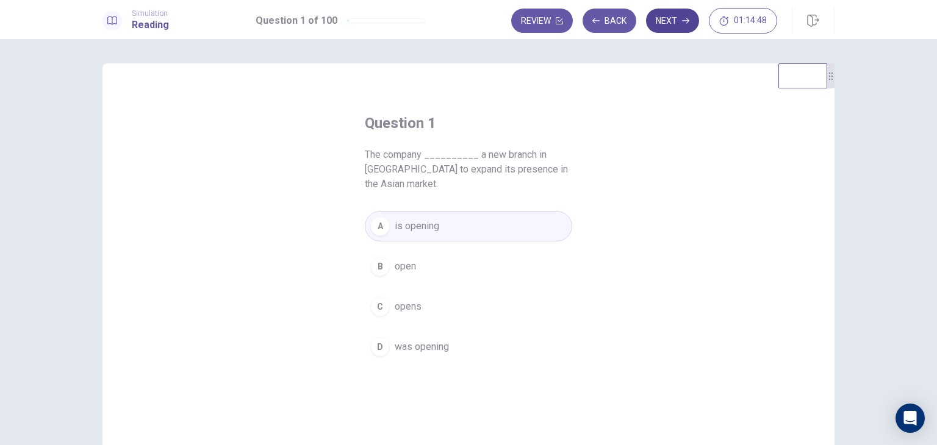
click at [676, 18] on button "Next" at bounding box center [672, 21] width 53 height 24
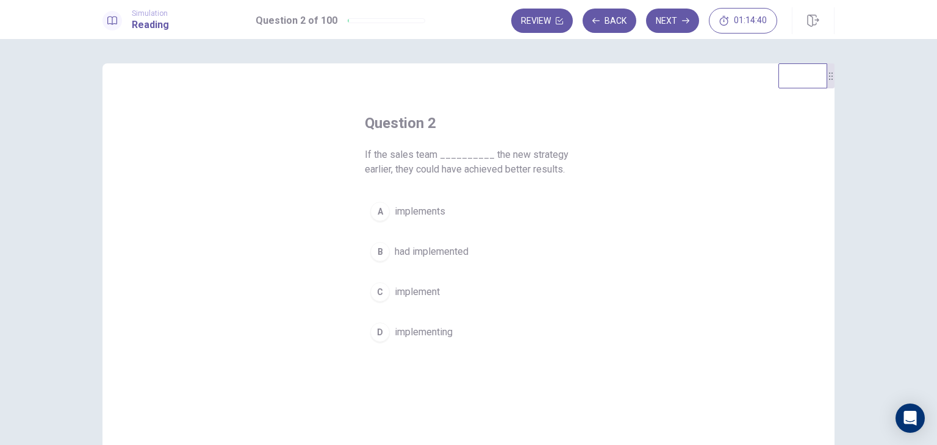
click at [448, 264] on button "B had implemented" at bounding box center [468, 252] width 207 height 30
click at [660, 13] on button "Next" at bounding box center [672, 21] width 53 height 24
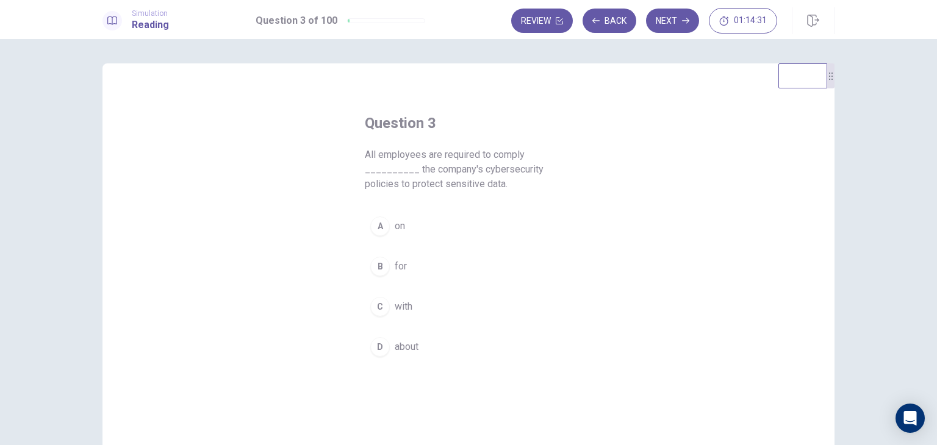
click at [399, 295] on button "C with" at bounding box center [468, 307] width 207 height 30
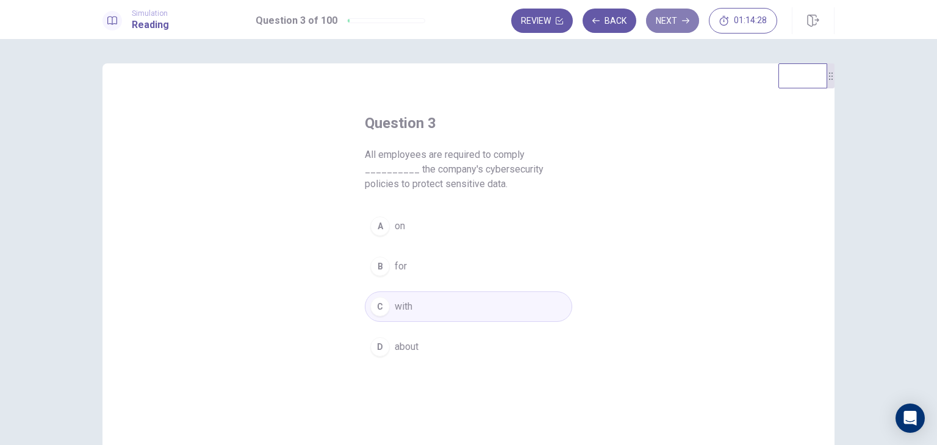
click at [668, 25] on button "Next" at bounding box center [672, 21] width 53 height 24
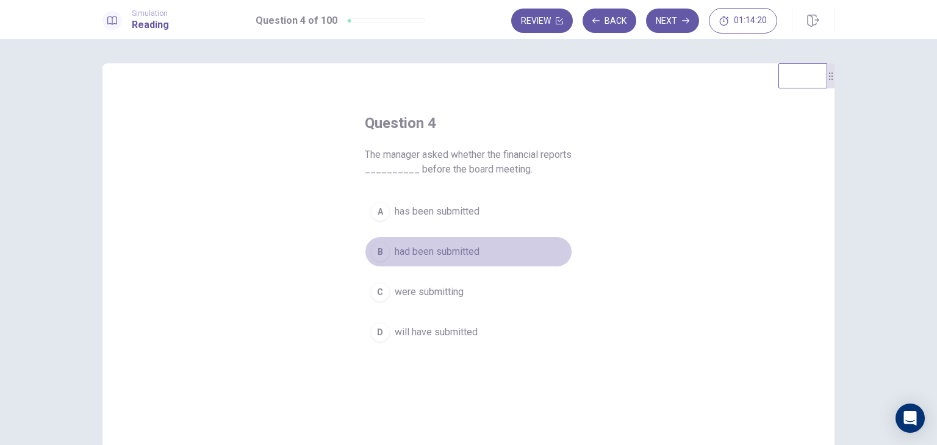
click at [437, 257] on span "had been submitted" at bounding box center [437, 252] width 85 height 15
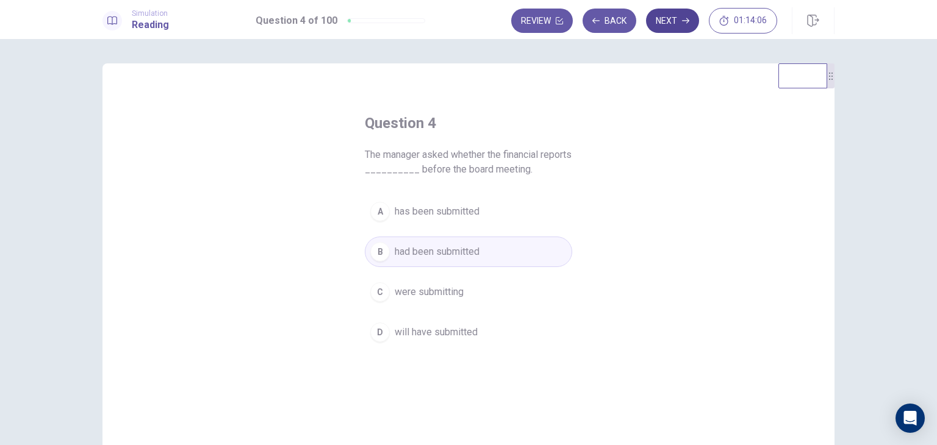
click at [667, 15] on button "Next" at bounding box center [672, 21] width 53 height 24
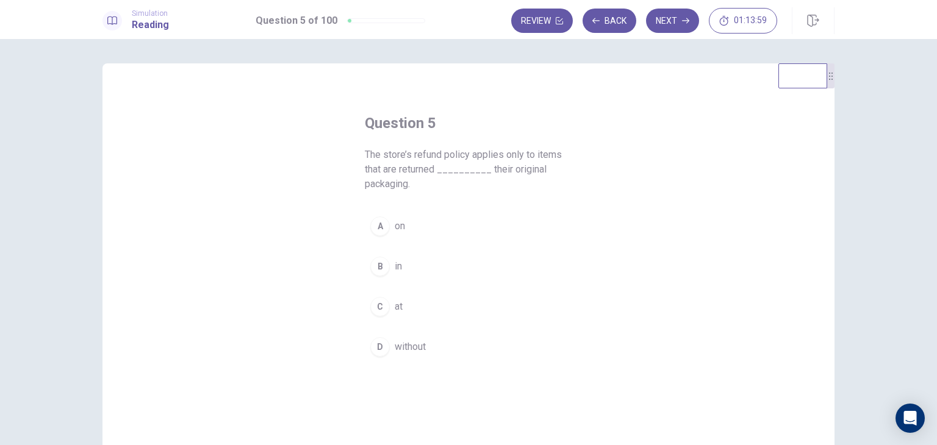
click at [397, 227] on span "on" at bounding box center [400, 226] width 10 height 15
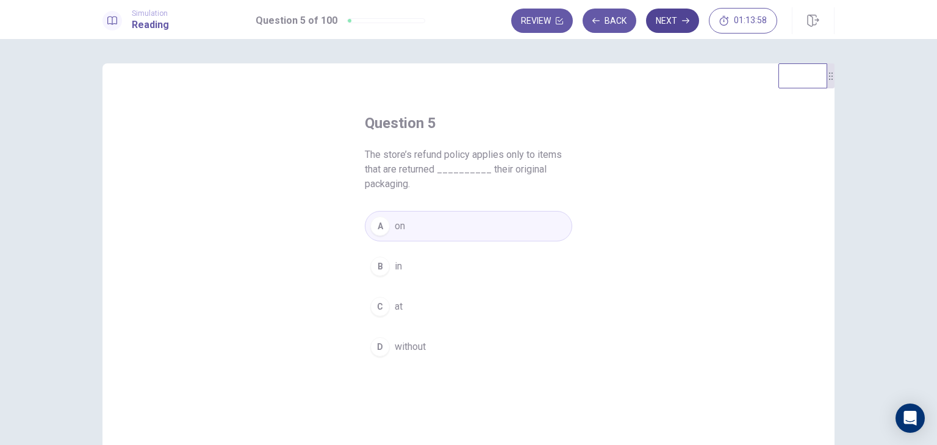
click at [675, 27] on button "Next" at bounding box center [672, 21] width 53 height 24
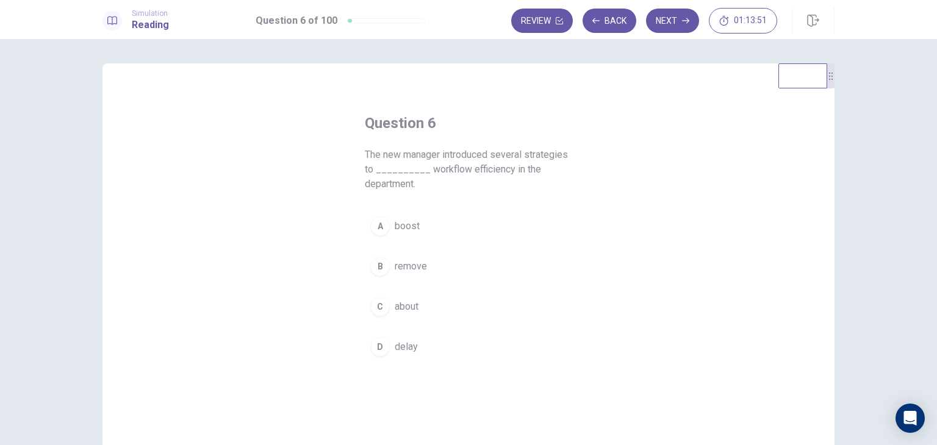
click at [401, 231] on span "boost" at bounding box center [407, 226] width 25 height 15
click at [666, 24] on button "Next" at bounding box center [672, 21] width 53 height 24
click at [400, 249] on span "due to" at bounding box center [408, 252] width 27 height 15
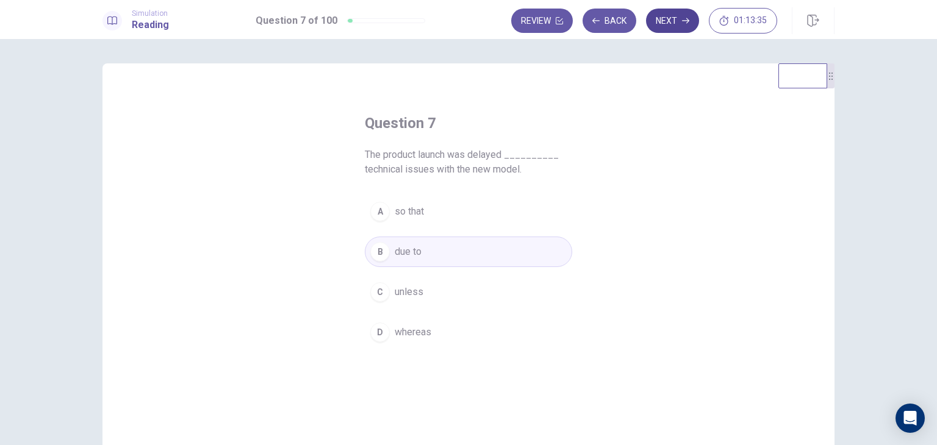
click at [673, 25] on button "Next" at bounding box center [672, 21] width 53 height 24
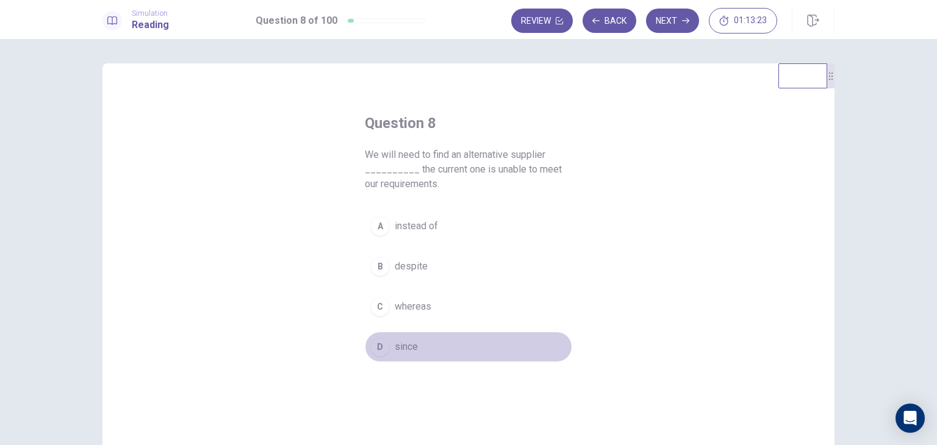
click at [404, 348] on span "since" at bounding box center [406, 347] width 23 height 15
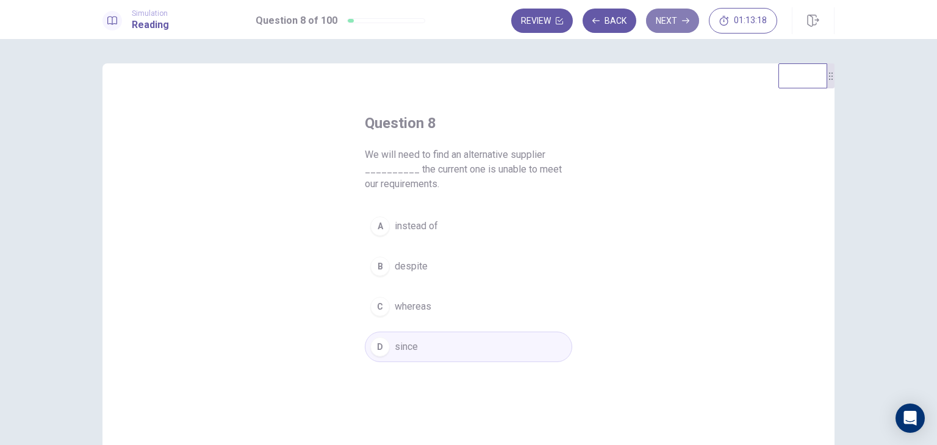
click at [660, 16] on button "Next" at bounding box center [672, 21] width 53 height 24
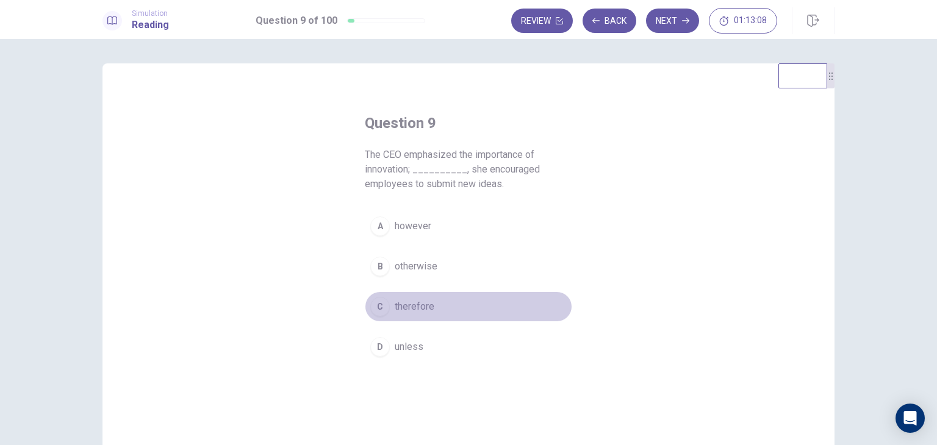
click at [420, 312] on span "therefore" at bounding box center [415, 306] width 40 height 15
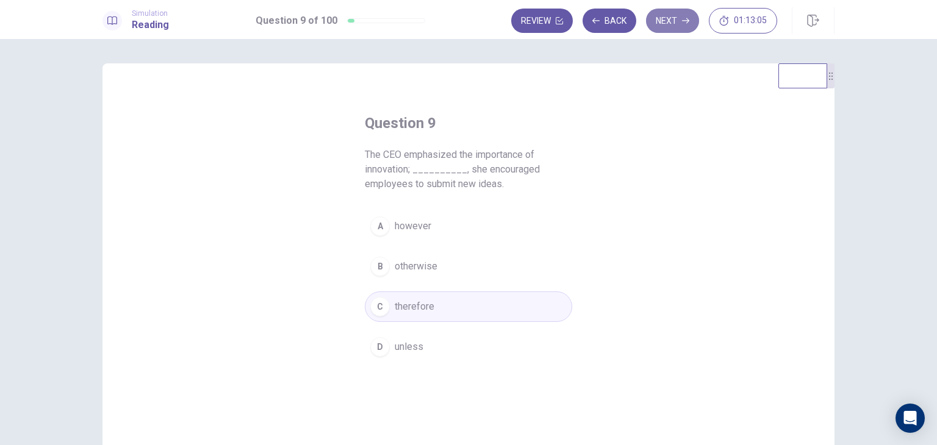
click at [684, 18] on icon "button" at bounding box center [685, 20] width 7 height 7
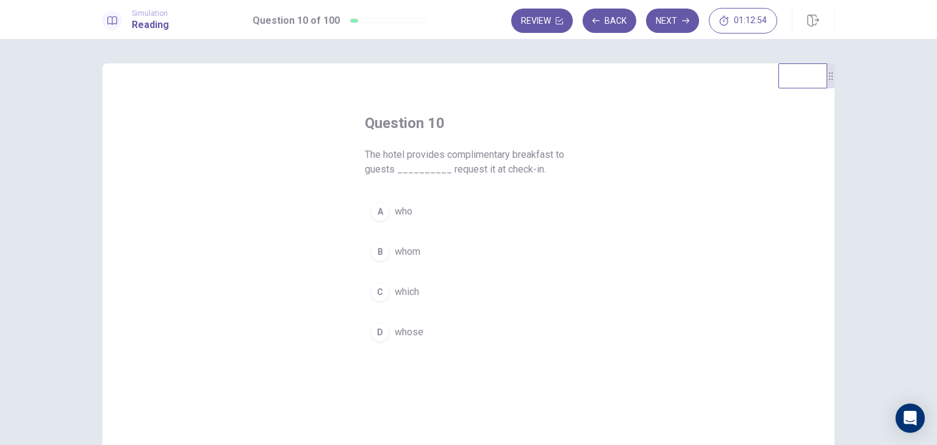
click at [406, 253] on span "whom" at bounding box center [408, 252] width 26 height 15
click at [668, 29] on button "Next" at bounding box center [672, 21] width 53 height 24
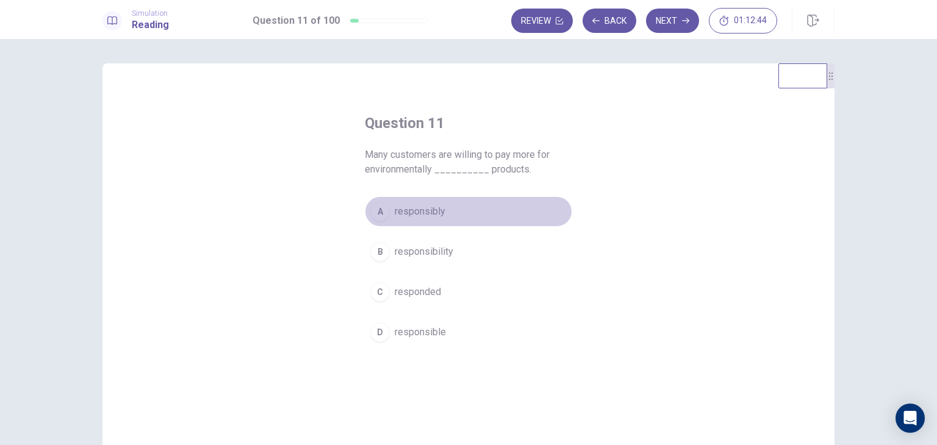
click at [415, 213] on span "responsibly" at bounding box center [420, 211] width 51 height 15
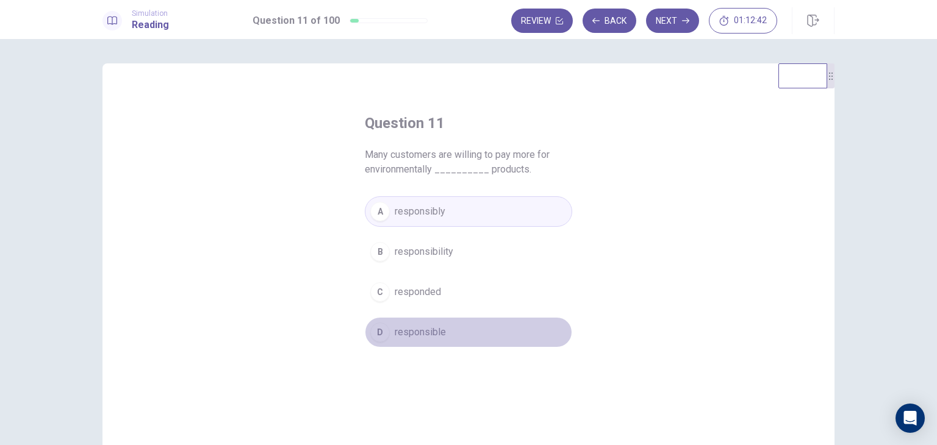
click at [418, 333] on span "responsible" at bounding box center [420, 332] width 51 height 15
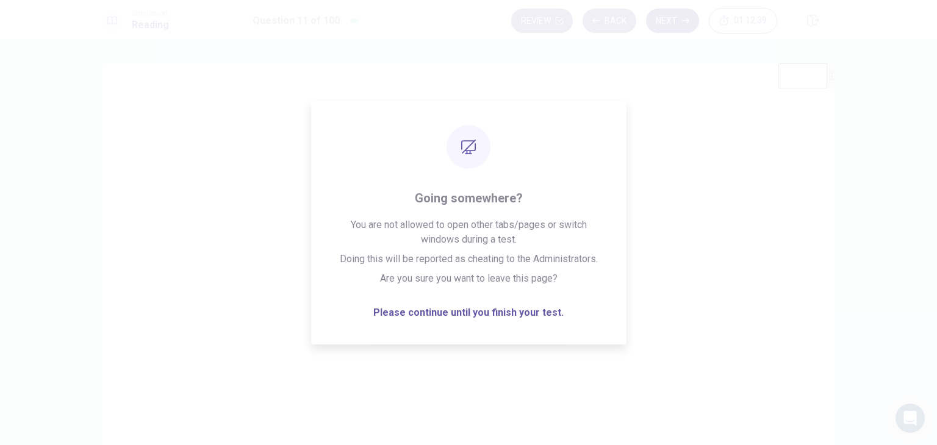
click at [676, 19] on button "Next" at bounding box center [672, 21] width 53 height 24
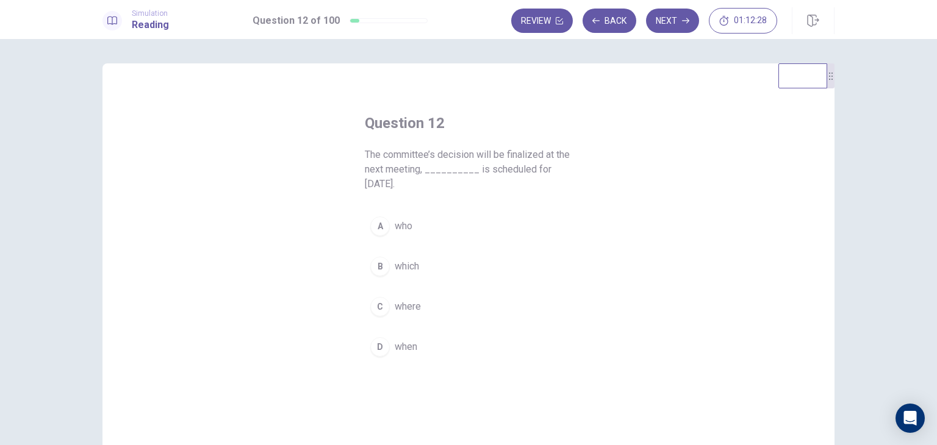
click at [399, 259] on span "which" at bounding box center [407, 266] width 24 height 15
click at [671, 13] on button "Next" at bounding box center [672, 21] width 53 height 24
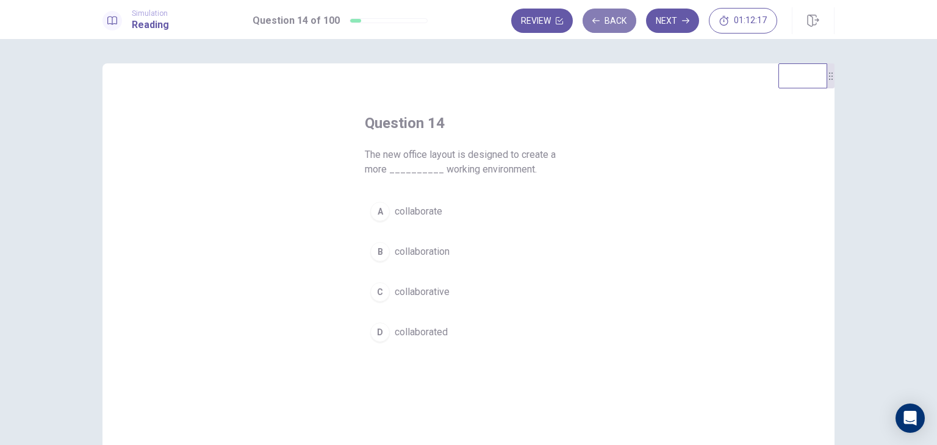
click at [610, 29] on button "Back" at bounding box center [609, 21] width 54 height 24
click at [396, 293] on span "in" at bounding box center [398, 292] width 7 height 15
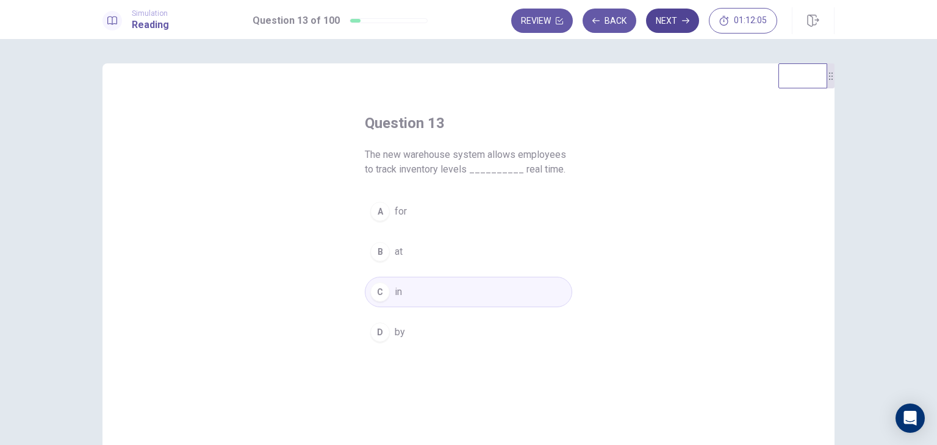
click at [678, 28] on button "Next" at bounding box center [672, 21] width 53 height 24
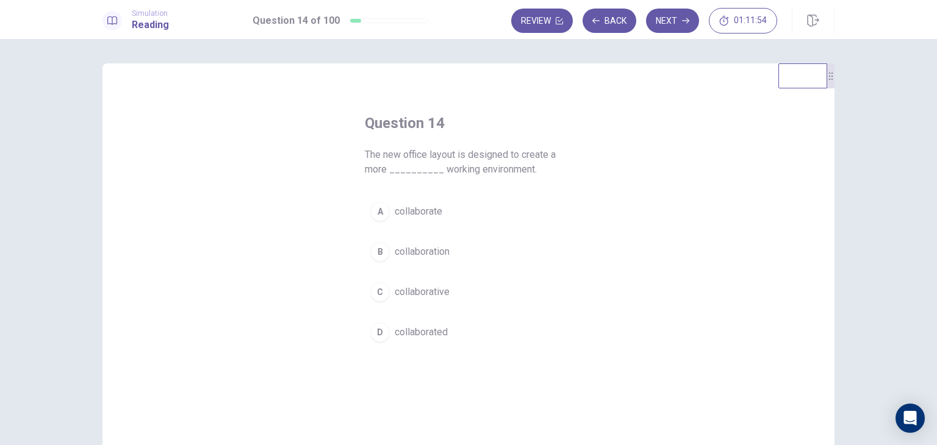
click at [419, 295] on span "collaborative" at bounding box center [422, 292] width 55 height 15
click at [678, 24] on button "Next" at bounding box center [672, 21] width 53 height 24
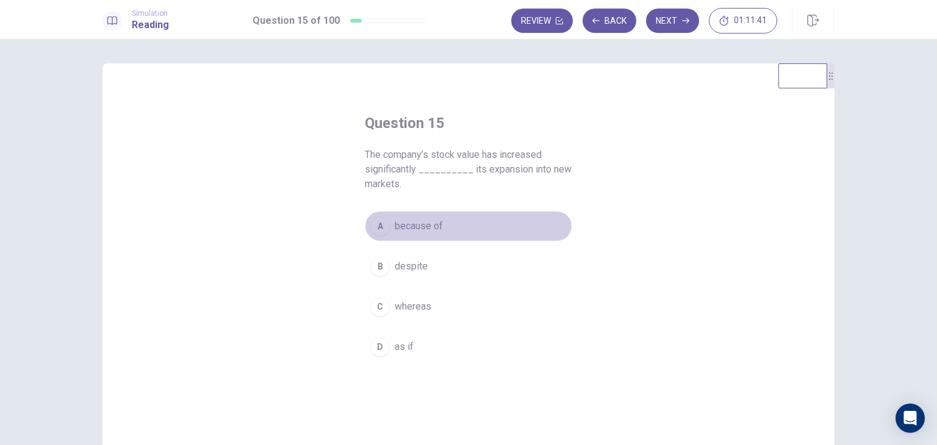
click at [417, 228] on span "because of" at bounding box center [419, 226] width 48 height 15
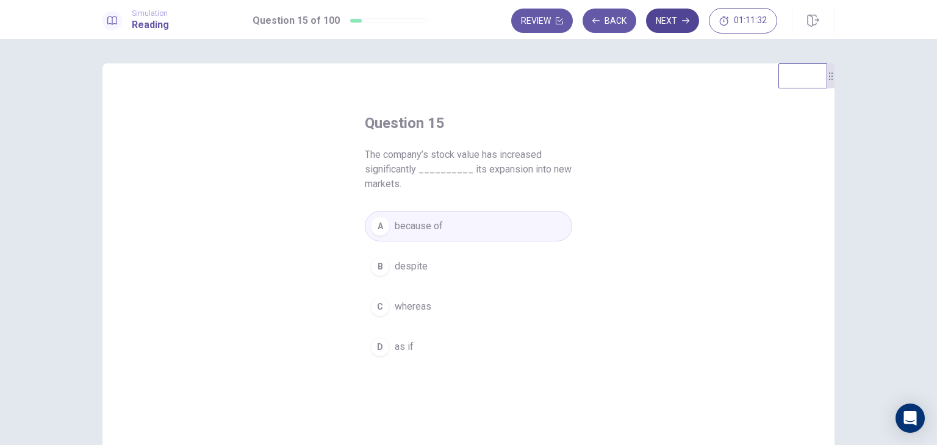
click at [677, 22] on button "Next" at bounding box center [672, 21] width 53 height 24
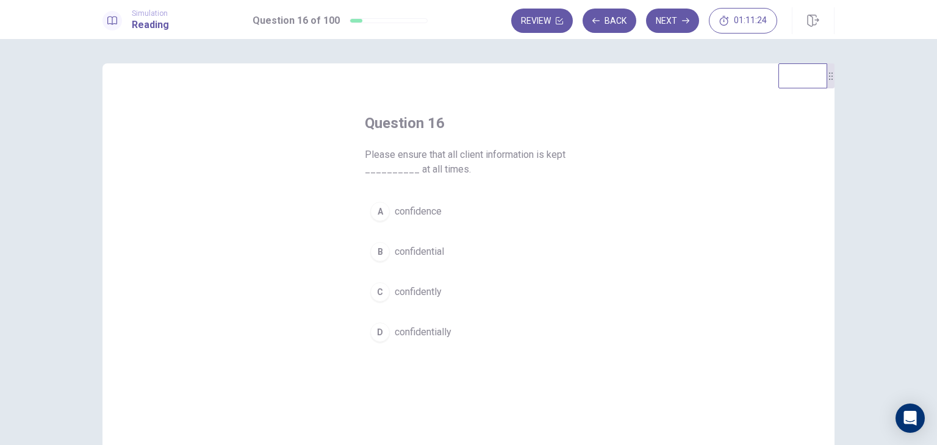
click at [414, 257] on span "confidential" at bounding box center [419, 252] width 49 height 15
click at [672, 24] on button "Next" at bounding box center [672, 21] width 53 height 24
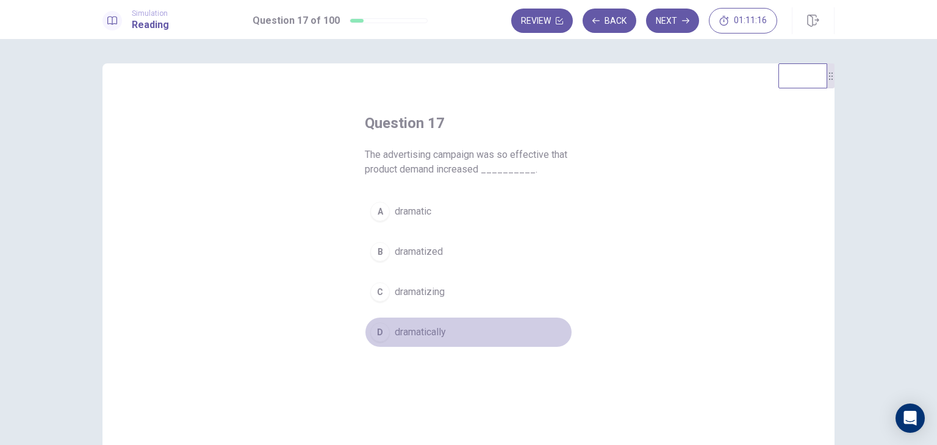
click at [393, 344] on button "D dramatically" at bounding box center [468, 332] width 207 height 30
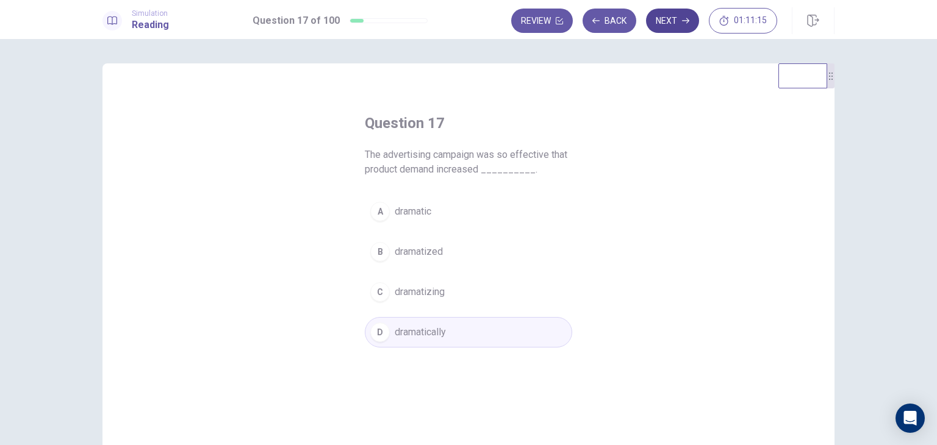
click at [673, 23] on button "Next" at bounding box center [672, 21] width 53 height 24
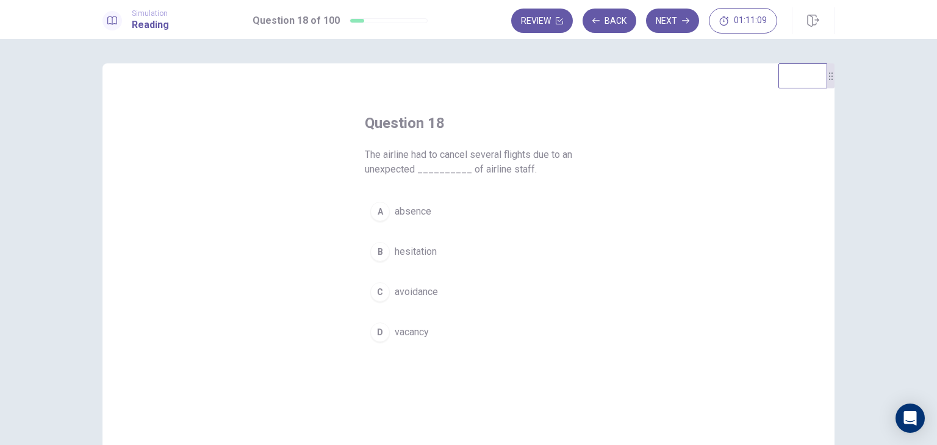
click at [410, 206] on span "absence" at bounding box center [413, 211] width 37 height 15
click at [666, 25] on button "Next" at bounding box center [672, 21] width 53 height 24
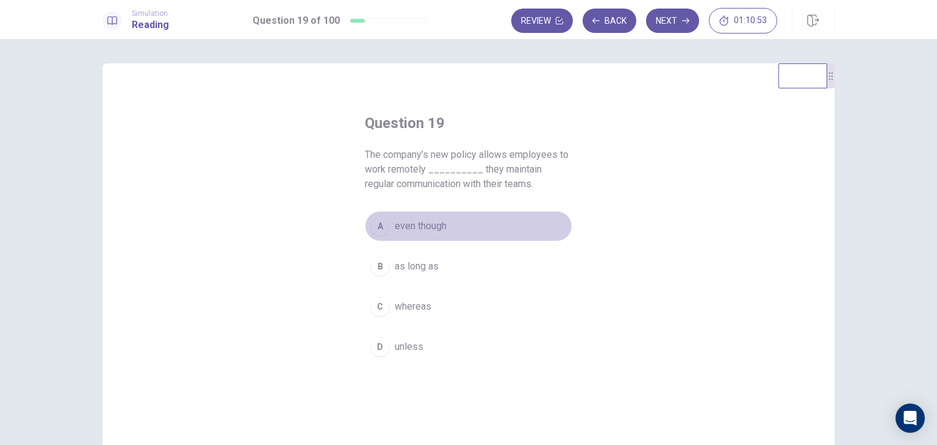
click at [410, 225] on span "even though" at bounding box center [421, 226] width 52 height 15
click at [423, 271] on span "as long as" at bounding box center [417, 266] width 44 height 15
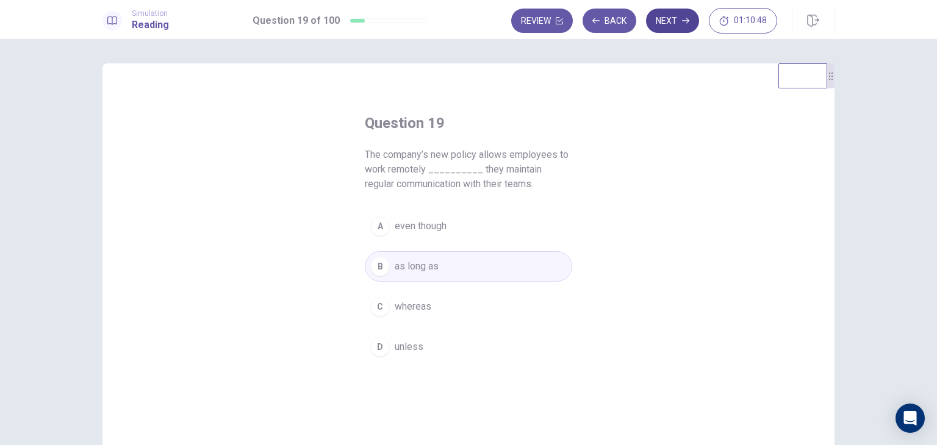
click at [669, 24] on button "Next" at bounding box center [672, 21] width 53 height 24
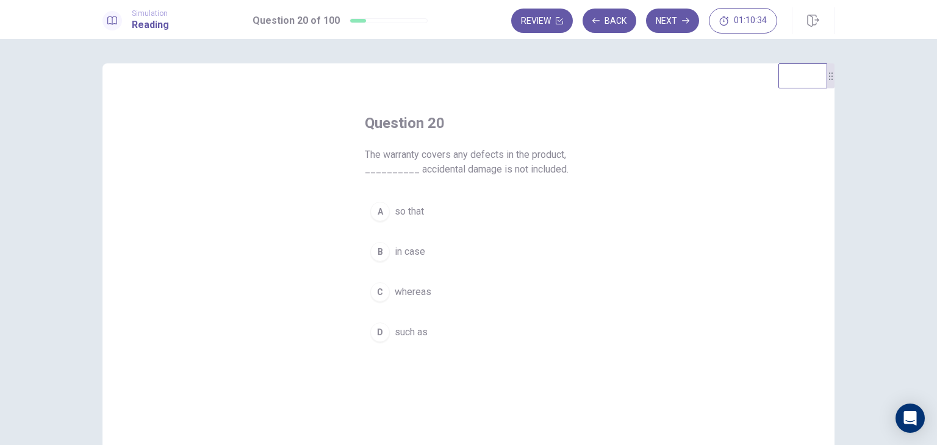
click at [395, 296] on span "whereas" at bounding box center [413, 292] width 37 height 15
click at [395, 218] on span "so that" at bounding box center [409, 211] width 29 height 15
click at [666, 22] on button "Next" at bounding box center [672, 21] width 53 height 24
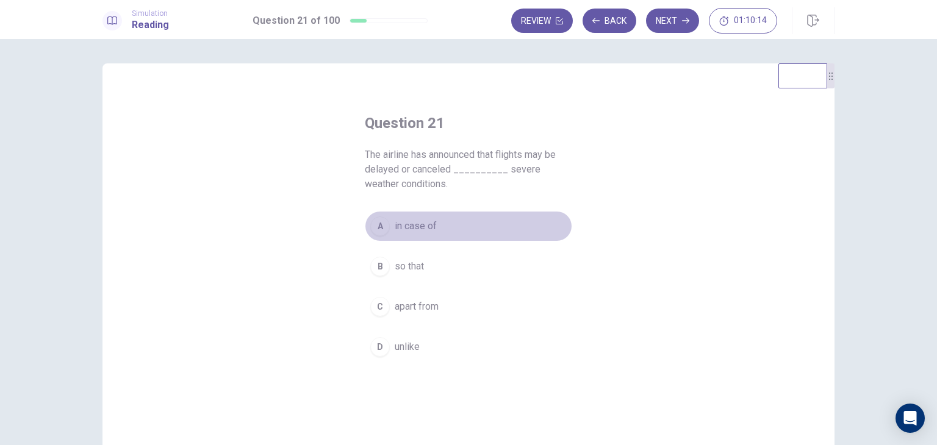
click at [400, 230] on span "in case of" at bounding box center [416, 226] width 42 height 15
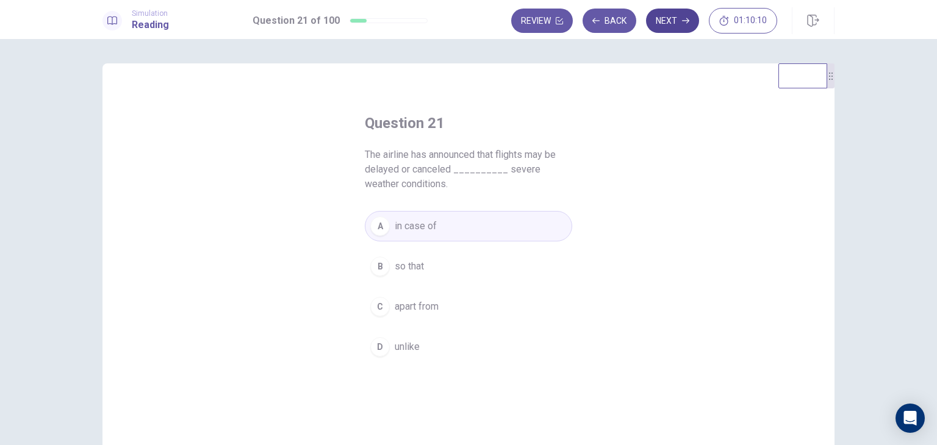
click at [664, 21] on button "Next" at bounding box center [672, 21] width 53 height 24
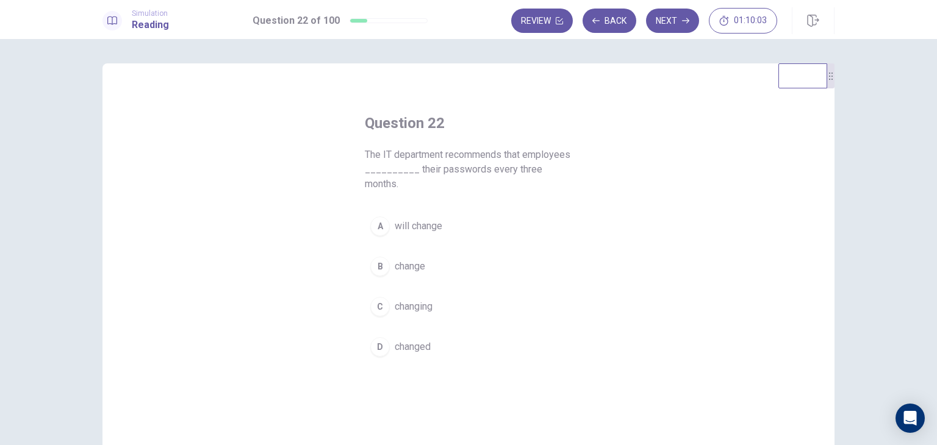
click at [395, 268] on span "change" at bounding box center [410, 266] width 30 height 15
click at [431, 232] on span "will change" at bounding box center [419, 226] width 48 height 15
click at [414, 269] on span "change" at bounding box center [410, 266] width 30 height 15
click at [661, 27] on button "Next" at bounding box center [672, 21] width 53 height 24
click at [412, 299] on span "preventing" at bounding box center [417, 306] width 45 height 15
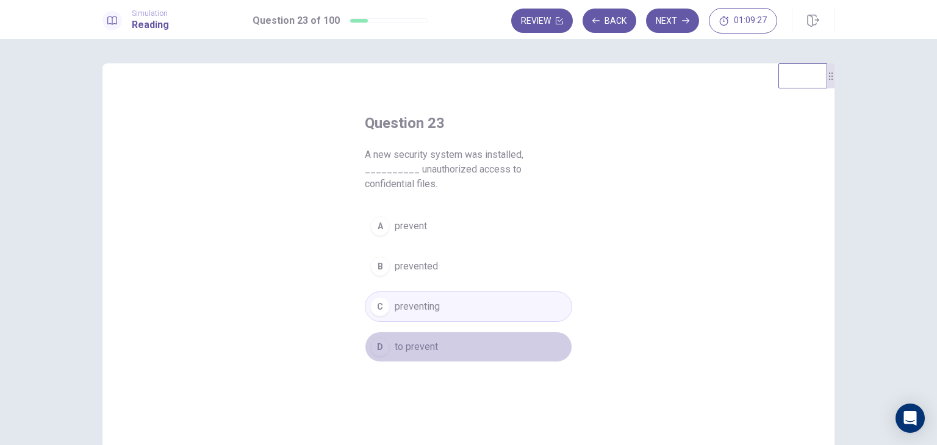
click at [395, 340] on span "to prevent" at bounding box center [416, 347] width 43 height 15
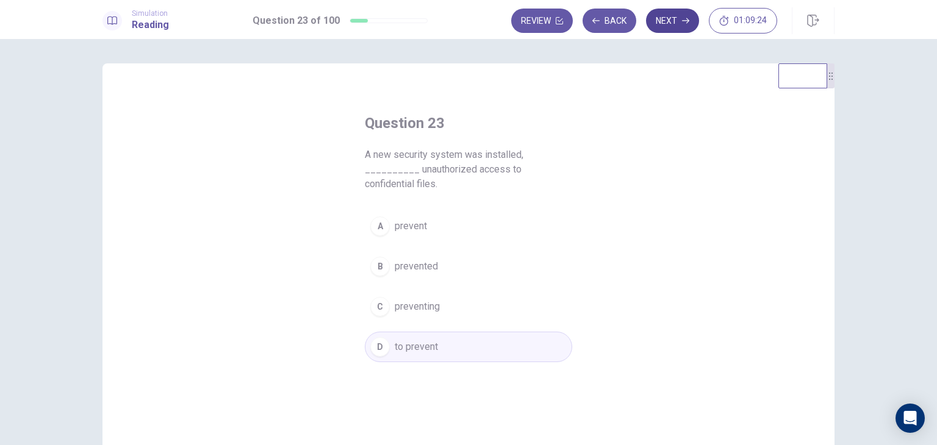
click at [664, 23] on button "Next" at bounding box center [672, 21] width 53 height 24
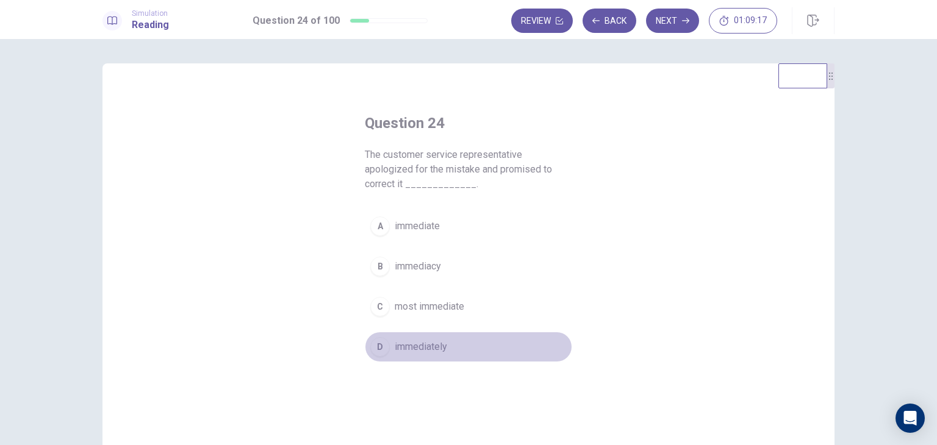
click at [417, 345] on span "immediately" at bounding box center [421, 347] width 52 height 15
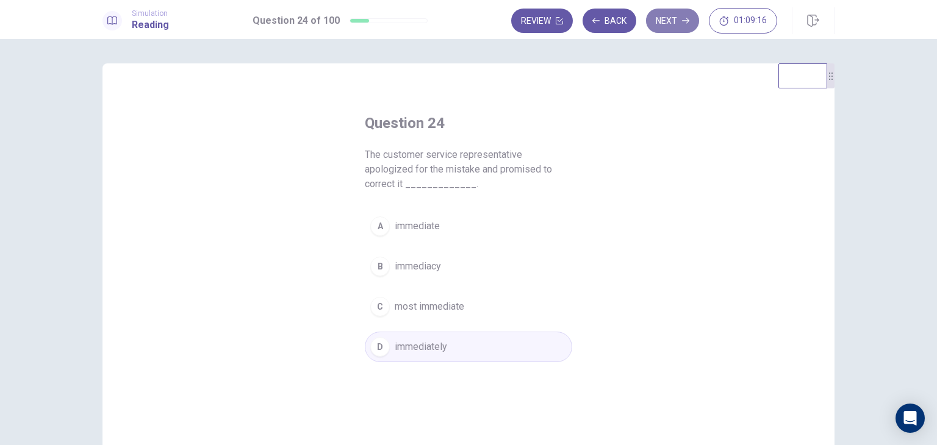
click at [684, 14] on button "Next" at bounding box center [672, 21] width 53 height 24
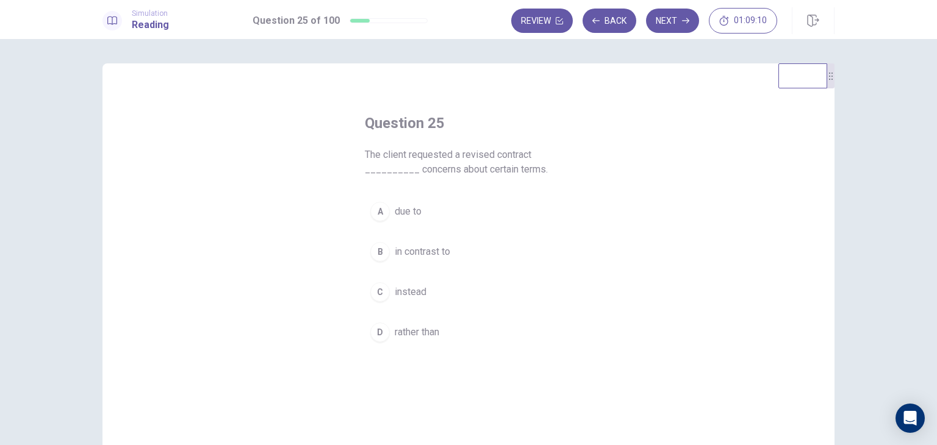
click at [401, 215] on span "due to" at bounding box center [408, 211] width 27 height 15
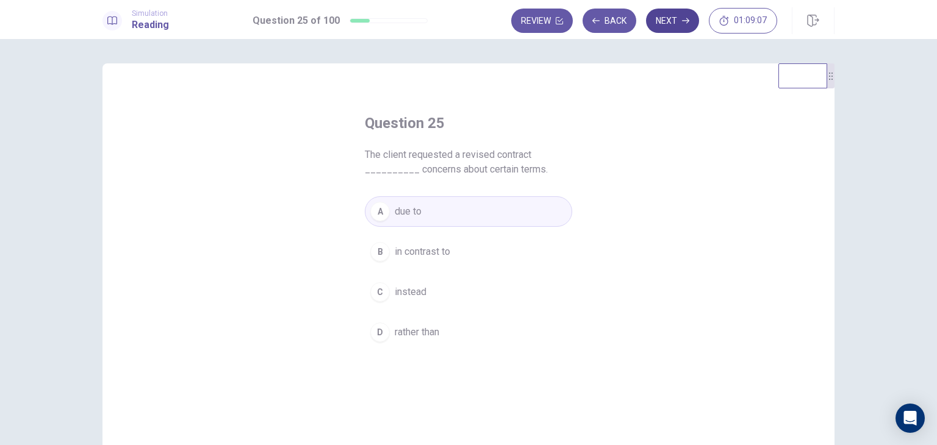
click at [673, 20] on button "Next" at bounding box center [672, 21] width 53 height 24
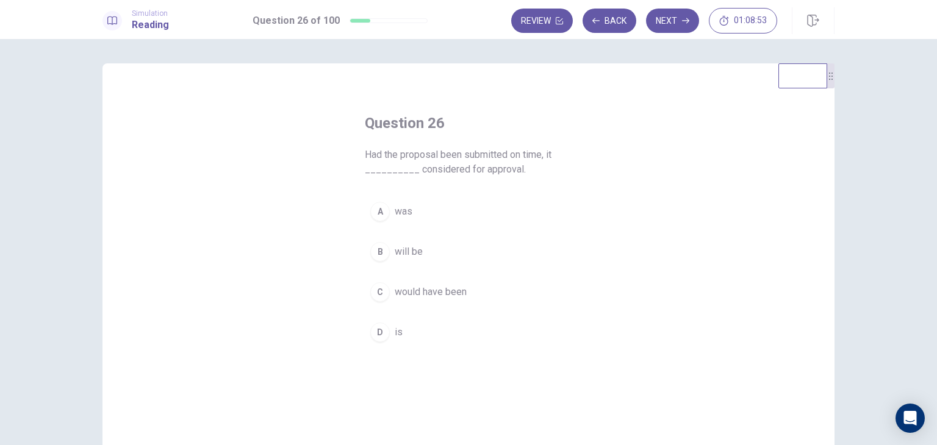
click at [406, 253] on span "will be" at bounding box center [409, 252] width 28 height 15
click at [660, 32] on button "Next" at bounding box center [672, 21] width 53 height 24
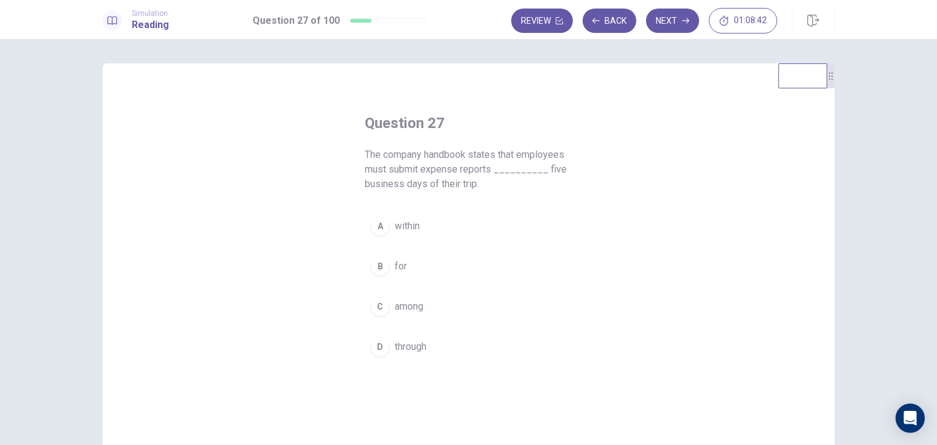
click at [395, 228] on span "within" at bounding box center [407, 226] width 25 height 15
click at [665, 26] on button "Next" at bounding box center [672, 21] width 53 height 24
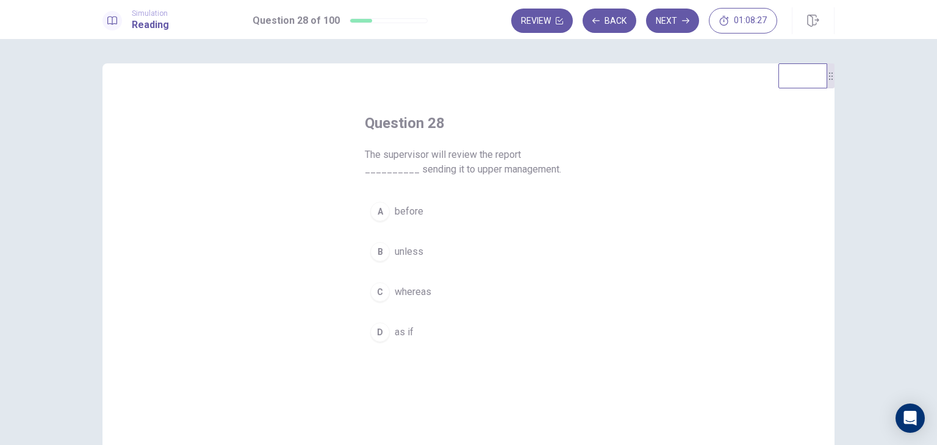
click at [410, 212] on span "before" at bounding box center [409, 211] width 29 height 15
click at [664, 25] on button "Next" at bounding box center [672, 21] width 53 height 24
click at [412, 259] on button "B ethically" at bounding box center [468, 252] width 207 height 30
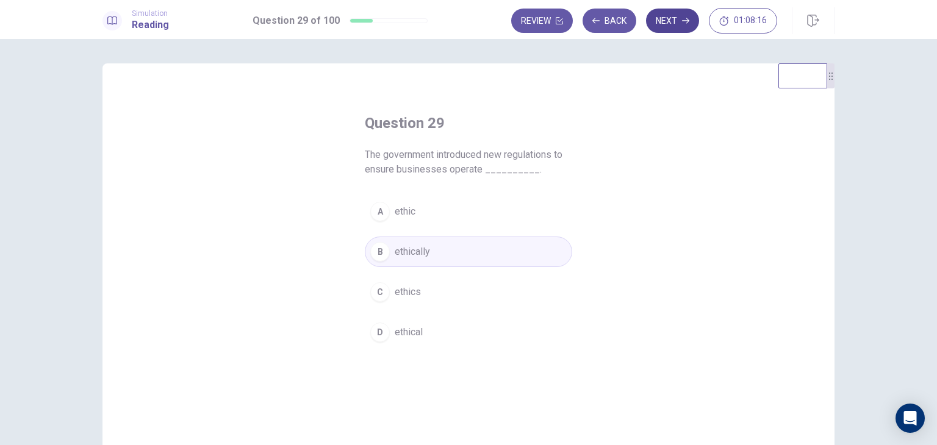
click at [669, 23] on button "Next" at bounding box center [672, 21] width 53 height 24
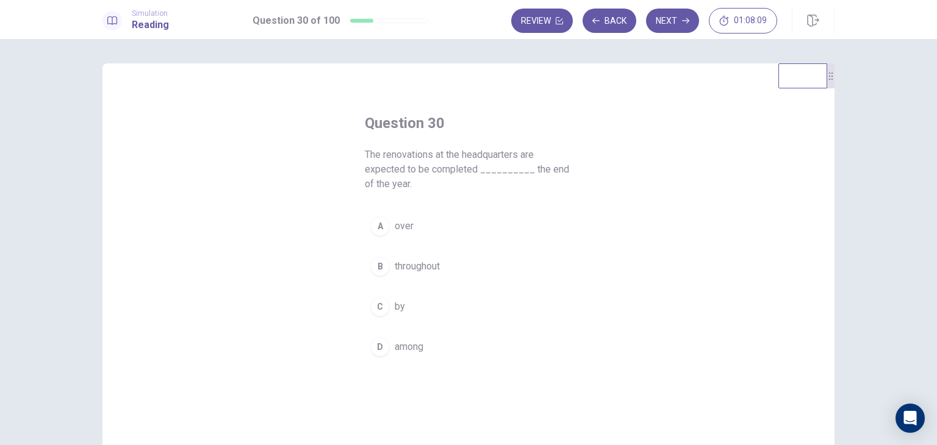
click at [386, 303] on button "C by" at bounding box center [468, 307] width 207 height 30
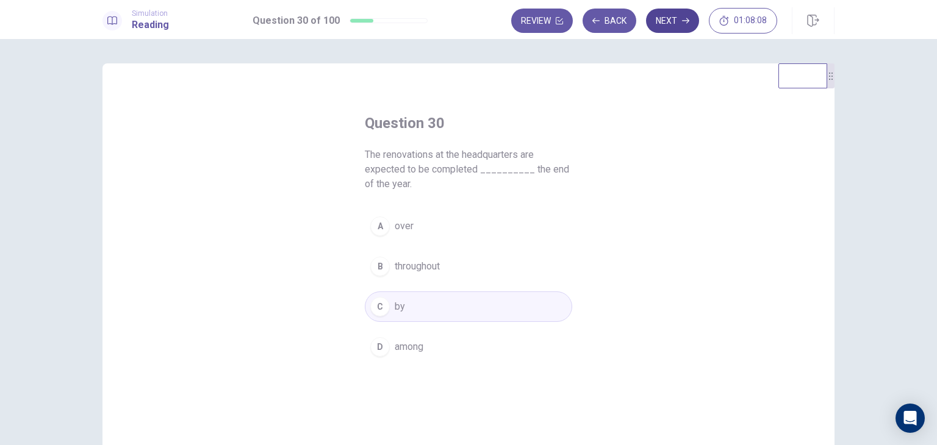
click at [670, 29] on button "Next" at bounding box center [672, 21] width 53 height 24
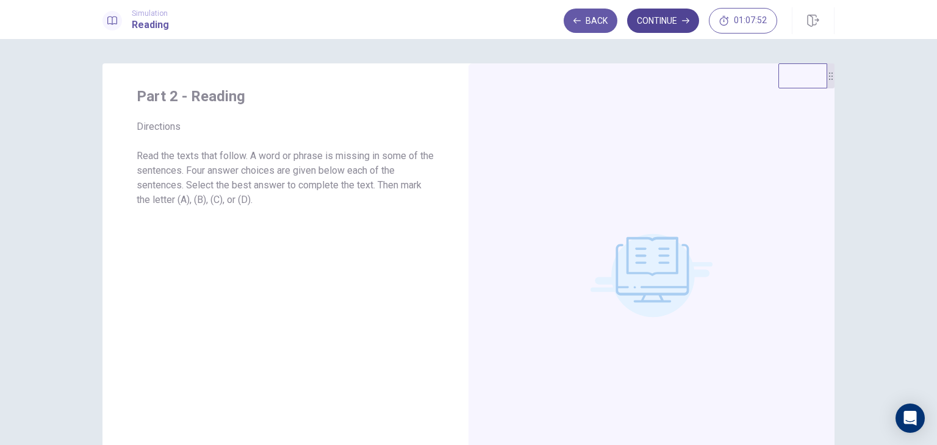
click at [653, 32] on button "Continue" at bounding box center [663, 21] width 72 height 24
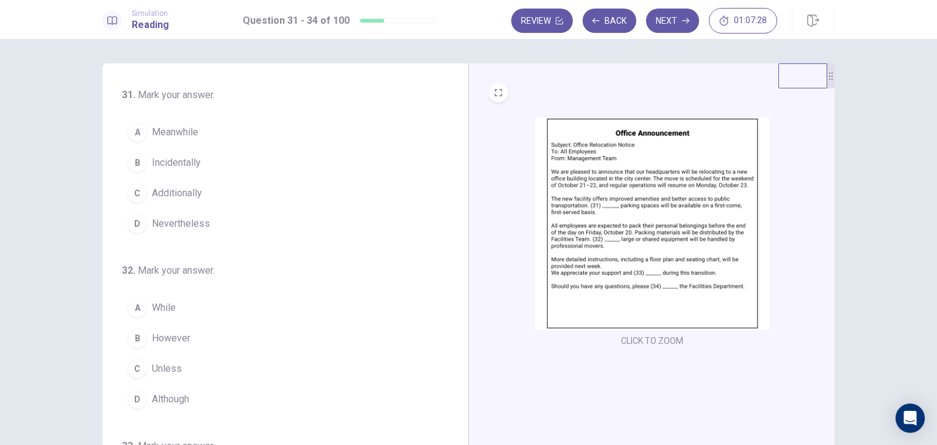
click at [193, 195] on span "Additionally" at bounding box center [177, 193] width 50 height 15
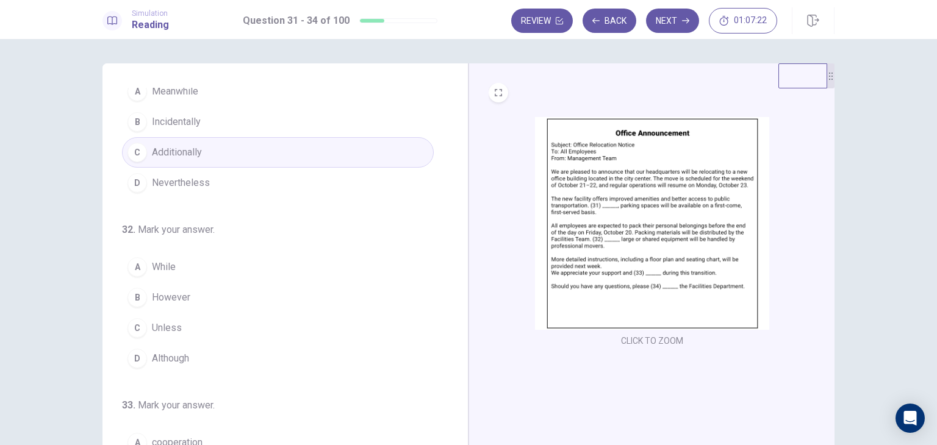
scroll to position [73, 0]
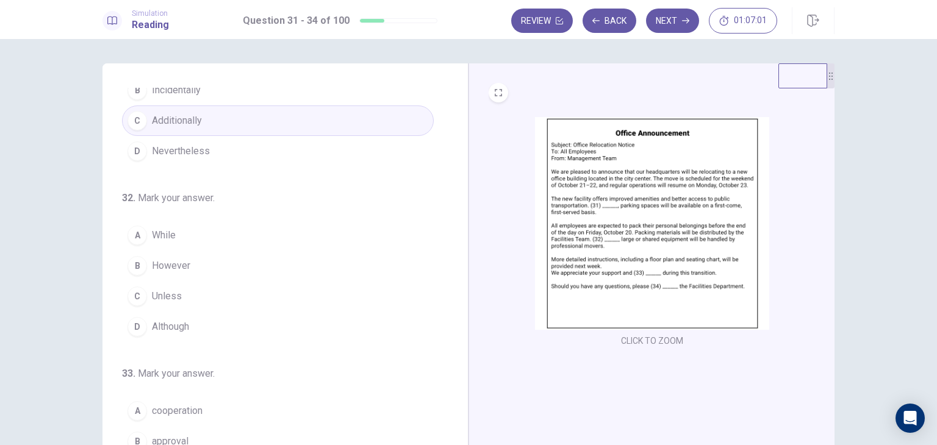
click at [156, 237] on span "While" at bounding box center [164, 235] width 24 height 15
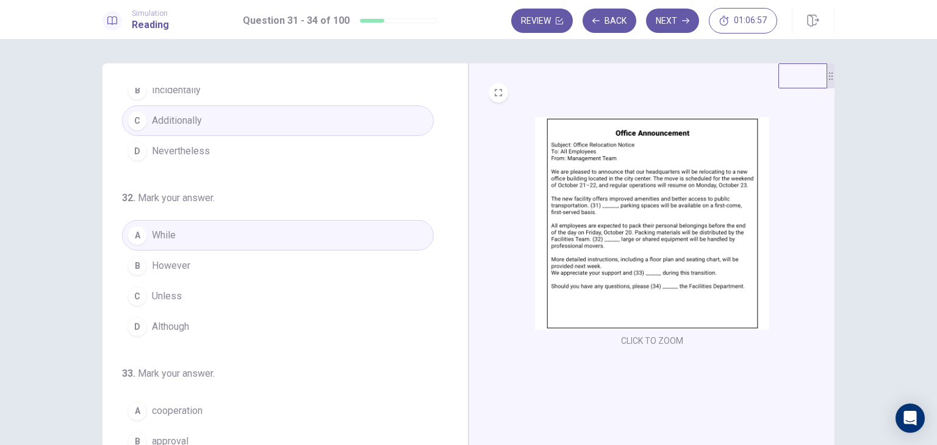
click at [175, 325] on span "Although" at bounding box center [170, 327] width 37 height 15
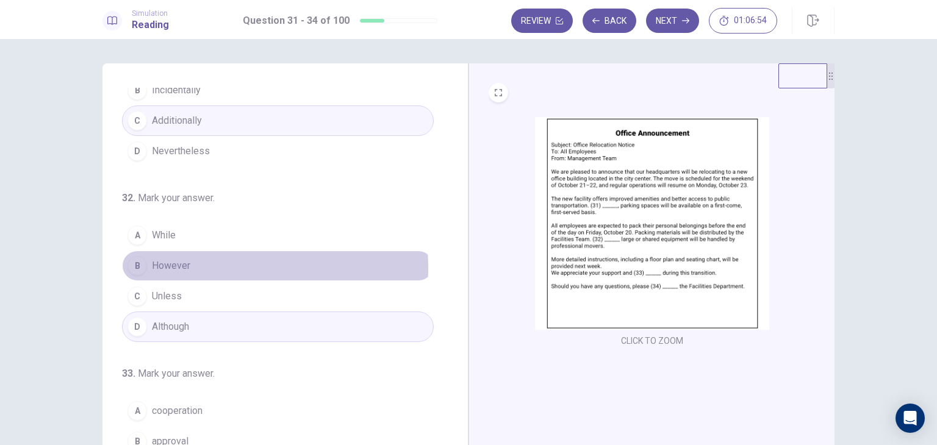
click at [176, 267] on span "However" at bounding box center [171, 266] width 38 height 15
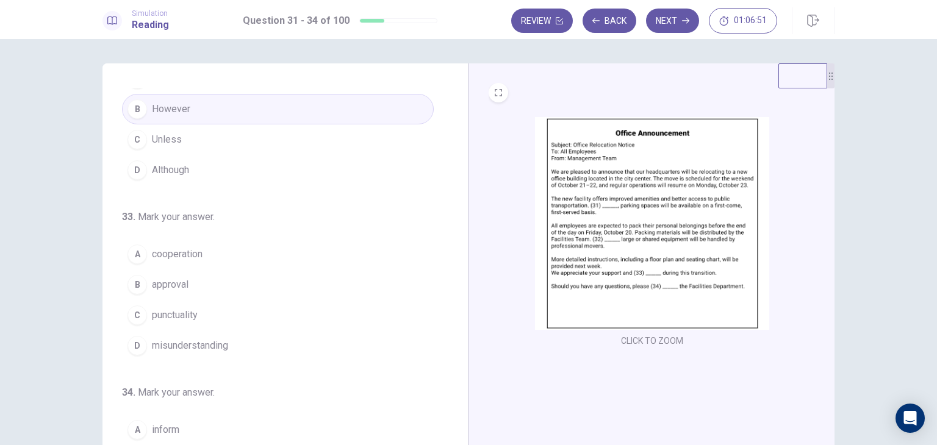
scroll to position [233, 0]
click at [213, 251] on button "A cooperation" at bounding box center [278, 250] width 312 height 30
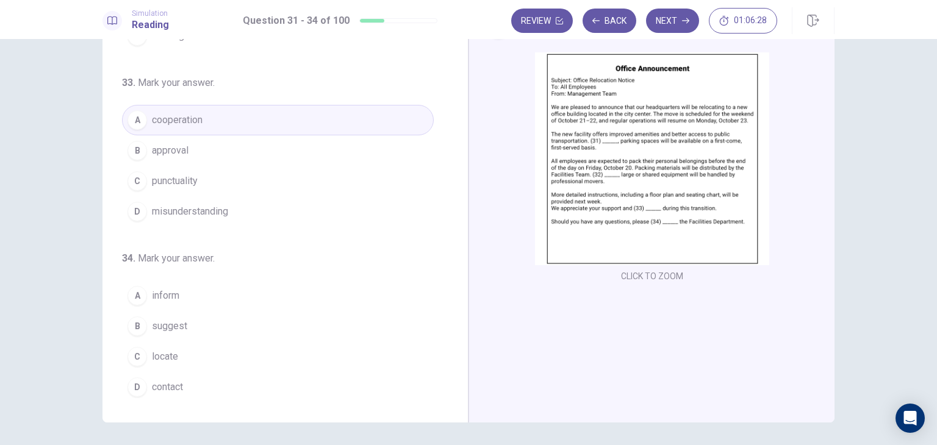
scroll to position [66, 0]
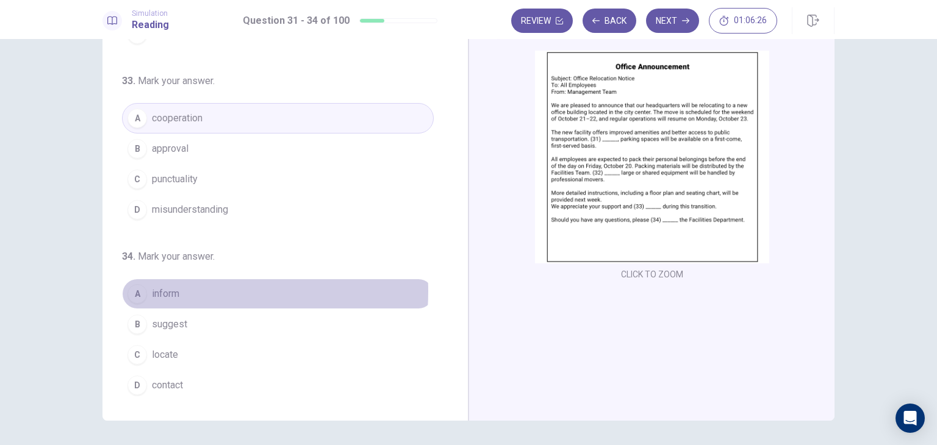
click at [159, 288] on span "inform" at bounding box center [165, 294] width 27 height 15
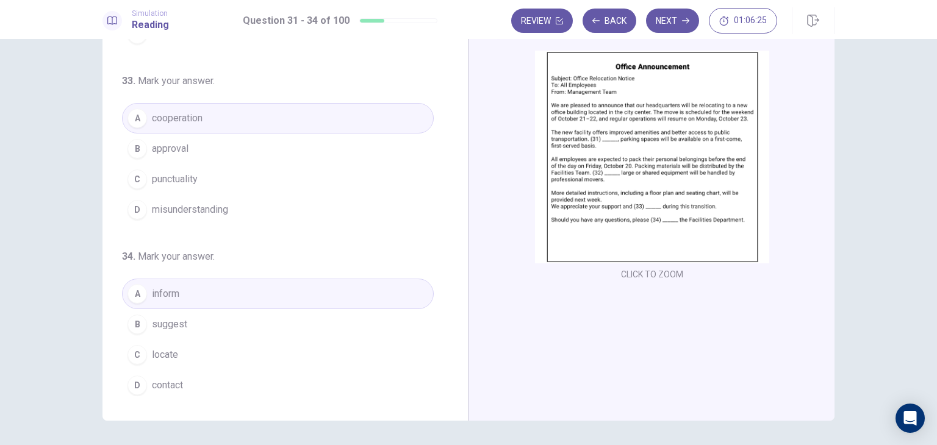
click at [165, 384] on span "contact" at bounding box center [167, 385] width 31 height 15
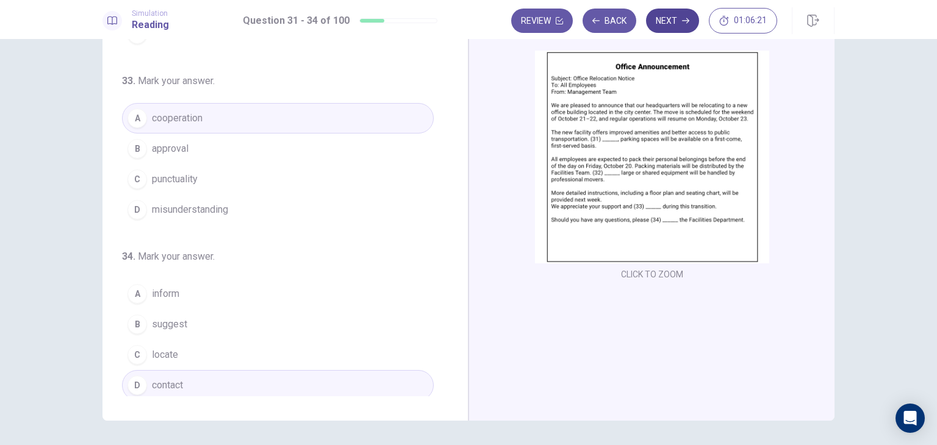
click at [658, 30] on button "Next" at bounding box center [672, 21] width 53 height 24
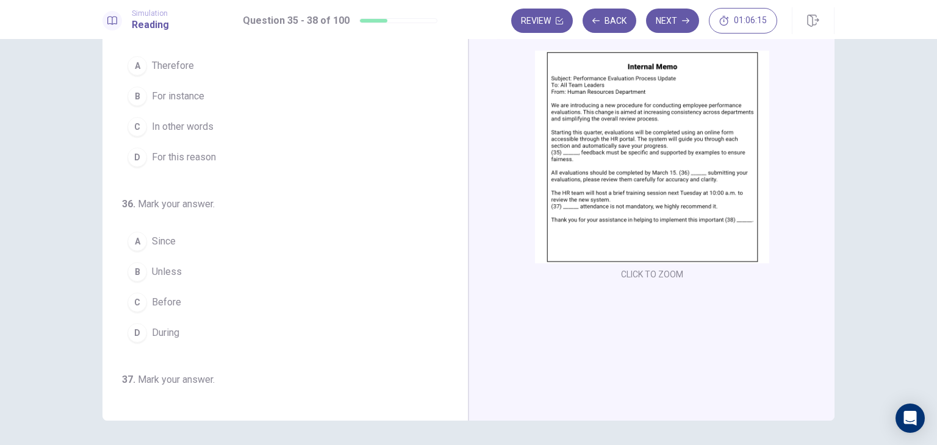
scroll to position [0, 0]
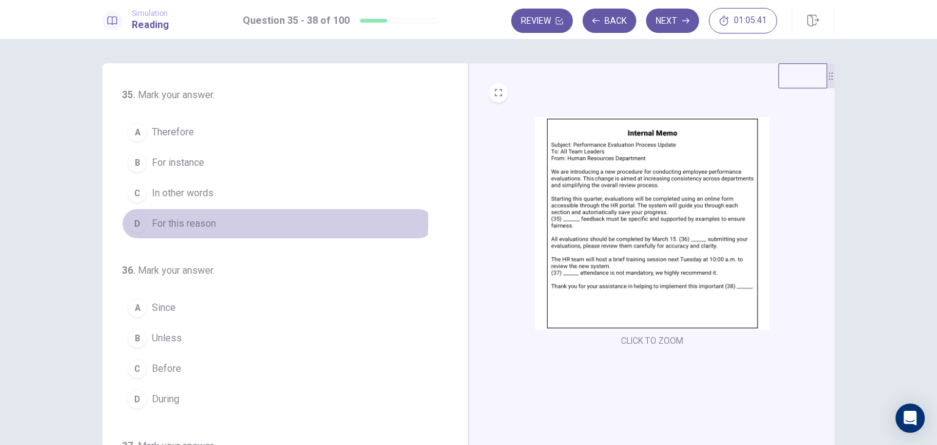
click at [195, 220] on span "For this reason" at bounding box center [184, 224] width 64 height 15
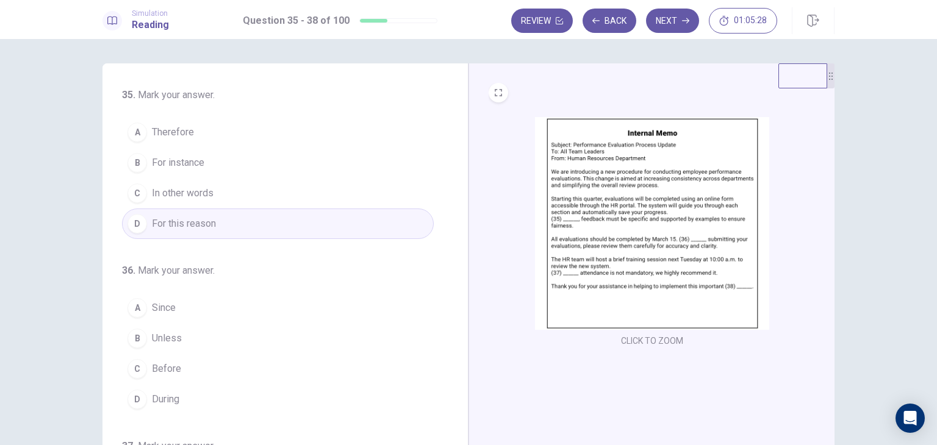
click at [167, 370] on span "Before" at bounding box center [166, 369] width 29 height 15
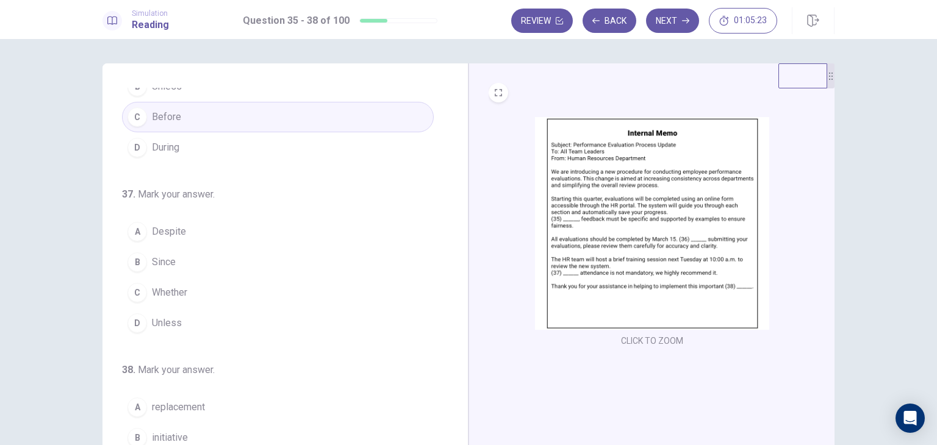
scroll to position [256, 0]
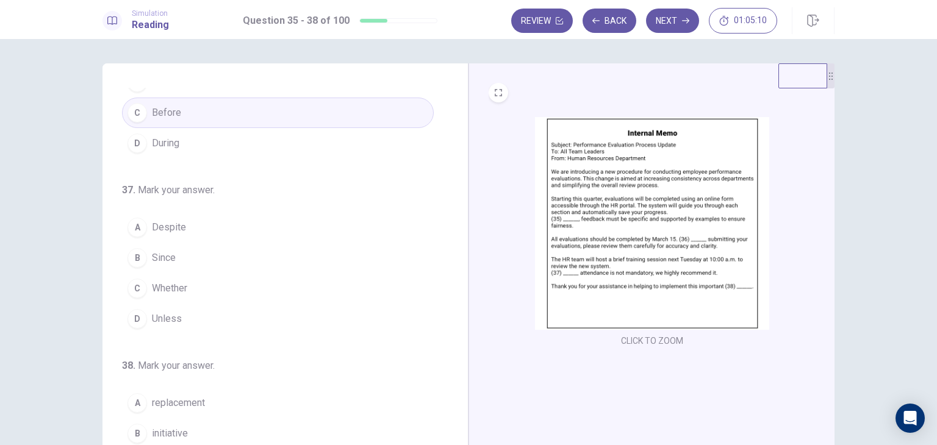
click at [162, 227] on span "Despite" at bounding box center [169, 227] width 34 height 15
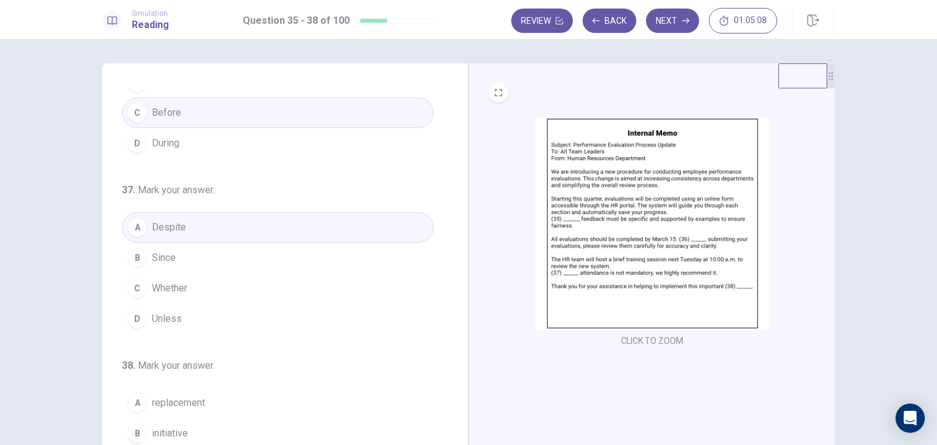
scroll to position [299, 0]
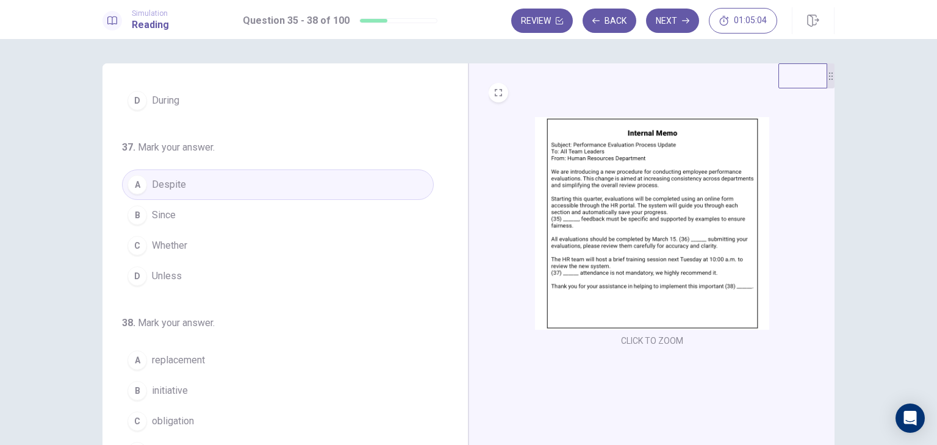
drag, startPoint x: 930, startPoint y: 274, endPoint x: 933, endPoint y: 329, distance: 55.0
click at [933, 329] on div "35 . Mark your answer. A Therefore B For instance C In other words D For this r…" at bounding box center [468, 242] width 937 height 406
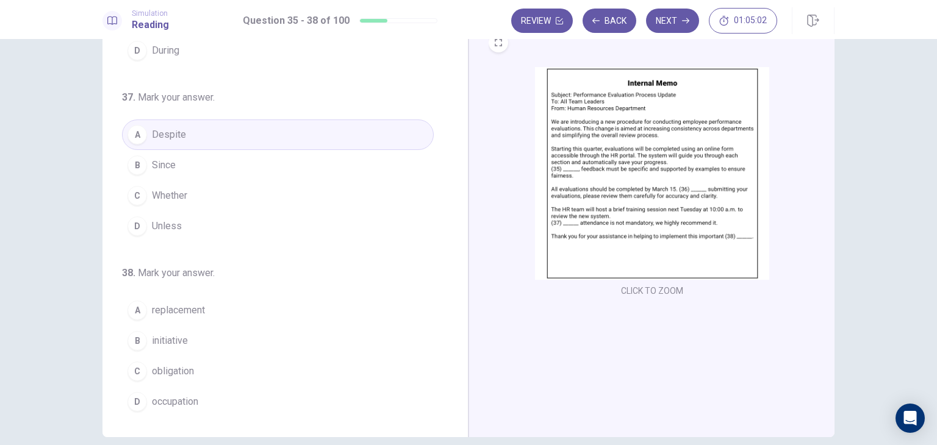
scroll to position [54, 0]
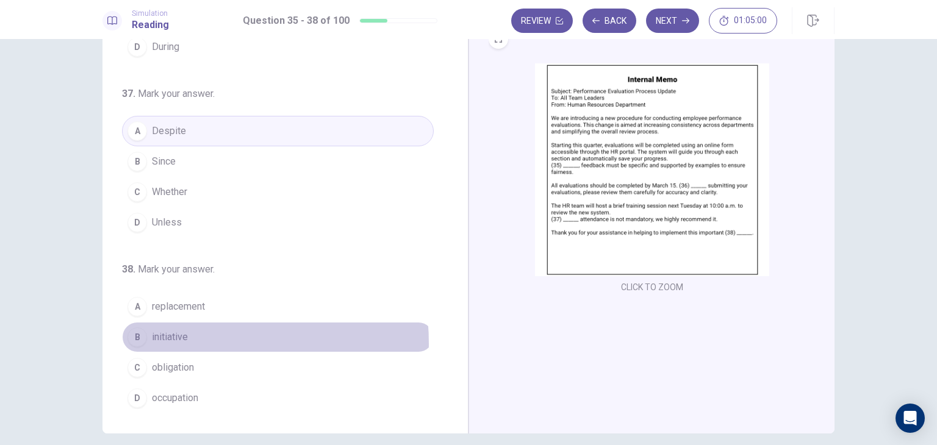
click at [173, 340] on span "initiative" at bounding box center [170, 337] width 36 height 15
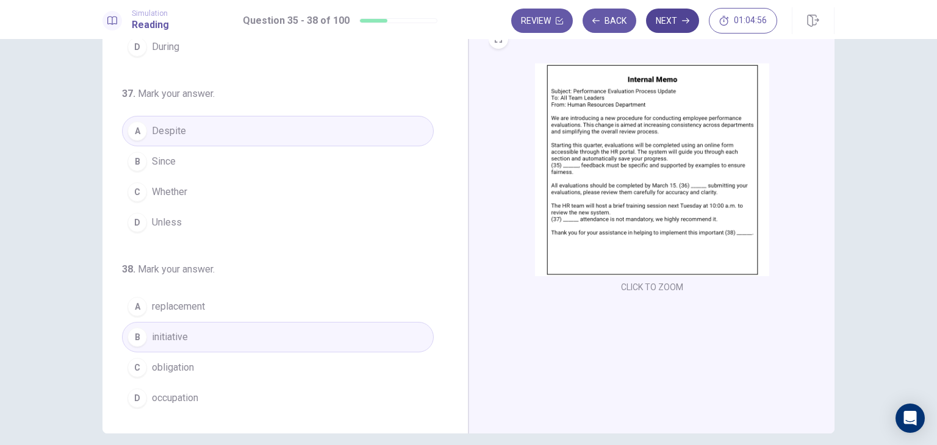
click at [663, 27] on button "Next" at bounding box center [672, 21] width 53 height 24
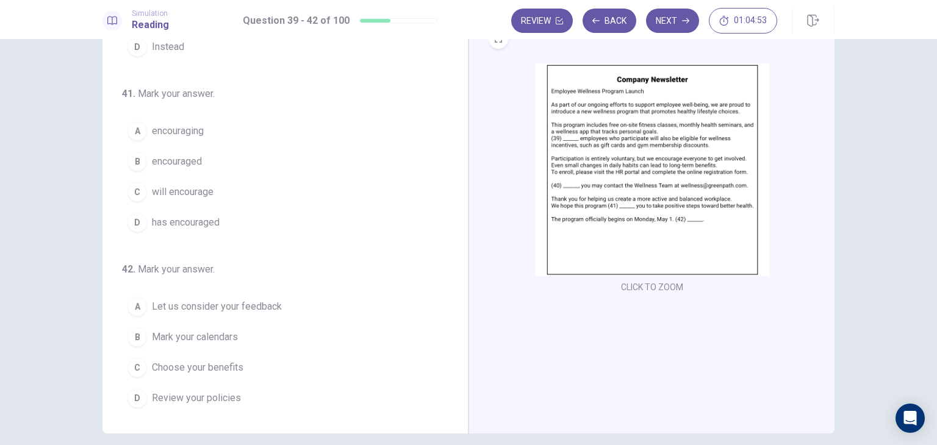
scroll to position [0, 0]
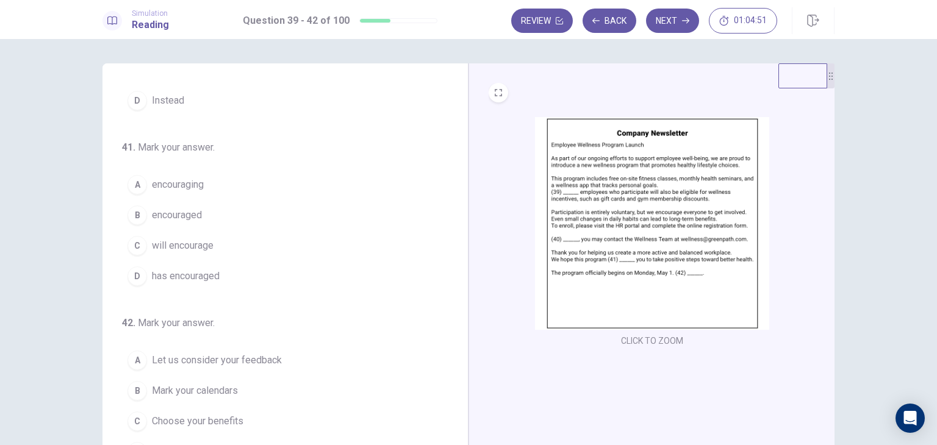
click at [448, 288] on div "39 . Mark your answer. A Registered B Unreliable C Designated D Every 40 . Mark…" at bounding box center [290, 275] width 336 height 375
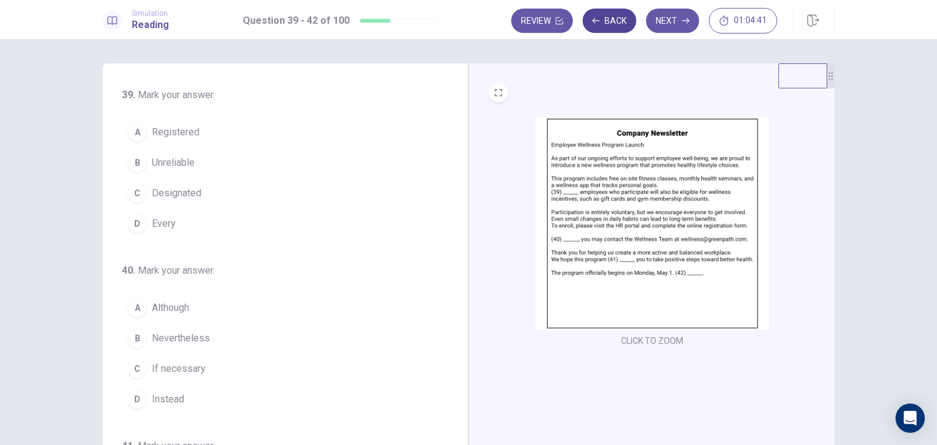
click at [615, 26] on button "Back" at bounding box center [609, 21] width 54 height 24
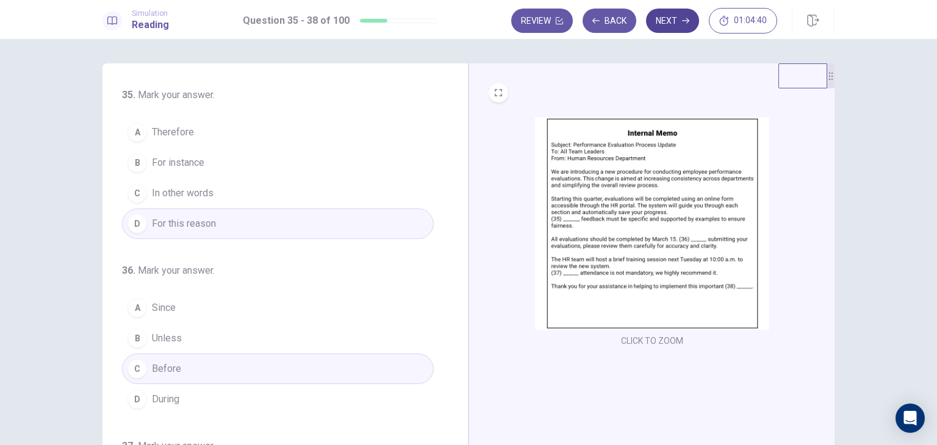
click at [664, 24] on button "Next" at bounding box center [672, 21] width 53 height 24
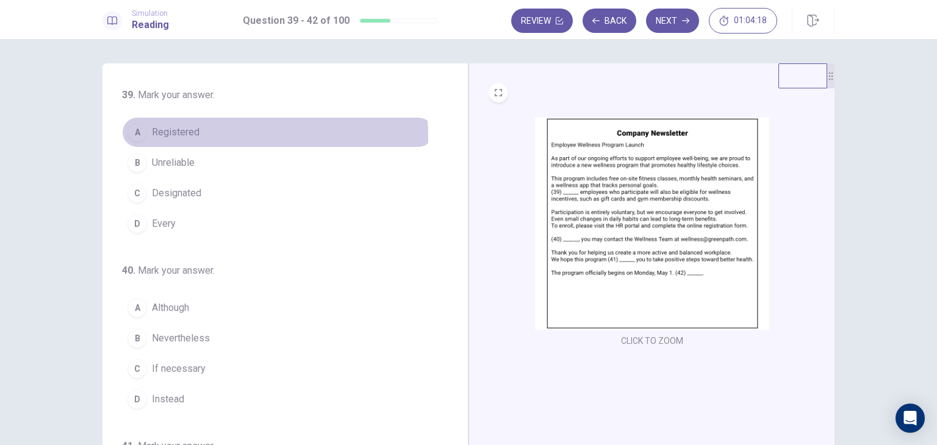
click at [152, 139] on span "Registered" at bounding box center [176, 132] width 48 height 15
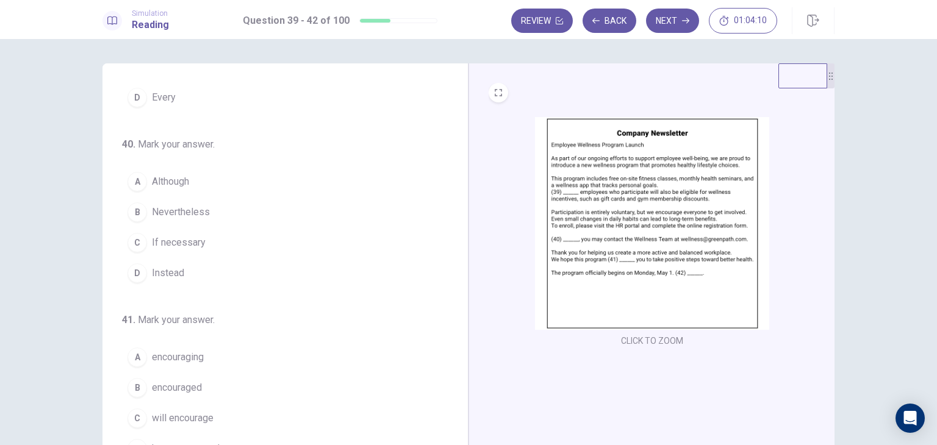
scroll to position [142, 0]
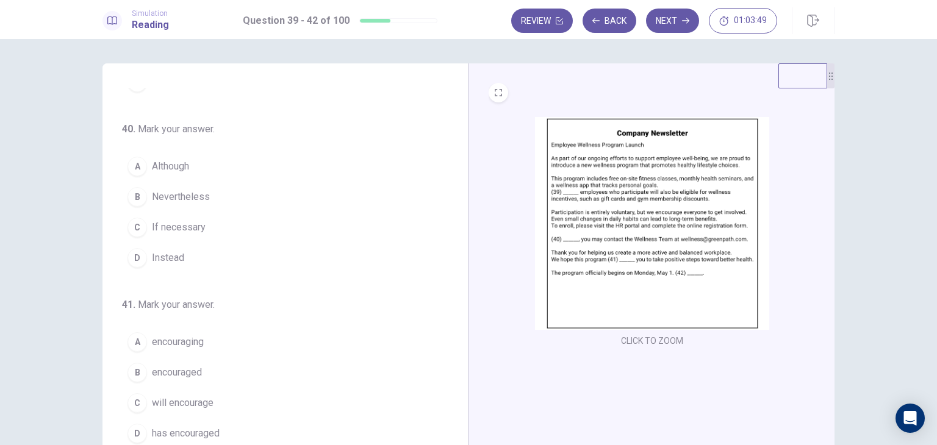
click at [195, 231] on span "If necessary" at bounding box center [179, 227] width 54 height 15
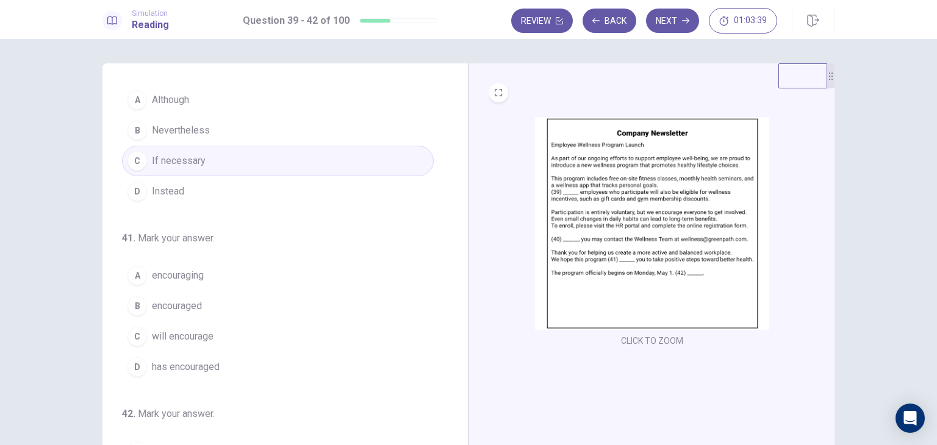
scroll to position [234, 0]
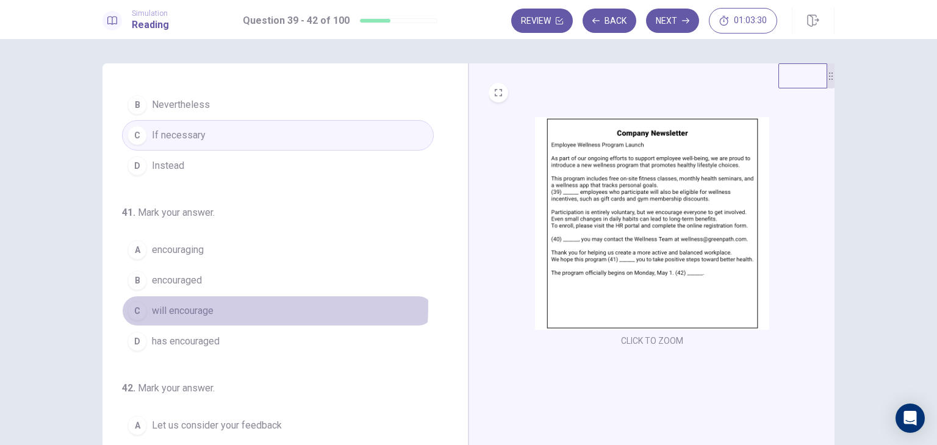
click at [171, 304] on span "will encourage" at bounding box center [183, 311] width 62 height 15
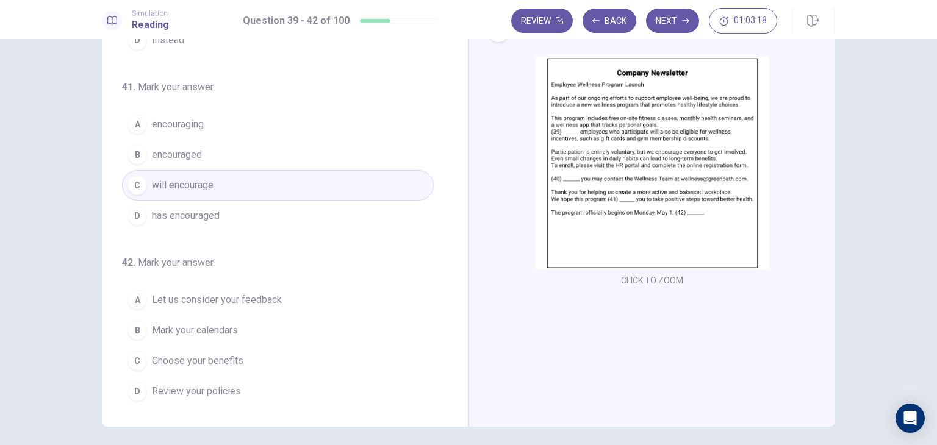
scroll to position [62, 0]
click at [193, 325] on span "Mark your calendars" at bounding box center [195, 328] width 86 height 15
click at [667, 27] on button "Next" at bounding box center [672, 21] width 53 height 24
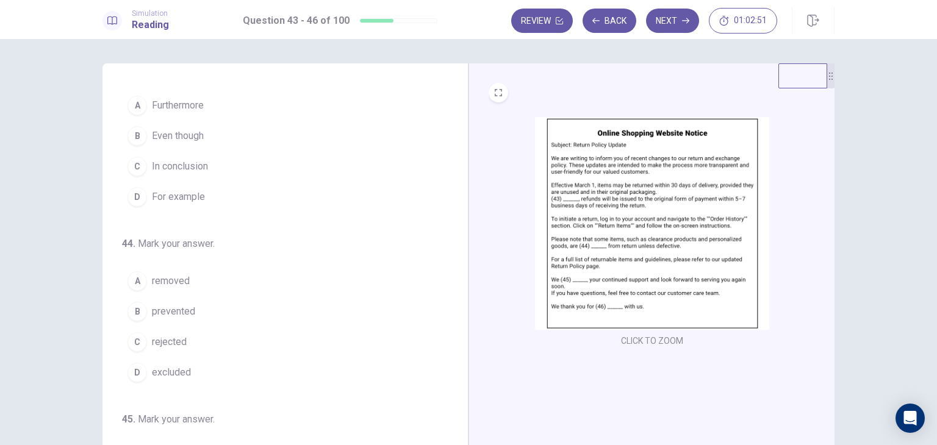
scroll to position [0, 0]
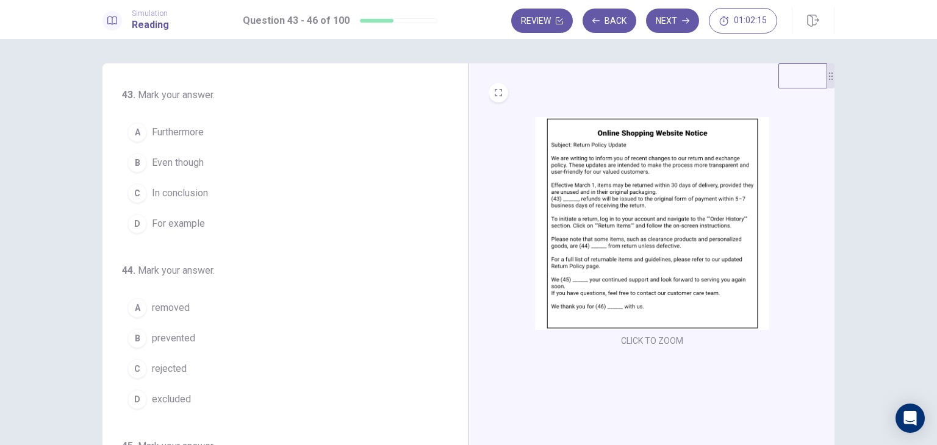
click at [192, 132] on span "Furthermore" at bounding box center [178, 132] width 52 height 15
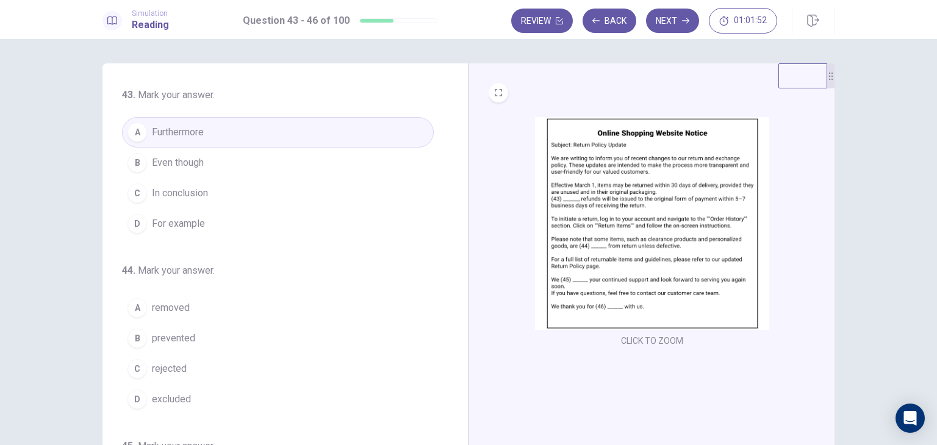
click at [178, 400] on span "excluded" at bounding box center [171, 399] width 39 height 15
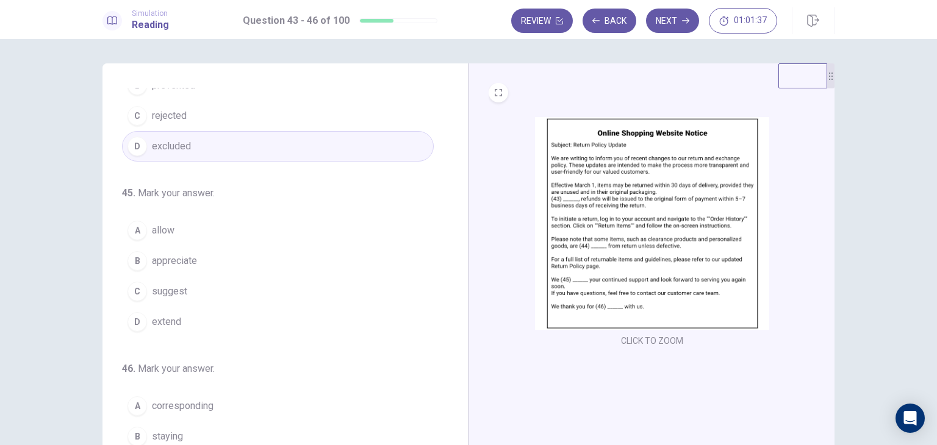
scroll to position [253, 0]
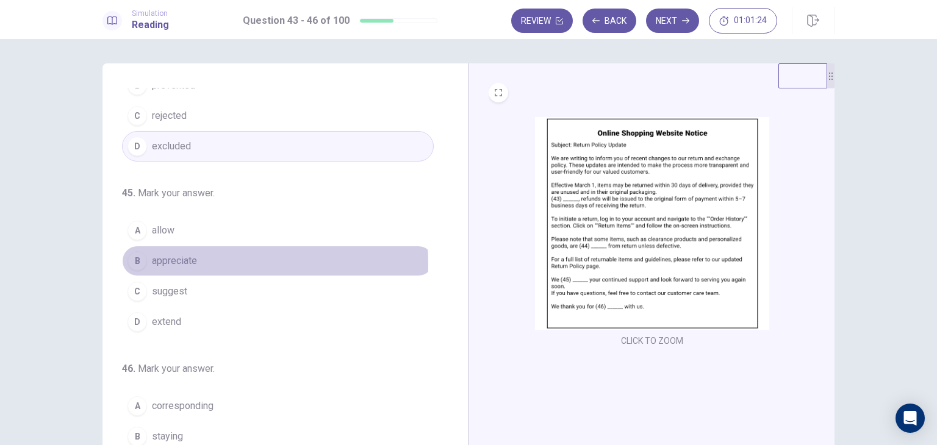
click at [163, 262] on span "appreciate" at bounding box center [174, 261] width 45 height 15
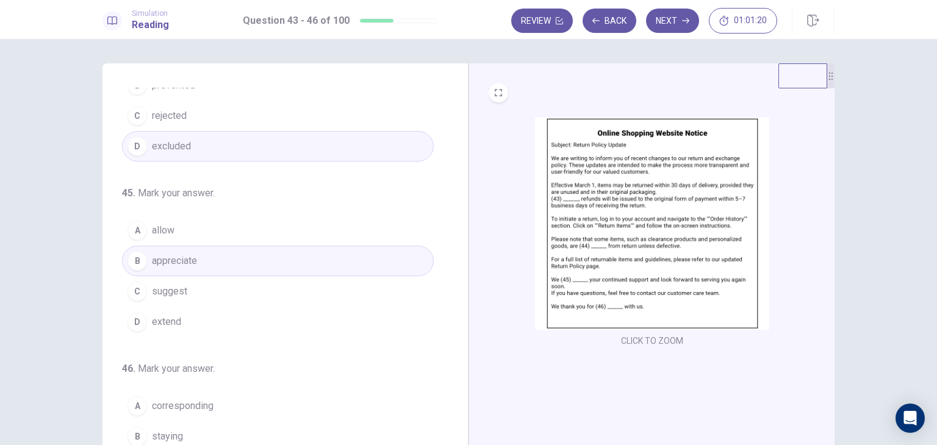
drag, startPoint x: 447, startPoint y: 271, endPoint x: 445, endPoint y: 310, distance: 39.7
click at [445, 310] on div "43 . Mark your answer. A Furthermore B Even though C In conclusion D For exampl…" at bounding box center [290, 275] width 336 height 375
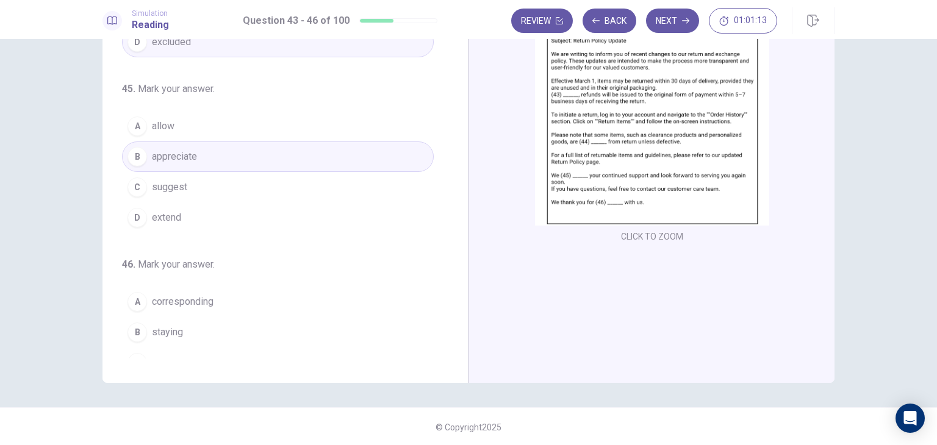
scroll to position [299, 0]
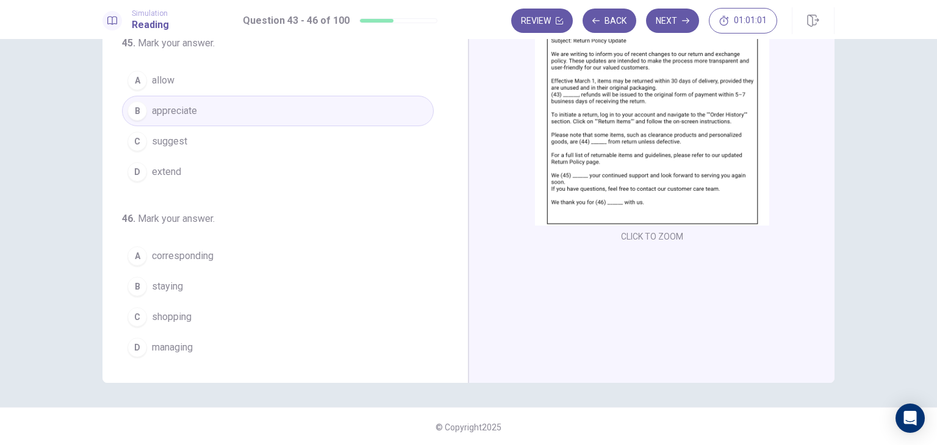
click at [163, 315] on span "shopping" at bounding box center [172, 317] width 40 height 15
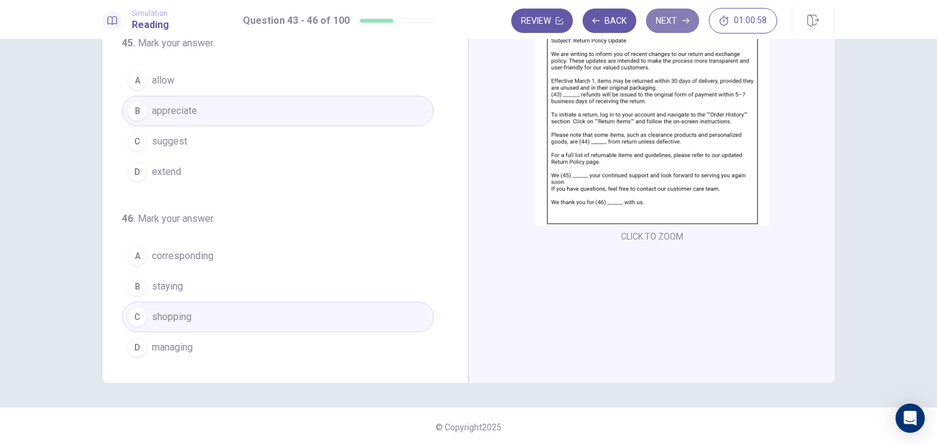
click at [668, 16] on button "Next" at bounding box center [672, 21] width 53 height 24
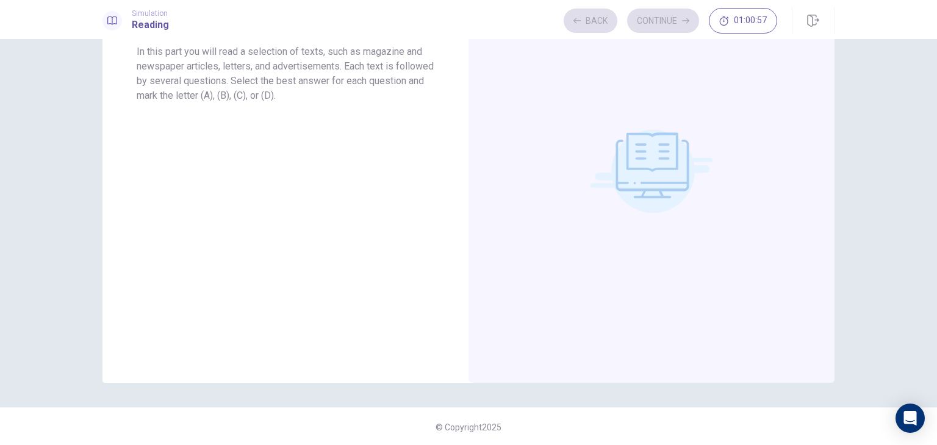
click at [333, 146] on div "Part 3 - Reading Directions In this part you will read a selection of texts, su…" at bounding box center [285, 171] width 366 height 424
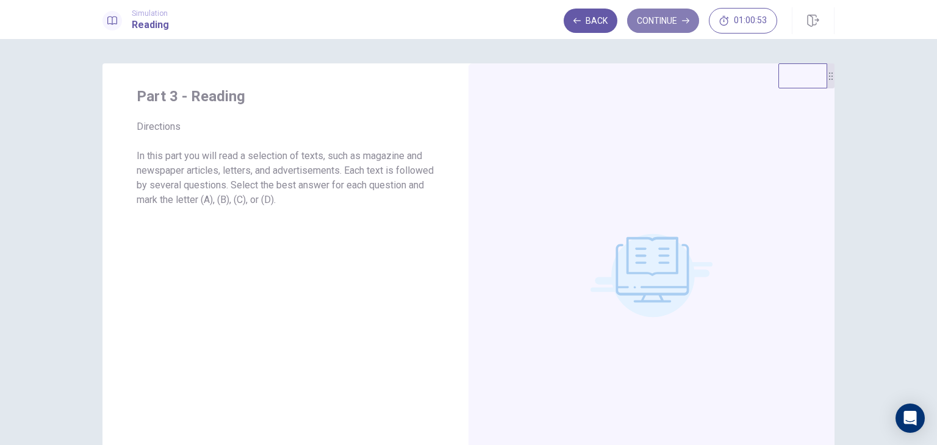
click at [662, 22] on button "Continue" at bounding box center [663, 21] width 72 height 24
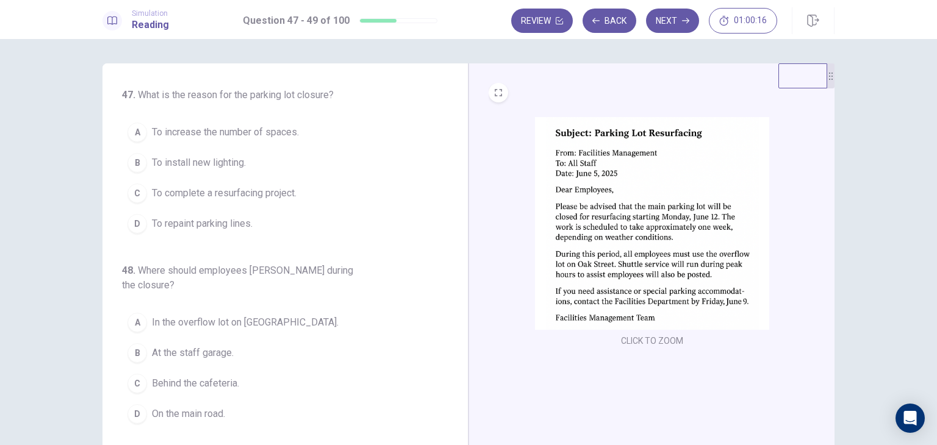
click at [239, 196] on span "To complete a resurfacing project." at bounding box center [224, 193] width 145 height 15
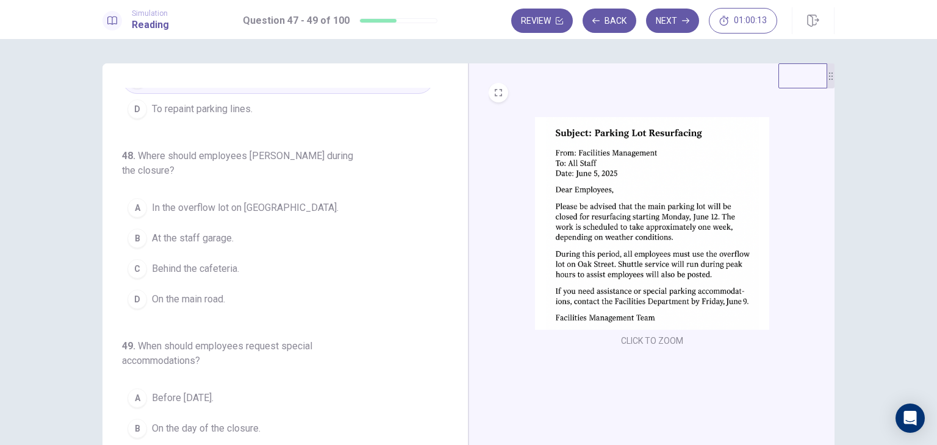
scroll to position [116, 0]
click at [257, 198] on button "A In the overflow lot on [GEOGRAPHIC_DATA]." at bounding box center [278, 206] width 312 height 30
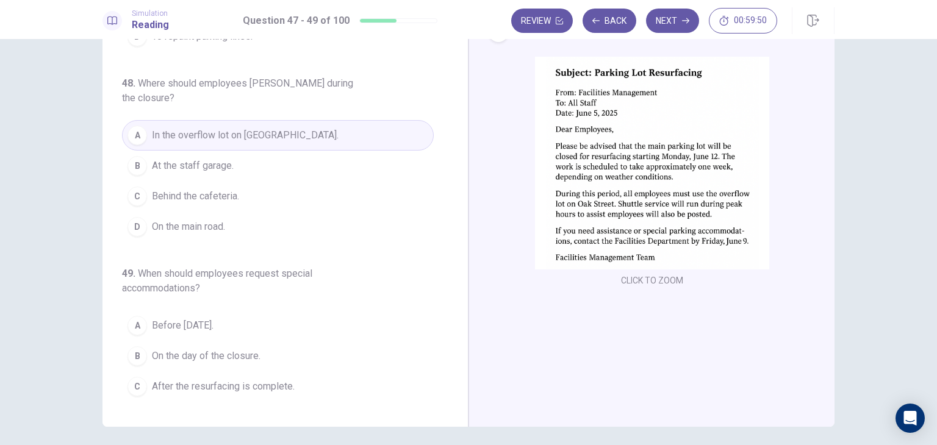
scroll to position [139, 0]
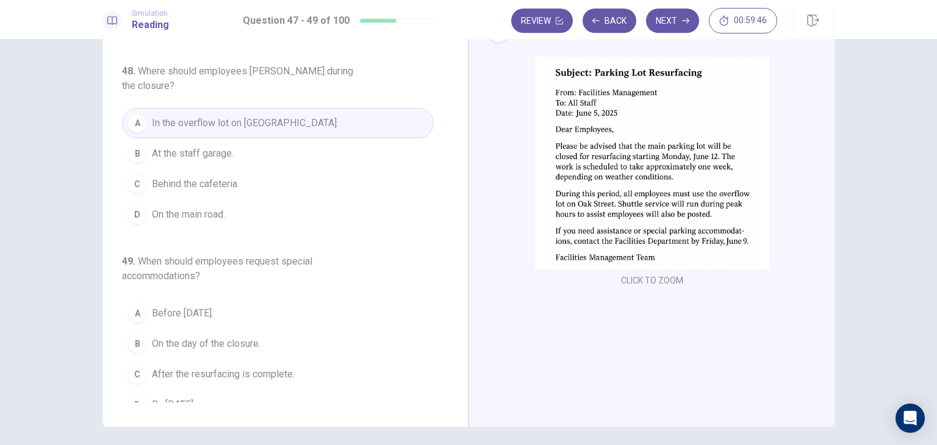
click at [167, 398] on span "By [DATE]." at bounding box center [173, 405] width 43 height 15
click at [650, 88] on img at bounding box center [652, 163] width 234 height 213
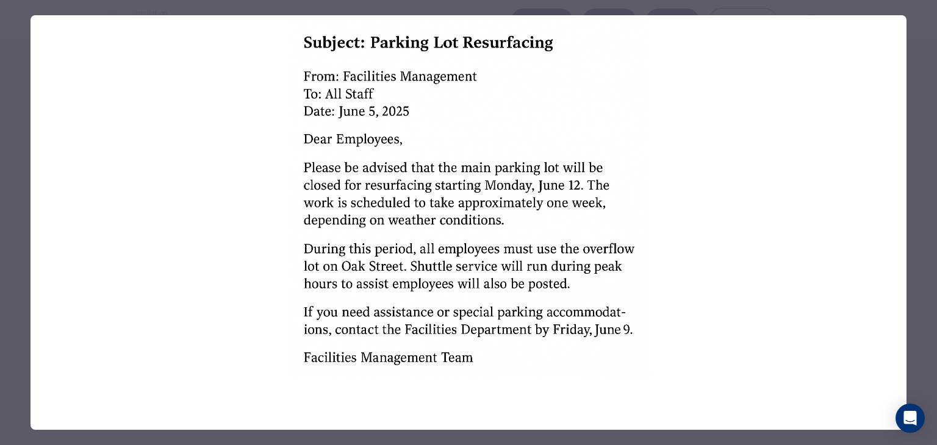
click at [650, 88] on img at bounding box center [468, 196] width 876 height 363
click at [23, 123] on div at bounding box center [468, 222] width 937 height 445
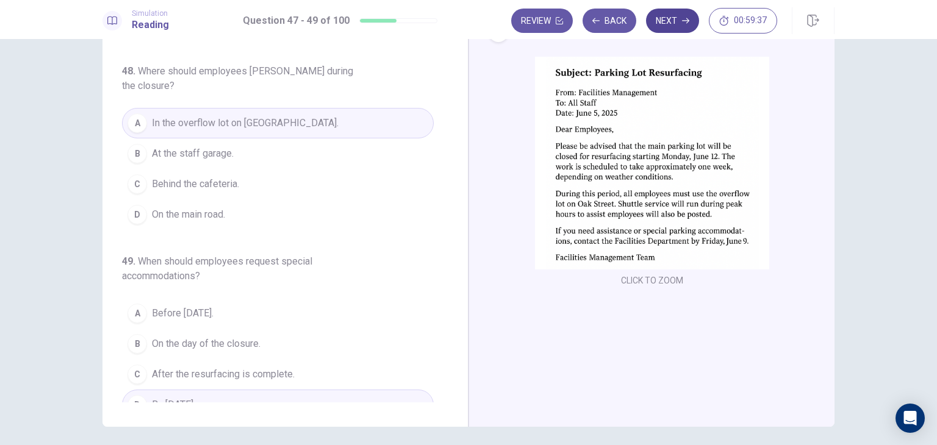
click at [676, 21] on button "Next" at bounding box center [672, 21] width 53 height 24
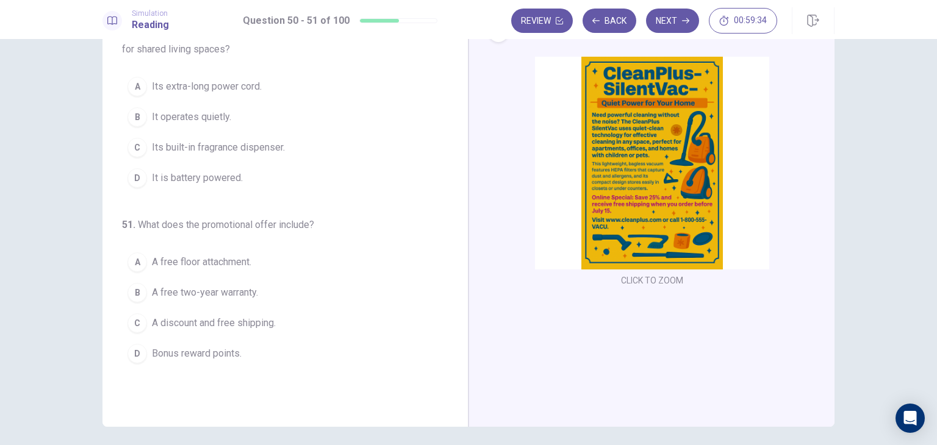
scroll to position [0, 0]
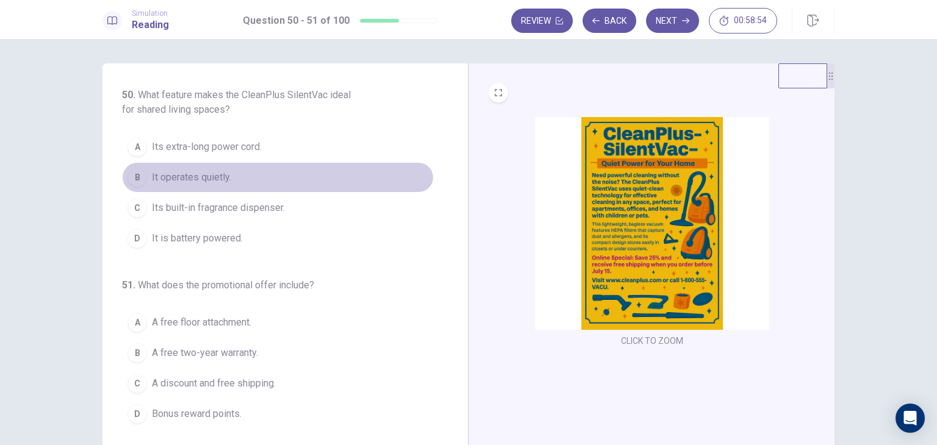
click at [207, 177] on span "It operates quietly." at bounding box center [191, 177] width 79 height 15
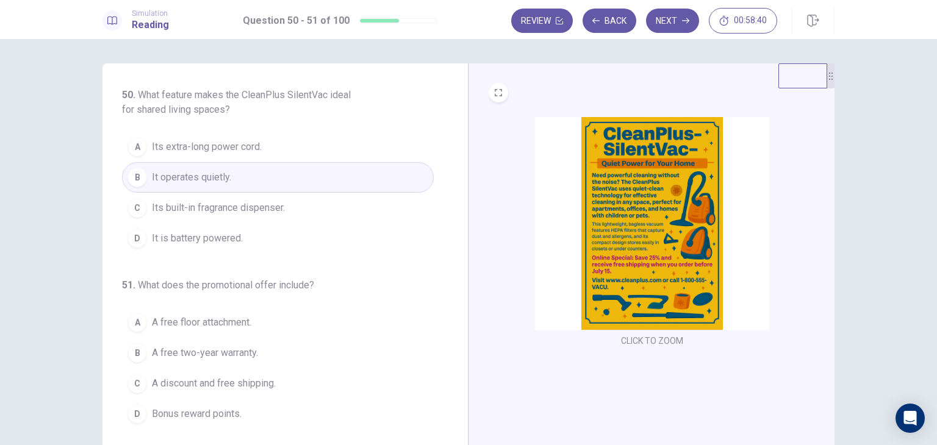
click at [254, 386] on span "A discount and free shipping." at bounding box center [214, 383] width 124 height 15
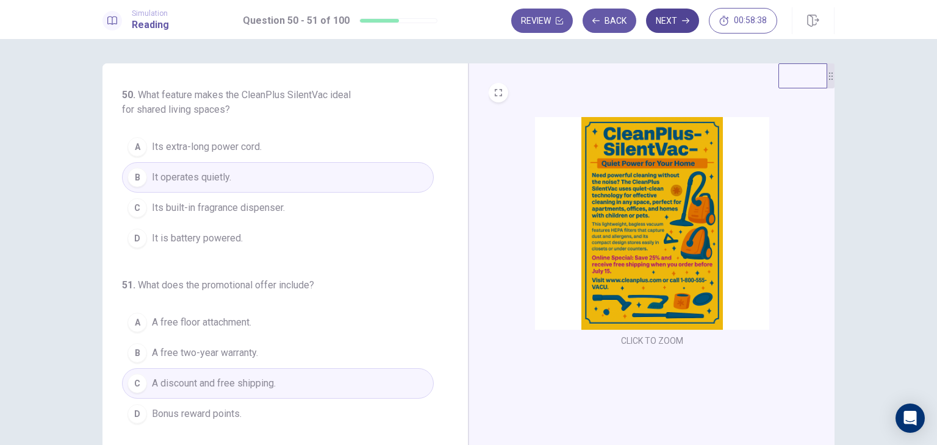
click at [666, 28] on button "Next" at bounding box center [672, 21] width 53 height 24
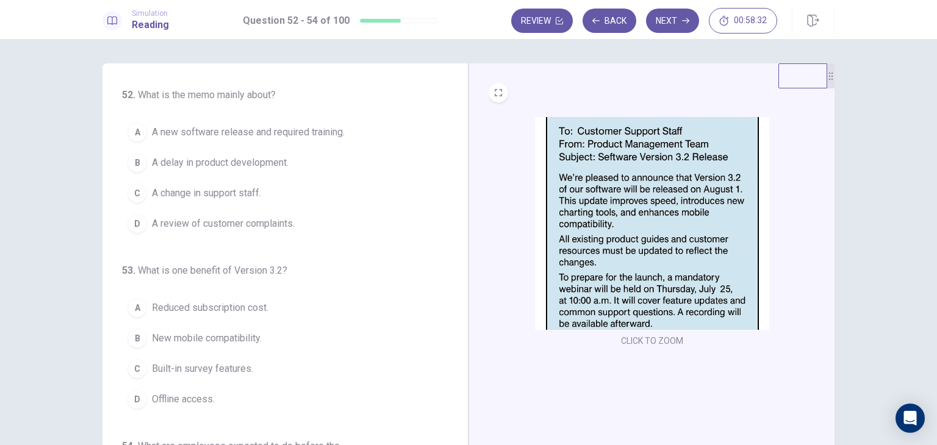
click at [482, 174] on div "CLICK TO ZOOM" at bounding box center [651, 275] width 366 height 424
click at [611, 22] on button "Back" at bounding box center [609, 21] width 54 height 24
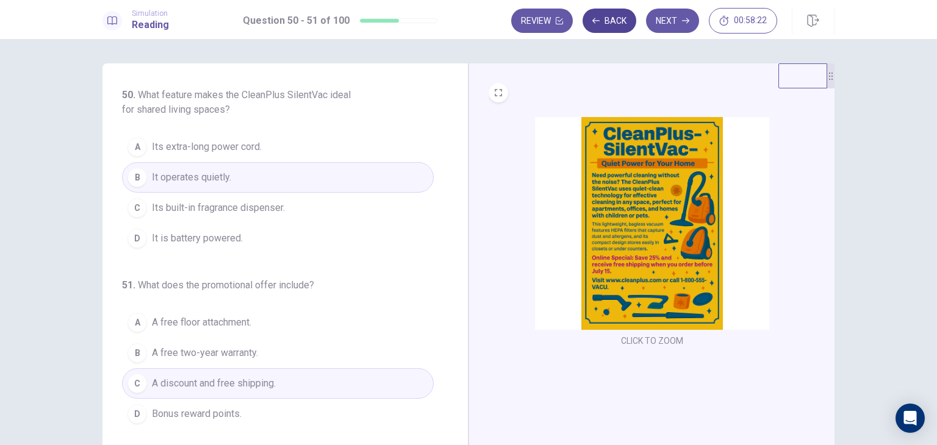
click at [611, 22] on button "Back" at bounding box center [609, 21] width 54 height 24
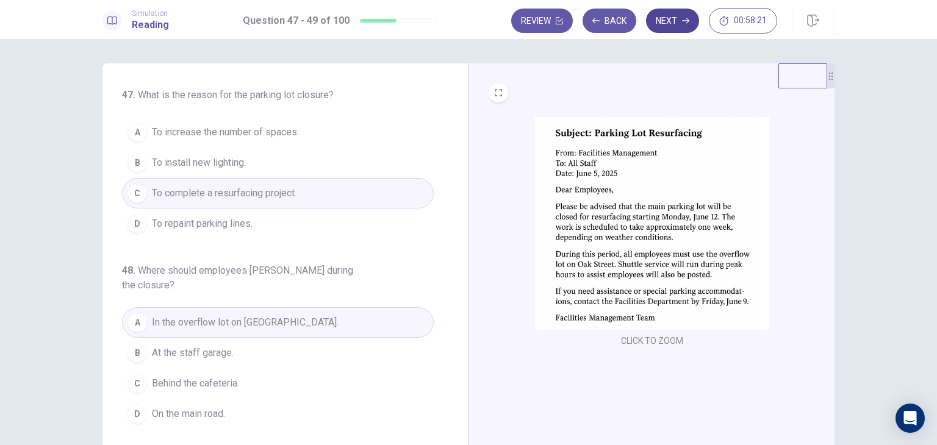
click at [678, 26] on button "Next" at bounding box center [672, 21] width 53 height 24
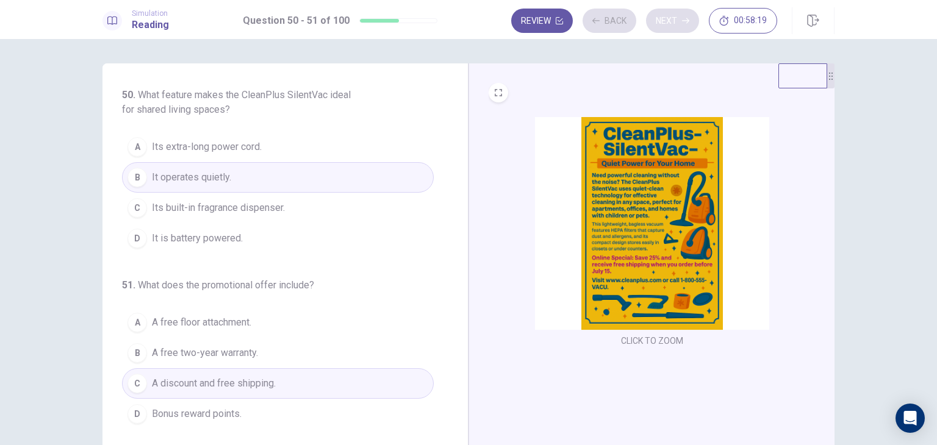
click at [678, 26] on div "Review Back Next 00:58:19" at bounding box center [644, 21] width 266 height 26
click at [678, 26] on button "Next" at bounding box center [672, 21] width 53 height 24
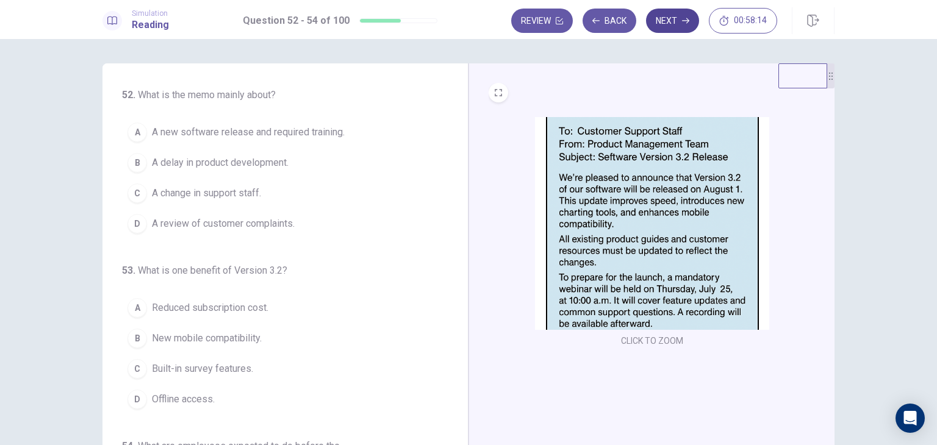
click at [678, 26] on button "Next" at bounding box center [672, 21] width 53 height 24
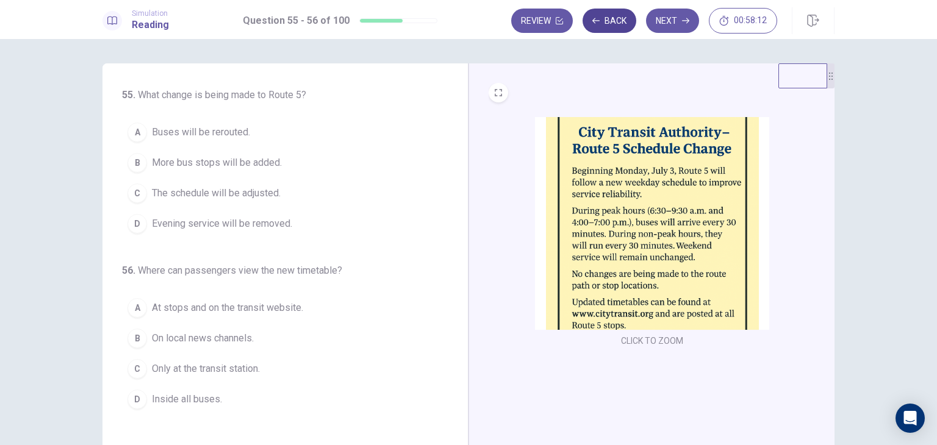
click at [622, 25] on button "Back" at bounding box center [609, 21] width 54 height 24
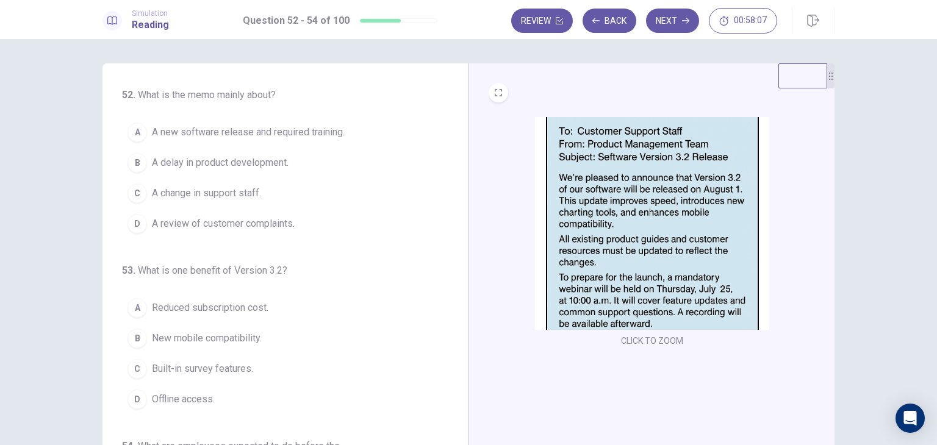
click at [649, 193] on img at bounding box center [652, 223] width 234 height 213
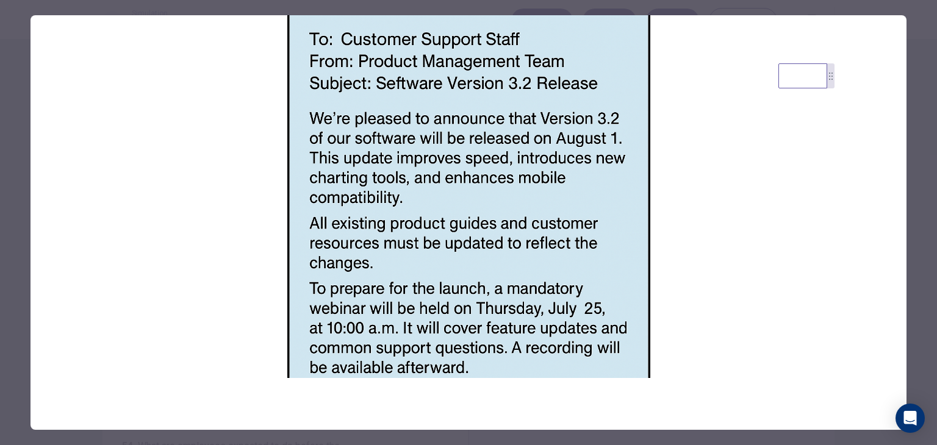
click at [259, 251] on img at bounding box center [468, 196] width 876 height 363
click at [11, 235] on div at bounding box center [468, 222] width 937 height 445
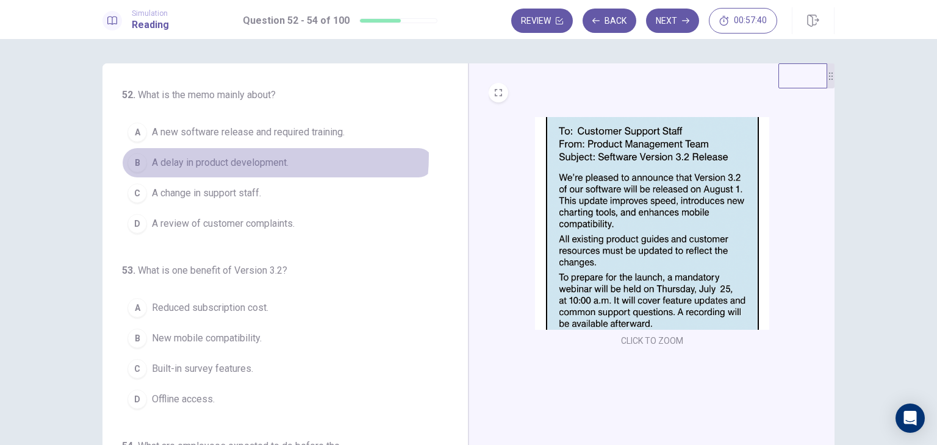
click at [243, 156] on span "A delay in product development." at bounding box center [220, 163] width 137 height 15
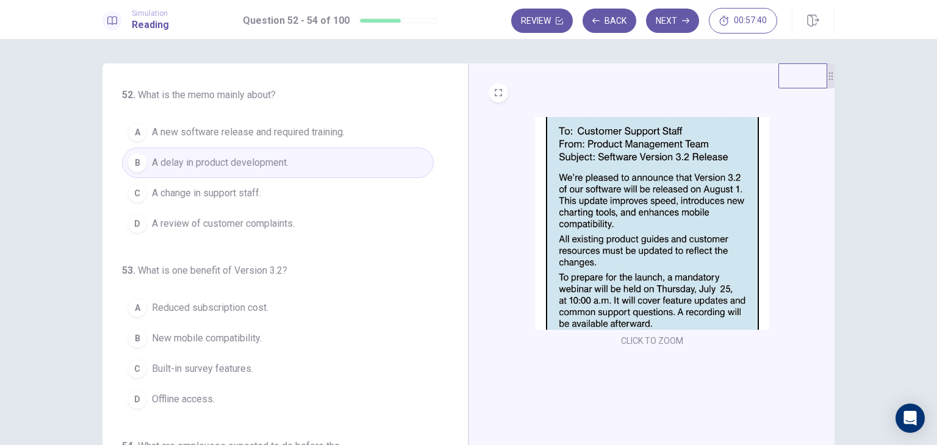
click at [256, 130] on span "A new software release and required training." at bounding box center [248, 132] width 193 height 15
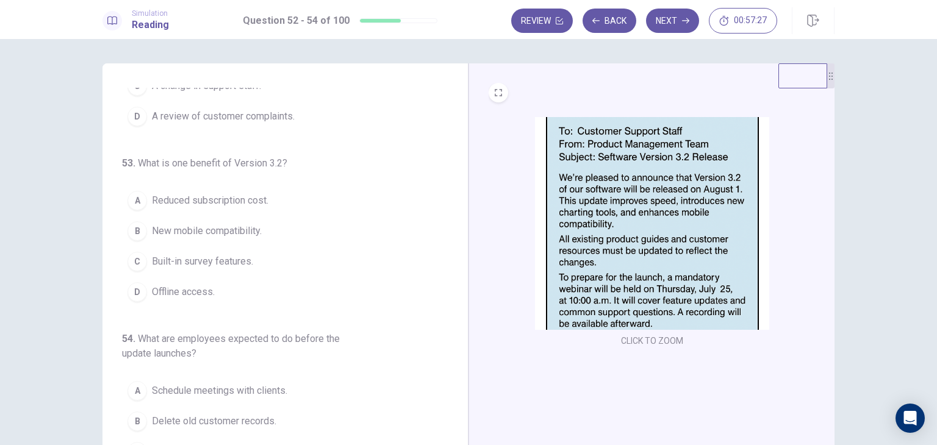
scroll to position [106, 0]
click at [190, 235] on span "New mobile compatibility." at bounding box center [207, 232] width 110 height 15
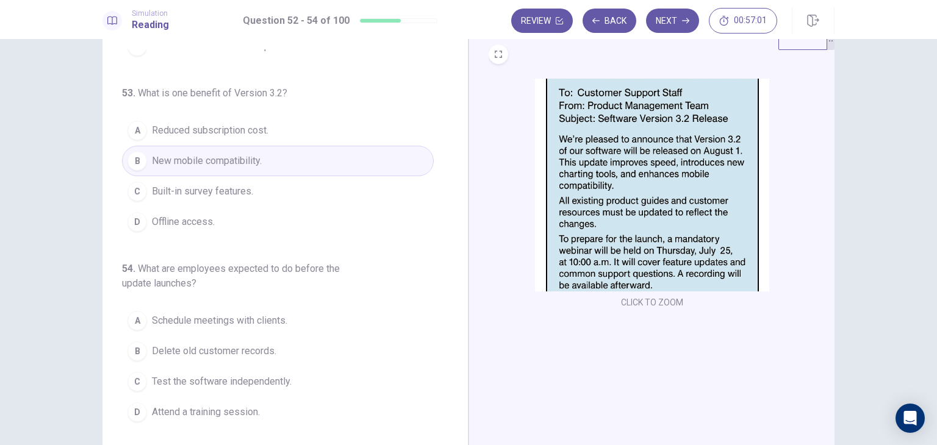
scroll to position [41, 0]
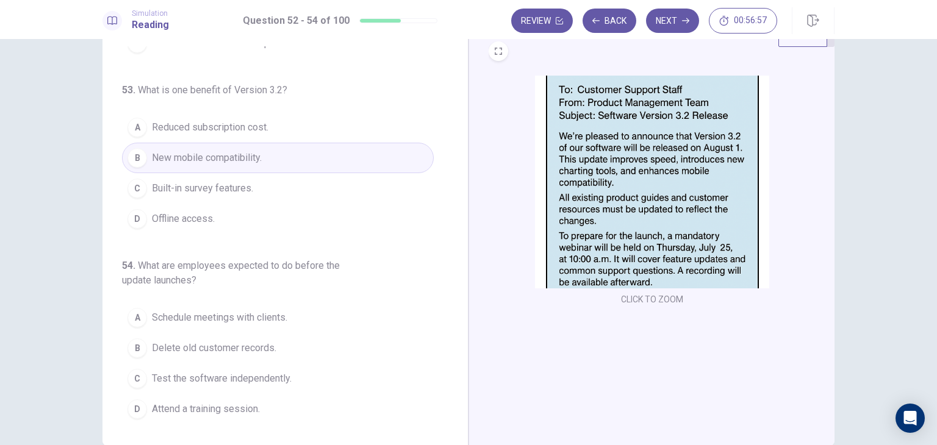
click at [244, 407] on span "Attend a training session." at bounding box center [206, 409] width 108 height 15
click at [665, 27] on button "Next" at bounding box center [672, 21] width 53 height 24
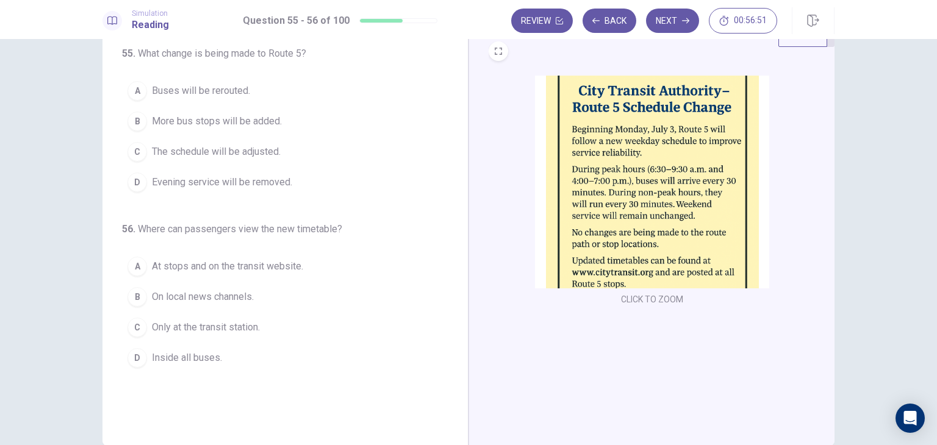
scroll to position [0, 0]
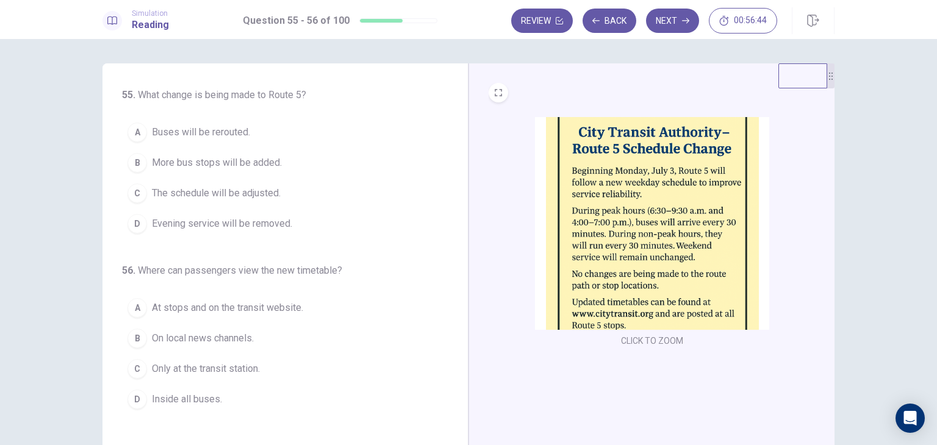
click at [626, 175] on img at bounding box center [652, 223] width 234 height 213
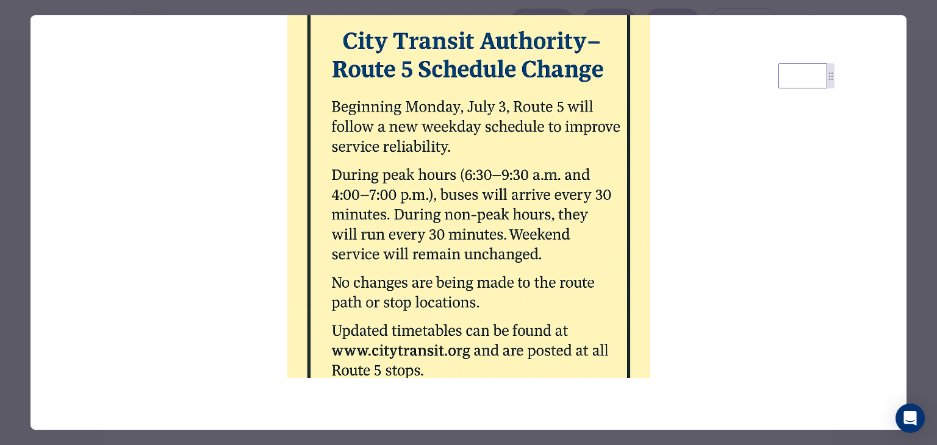
click at [16, 208] on div at bounding box center [468, 222] width 937 height 445
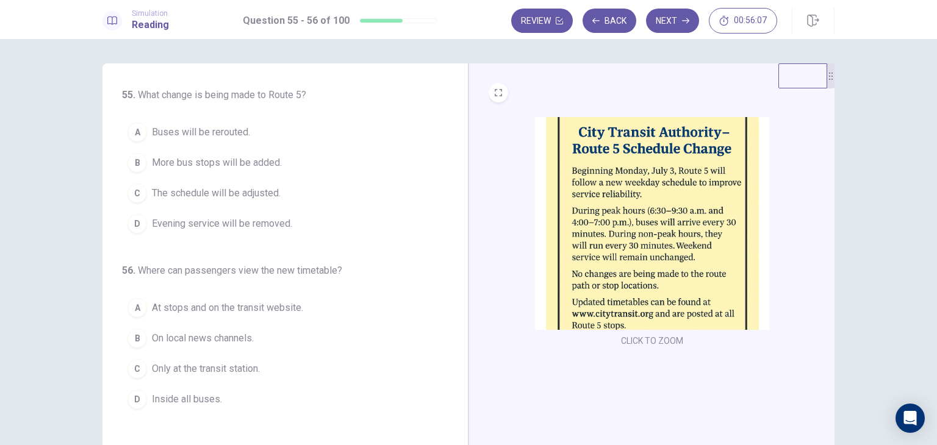
click at [219, 199] on span "The schedule will be adjusted." at bounding box center [216, 193] width 129 height 15
click at [104, 237] on div "55 . What change is being made to Route 5? A Buses will be rerouted. B More bus…" at bounding box center [285, 275] width 366 height 424
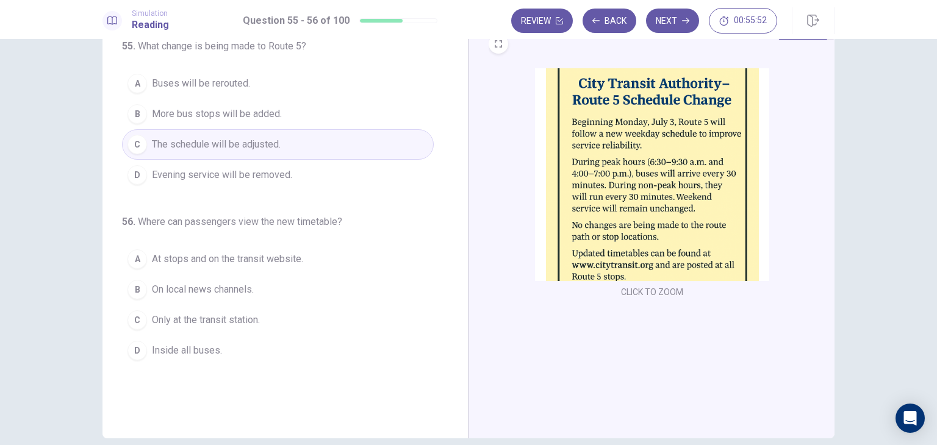
scroll to position [73, 0]
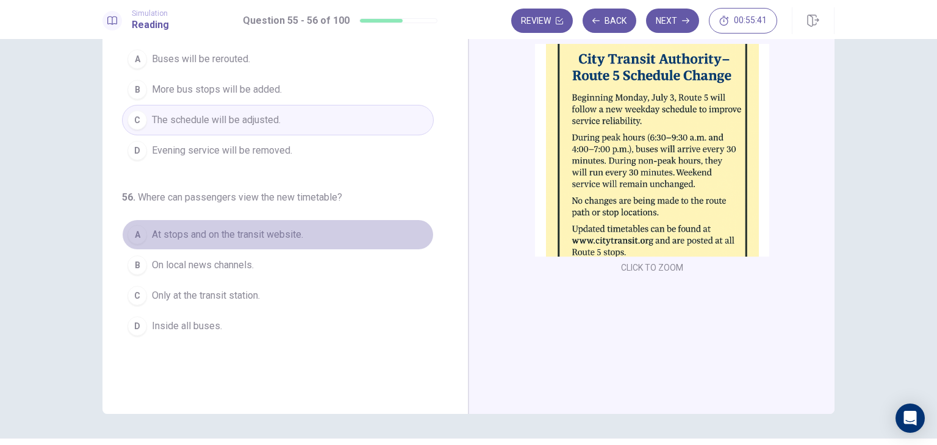
click at [193, 231] on span "At stops and on the transit website." at bounding box center [227, 235] width 151 height 15
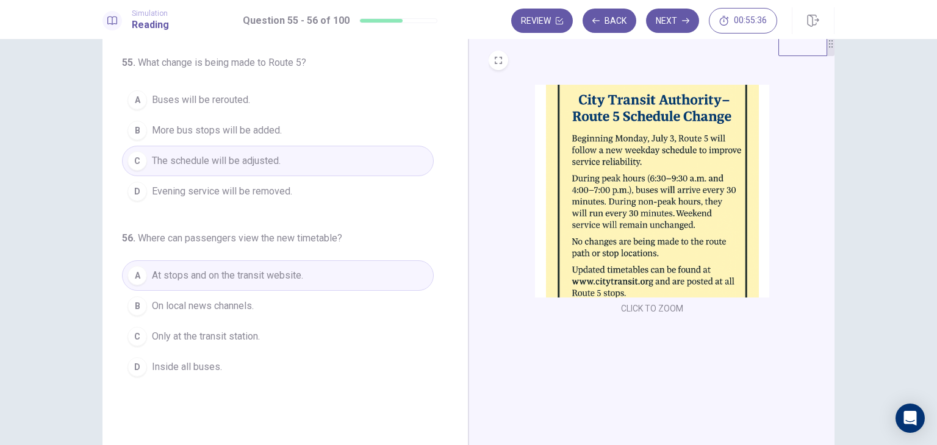
scroll to position [13, 0]
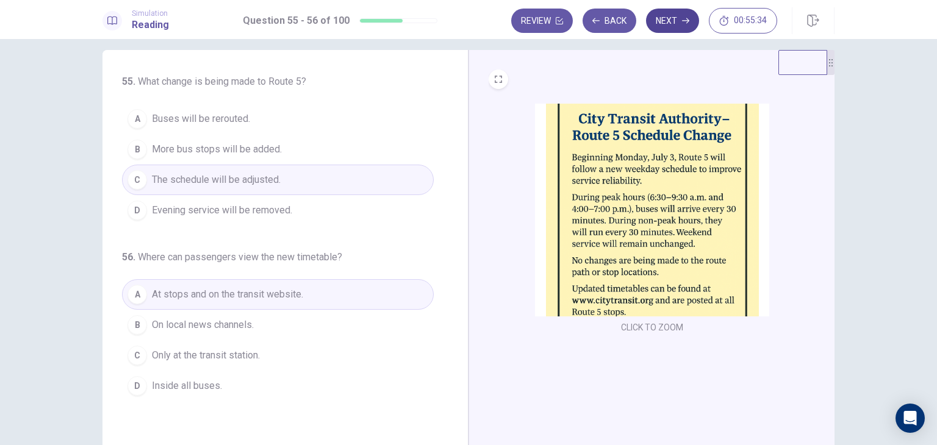
click at [667, 21] on button "Next" at bounding box center [672, 21] width 53 height 24
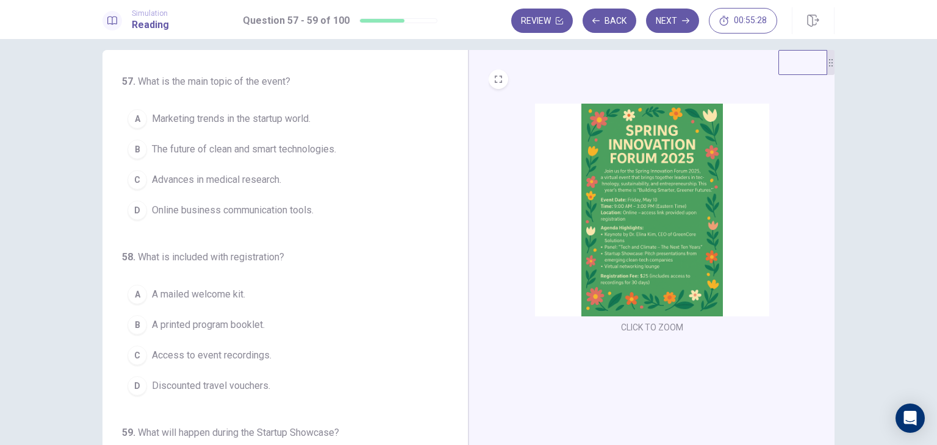
click at [645, 179] on img at bounding box center [652, 210] width 234 height 213
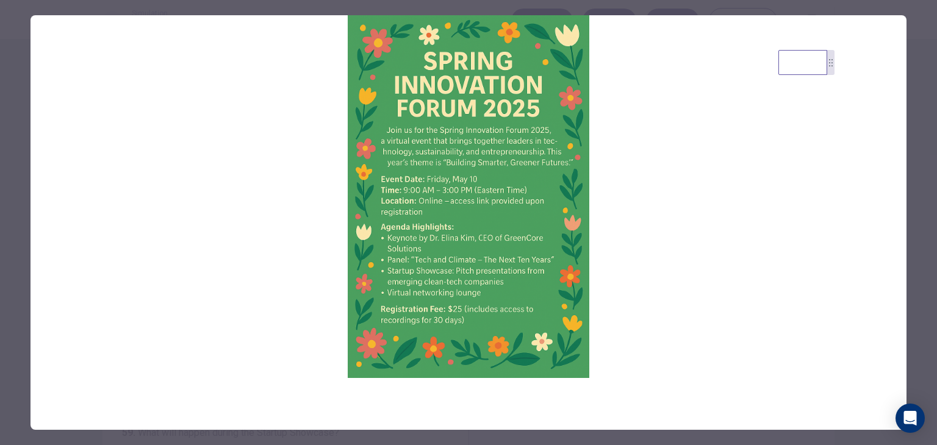
click at [12, 224] on div at bounding box center [468, 222] width 937 height 445
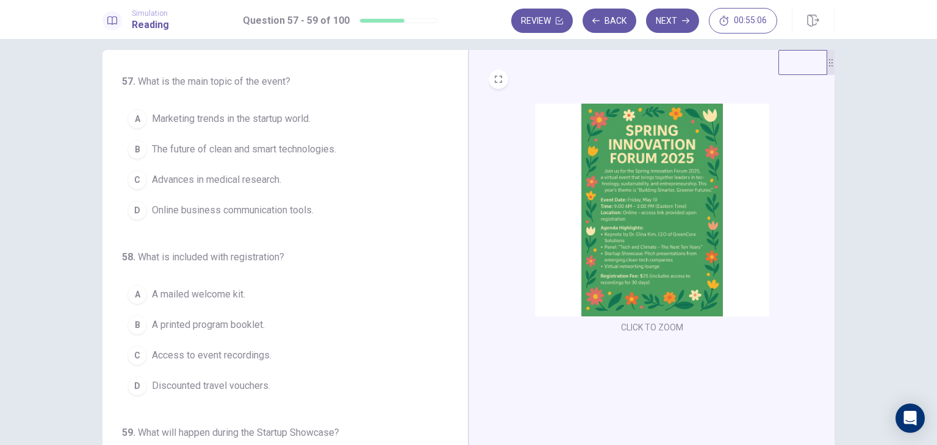
click at [213, 149] on span "The future of clean and smart technologies." at bounding box center [244, 149] width 184 height 15
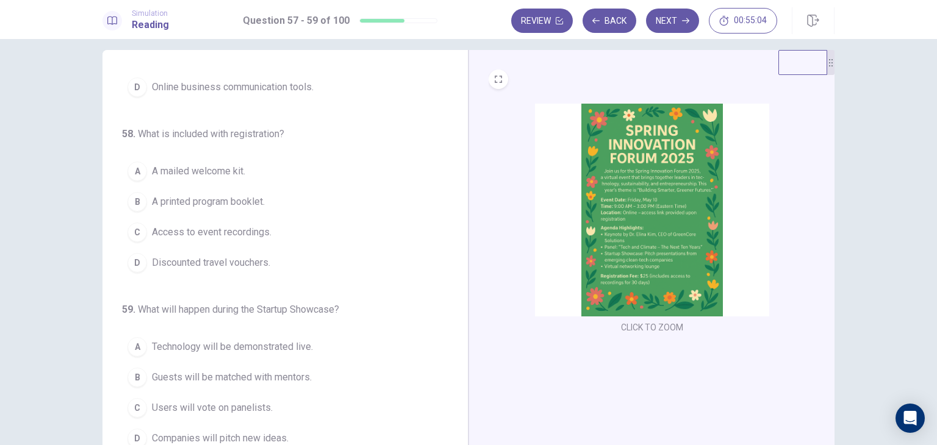
scroll to position [124, 0]
click at [687, 228] on img at bounding box center [652, 210] width 234 height 213
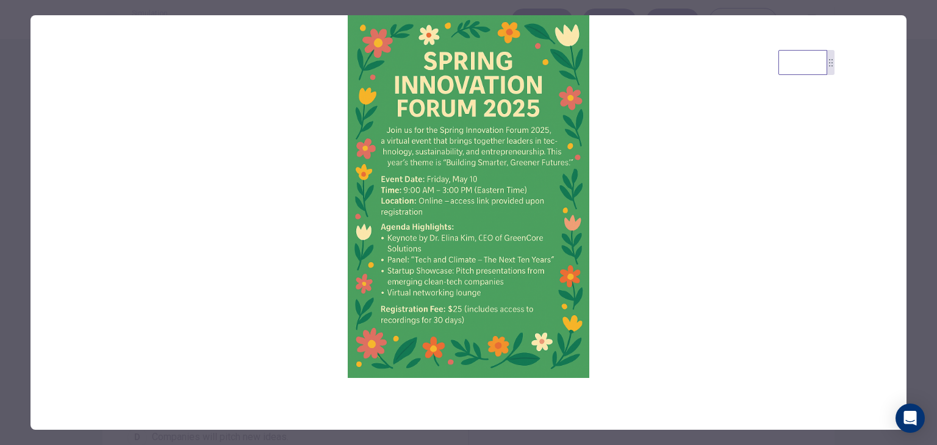
click at [2, 292] on div at bounding box center [468, 222] width 937 height 445
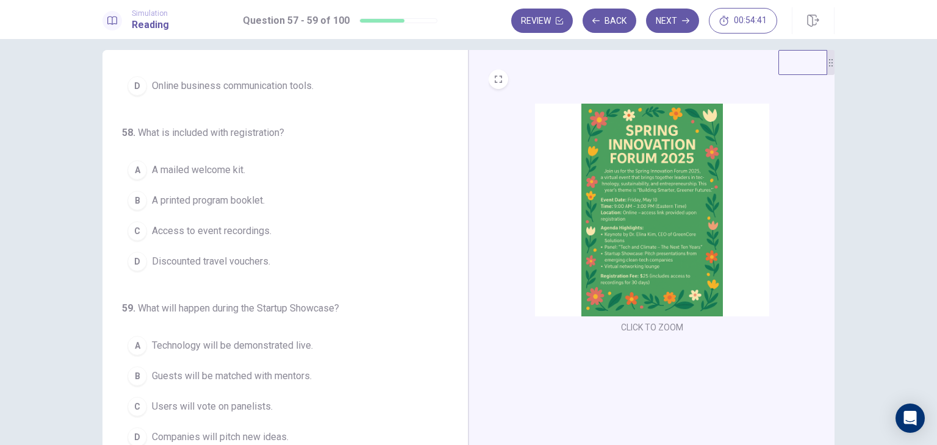
click at [227, 232] on span "Access to event recordings." at bounding box center [212, 231] width 120 height 15
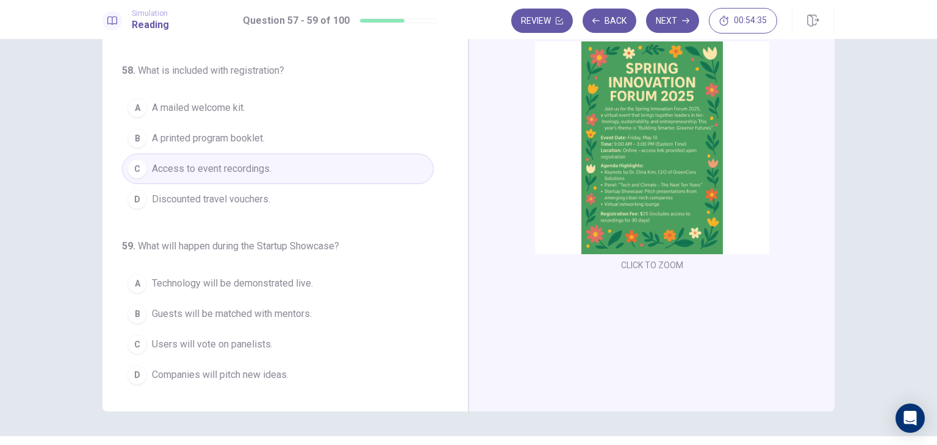
scroll to position [85, 0]
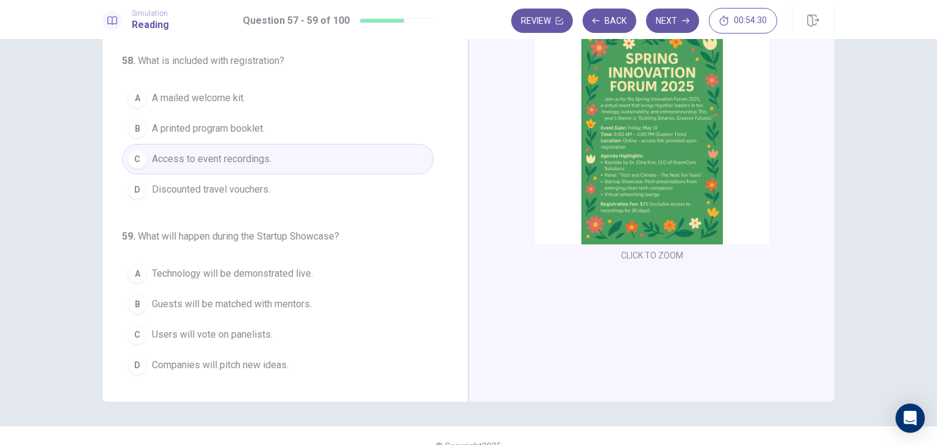
click at [605, 169] on img at bounding box center [652, 138] width 234 height 213
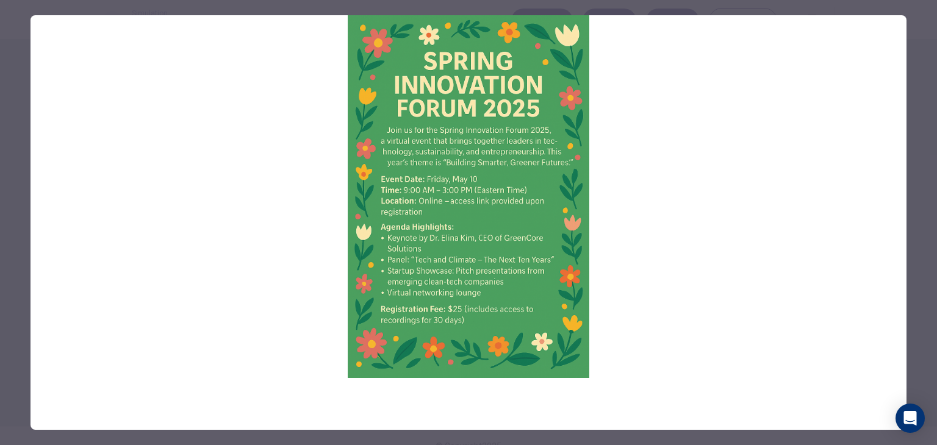
click at [0, 231] on div at bounding box center [468, 222] width 937 height 445
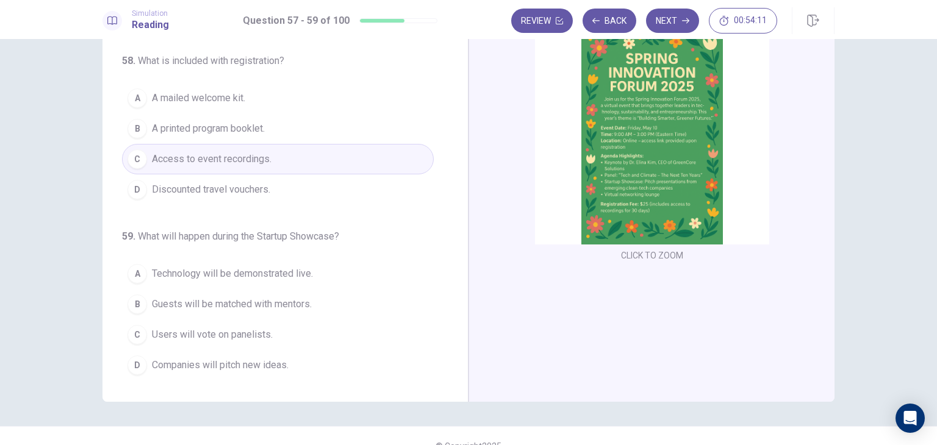
click at [593, 196] on img at bounding box center [652, 138] width 234 height 213
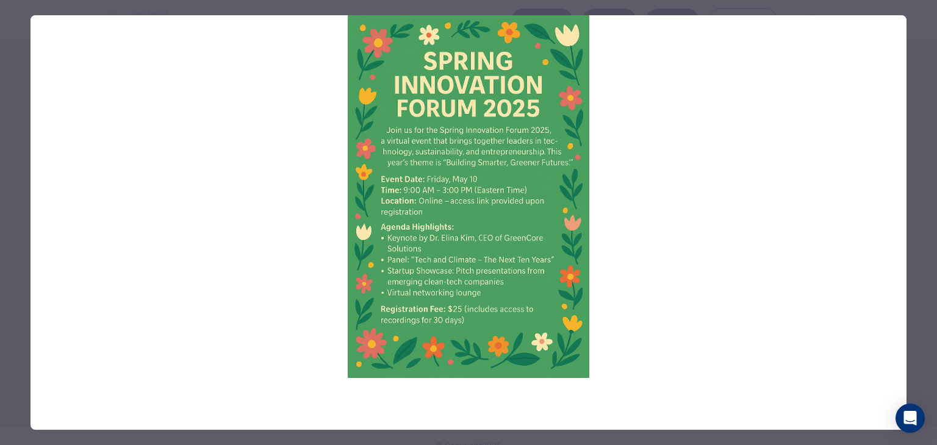
click at [0, 253] on div at bounding box center [468, 222] width 937 height 445
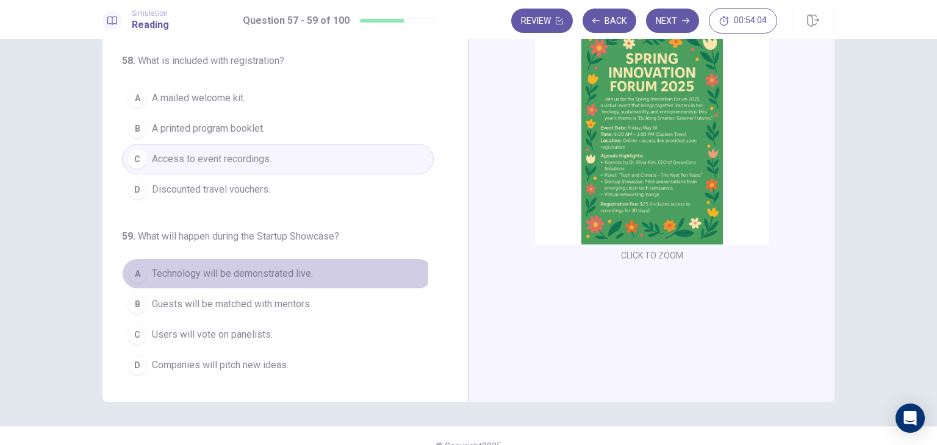
click at [224, 271] on span "Technology will be demonstrated live." at bounding box center [232, 274] width 161 height 15
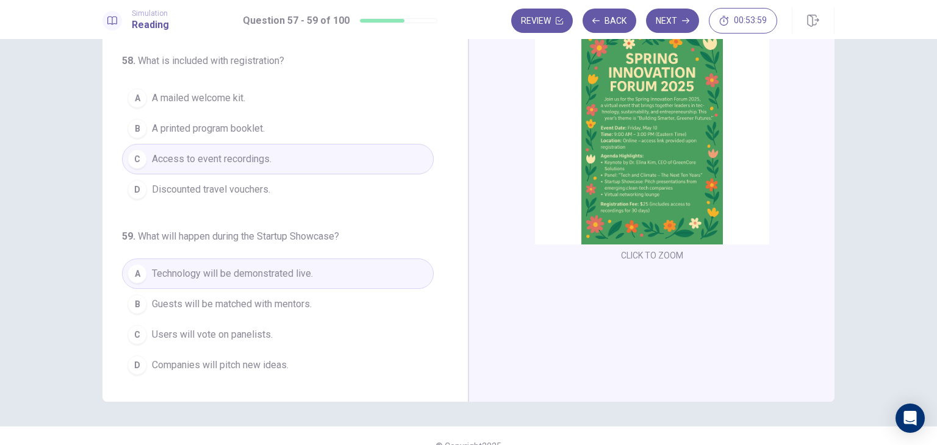
click at [283, 362] on span "Companies will pitch new ideas." at bounding box center [220, 365] width 137 height 15
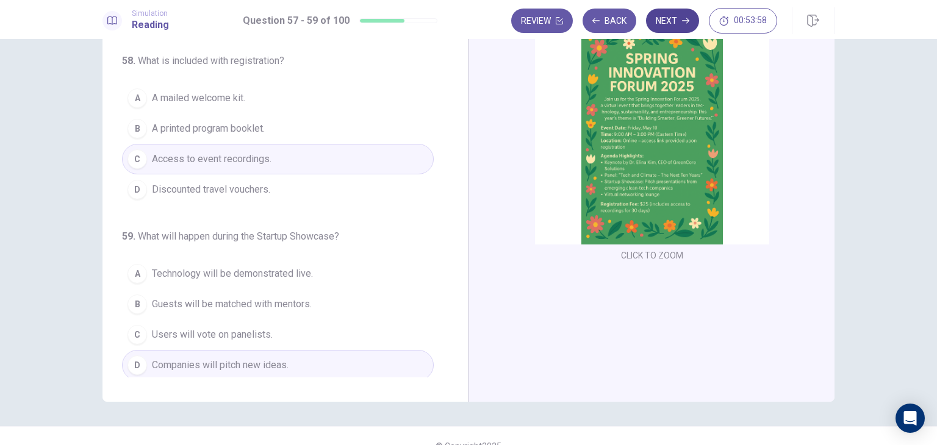
click at [676, 27] on button "Next" at bounding box center [672, 21] width 53 height 24
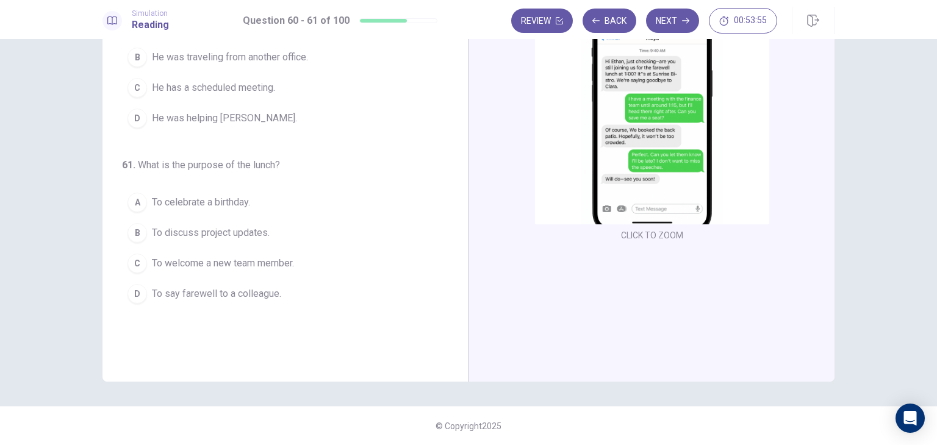
scroll to position [0, 0]
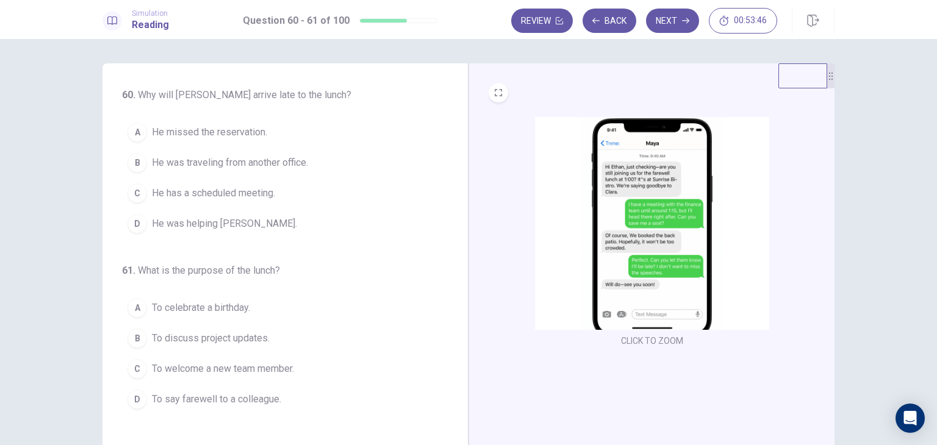
click at [658, 171] on img at bounding box center [652, 223] width 234 height 213
click at [226, 198] on span "He has a scheduled meeting." at bounding box center [213, 193] width 123 height 15
click at [107, 237] on div "60 . Why will [PERSON_NAME] arrive late to the lunch? A He missed the reservati…" at bounding box center [285, 275] width 366 height 424
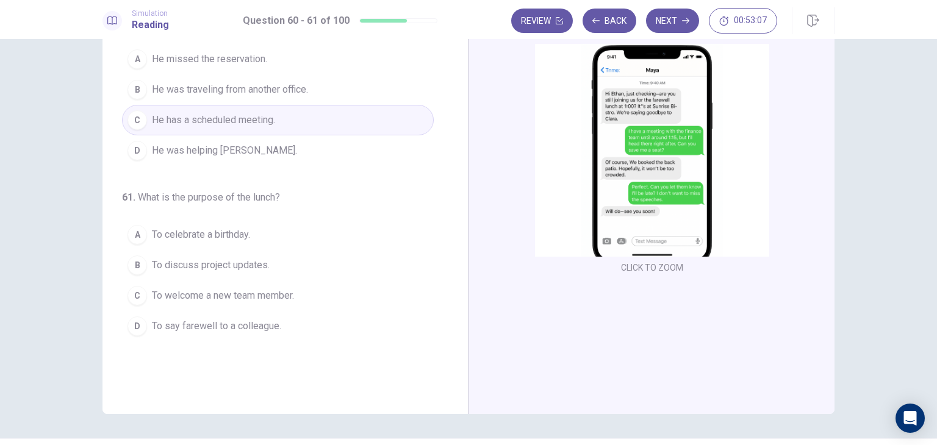
scroll to position [98, 0]
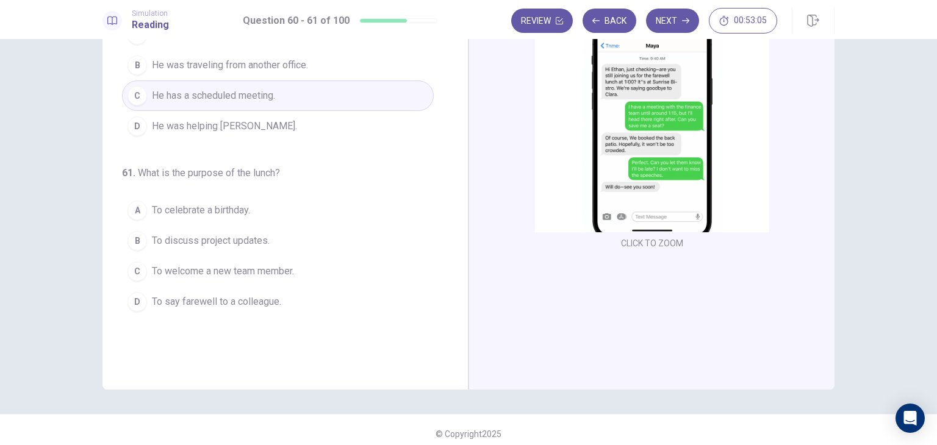
click at [204, 305] on span "To say farewell to a colleague." at bounding box center [216, 302] width 129 height 15
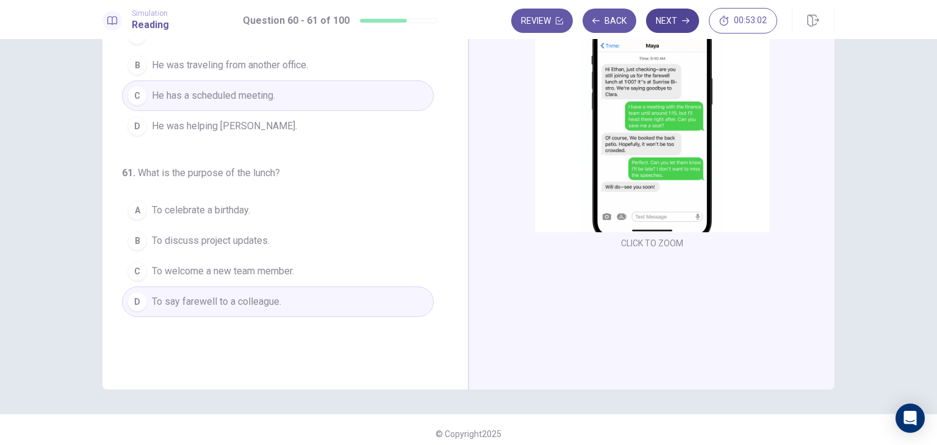
click at [666, 26] on button "Next" at bounding box center [672, 21] width 53 height 24
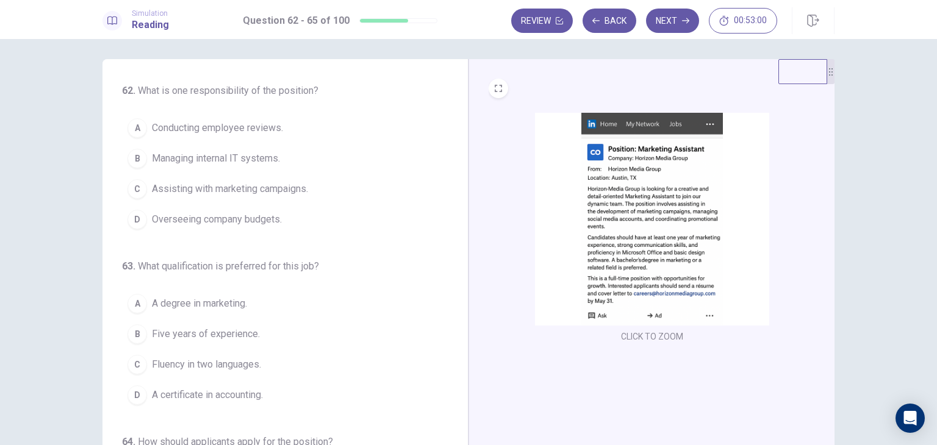
scroll to position [0, 0]
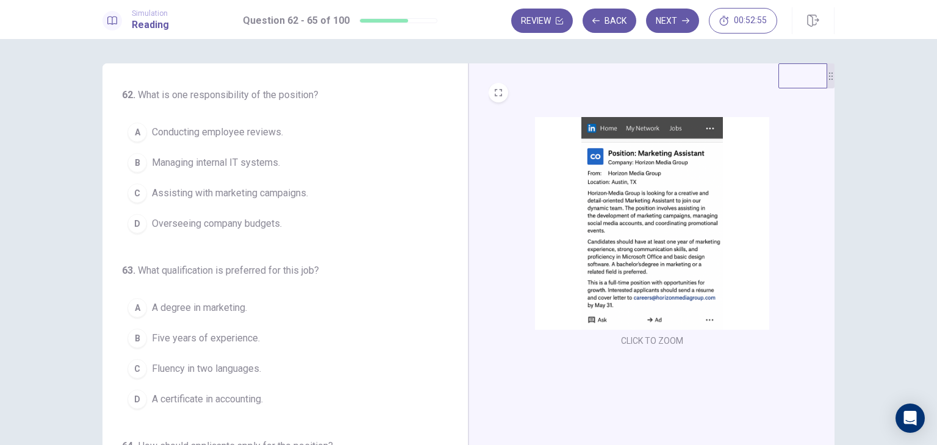
click at [654, 166] on img at bounding box center [652, 223] width 234 height 213
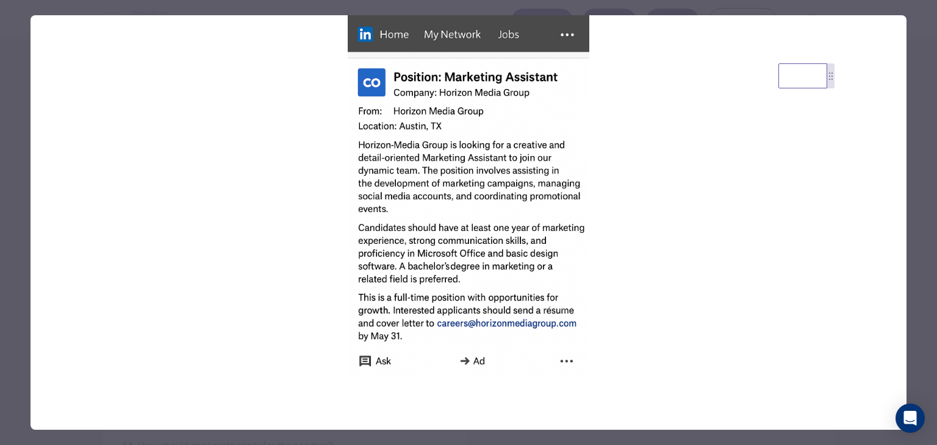
click at [12, 175] on div at bounding box center [468, 222] width 937 height 445
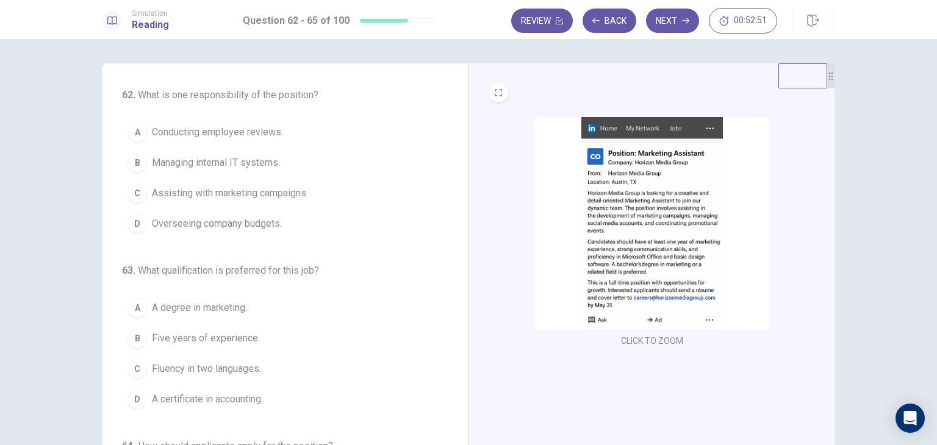
click at [632, 194] on img at bounding box center [652, 223] width 234 height 213
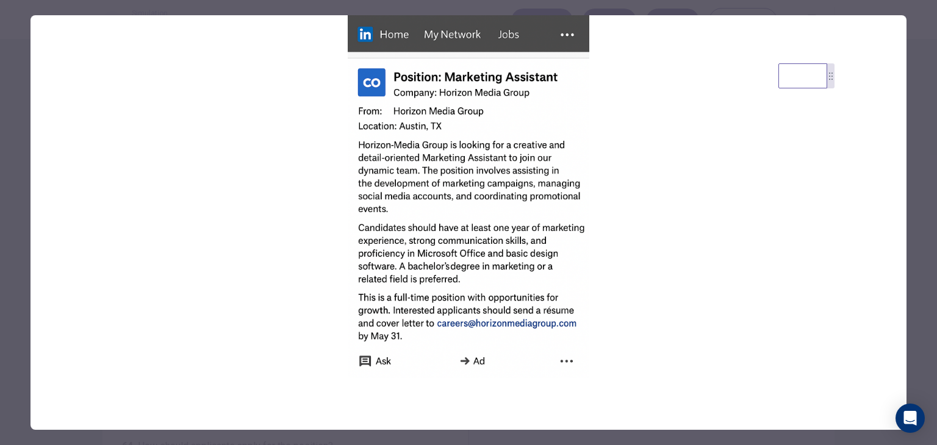
click at [13, 159] on div at bounding box center [468, 222] width 937 height 445
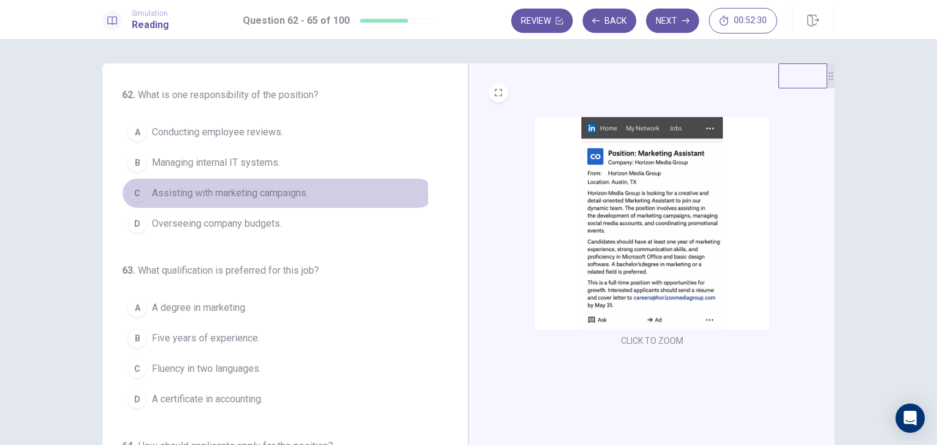
click at [183, 198] on span "Assisting with marketing campaigns." at bounding box center [230, 193] width 156 height 15
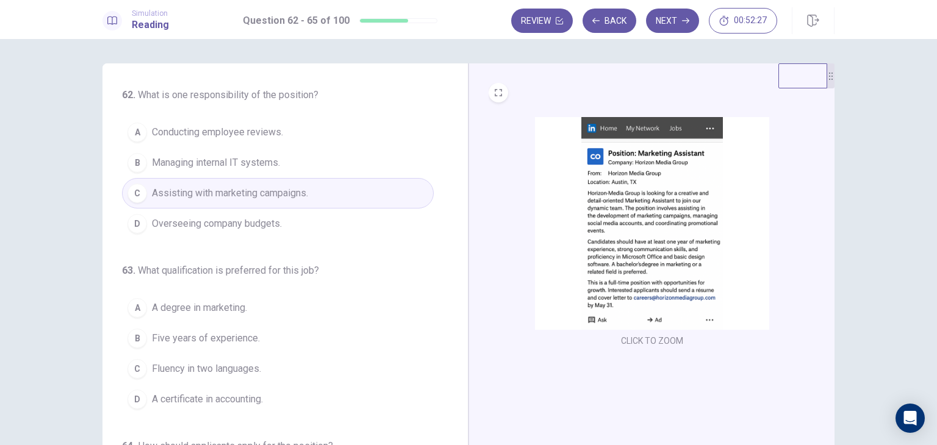
scroll to position [98, 0]
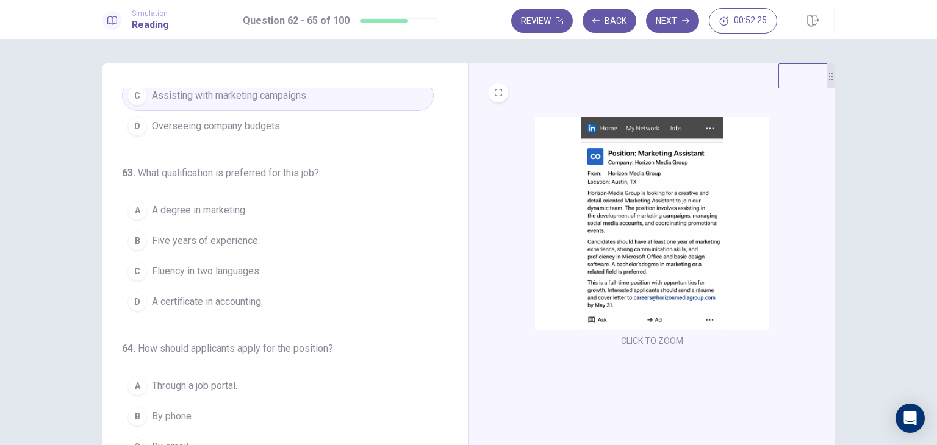
click at [670, 239] on img at bounding box center [652, 223] width 234 height 213
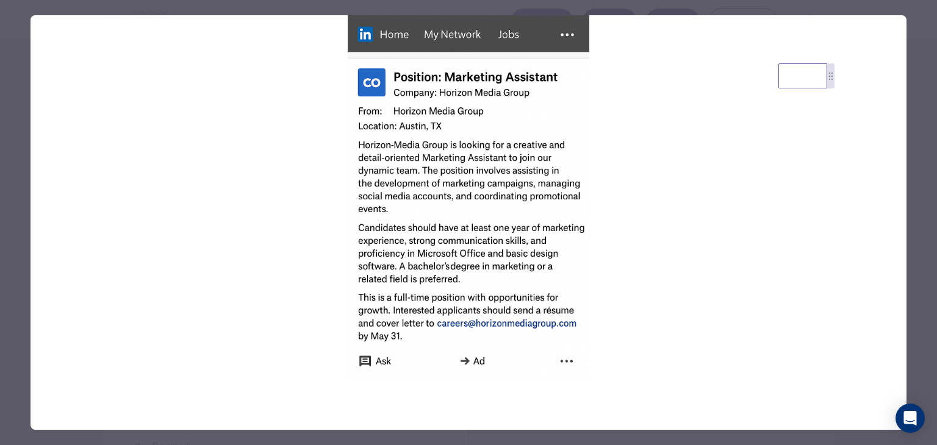
click at [24, 282] on div at bounding box center [468, 222] width 937 height 445
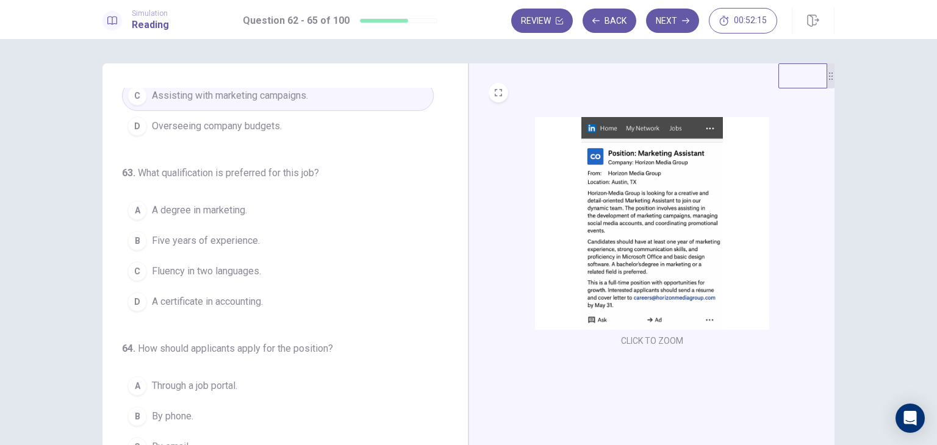
click at [220, 205] on span "A degree in marketing." at bounding box center [199, 210] width 95 height 15
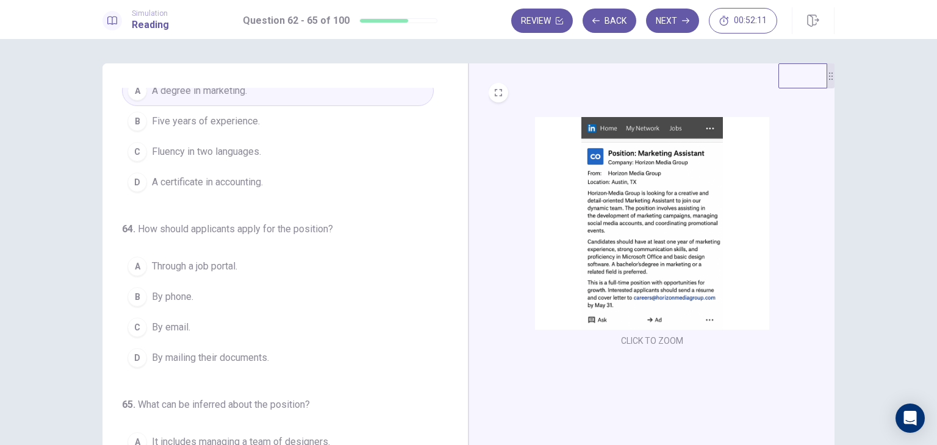
scroll to position [220, 0]
click at [589, 290] on img at bounding box center [652, 223] width 234 height 213
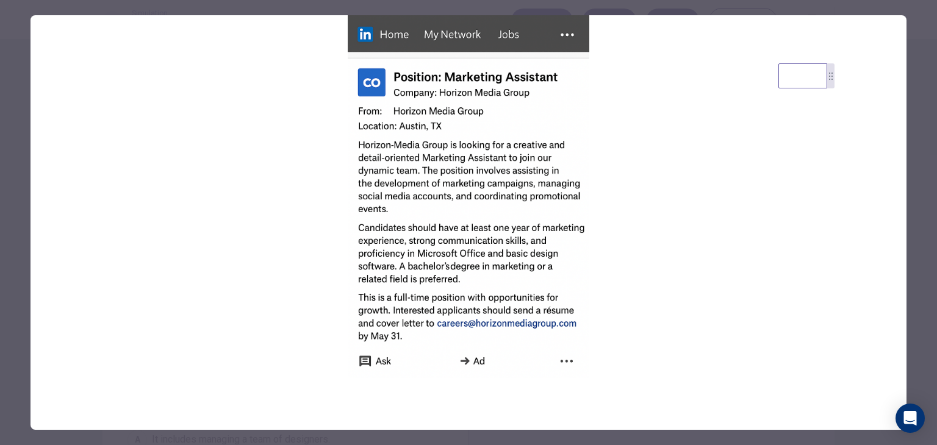
click at [0, 265] on div at bounding box center [468, 222] width 937 height 445
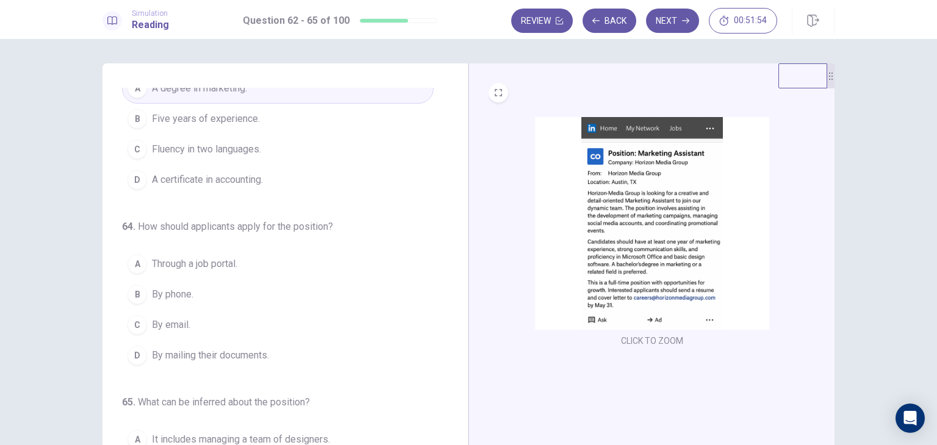
click at [162, 327] on span "By email." at bounding box center [171, 325] width 38 height 15
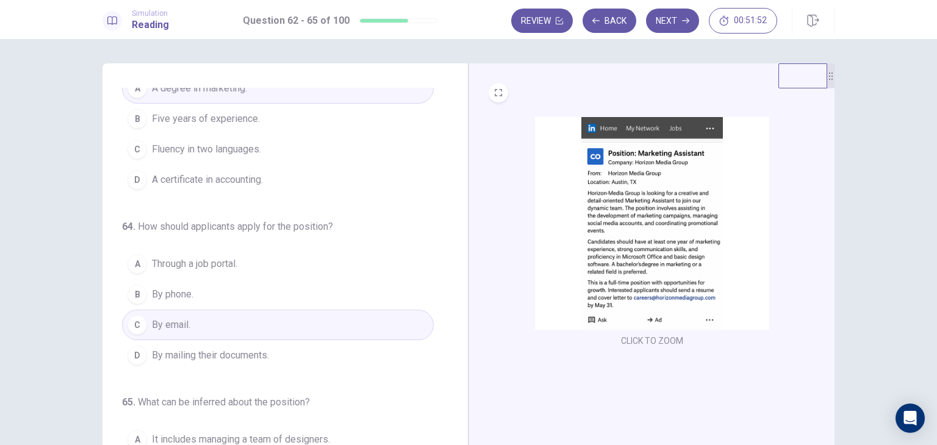
click at [602, 275] on img at bounding box center [652, 223] width 234 height 213
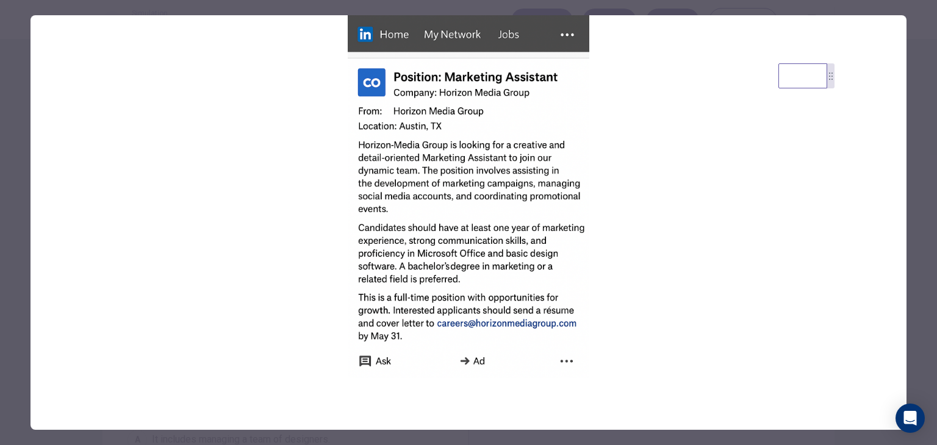
click at [0, 286] on div at bounding box center [468, 222] width 937 height 445
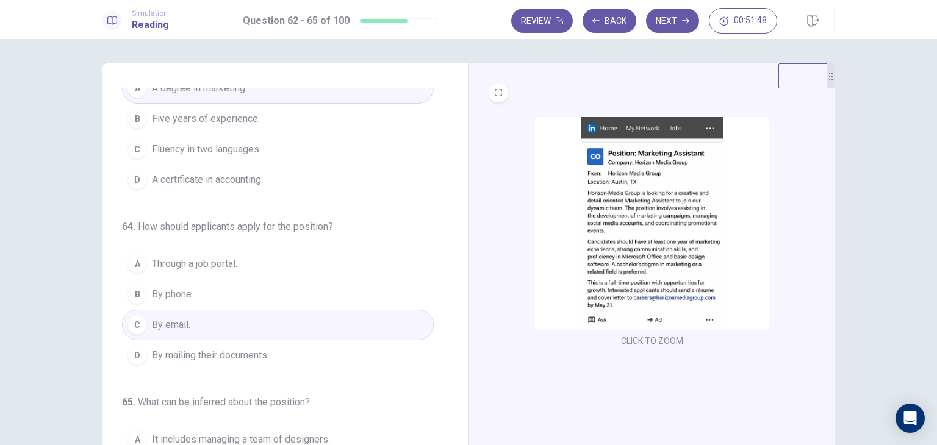
click at [183, 360] on button "D By mailing their documents." at bounding box center [278, 355] width 312 height 30
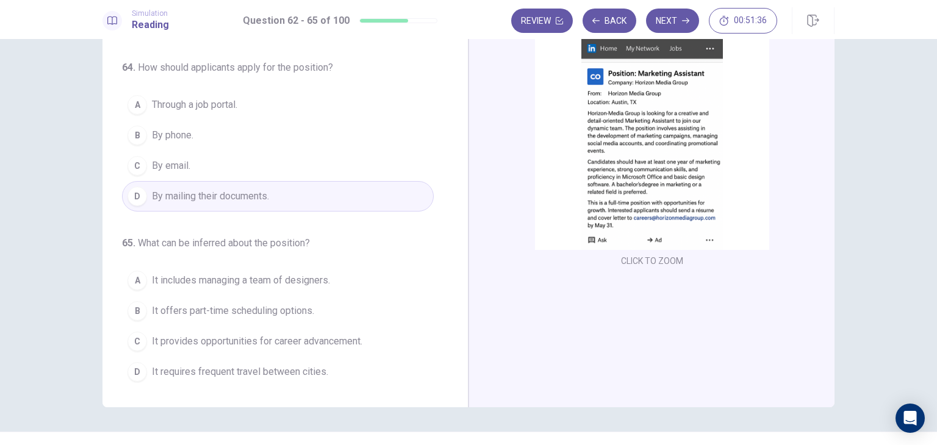
scroll to position [91, 0]
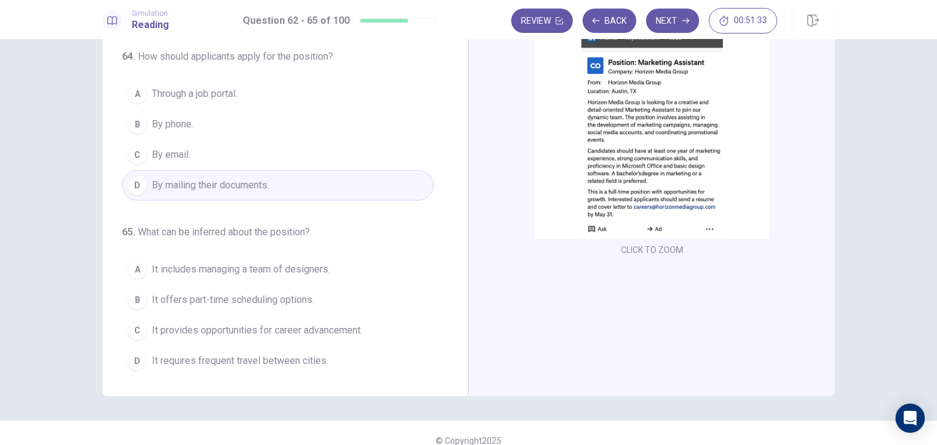
click at [626, 168] on img at bounding box center [652, 132] width 234 height 213
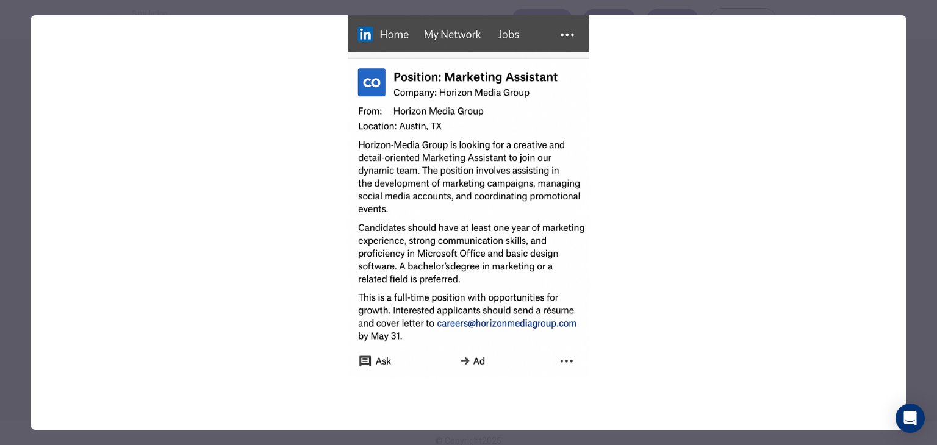
click at [0, 279] on div at bounding box center [468, 222] width 937 height 445
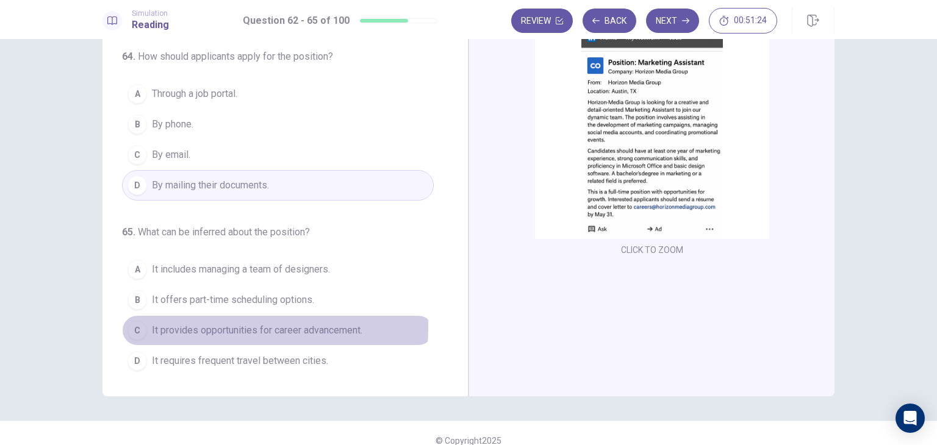
click at [152, 323] on span "It provides opportunities for career advancement." at bounding box center [257, 330] width 210 height 15
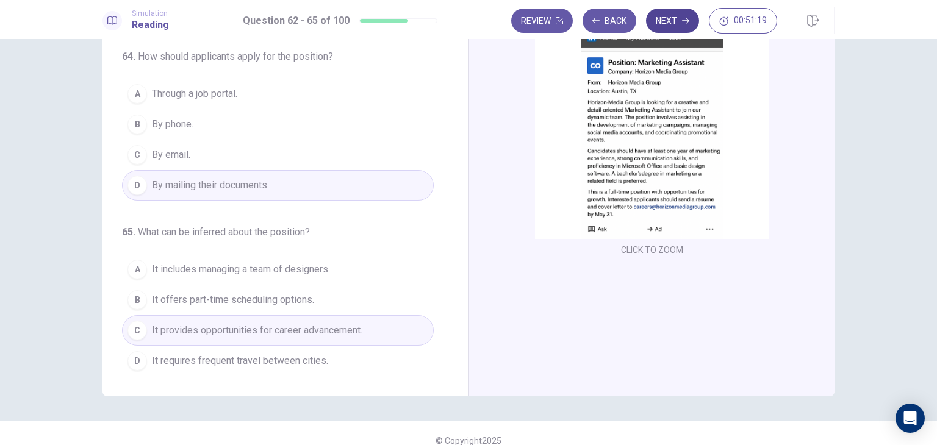
click at [670, 29] on button "Next" at bounding box center [672, 21] width 53 height 24
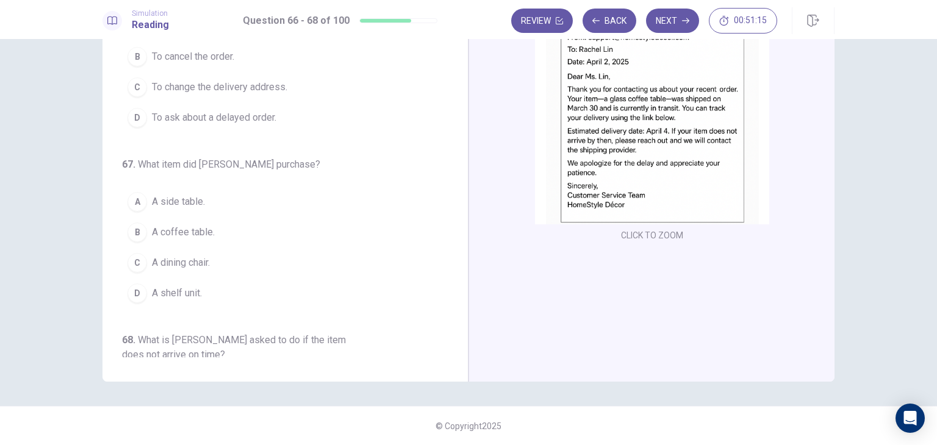
scroll to position [0, 0]
click at [521, 257] on div "CLICK TO ZOOM" at bounding box center [651, 170] width 366 height 424
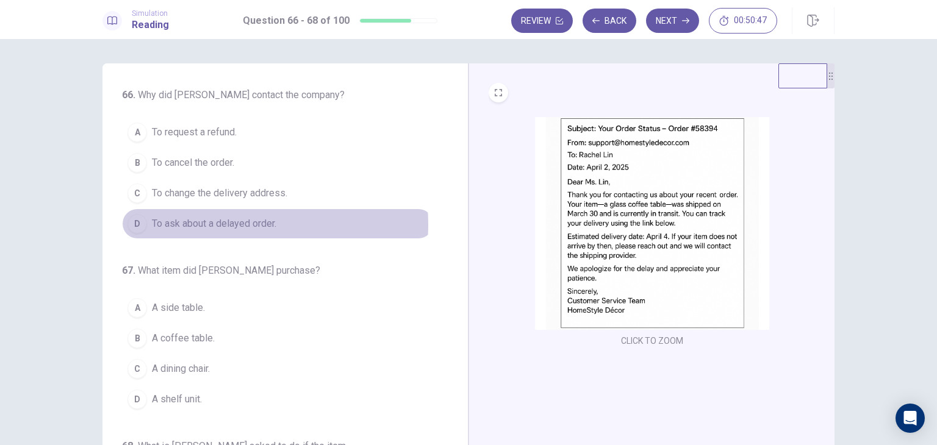
click at [217, 224] on span "To ask about a delayed order." at bounding box center [214, 224] width 124 height 15
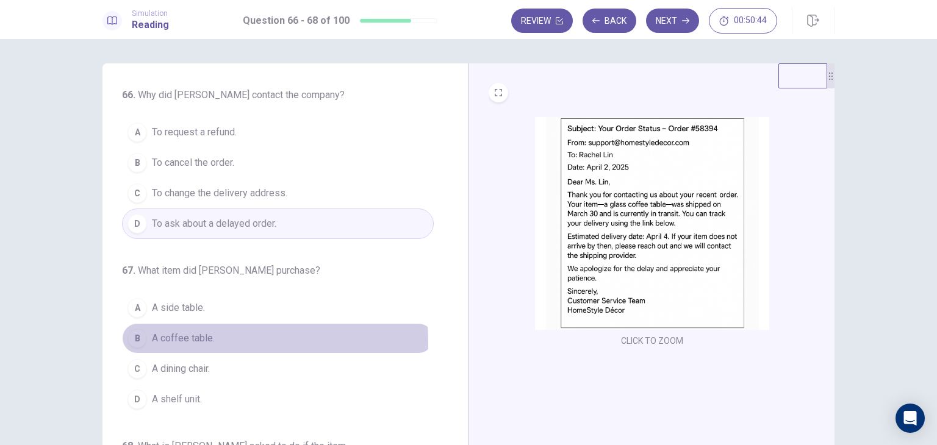
click at [205, 342] on span "A coffee table." at bounding box center [183, 338] width 63 height 15
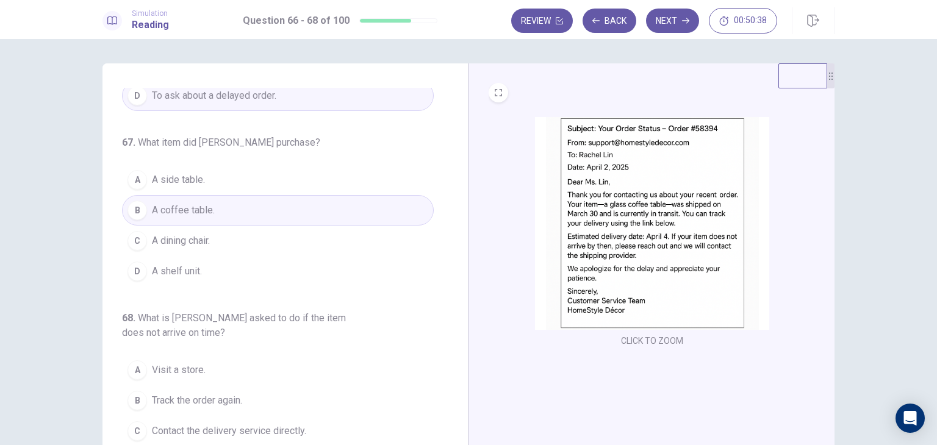
scroll to position [139, 0]
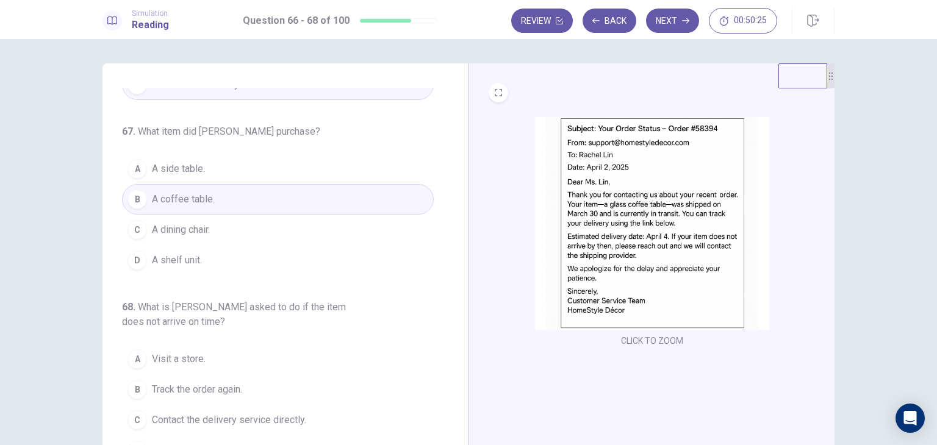
click at [507, 331] on div "CLICK TO ZOOM" at bounding box center [652, 233] width 327 height 232
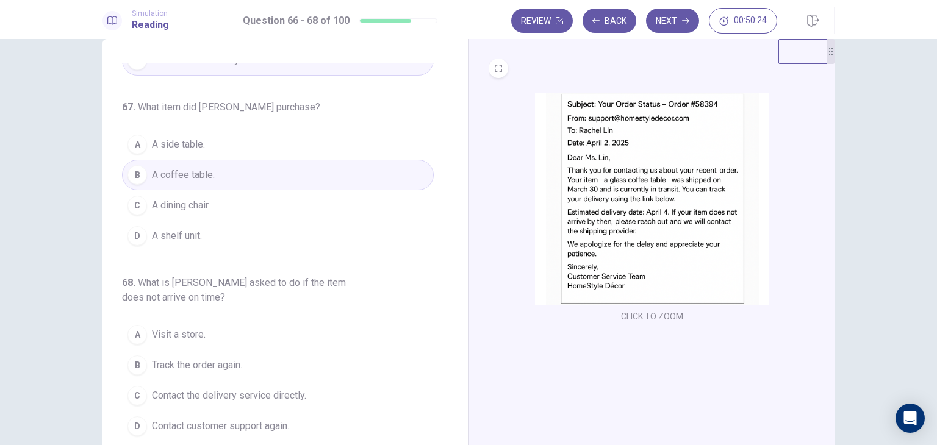
scroll to position [49, 0]
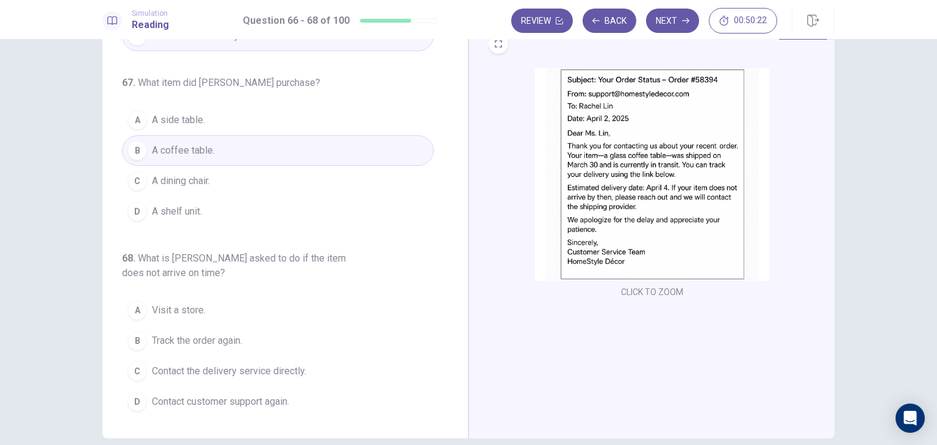
click at [229, 364] on span "Contact the delivery service directly." at bounding box center [229, 371] width 154 height 15
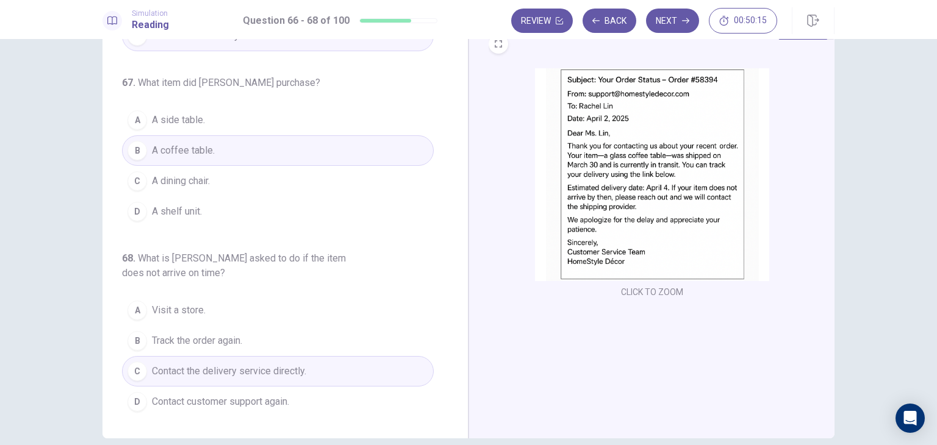
click at [251, 395] on span "Contact customer support again." at bounding box center [220, 402] width 137 height 15
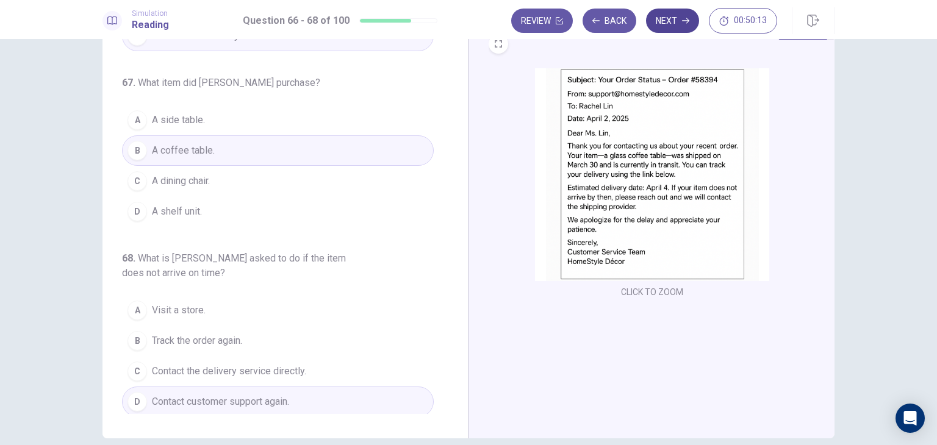
click at [668, 26] on button "Next" at bounding box center [672, 21] width 53 height 24
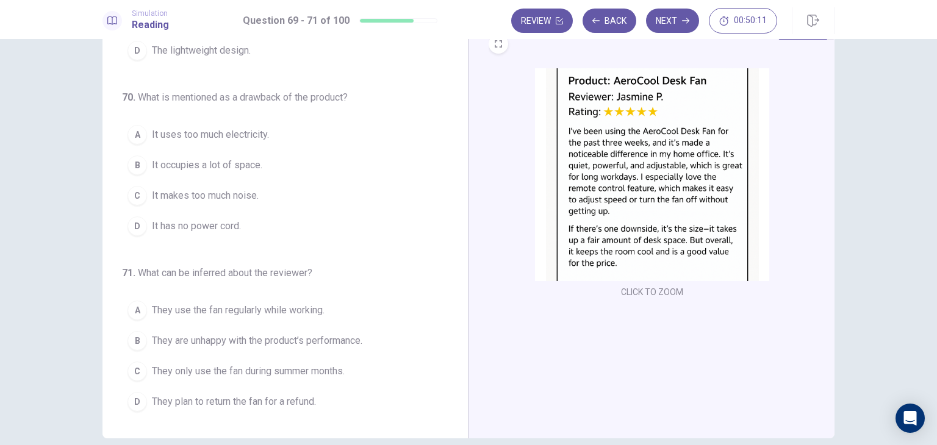
scroll to position [0, 0]
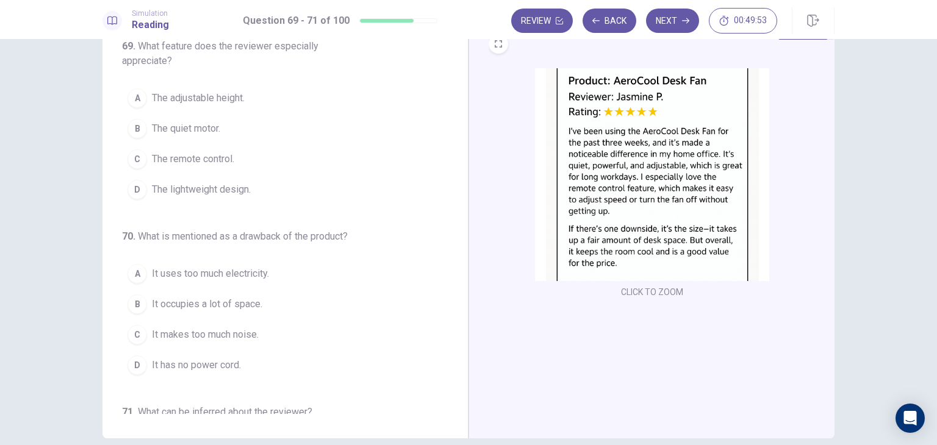
click at [185, 98] on span "The adjustable height." at bounding box center [198, 98] width 93 height 15
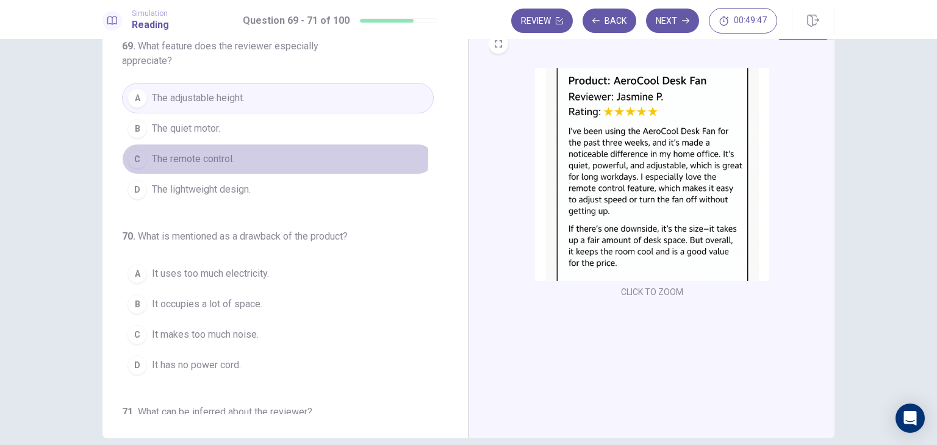
click at [190, 154] on span "The remote control." at bounding box center [193, 159] width 82 height 15
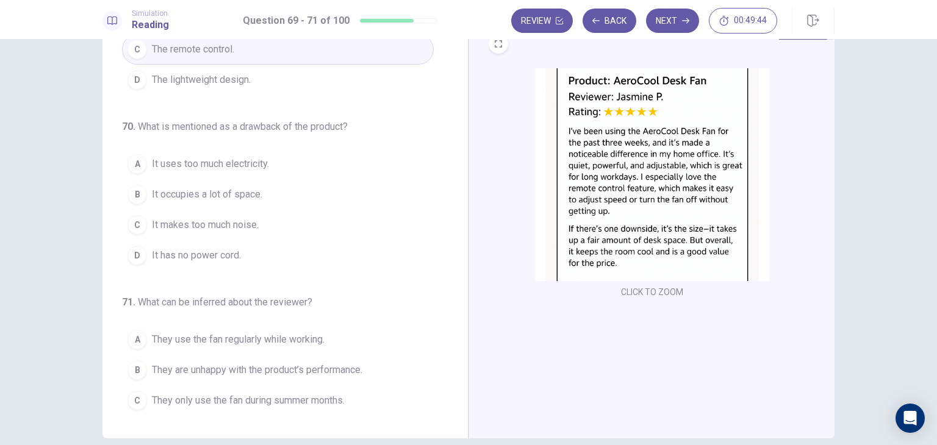
scroll to position [113, 0]
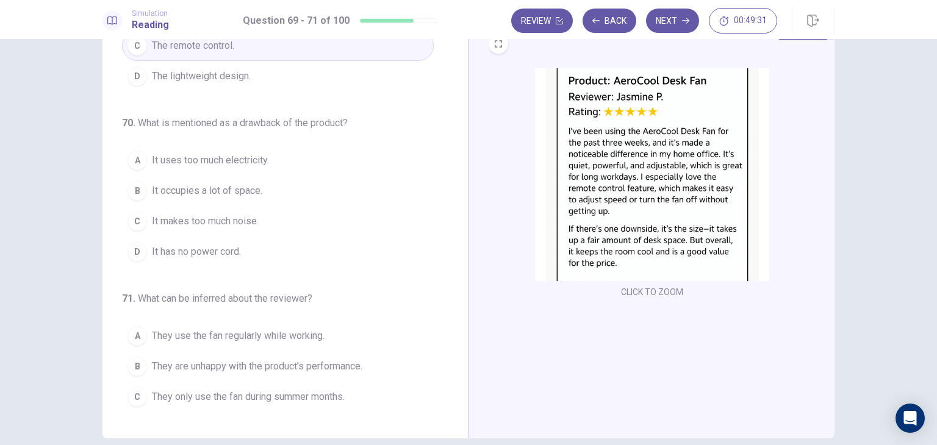
click at [232, 196] on span "It occupies a lot of space." at bounding box center [207, 191] width 110 height 15
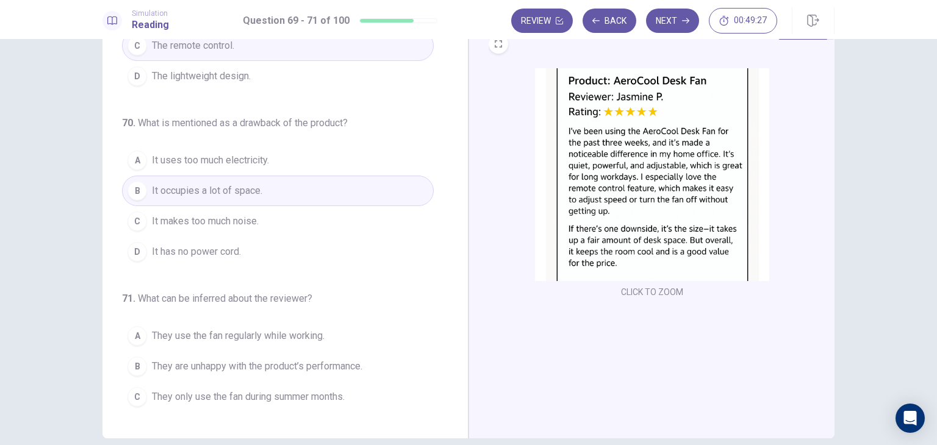
scroll to position [139, 0]
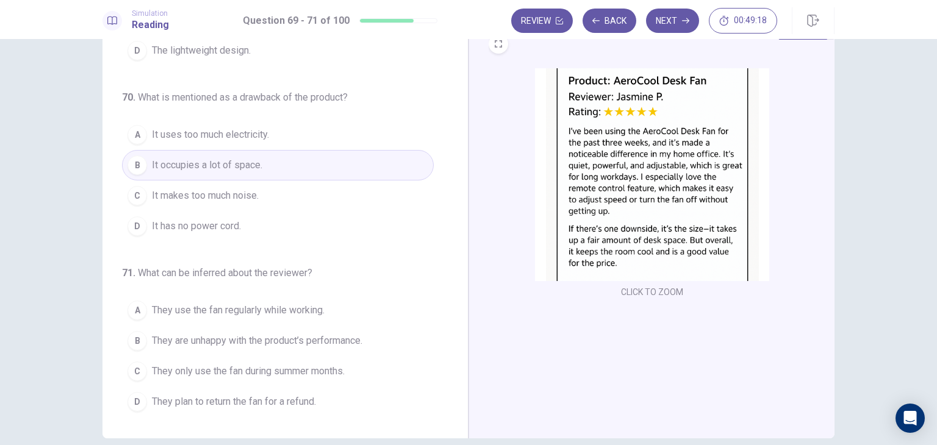
click at [296, 306] on span "They use the fan regularly while working." at bounding box center [238, 310] width 173 height 15
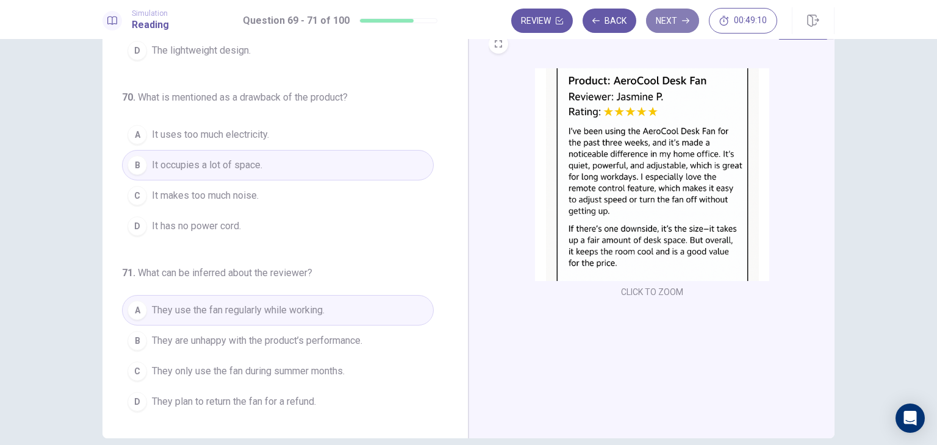
click at [672, 21] on button "Next" at bounding box center [672, 21] width 53 height 24
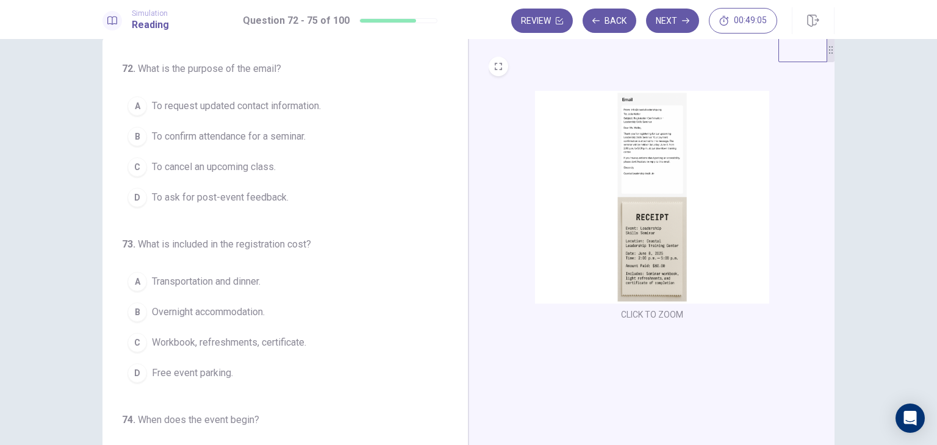
scroll to position [34, 0]
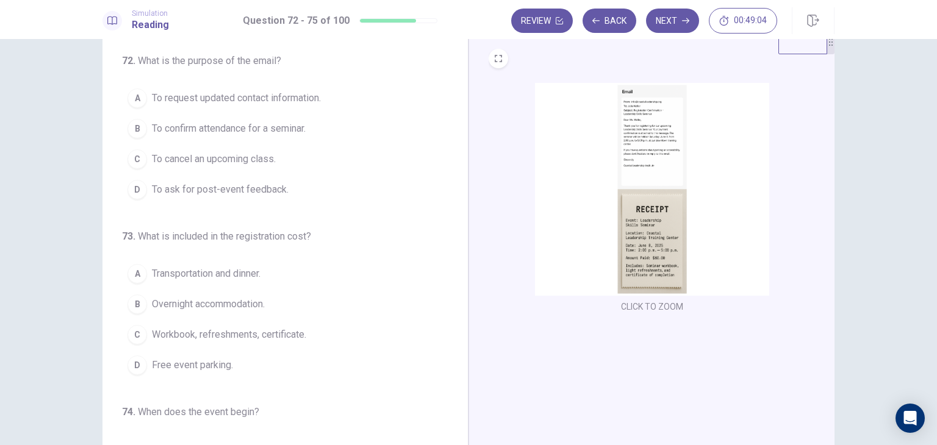
click at [661, 110] on img at bounding box center [652, 189] width 234 height 213
click at [220, 98] on span "To request updated contact information." at bounding box center [236, 98] width 169 height 15
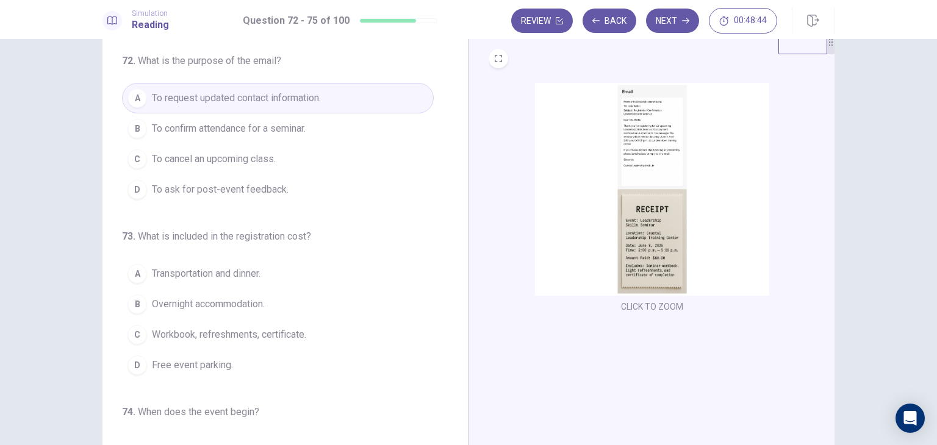
click at [202, 121] on span "To confirm attendance for a seminar." at bounding box center [229, 128] width 154 height 15
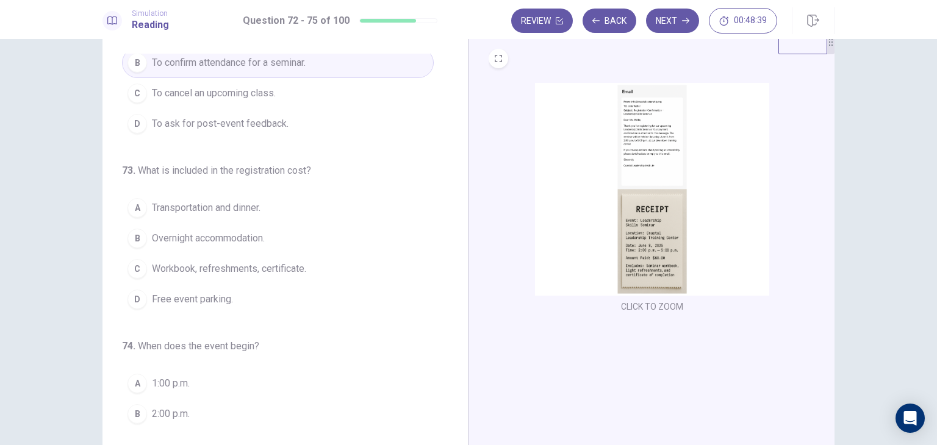
scroll to position [110, 0]
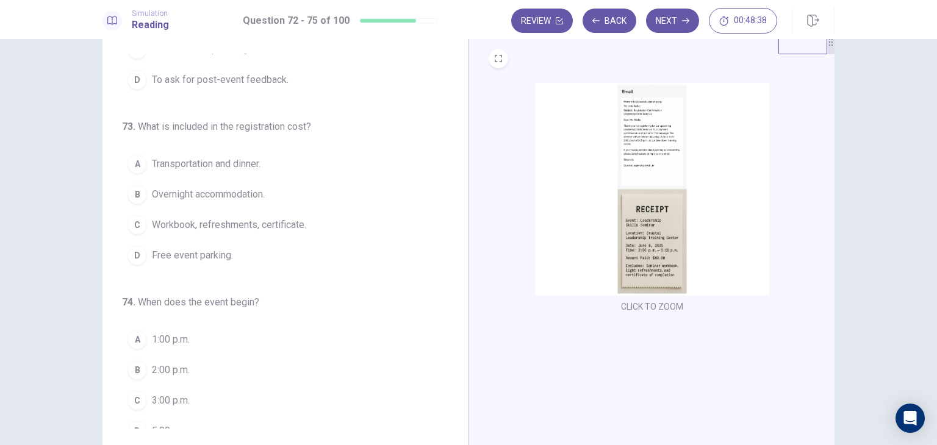
click at [619, 168] on img at bounding box center [652, 189] width 234 height 213
click at [273, 226] on span "Workbook, refreshments, certificate." at bounding box center [229, 225] width 154 height 15
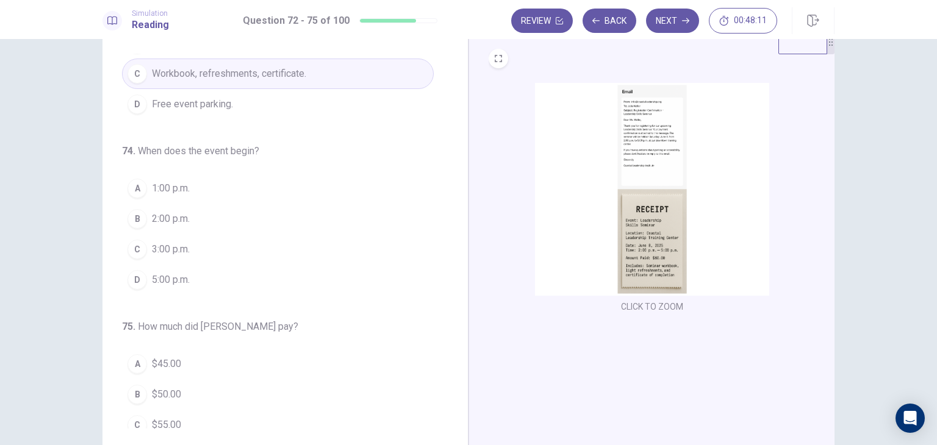
scroll to position [299, 0]
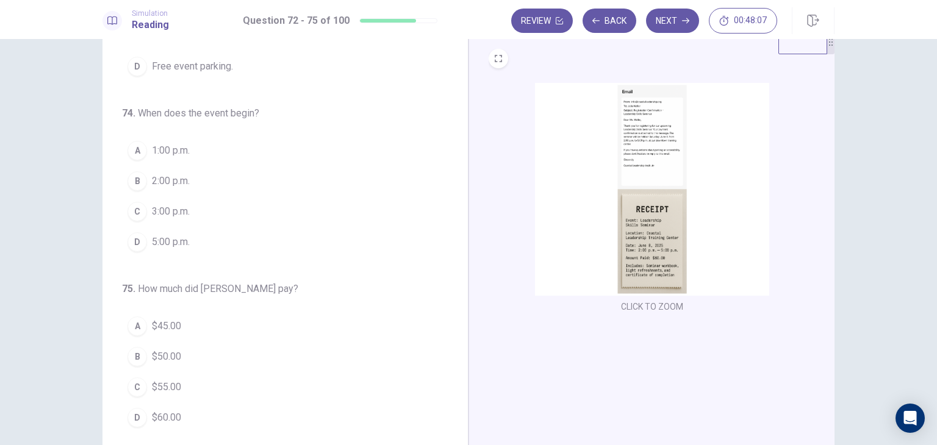
click at [651, 253] on img at bounding box center [652, 189] width 234 height 213
click at [647, 253] on img at bounding box center [652, 189] width 234 height 213
click at [171, 181] on span "2:00 p.m." at bounding box center [171, 181] width 38 height 15
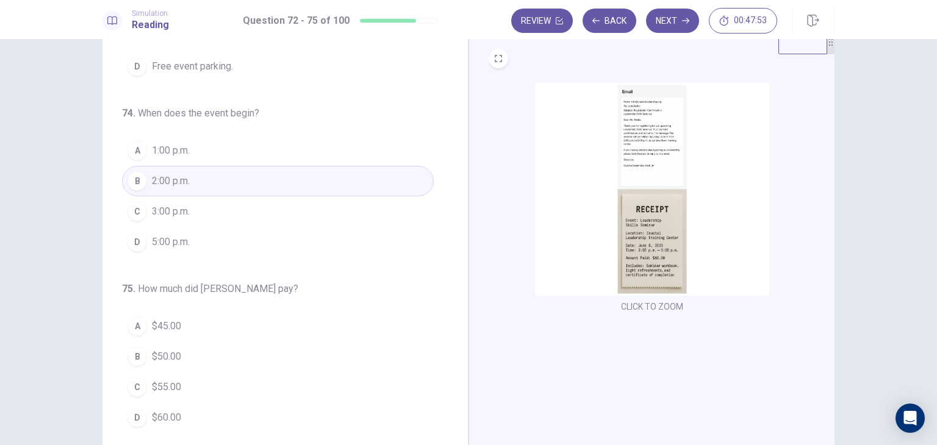
click at [622, 139] on img at bounding box center [652, 189] width 234 height 213
click at [165, 420] on span "$60.00" at bounding box center [166, 417] width 29 height 15
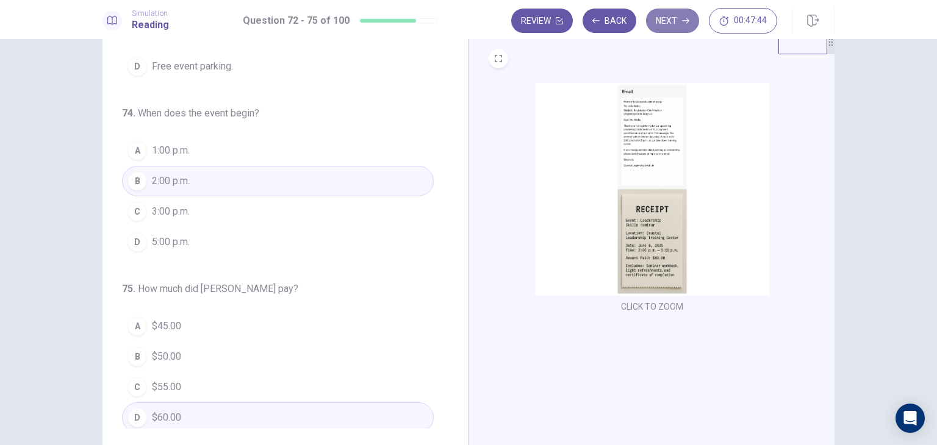
click at [668, 20] on button "Next" at bounding box center [672, 21] width 53 height 24
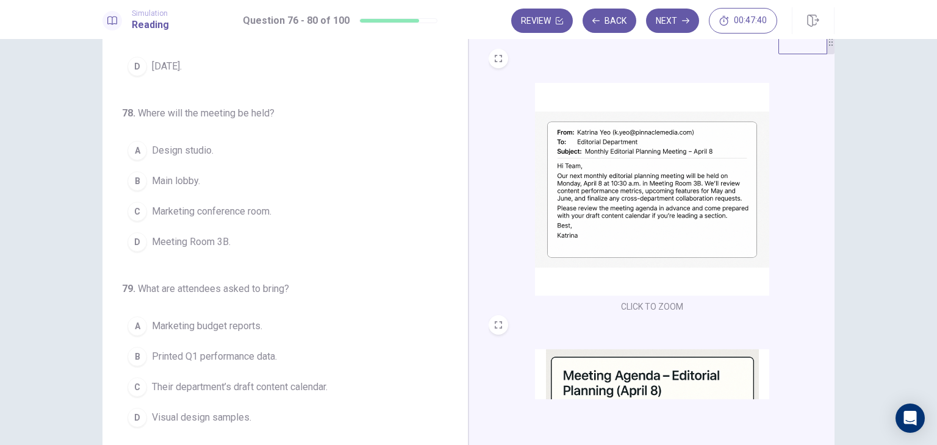
click at [456, 204] on div "76 . What is the purpose of the meeting? A To train new editors. B To review an…" at bounding box center [285, 241] width 366 height 424
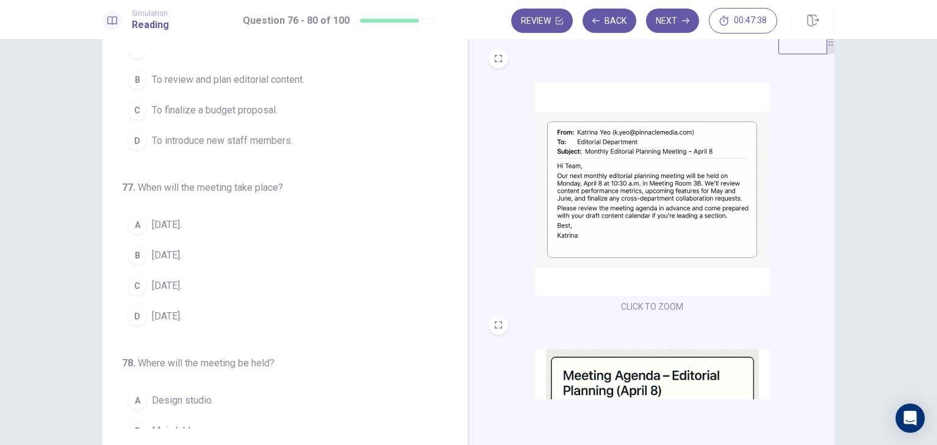
scroll to position [0, 0]
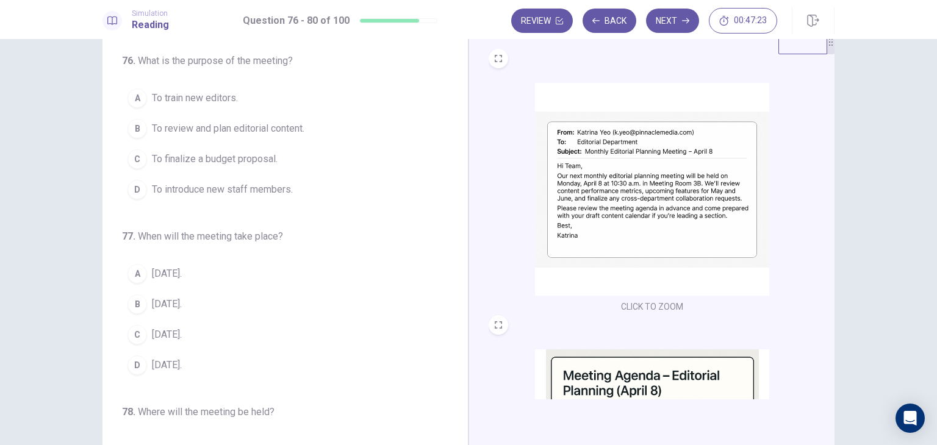
click at [169, 130] on span "To review and plan editorial content." at bounding box center [228, 128] width 152 height 15
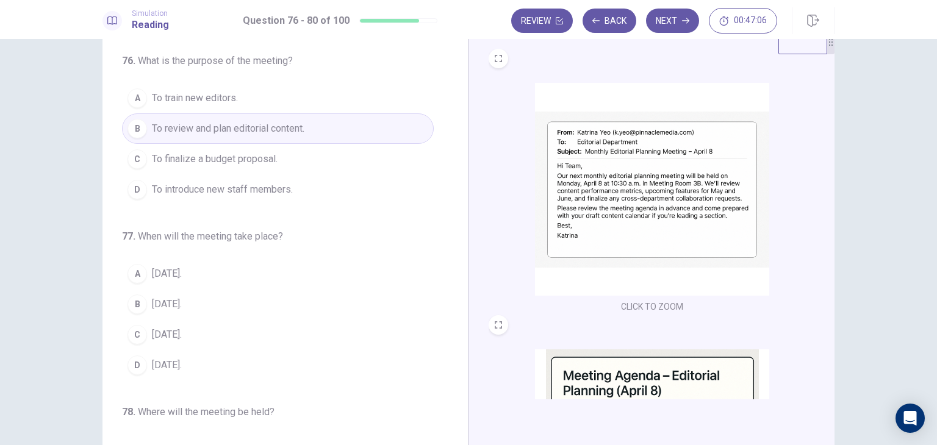
click at [152, 304] on span "[DATE]." at bounding box center [167, 304] width 30 height 15
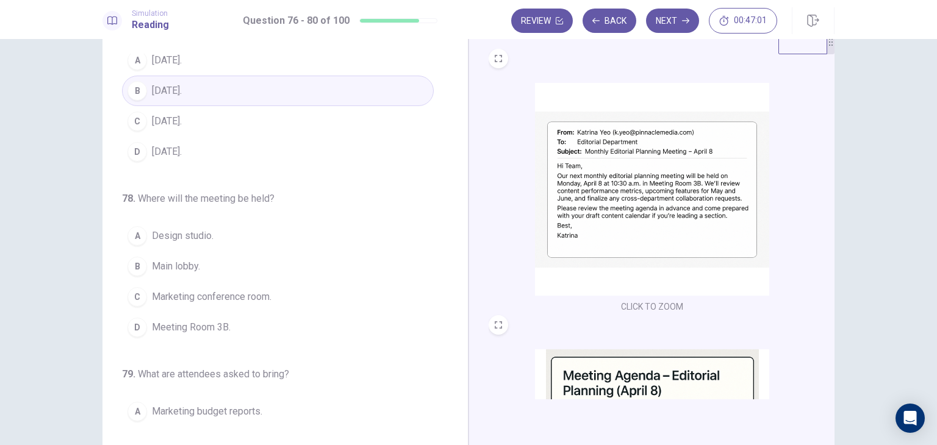
scroll to position [213, 0]
click at [215, 326] on span "Meeting Room 3B." at bounding box center [191, 327] width 79 height 15
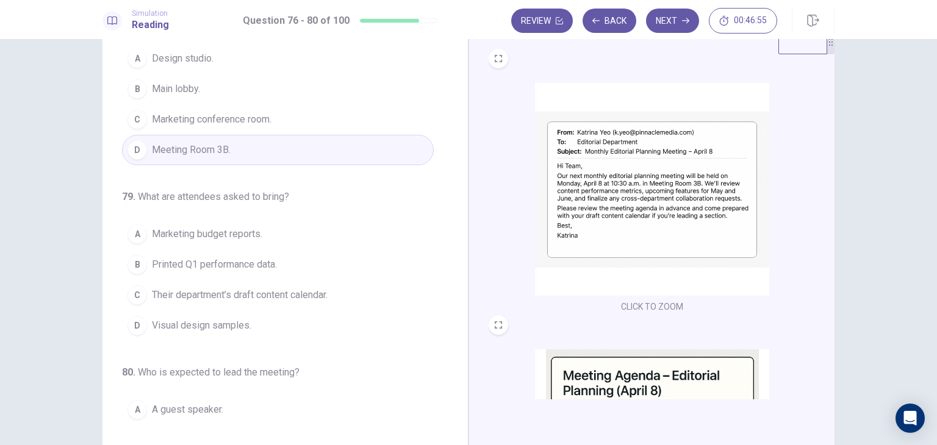
scroll to position [404, 0]
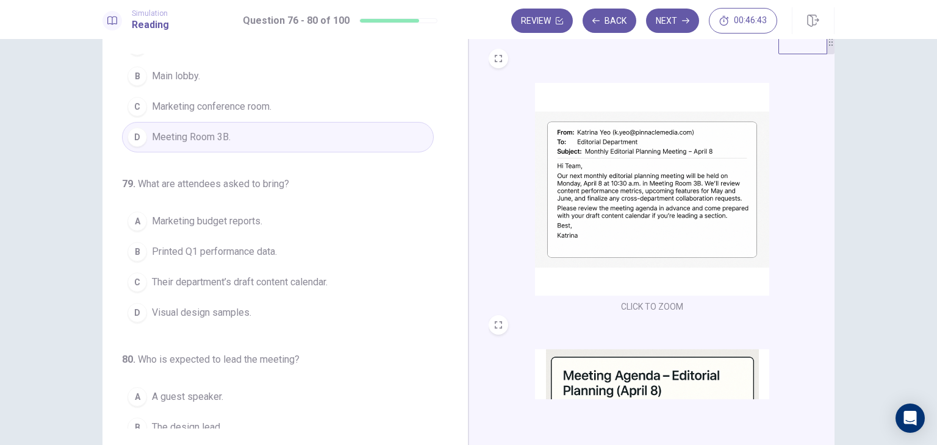
click at [259, 284] on span "Their department’s draft content calendar." at bounding box center [240, 282] width 176 height 15
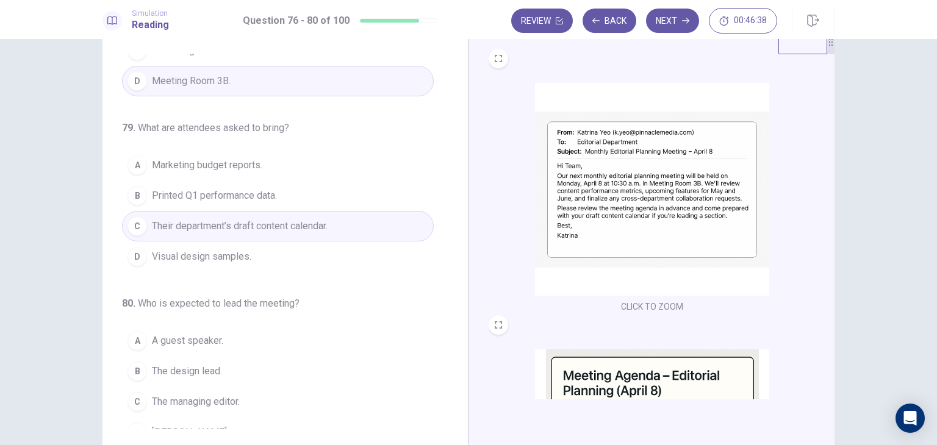
scroll to position [473, 0]
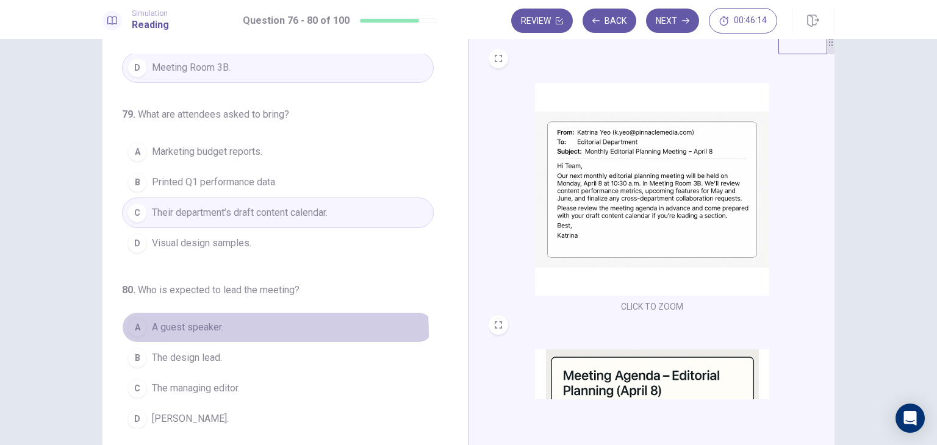
click at [192, 328] on span "A guest speaker." at bounding box center [187, 327] width 71 height 15
drag, startPoint x: 192, startPoint y: 328, endPoint x: 186, endPoint y: 393, distance: 64.9
click at [192, 328] on span "A guest speaker." at bounding box center [187, 327] width 71 height 15
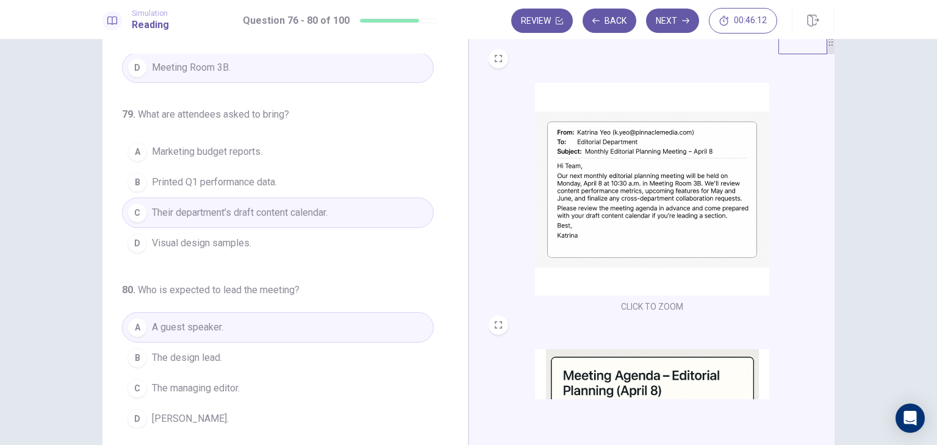
click at [181, 414] on span "[PERSON_NAME]." at bounding box center [190, 419] width 77 height 15
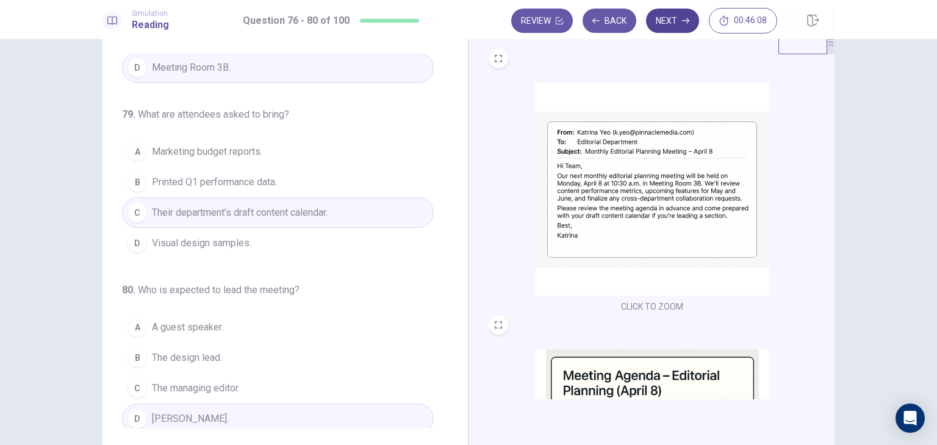
click at [668, 27] on button "Next" at bounding box center [672, 21] width 53 height 24
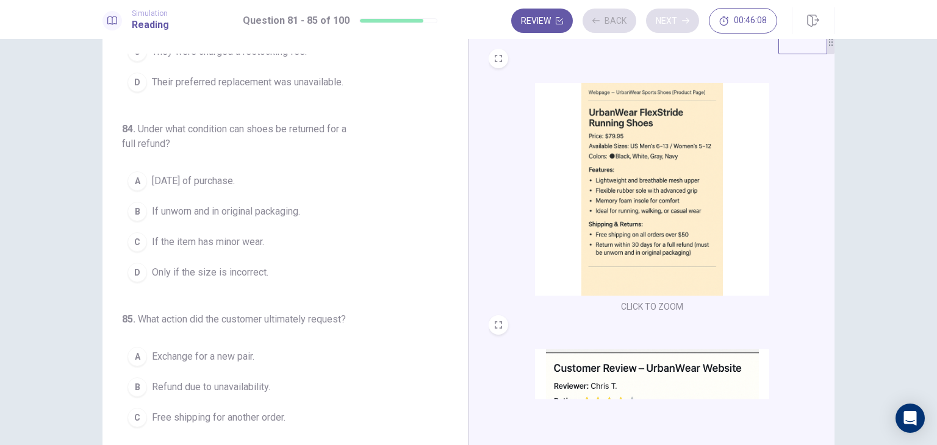
scroll to position [488, 0]
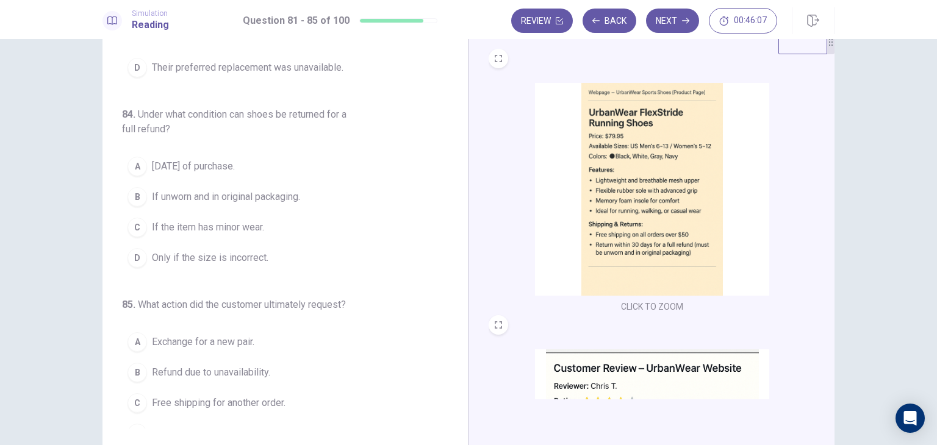
click at [456, 281] on div "81 . What product feature is praised by the reviewer? A Lightweight and comfort…" at bounding box center [285, 241] width 366 height 424
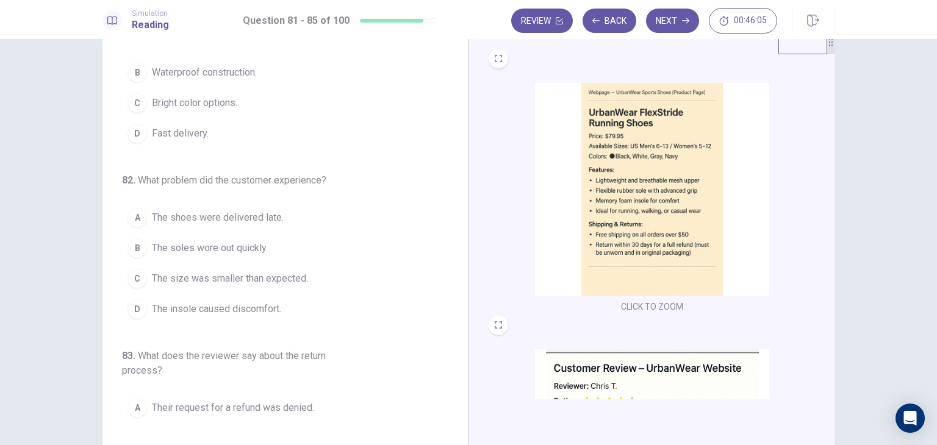
scroll to position [0, 0]
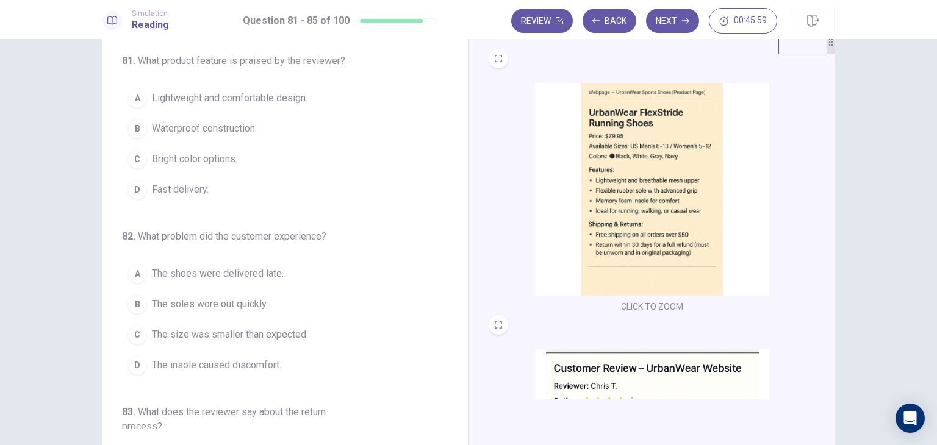
click at [623, 193] on img at bounding box center [652, 189] width 234 height 213
click at [159, 96] on span "Lightweight and comfortable design." at bounding box center [230, 98] width 156 height 15
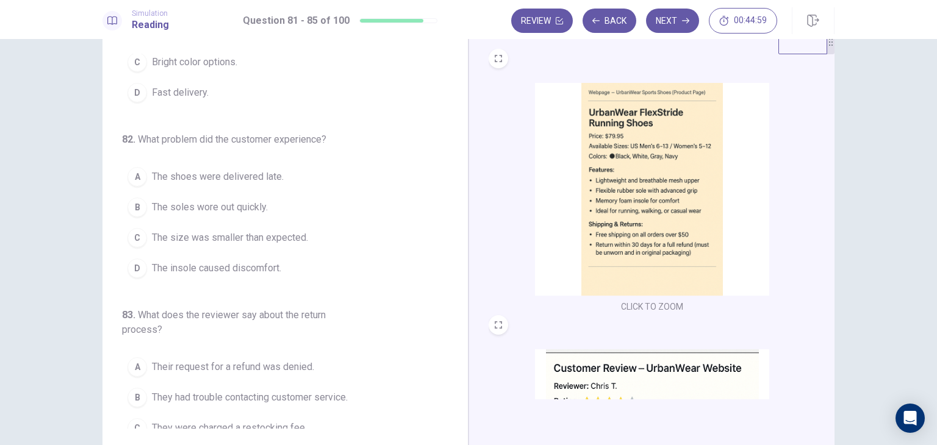
scroll to position [102, 0]
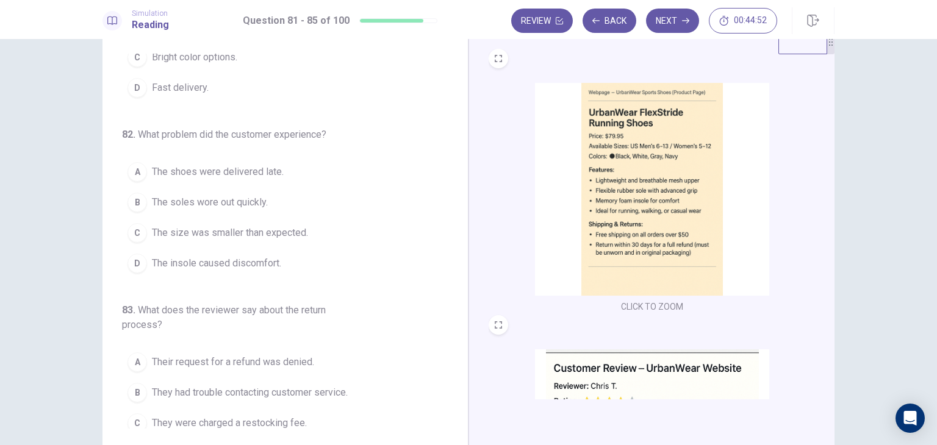
click at [683, 228] on img at bounding box center [652, 189] width 234 height 213
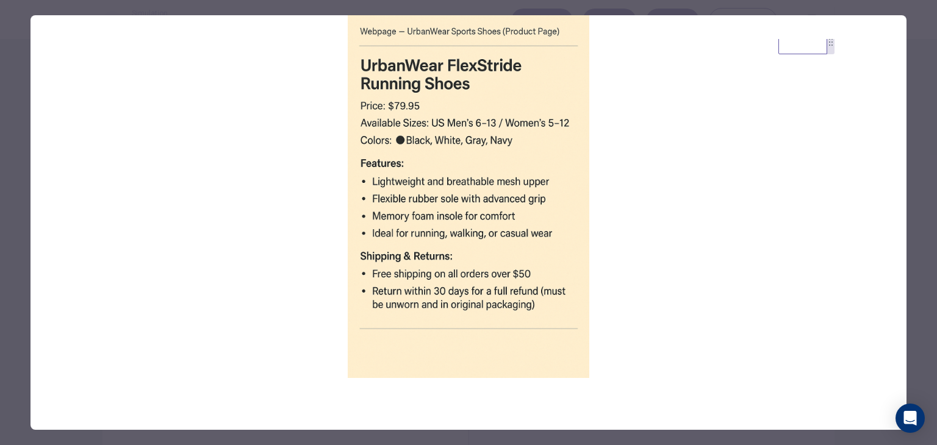
click at [517, 239] on img at bounding box center [468, 196] width 876 height 363
click at [5, 324] on div at bounding box center [468, 222] width 937 height 445
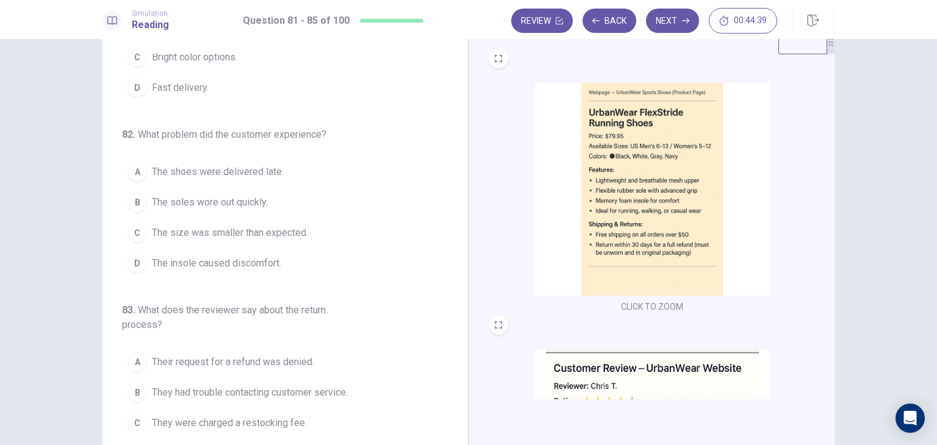
click at [618, 39] on div "CLICK TO ZOOM CLICK TO ZOOM CLICK TO ZOOM" at bounding box center [651, 241] width 366 height 424
click at [614, 29] on button "Back" at bounding box center [609, 21] width 54 height 24
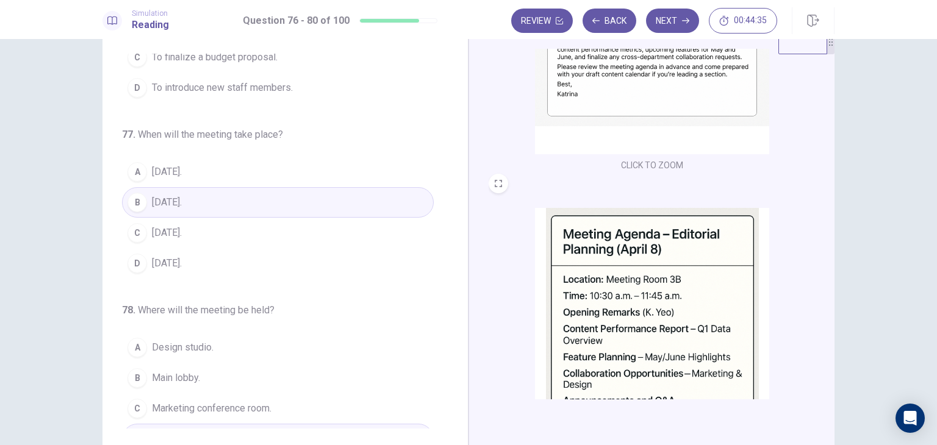
scroll to position [182, 0]
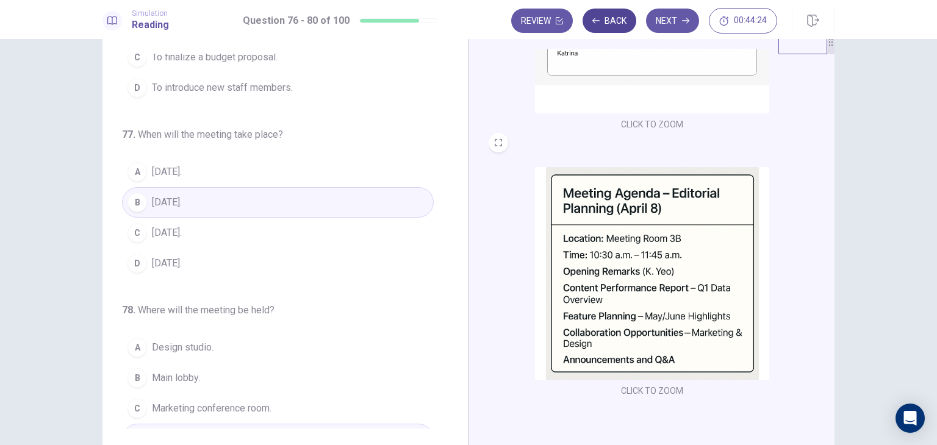
click at [607, 26] on button "Back" at bounding box center [609, 21] width 54 height 24
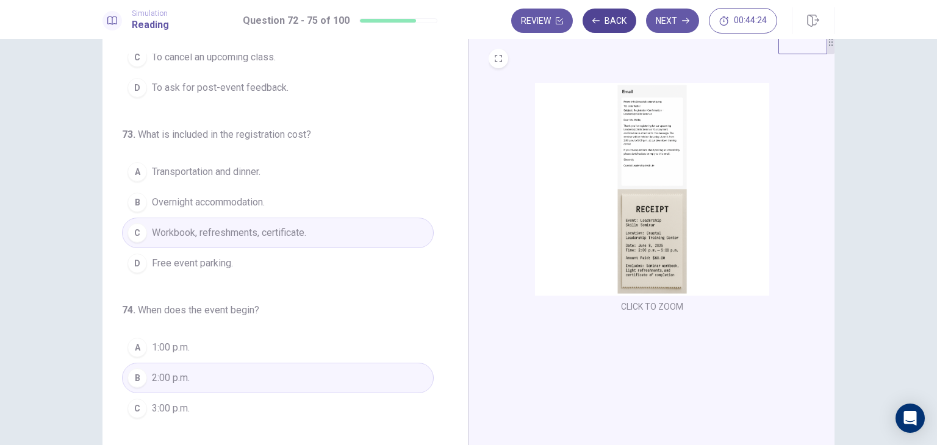
scroll to position [0, 0]
click at [607, 26] on button "Back" at bounding box center [609, 21] width 54 height 24
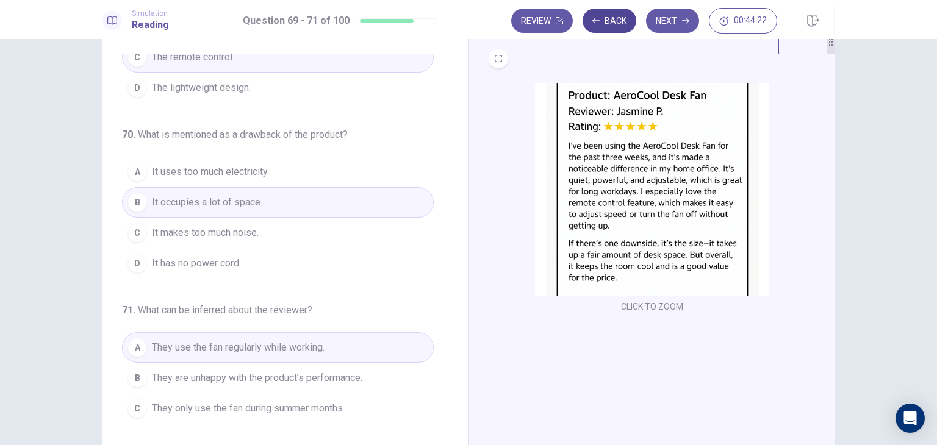
click at [607, 26] on button "Back" at bounding box center [609, 21] width 54 height 24
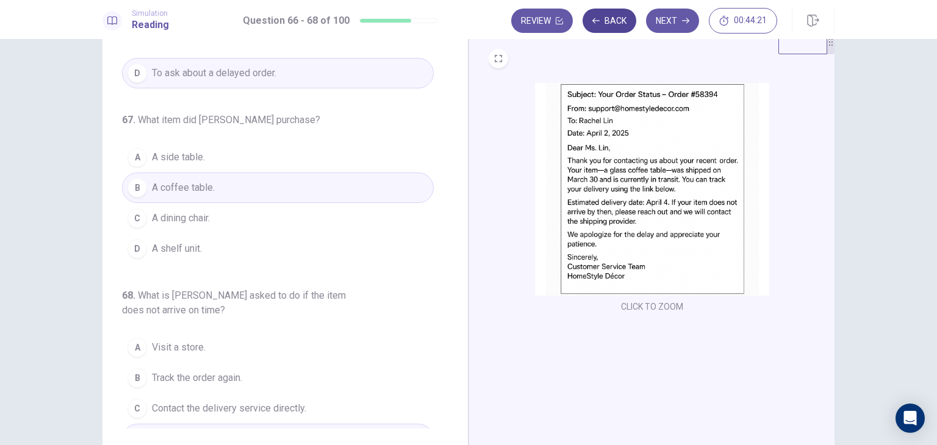
scroll to position [102, 0]
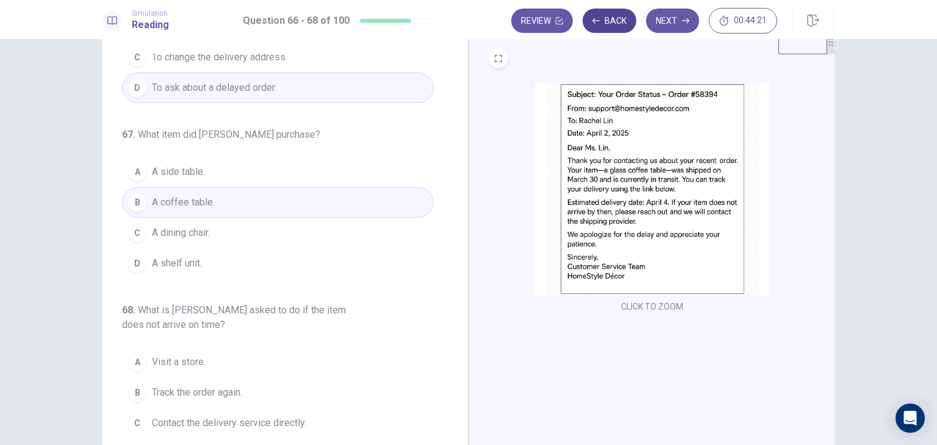
click at [607, 26] on button "Back" at bounding box center [609, 21] width 54 height 24
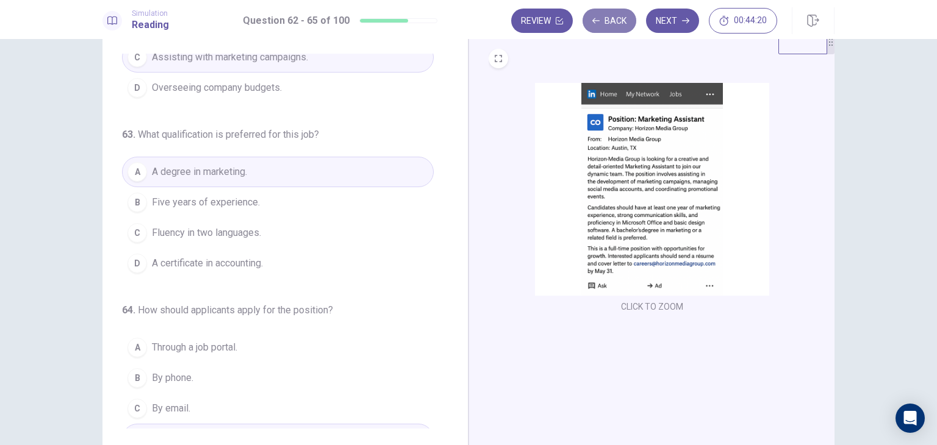
click at [607, 26] on button "Back" at bounding box center [609, 21] width 54 height 24
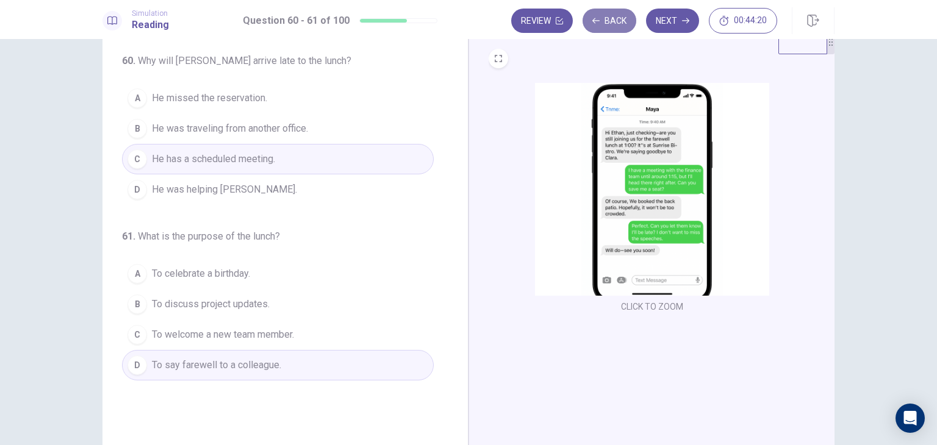
click at [607, 26] on button "Back" at bounding box center [609, 21] width 54 height 24
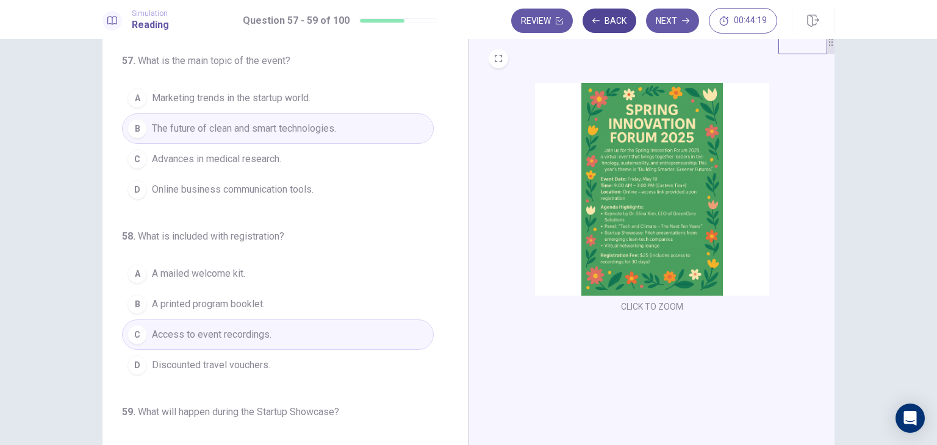
click at [607, 26] on button "Back" at bounding box center [609, 21] width 54 height 24
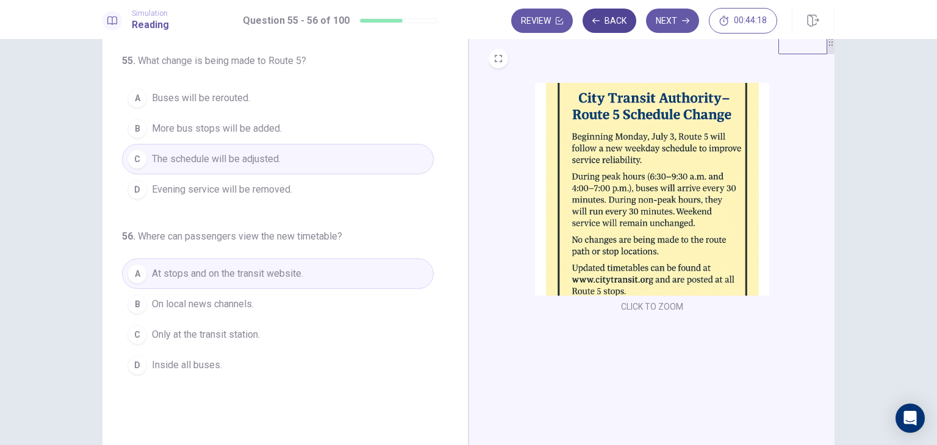
click at [607, 26] on button "Back" at bounding box center [609, 21] width 54 height 24
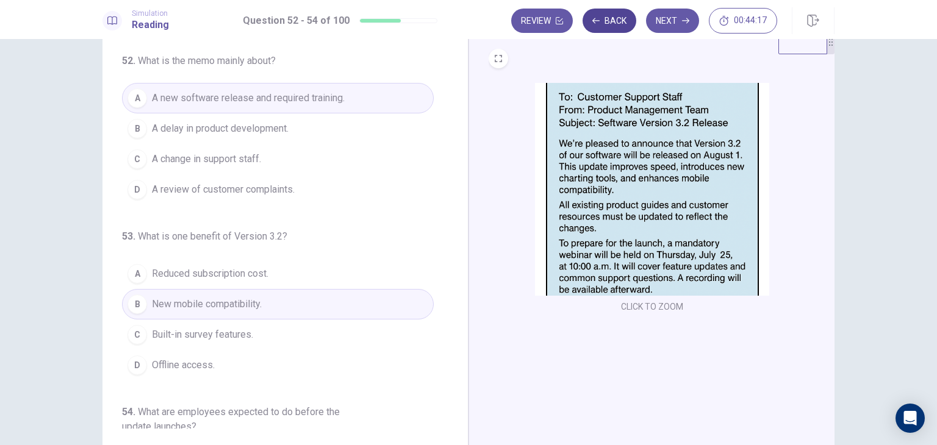
click at [607, 26] on button "Back" at bounding box center [609, 21] width 54 height 24
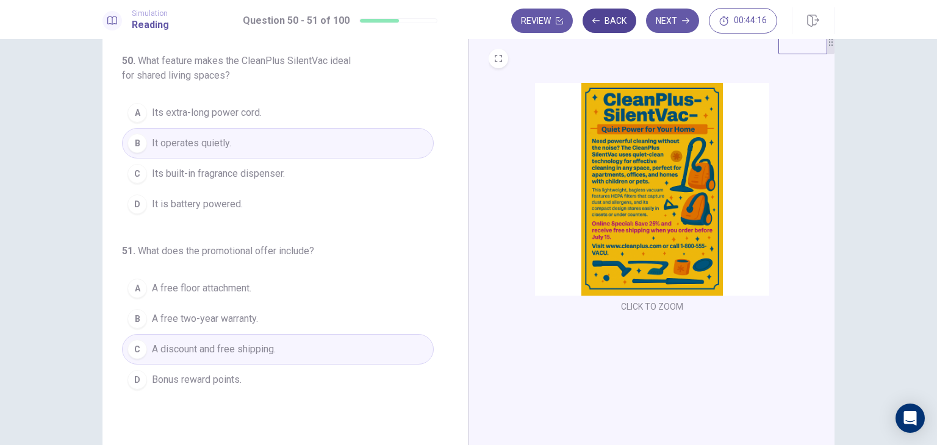
click at [607, 26] on button "Back" at bounding box center [609, 21] width 54 height 24
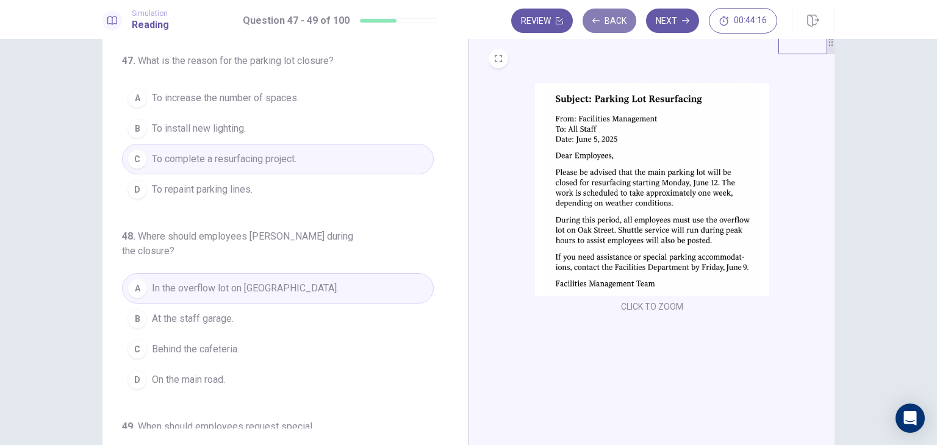
click at [607, 26] on button "Back" at bounding box center [609, 21] width 54 height 24
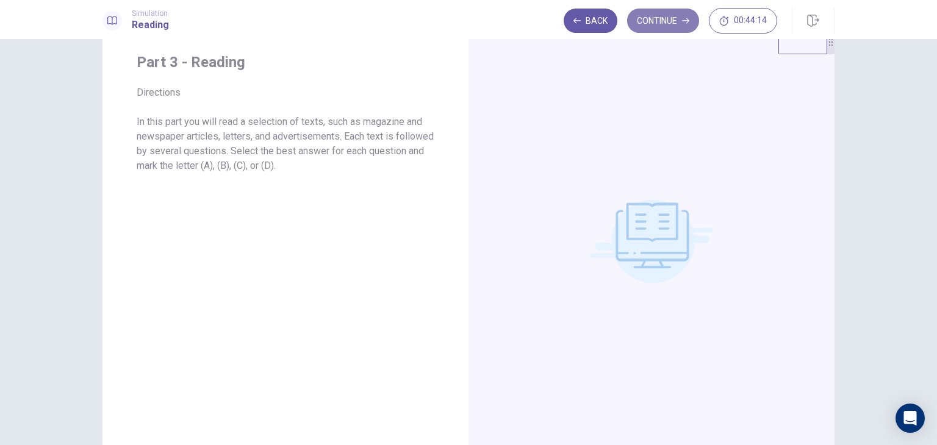
click at [647, 23] on button "Continue" at bounding box center [663, 21] width 72 height 24
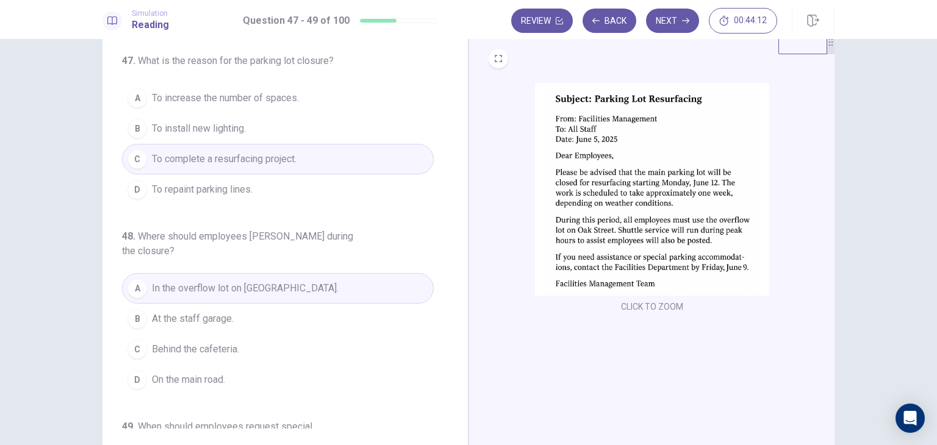
click at [664, 33] on div "Review Back Next 00:44:12" at bounding box center [644, 21] width 266 height 26
click at [670, 29] on button "Next" at bounding box center [672, 21] width 53 height 24
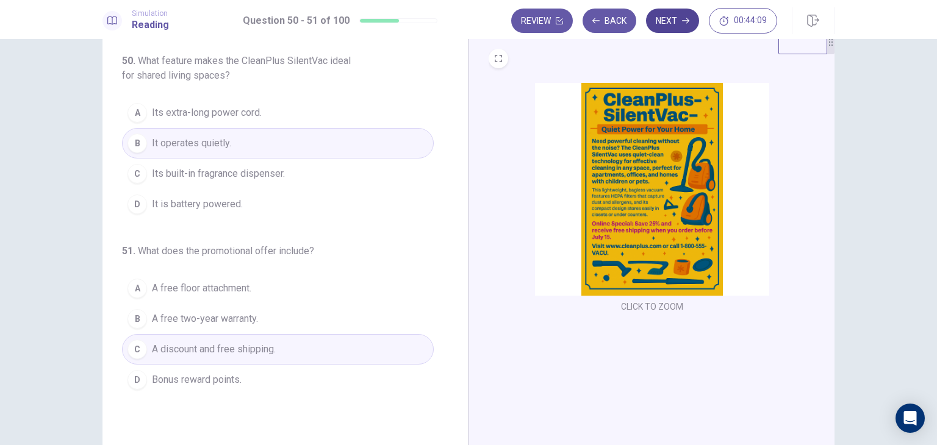
click at [670, 29] on button "Next" at bounding box center [672, 21] width 53 height 24
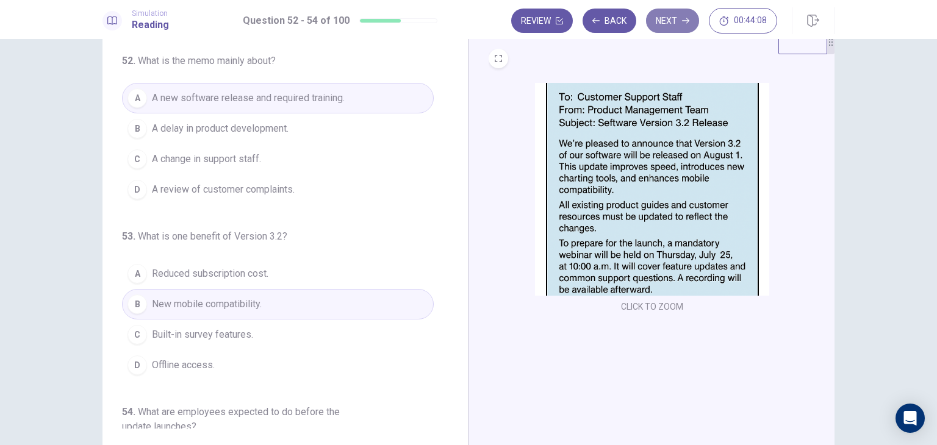
click at [670, 29] on button "Next" at bounding box center [672, 21] width 53 height 24
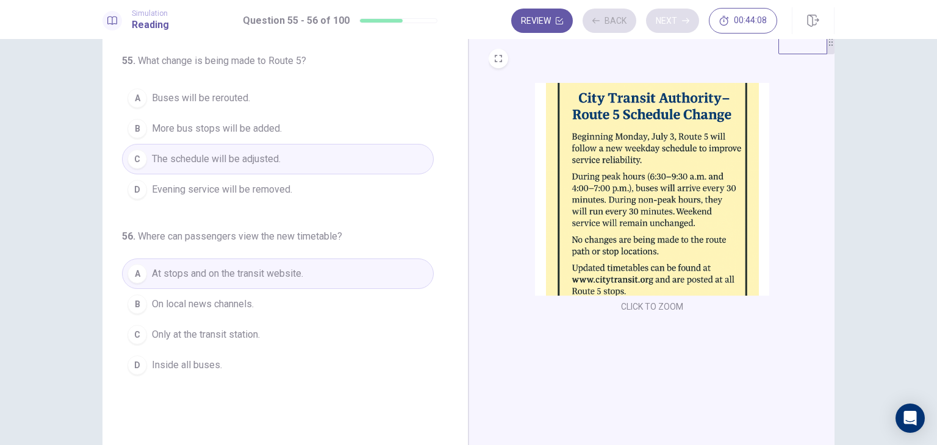
click at [670, 29] on div "Review Back Next 00:44:08" at bounding box center [644, 21] width 266 height 26
click at [670, 29] on button "Next" at bounding box center [672, 21] width 53 height 24
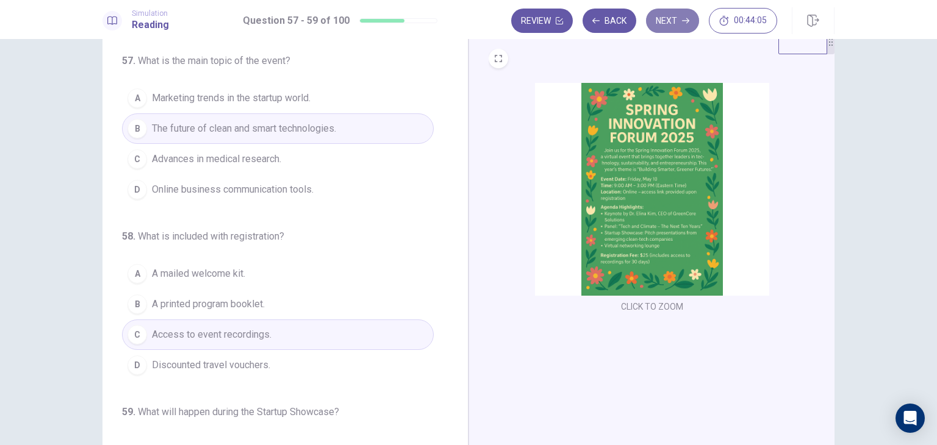
click at [670, 29] on button "Next" at bounding box center [672, 21] width 53 height 24
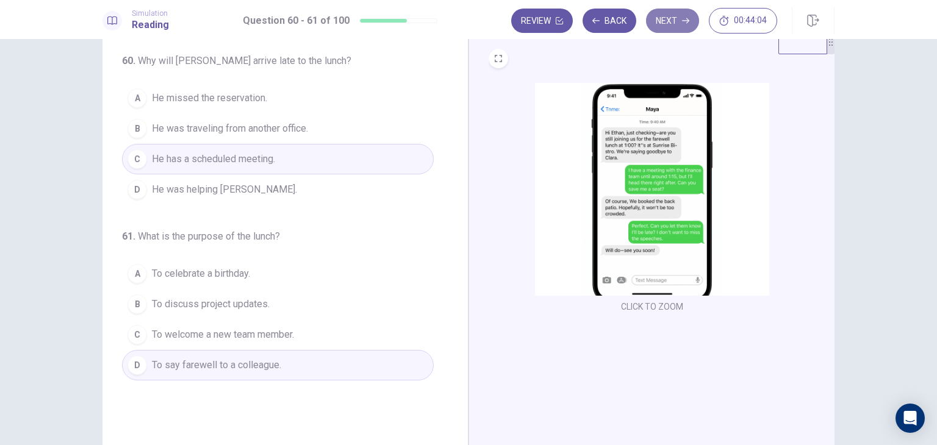
click at [670, 29] on button "Next" at bounding box center [672, 21] width 53 height 24
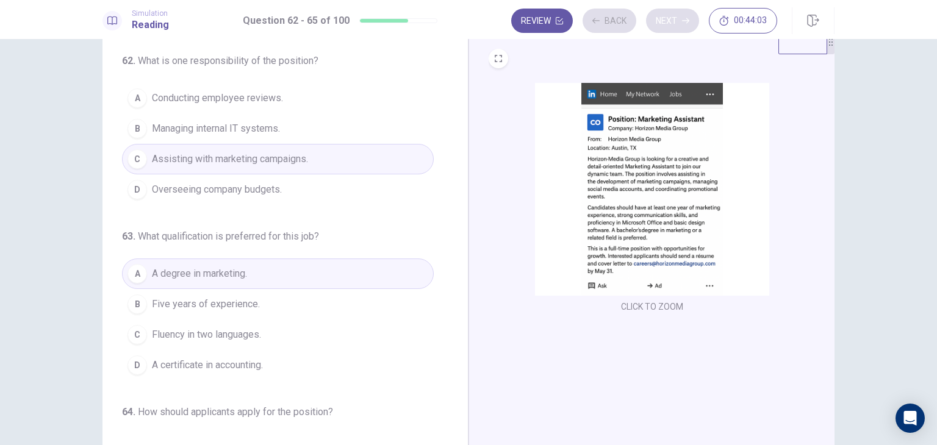
click at [670, 29] on button "Next" at bounding box center [672, 21] width 53 height 24
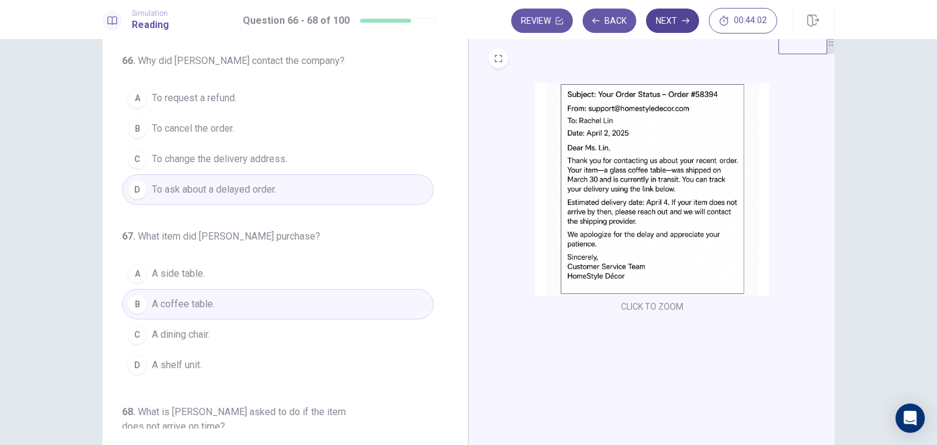
click at [670, 29] on button "Next" at bounding box center [672, 21] width 53 height 24
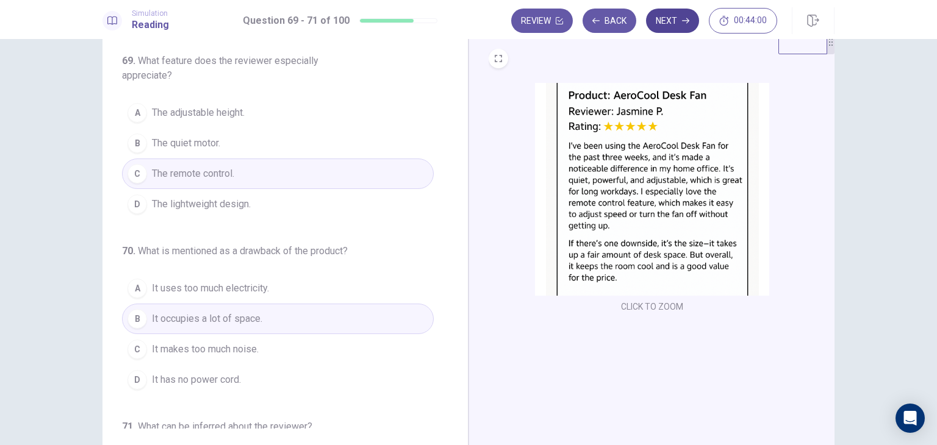
click at [670, 29] on button "Next" at bounding box center [672, 21] width 53 height 24
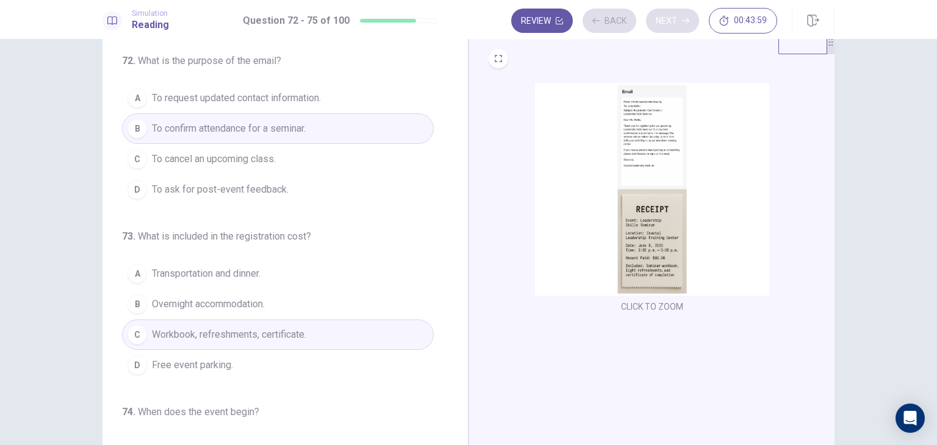
click at [670, 29] on div "Review Back Next 00:43:59" at bounding box center [644, 21] width 266 height 26
click at [670, 29] on button "Next" at bounding box center [672, 21] width 53 height 24
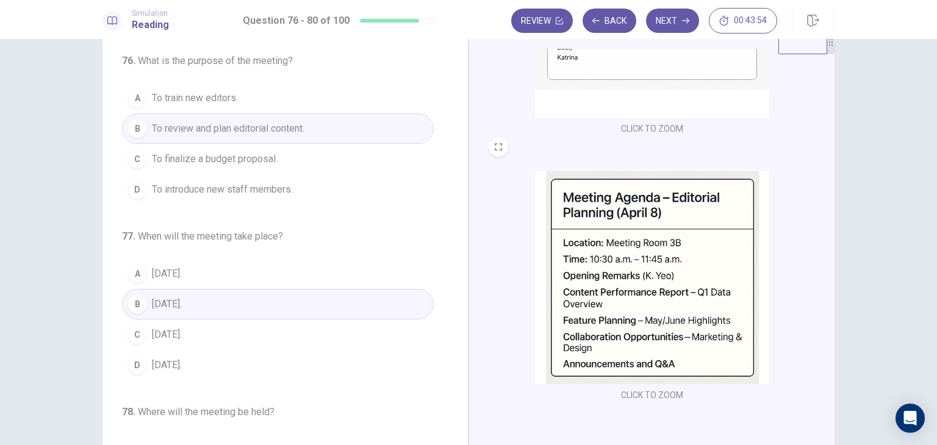
scroll to position [182, 0]
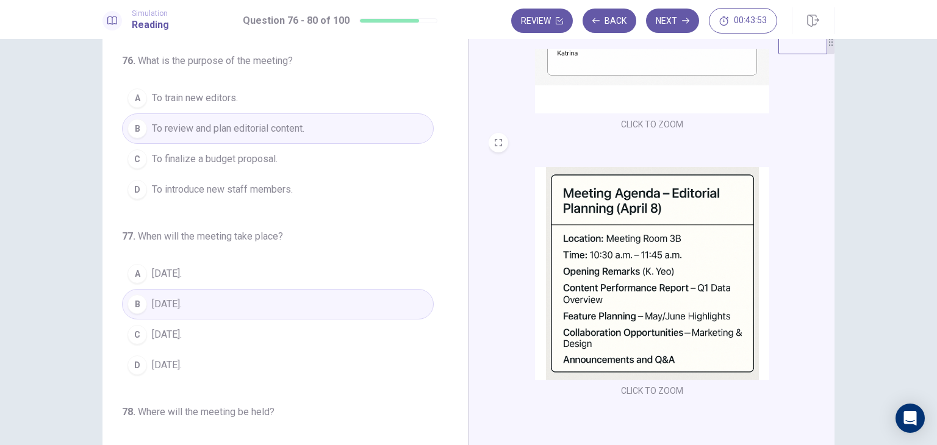
drag, startPoint x: 816, startPoint y: 373, endPoint x: 456, endPoint y: 274, distance: 373.3
click at [456, 274] on div "76 . What is the purpose of the meeting? A To train new editors. B To review an…" at bounding box center [468, 241] width 732 height 424
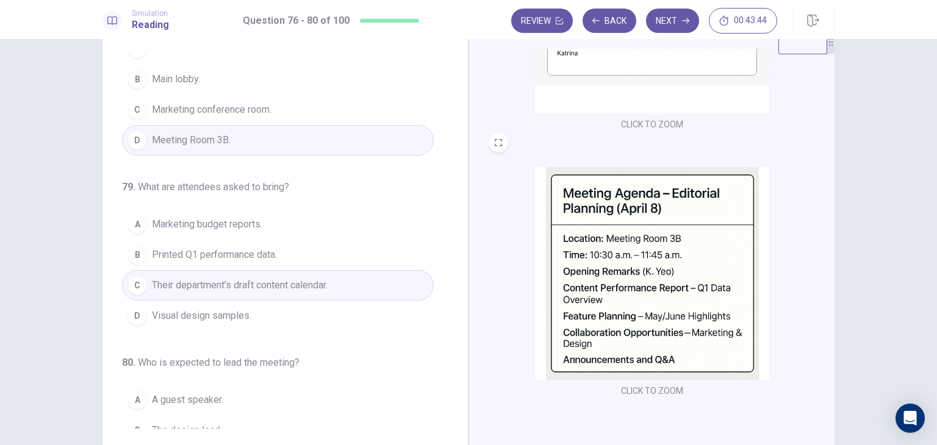
scroll to position [473, 0]
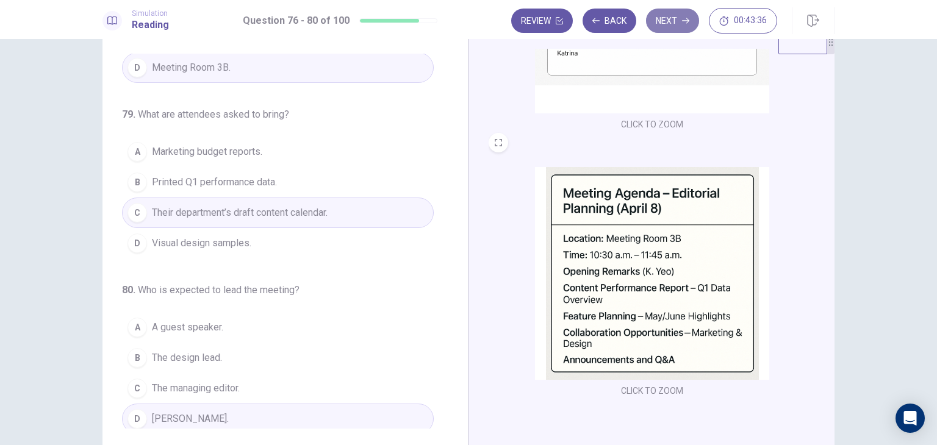
click at [664, 32] on button "Next" at bounding box center [672, 21] width 53 height 24
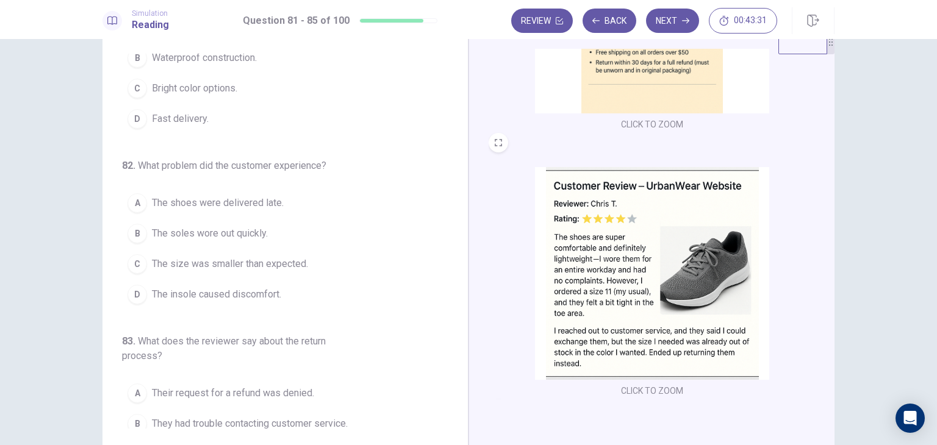
scroll to position [0, 0]
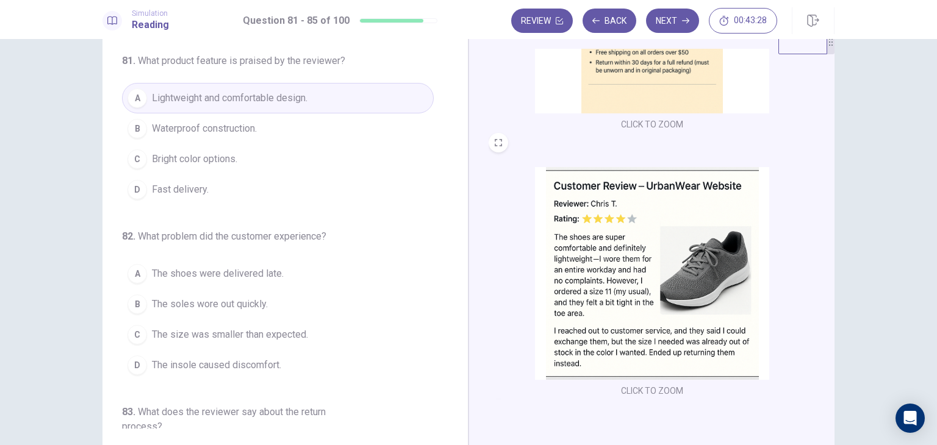
click at [444, 92] on div "81 . What product feature is praised by the reviewer? A Lightweight and comfort…" at bounding box center [290, 241] width 336 height 375
click at [265, 332] on span "The size was smaller than expected." at bounding box center [230, 335] width 156 height 15
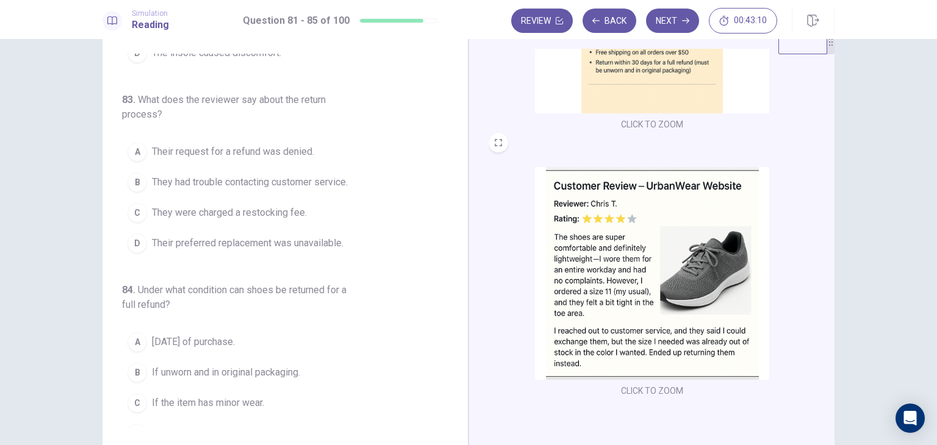
scroll to position [351, 0]
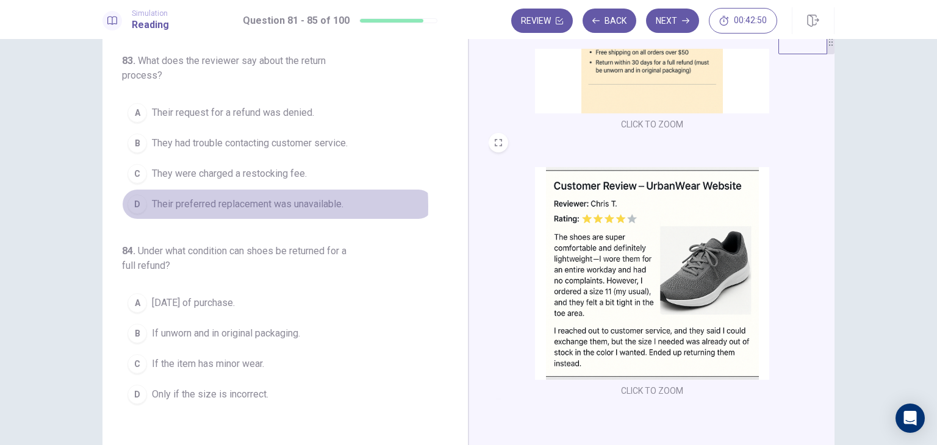
click at [193, 202] on span "Their preferred replacement was unavailable." at bounding box center [248, 204] width 192 height 15
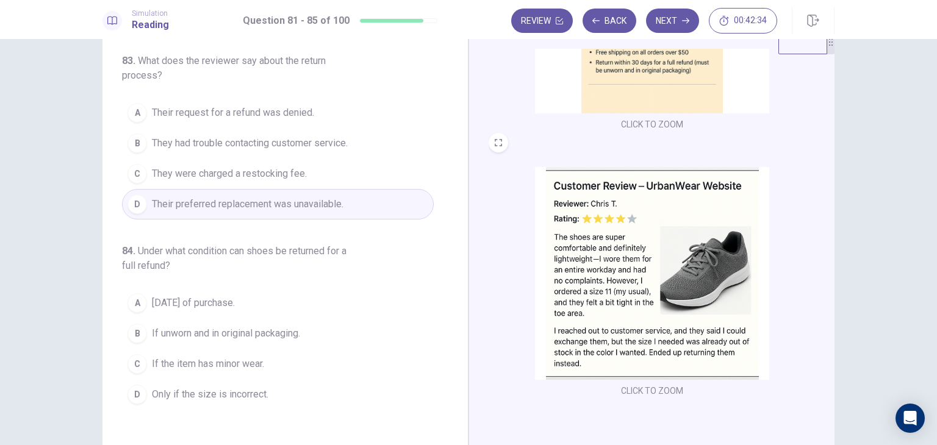
click at [176, 331] on span "If unworn and in original packaging." at bounding box center [226, 333] width 148 height 15
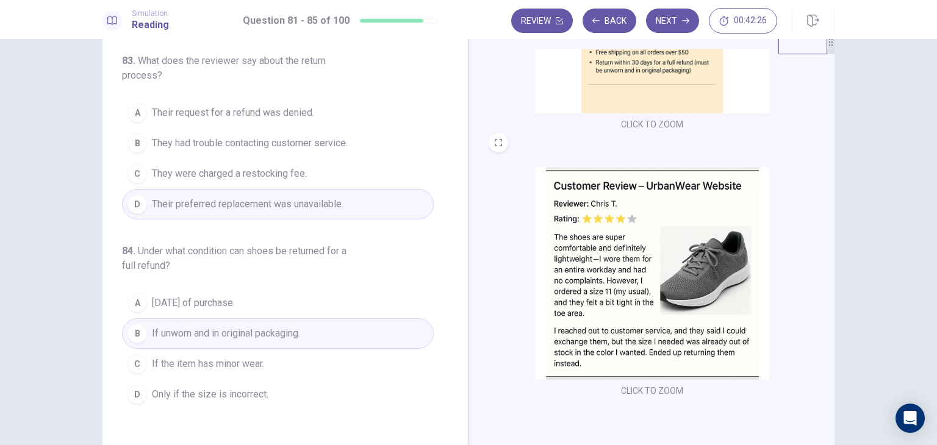
scroll to position [503, 0]
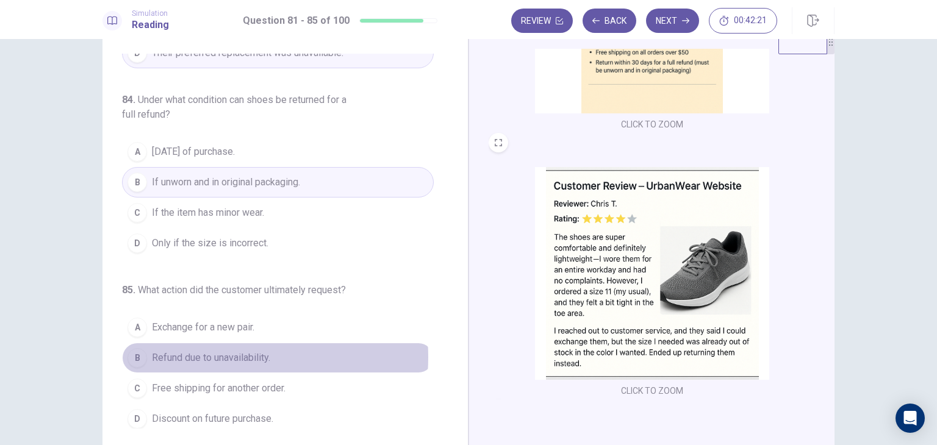
click at [196, 352] on span "Refund due to unavailability." at bounding box center [211, 358] width 118 height 15
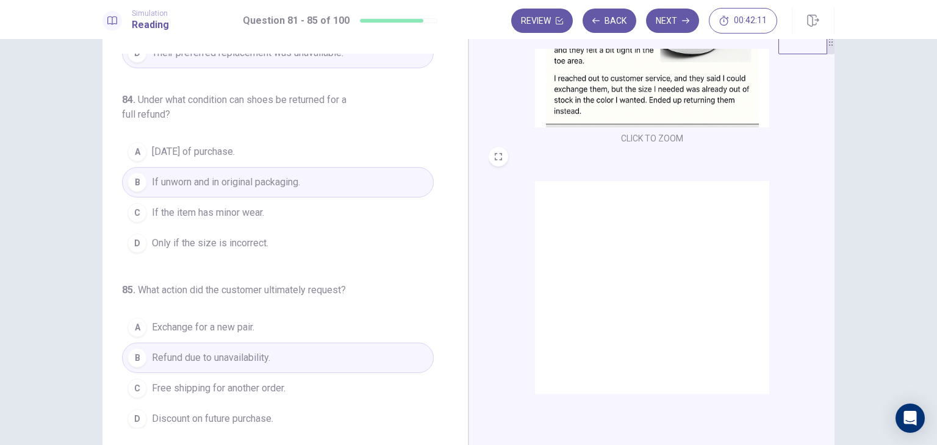
scroll to position [439, 0]
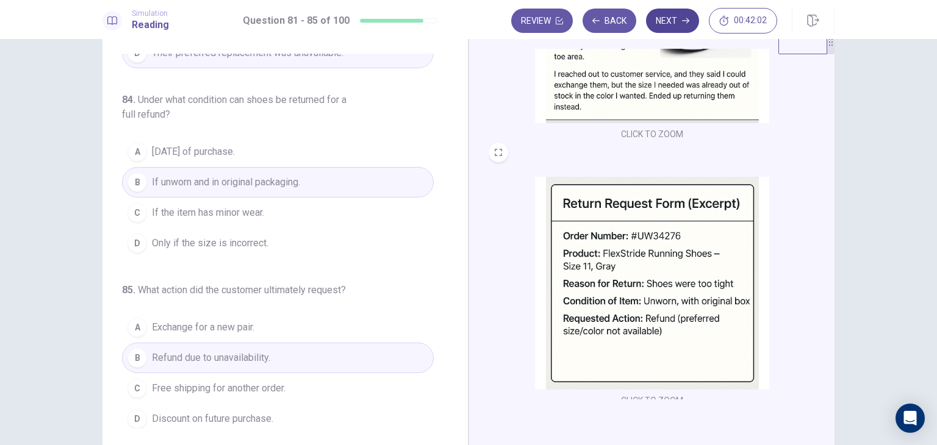
click at [662, 18] on button "Next" at bounding box center [672, 21] width 53 height 24
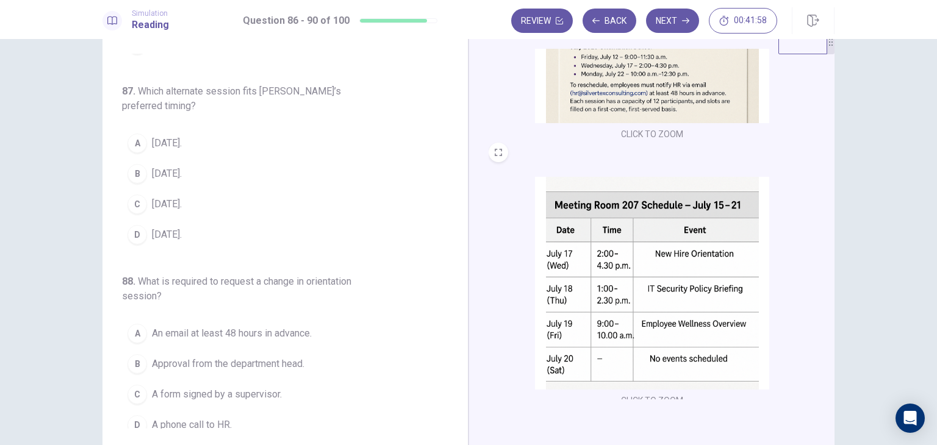
scroll to position [0, 0]
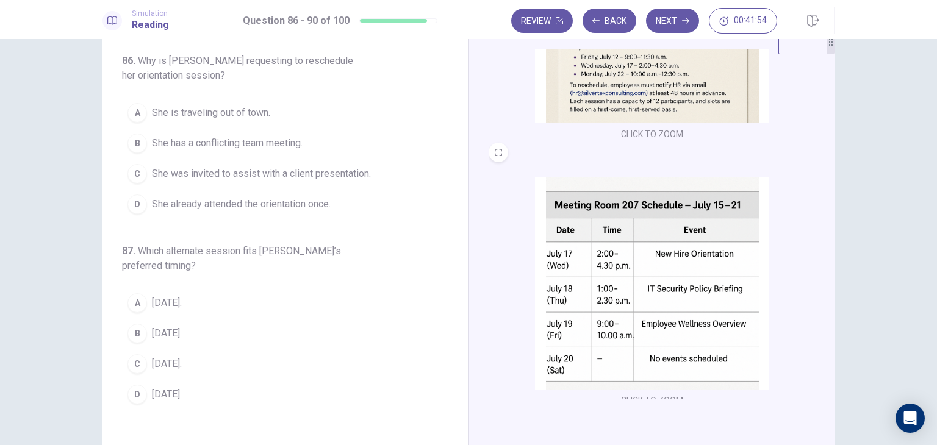
drag, startPoint x: 820, startPoint y: 244, endPoint x: 825, endPoint y: 132, distance: 111.7
click at [825, 132] on div "CLICK TO ZOOM CLICK TO ZOOM CLICK TO ZOOM" at bounding box center [660, 224] width 343 height 351
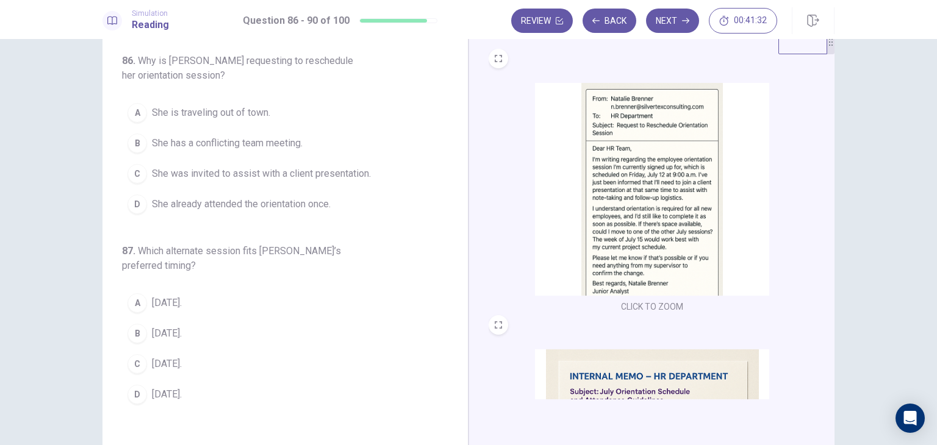
click at [217, 147] on span "She has a conflicting team meeting." at bounding box center [227, 143] width 151 height 15
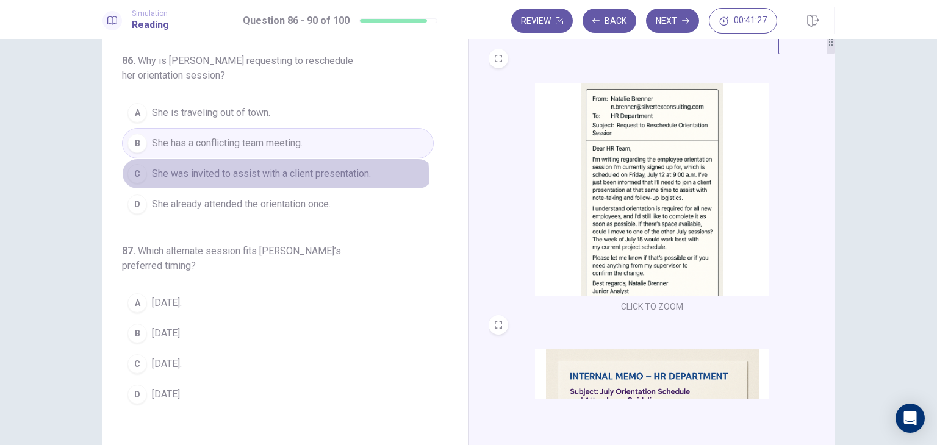
click at [248, 181] on button "C She was invited to assist with a client presentation." at bounding box center [278, 174] width 312 height 30
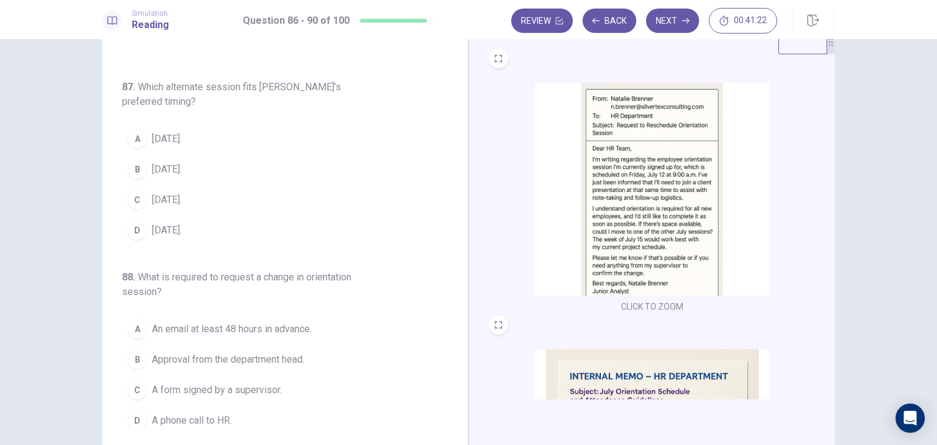
scroll to position [166, 0]
click at [180, 134] on span "[DATE]." at bounding box center [167, 137] width 30 height 15
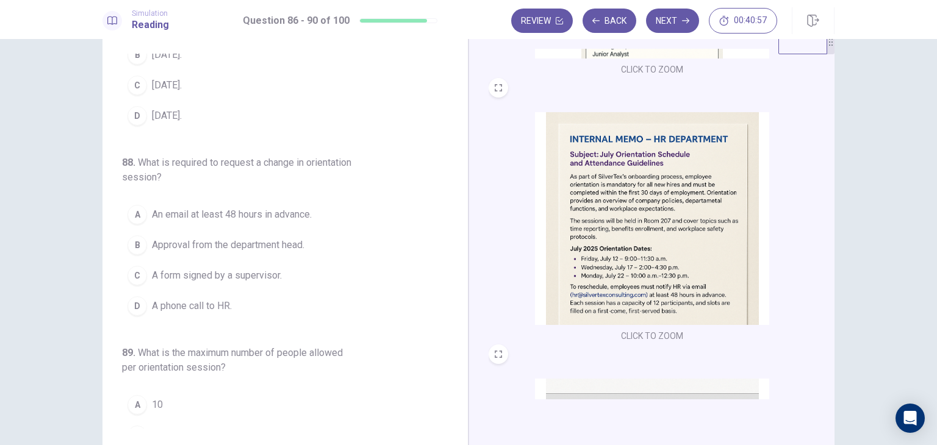
scroll to position [285, 0]
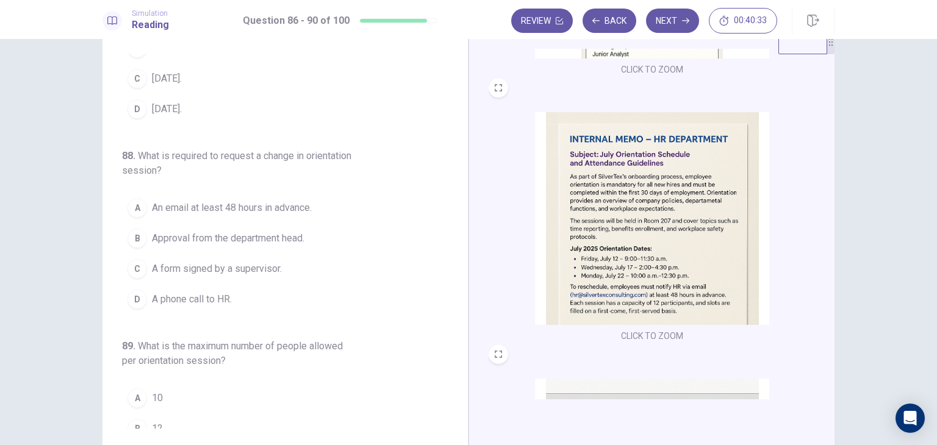
click at [209, 210] on span "An email at least 48 hours in advance." at bounding box center [232, 208] width 160 height 15
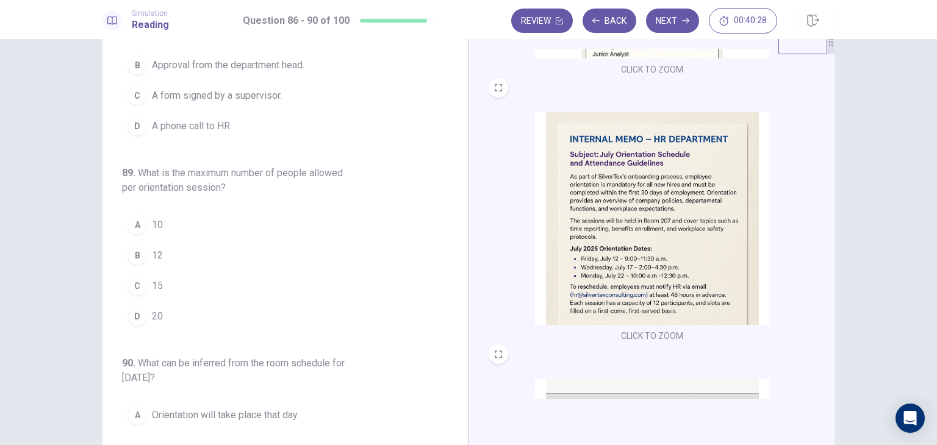
scroll to position [470, 0]
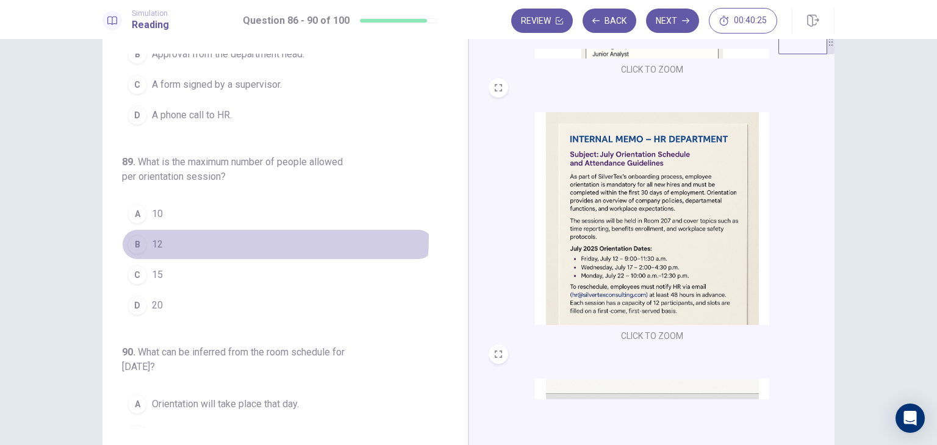
click at [157, 231] on button "B 12" at bounding box center [278, 244] width 312 height 30
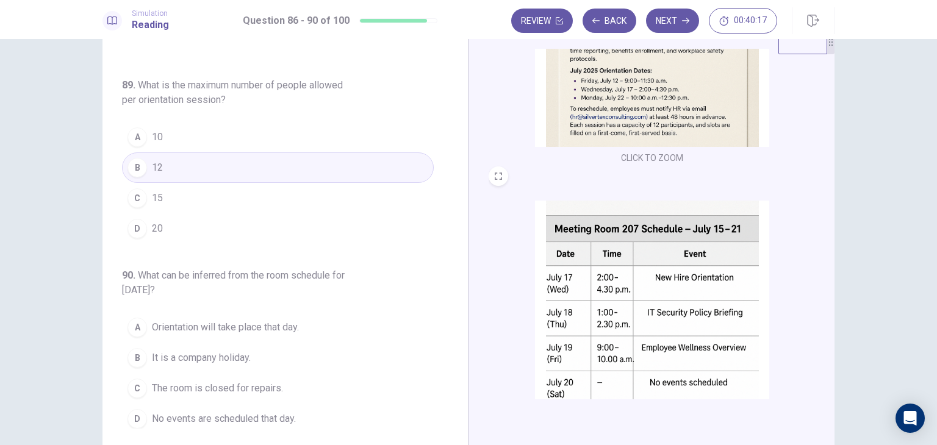
scroll to position [449, 0]
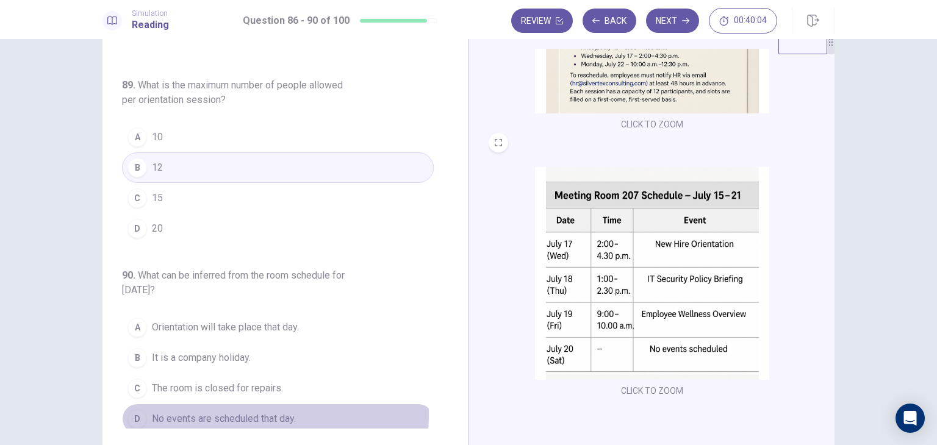
click at [237, 412] on span "No events are scheduled that day." at bounding box center [224, 419] width 144 height 15
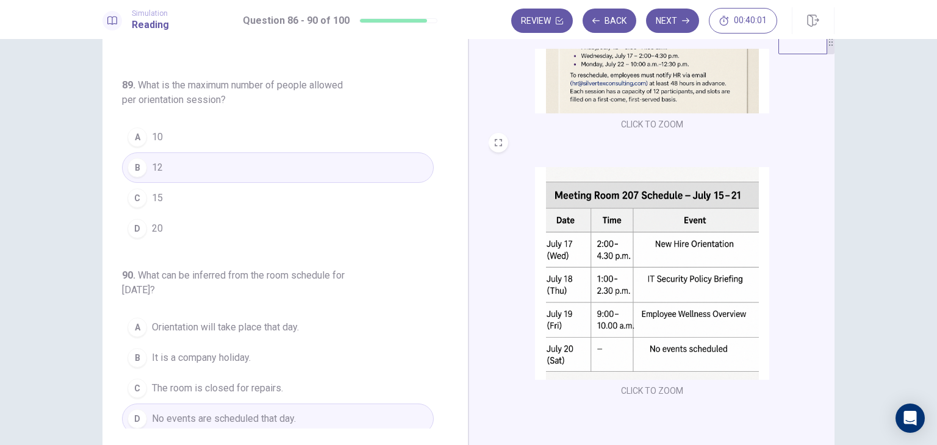
drag, startPoint x: 455, startPoint y: 291, endPoint x: 449, endPoint y: 337, distance: 46.8
click at [449, 337] on div "86 . Why is [PERSON_NAME] requesting to reschedule her orientation session? A S…" at bounding box center [285, 241] width 366 height 424
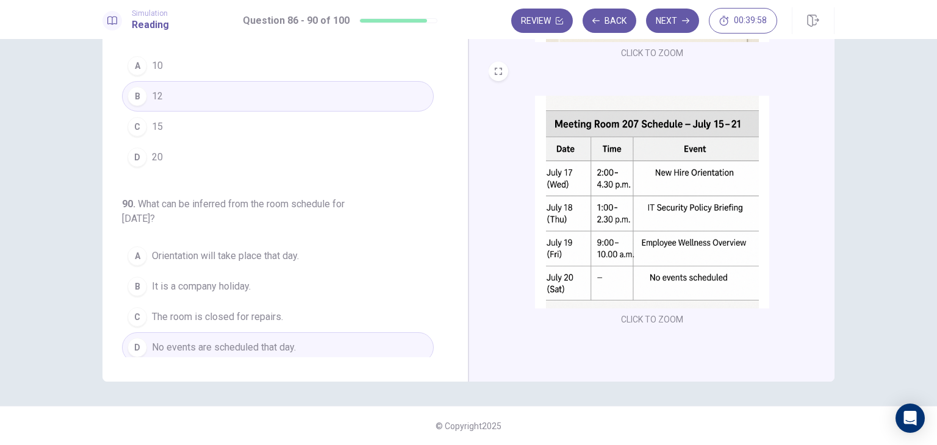
scroll to position [0, 0]
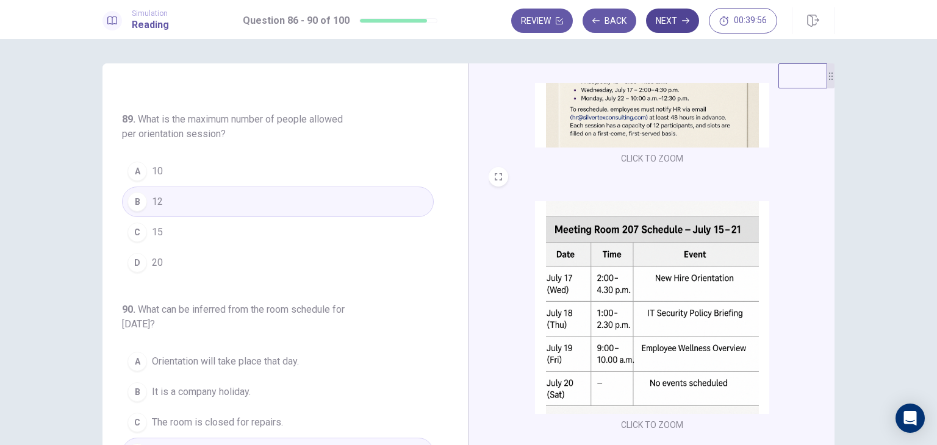
click at [678, 20] on button "Next" at bounding box center [672, 21] width 53 height 24
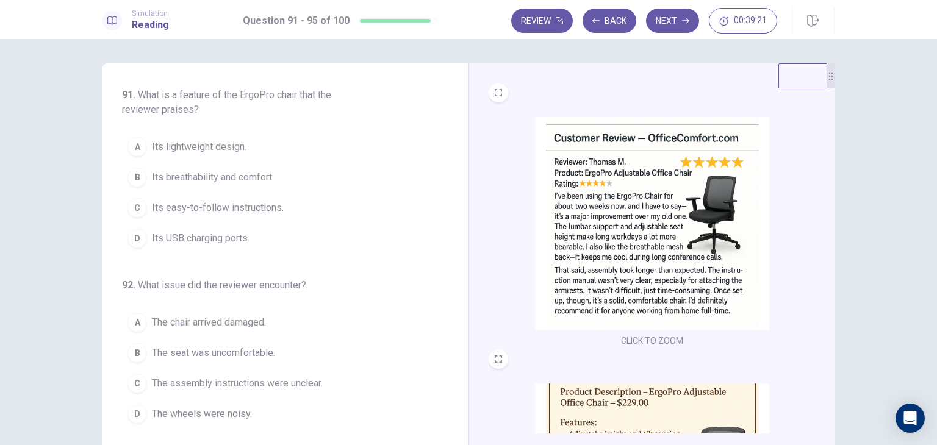
click at [206, 180] on span "Its breathability and comfort." at bounding box center [213, 177] width 122 height 15
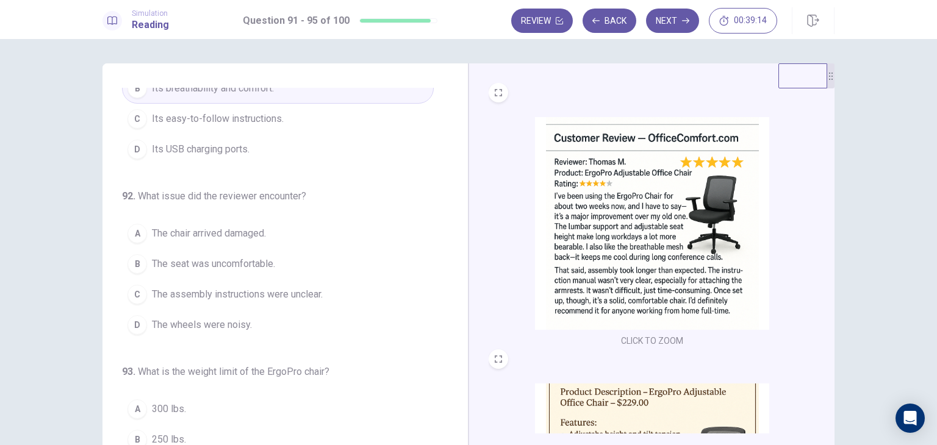
scroll to position [90, 0]
click at [245, 296] on span "The assembly instructions were unclear." at bounding box center [237, 293] width 171 height 15
drag, startPoint x: 459, startPoint y: 226, endPoint x: 456, endPoint y: 242, distance: 16.1
click at [456, 242] on div "91 . What is a feature of the ErgoPro chair that the reviewer praises? A Its li…" at bounding box center [285, 275] width 366 height 424
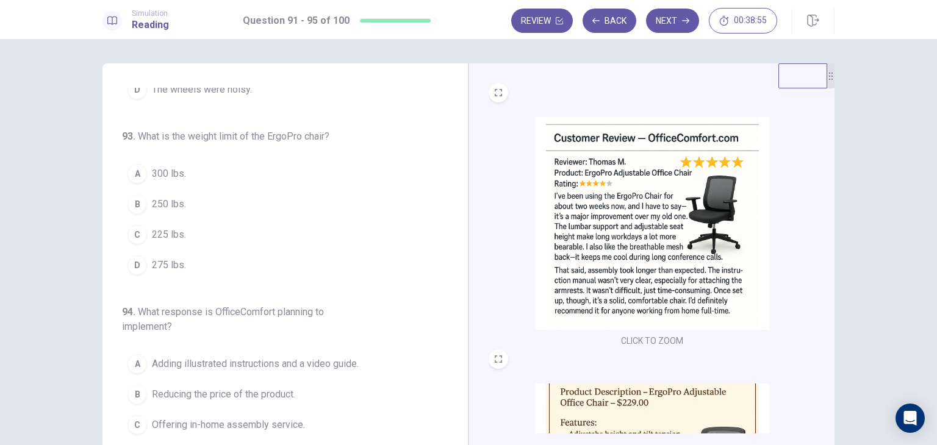
scroll to position [332, 0]
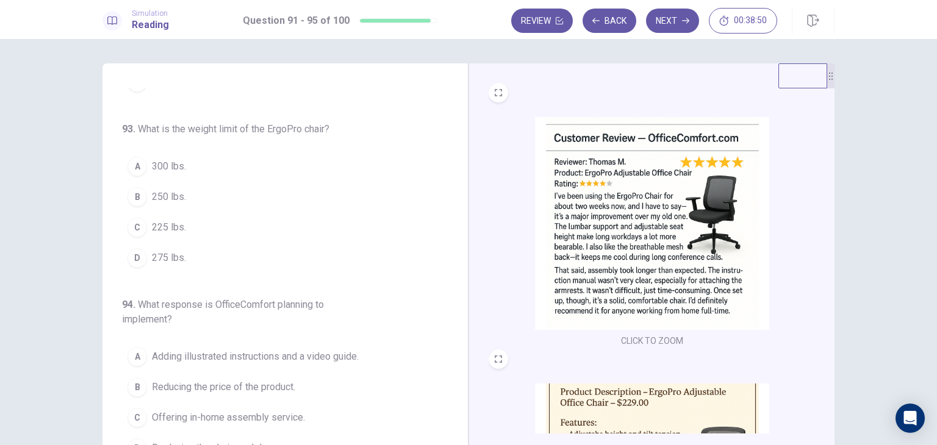
click at [420, 342] on div "A Adding illustrated instructions and a video guide. B Reducing the price of th…" at bounding box center [278, 403] width 312 height 122
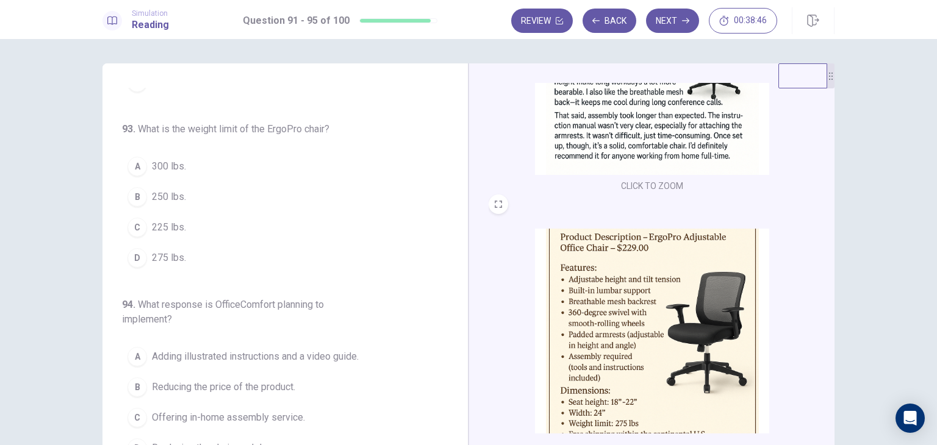
scroll to position [156, 0]
drag, startPoint x: 828, startPoint y: 256, endPoint x: 822, endPoint y: 279, distance: 23.8
click at [822, 279] on div "CLICK TO ZOOM CLICK TO ZOOM CLICK TO ZOOM" at bounding box center [660, 258] width 343 height 351
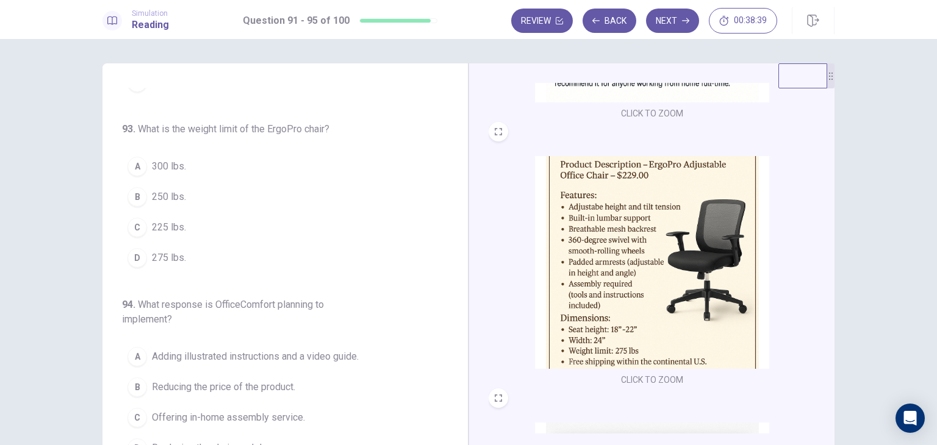
scroll to position [230, 0]
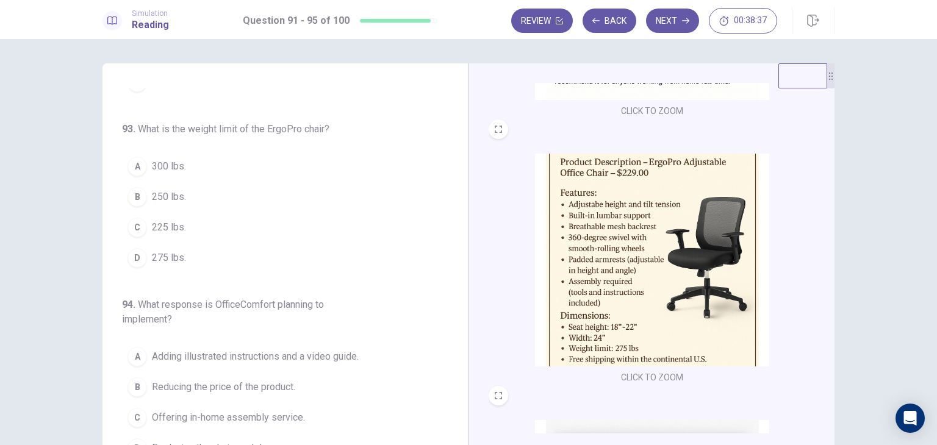
click at [160, 257] on span "275 lbs." at bounding box center [169, 258] width 34 height 15
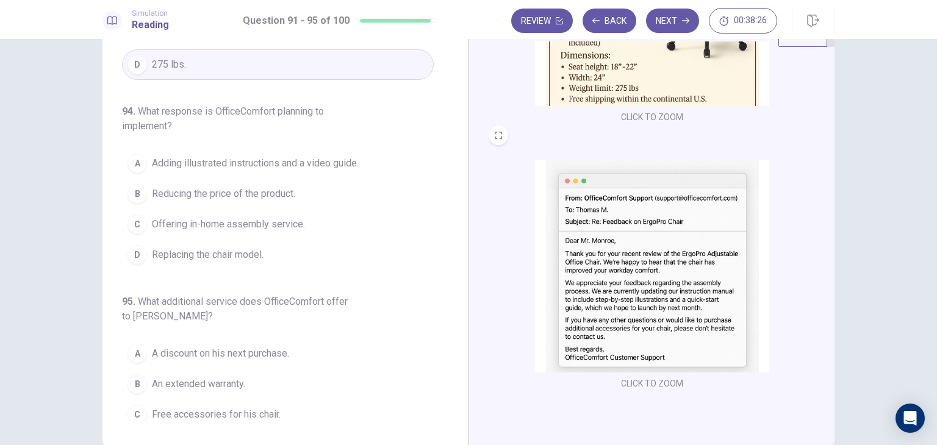
scroll to position [44, 0]
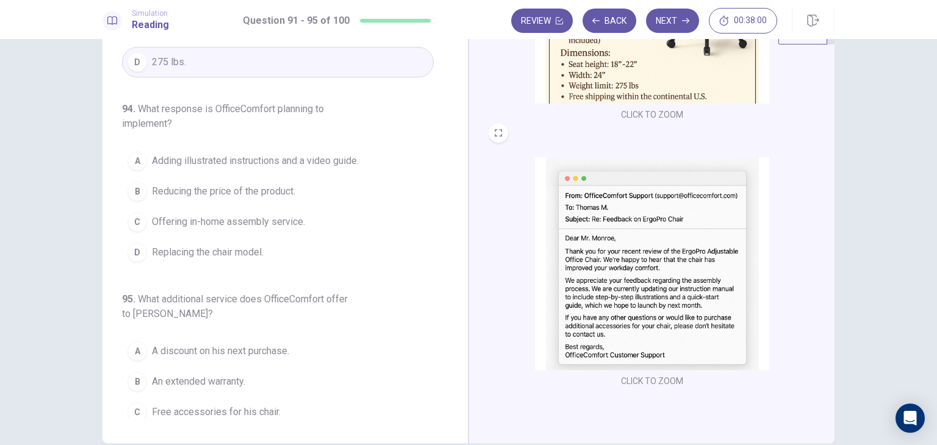
click at [274, 161] on span "Adding illustrated instructions and a video guide." at bounding box center [255, 161] width 207 height 15
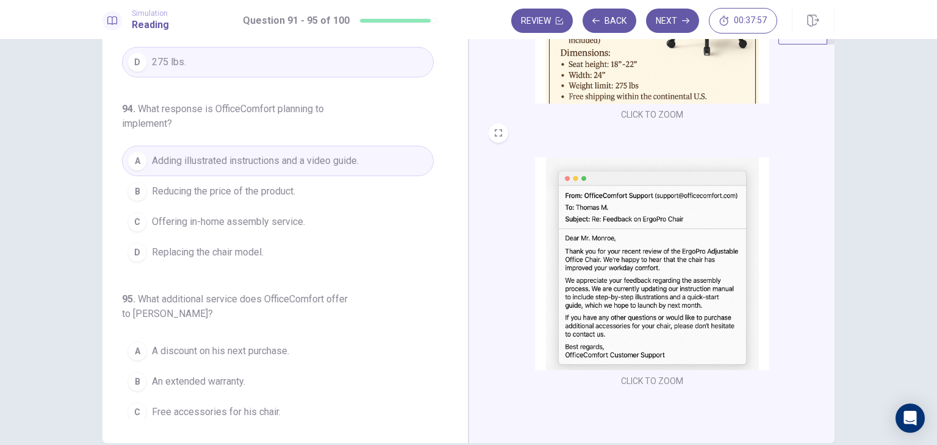
scroll to position [517, 0]
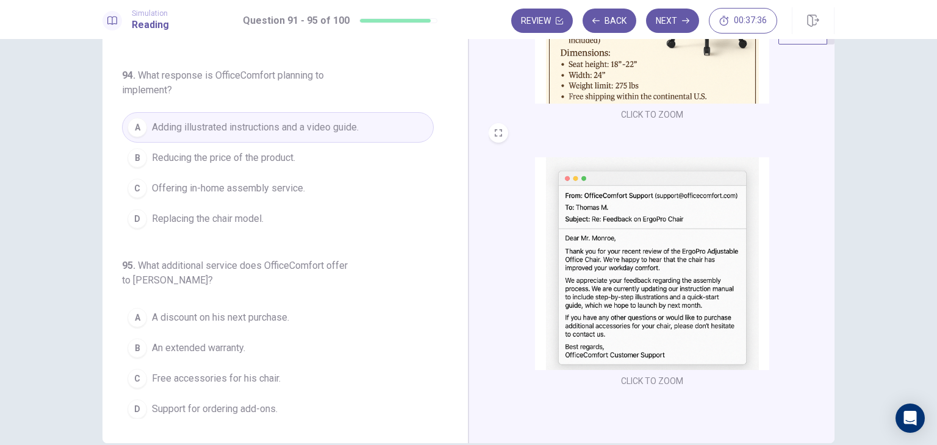
click at [254, 403] on span "Support for ordering add-ons." at bounding box center [215, 409] width 126 height 15
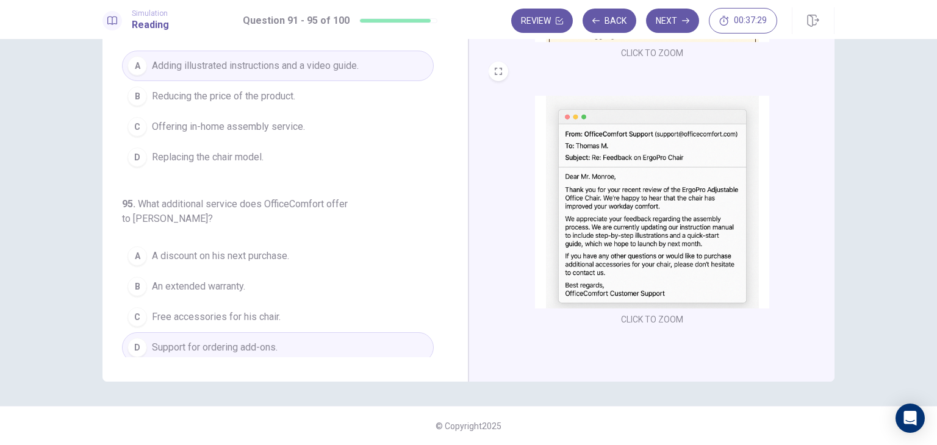
scroll to position [0, 0]
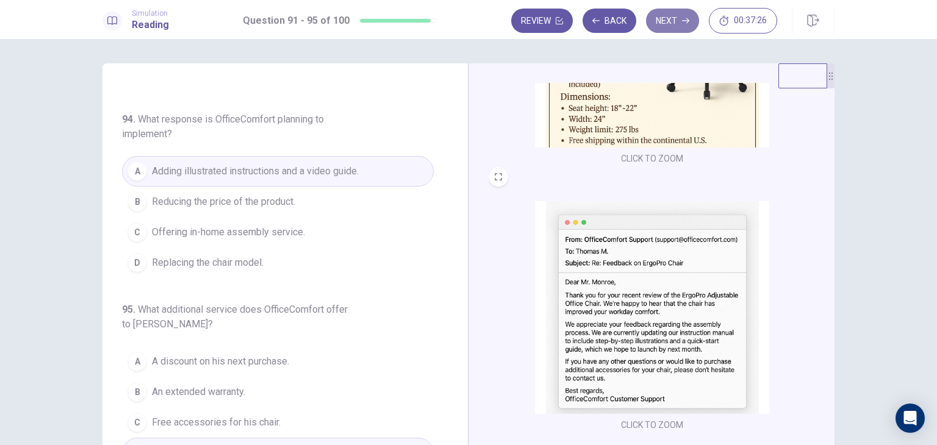
click at [668, 16] on button "Next" at bounding box center [672, 21] width 53 height 24
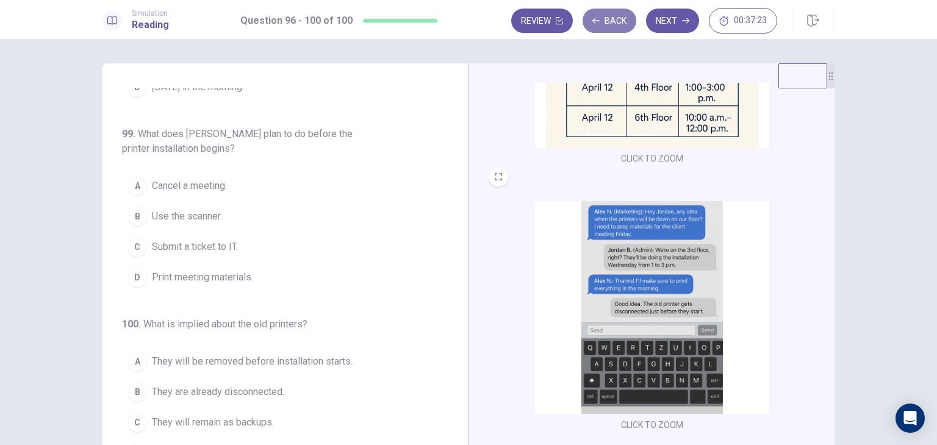
click at [612, 28] on button "Back" at bounding box center [609, 21] width 54 height 24
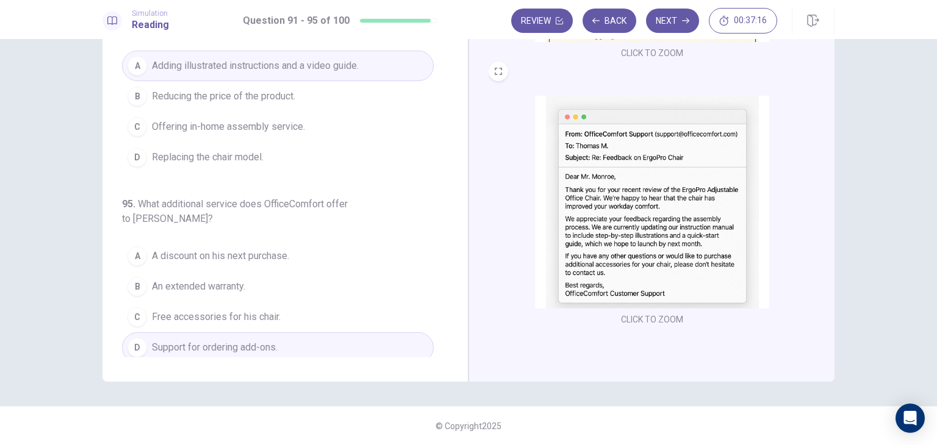
scroll to position [0, 0]
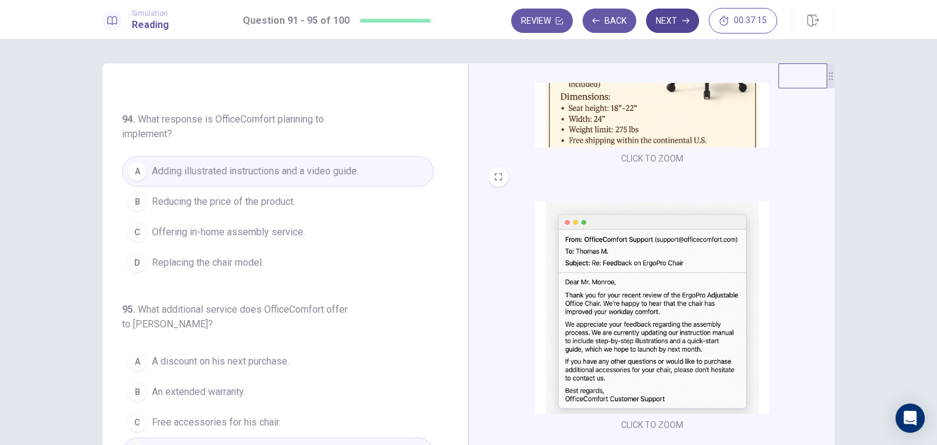
click at [666, 20] on button "Next" at bounding box center [672, 21] width 53 height 24
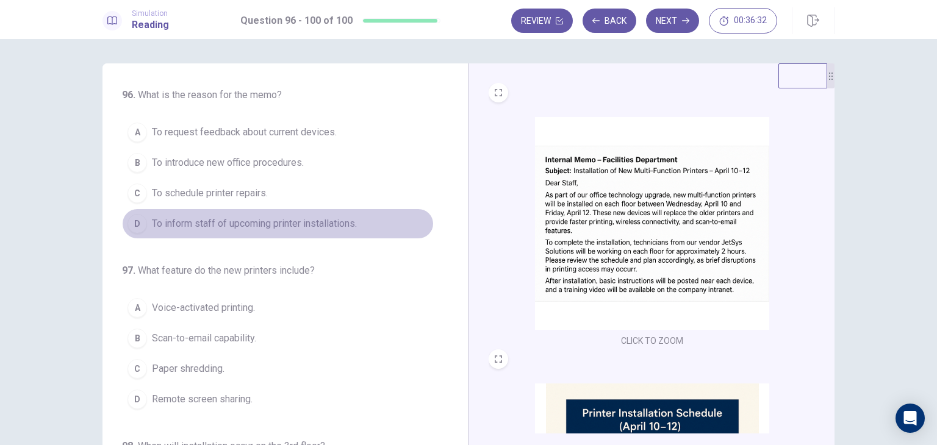
click at [341, 212] on button "D To inform staff of upcoming printer installations." at bounding box center [278, 224] width 312 height 30
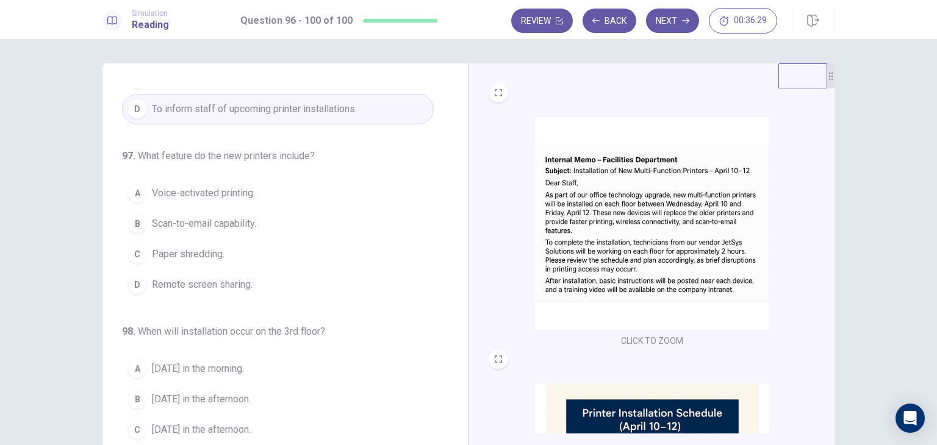
scroll to position [132, 0]
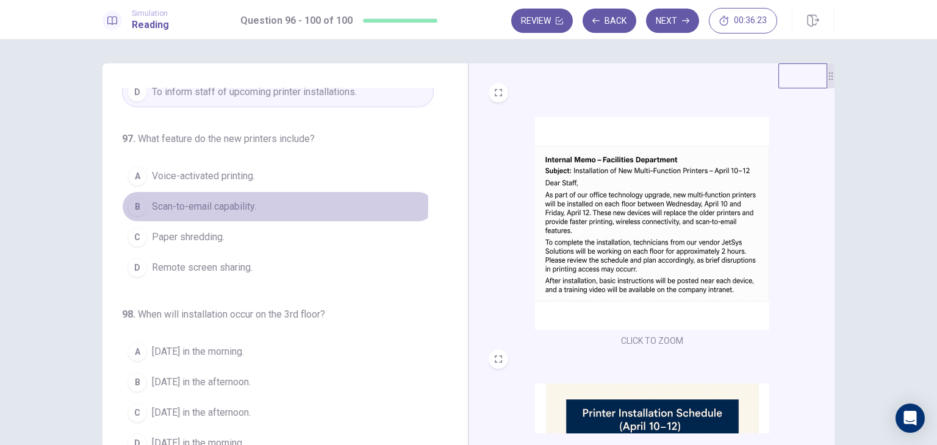
click at [214, 203] on span "Scan-to-email capability." at bounding box center [204, 206] width 104 height 15
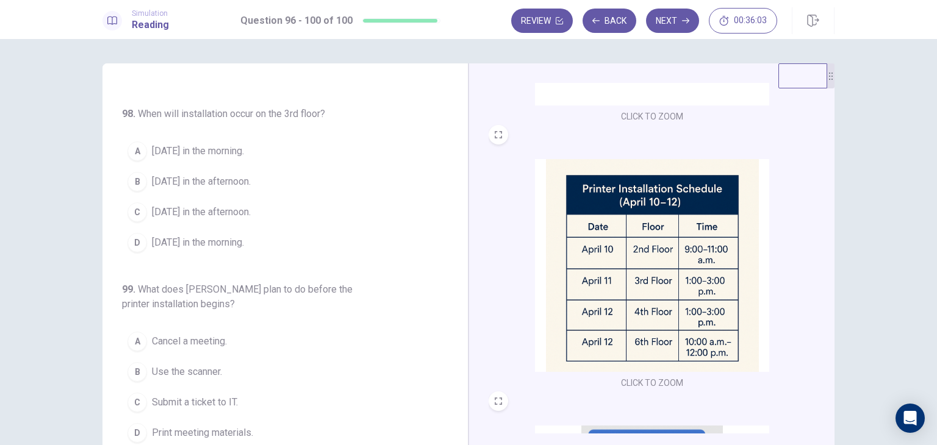
scroll to position [232, 0]
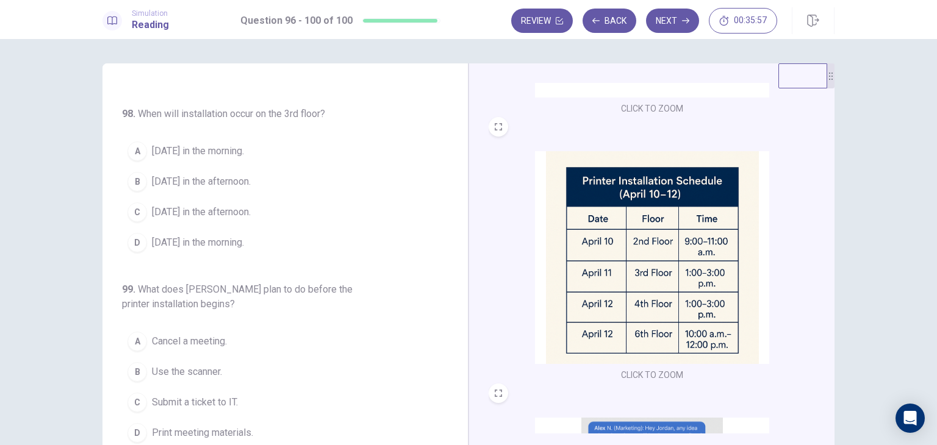
click at [185, 209] on span "[DATE] in the afternoon." at bounding box center [201, 212] width 99 height 15
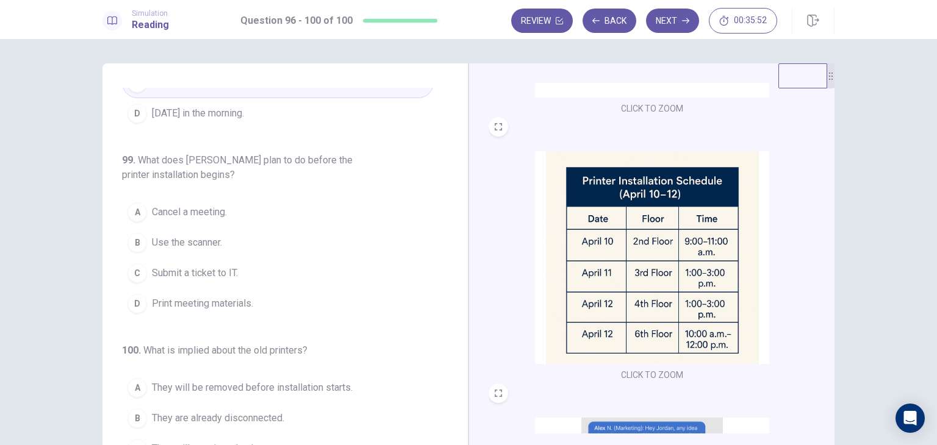
scroll to position [477, 0]
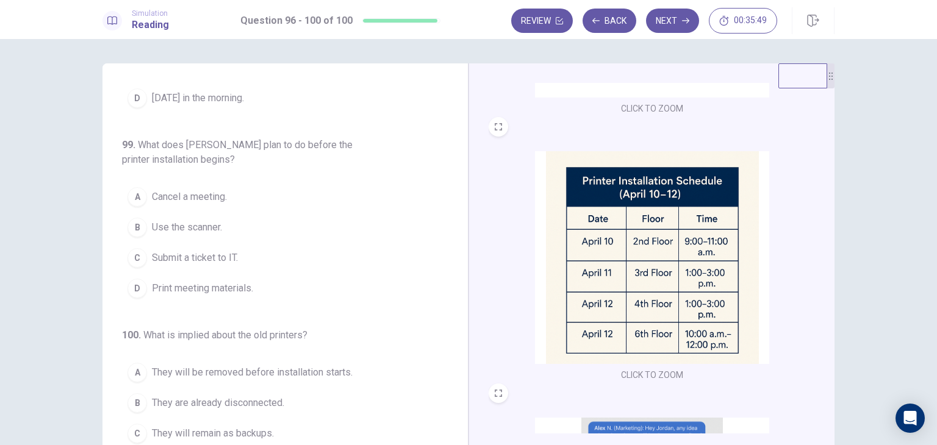
drag, startPoint x: 828, startPoint y: 312, endPoint x: 815, endPoint y: 372, distance: 61.9
click at [815, 372] on div "CLICK TO ZOOM CLICK TO ZOOM CLICK TO ZOOM" at bounding box center [651, 275] width 366 height 424
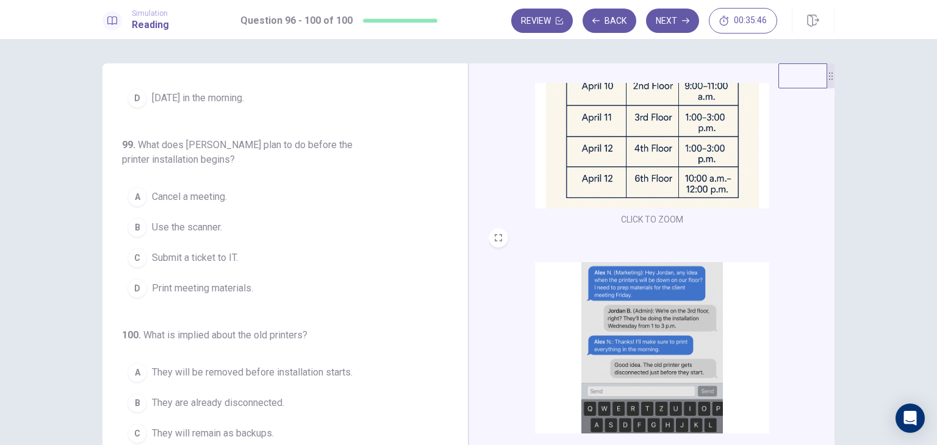
scroll to position [448, 0]
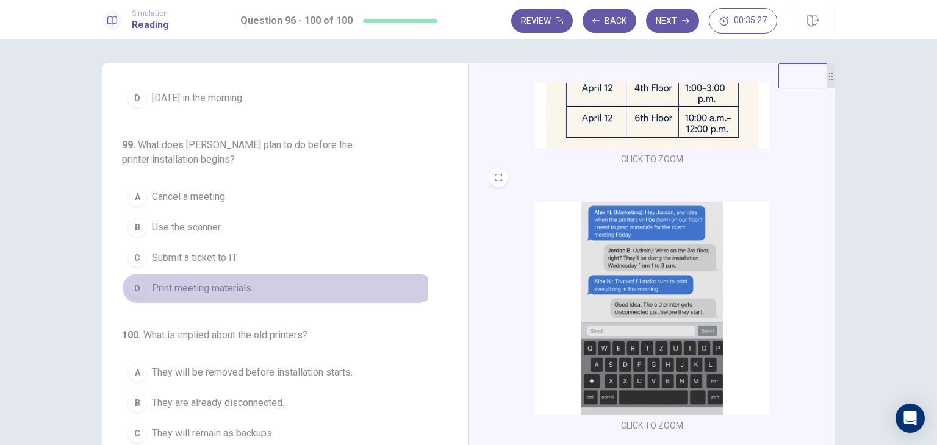
click at [212, 281] on span "Print meeting materials." at bounding box center [202, 288] width 101 height 15
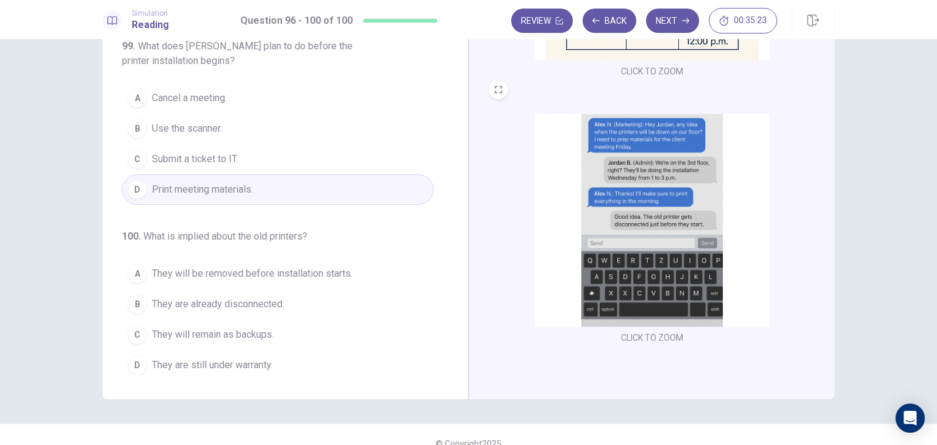
scroll to position [88, 0]
click at [261, 270] on span "They will be removed before installation starts." at bounding box center [252, 274] width 201 height 15
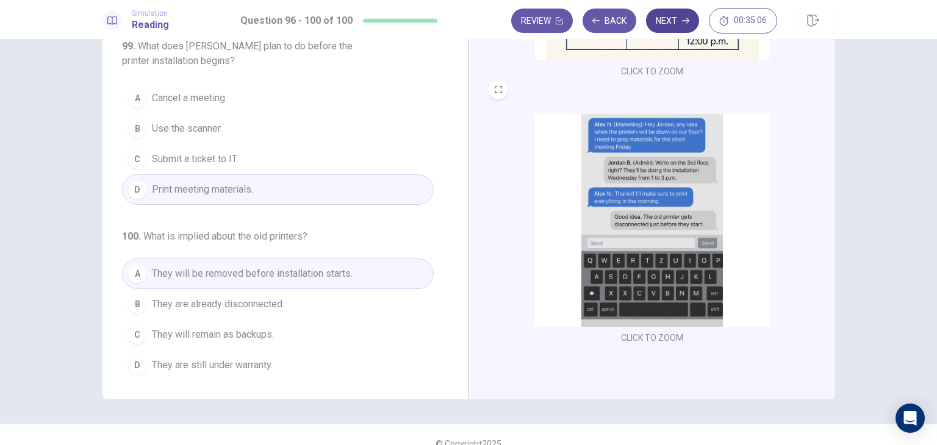
click at [668, 25] on button "Next" at bounding box center [672, 21] width 53 height 24
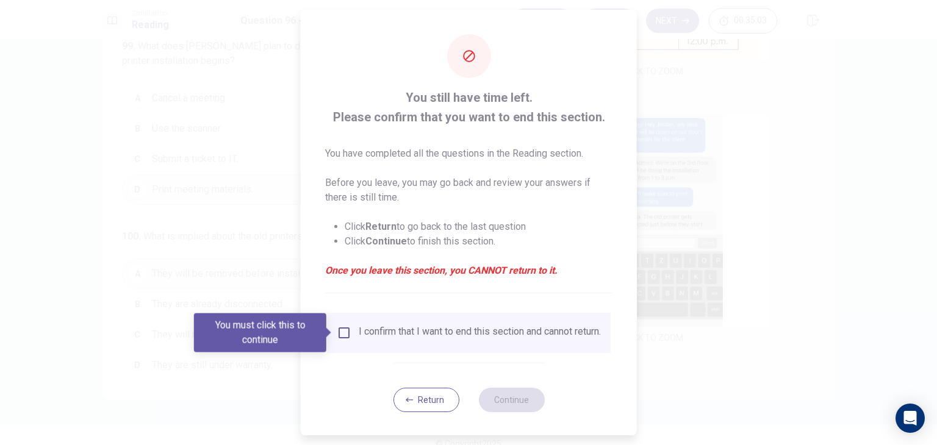
click at [359, 333] on div "I confirm that I want to end this section and cannot return." at bounding box center [480, 333] width 242 height 15
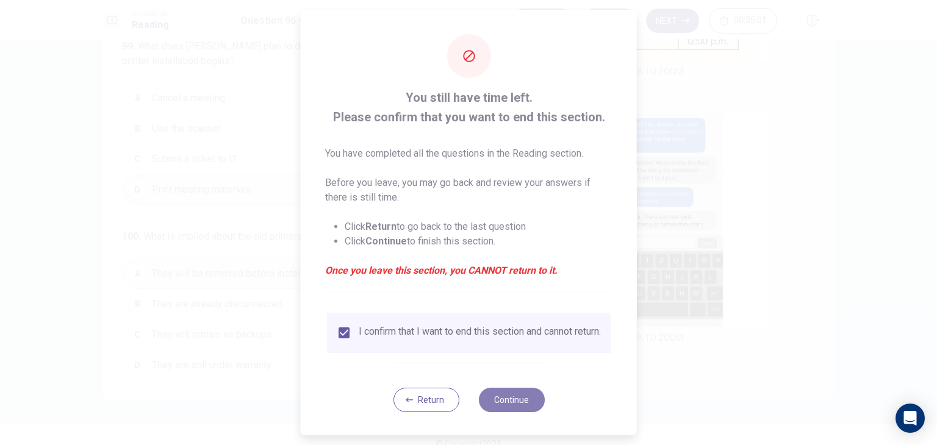
click at [489, 406] on button "Continue" at bounding box center [511, 400] width 66 height 24
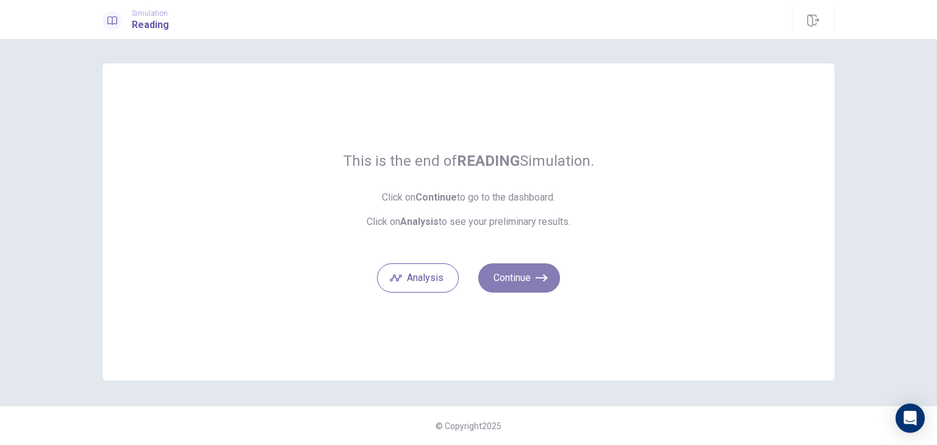
click at [496, 278] on button "Continue" at bounding box center [519, 277] width 82 height 29
